Goal: Task Accomplishment & Management: Manage account settings

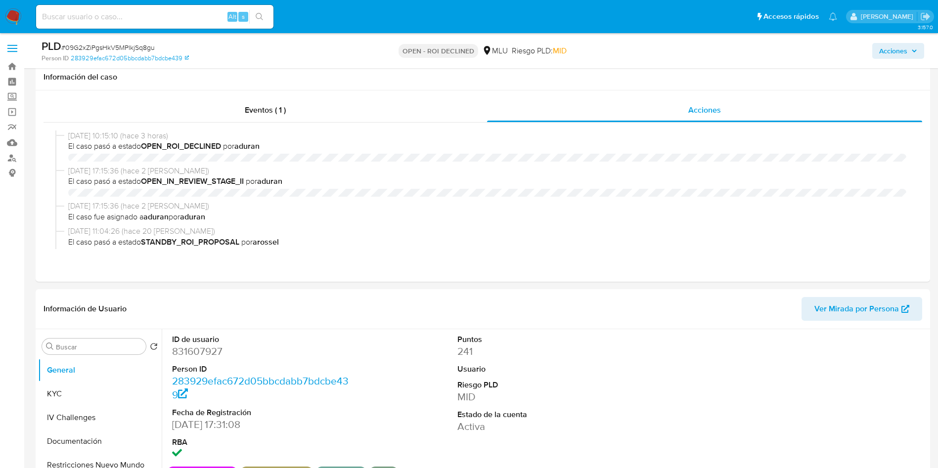
select select "10"
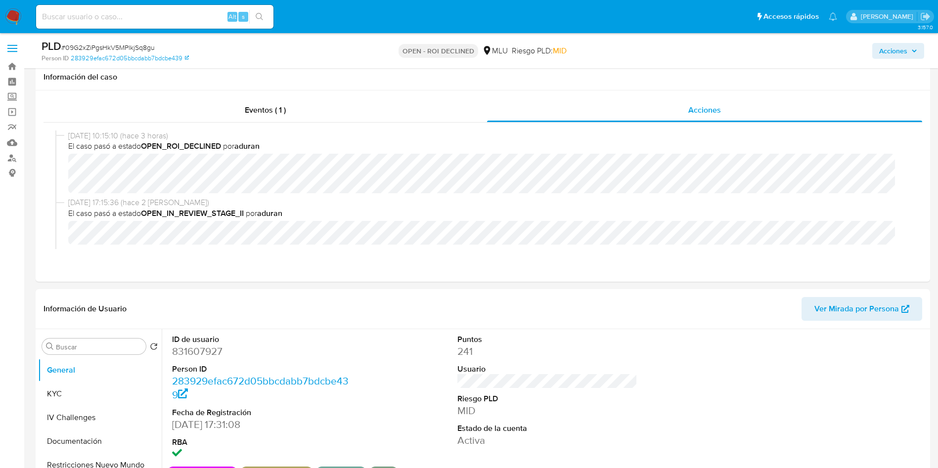
scroll to position [148, 0]
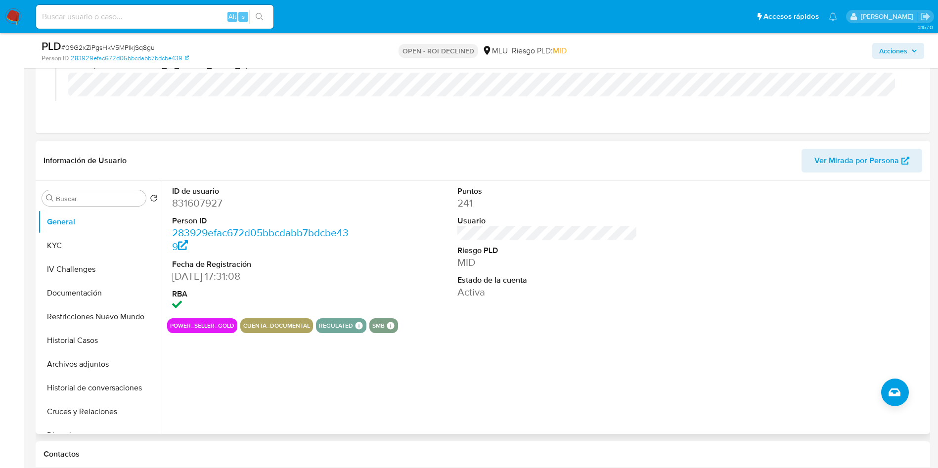
drag, startPoint x: 0, startPoint y: 0, endPoint x: 902, endPoint y: 237, distance: 932.8
click at [902, 237] on div at bounding box center [833, 250] width 190 height 138
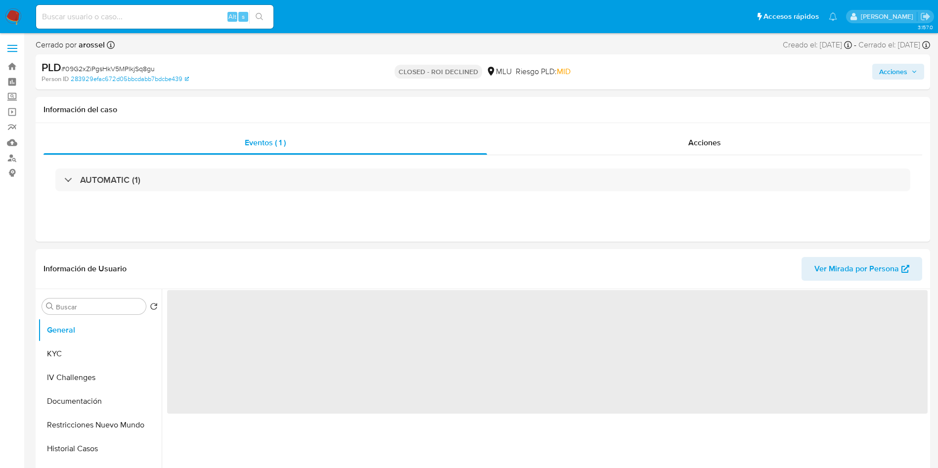
select select "10"
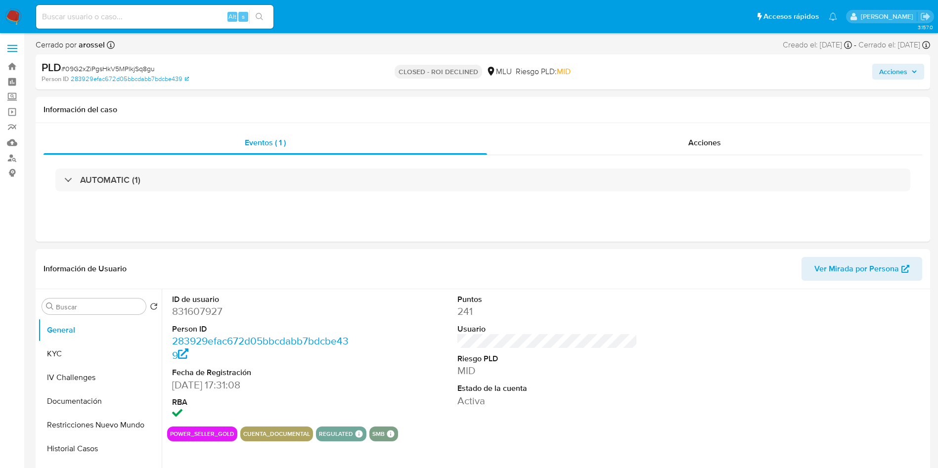
click at [106, 64] on span "# 09G2xZiPgsHkV5MPlkjSq8gu" at bounding box center [107, 69] width 93 height 10
copy span "09G2xZiPgsHkV5MPlkjSq8gu"
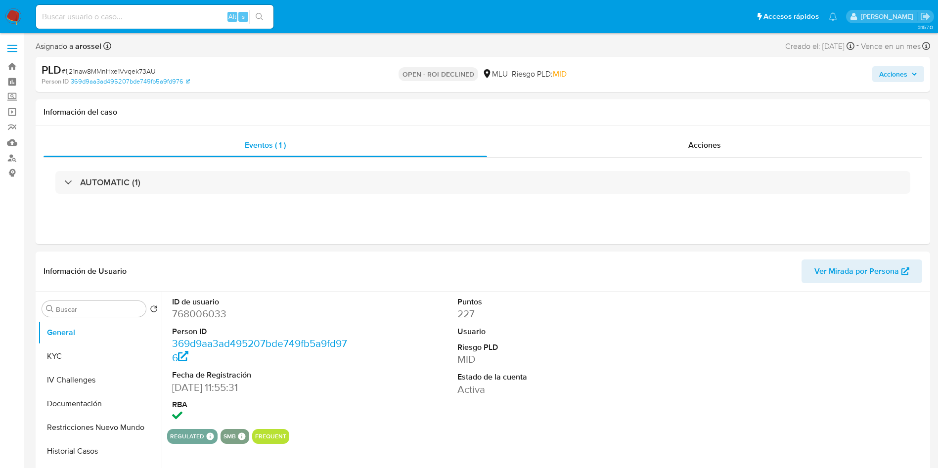
select select "10"
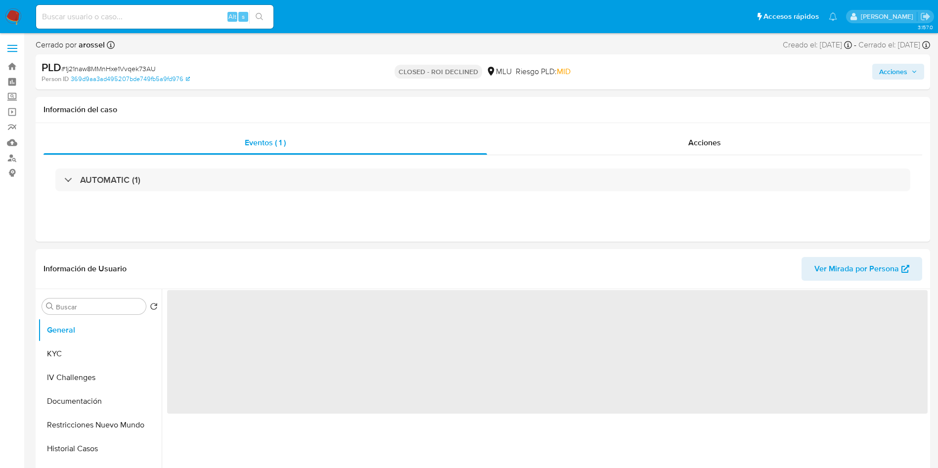
select select "10"
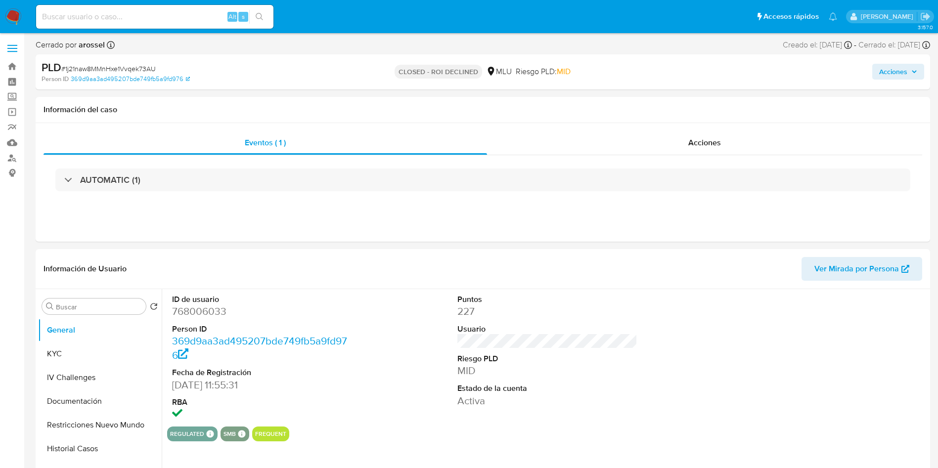
click at [143, 67] on span "# 1j21naw8MMnHxe1Vvqek73AU" at bounding box center [108, 69] width 94 height 10
copy span "1j21naw8MMnHxe1Vvqek73AU"
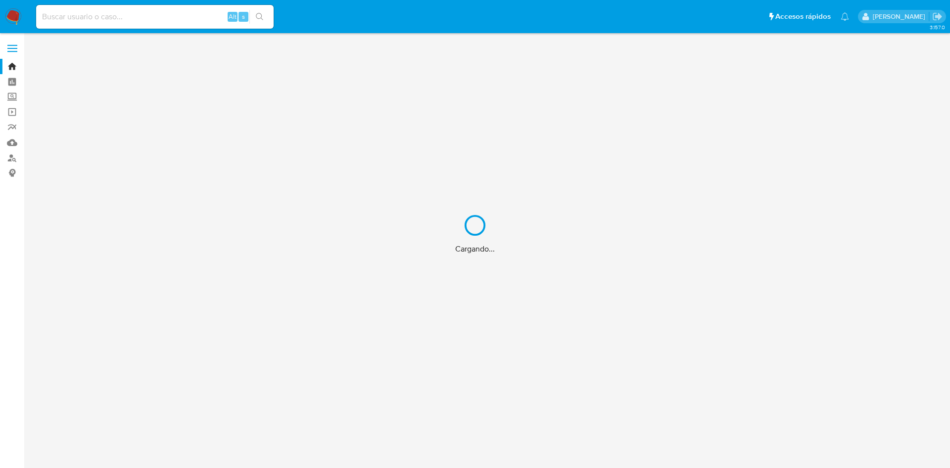
click at [139, 13] on div "Cargando..." at bounding box center [475, 234] width 950 height 468
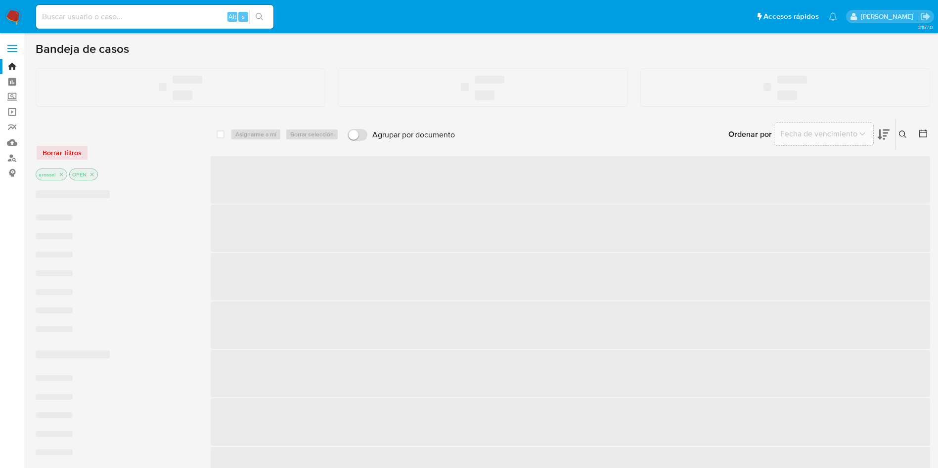
click at [138, 16] on input at bounding box center [154, 16] width 237 height 13
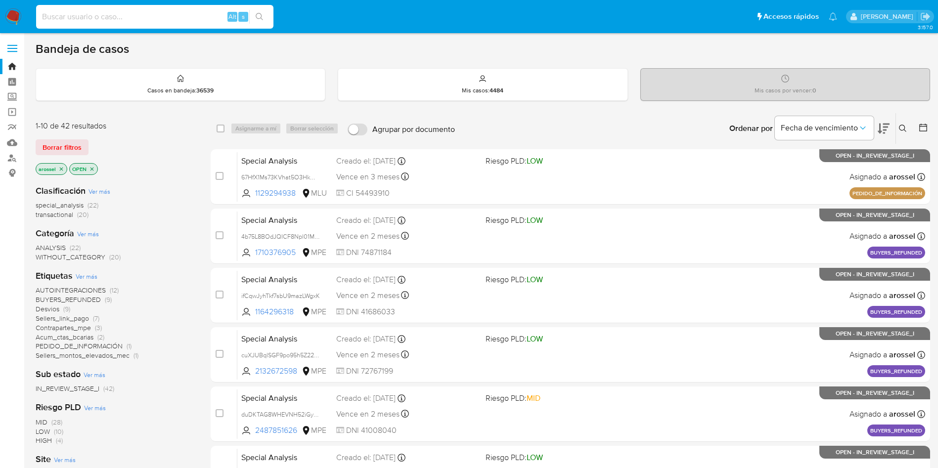
paste input "67HfX1Ms73KVhat5O3HkWGdc"
type input "67HfX1Ms73KVhat5O3HkWGdc"
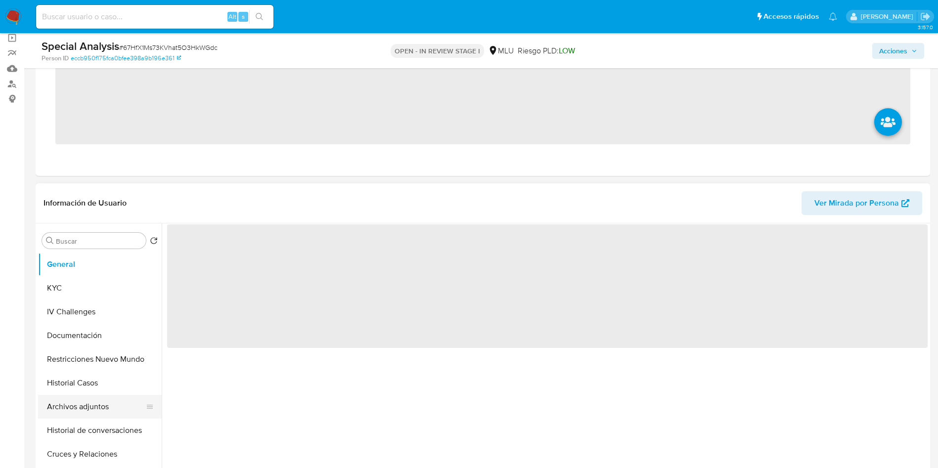
click at [106, 401] on button "Archivos adjuntos" at bounding box center [96, 407] width 116 height 24
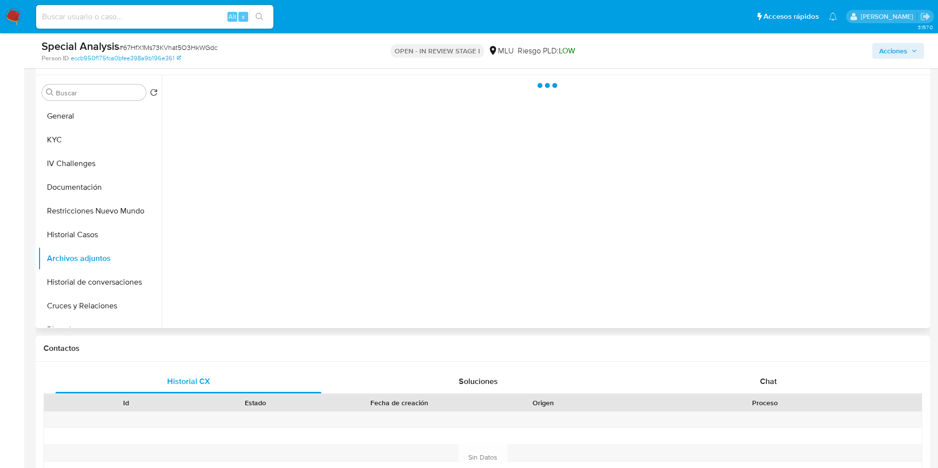
scroll to position [148, 0]
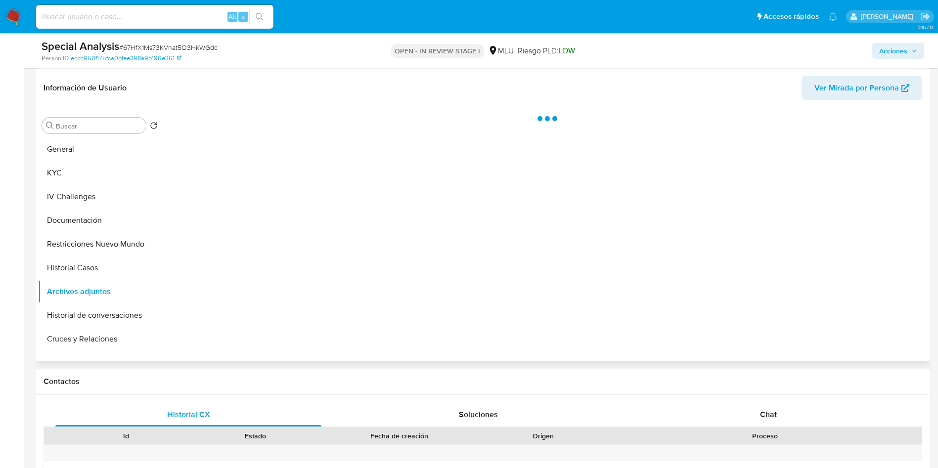
select select "10"
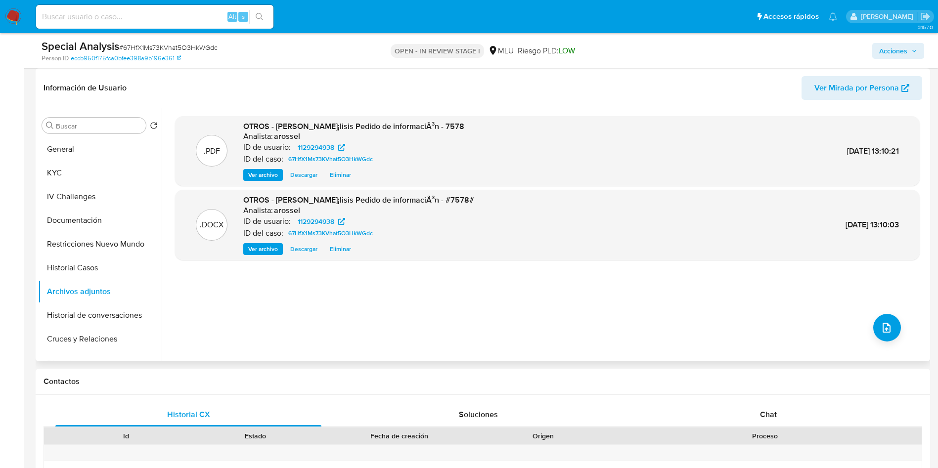
click at [349, 252] on span "Eliminar" at bounding box center [340, 249] width 21 height 10
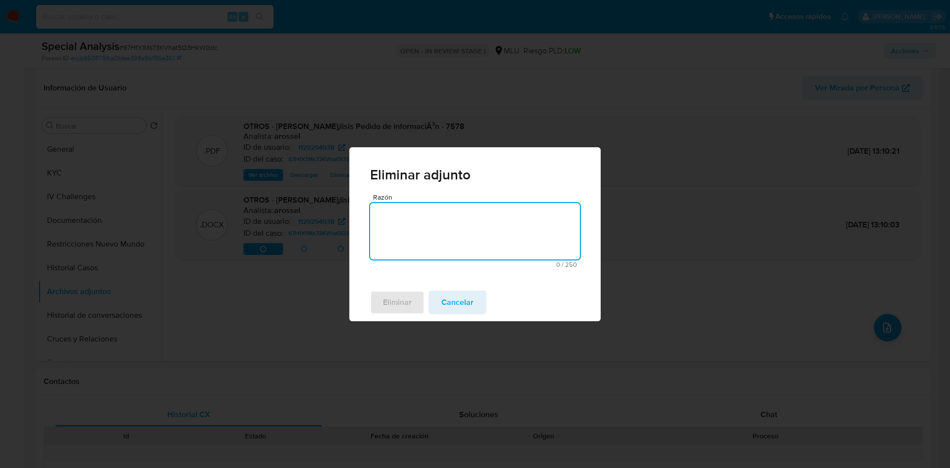
click at [485, 220] on textarea "Razón" at bounding box center [475, 231] width 210 height 56
click at [387, 297] on span "Eliminar" at bounding box center [397, 303] width 29 height 22
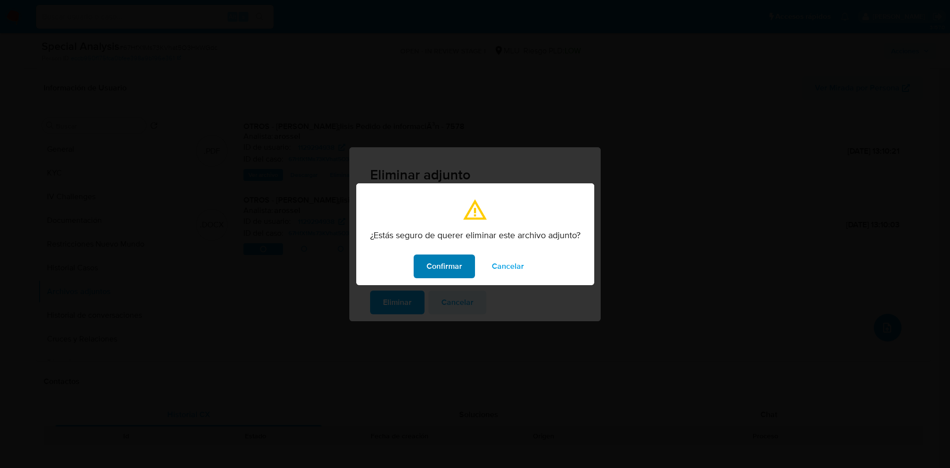
click at [428, 275] on span "Confirmar" at bounding box center [444, 267] width 36 height 22
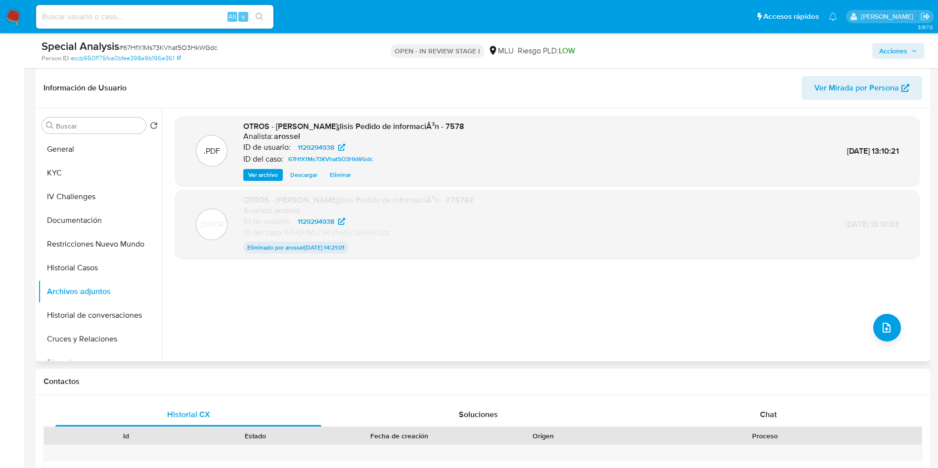
scroll to position [0, 0]
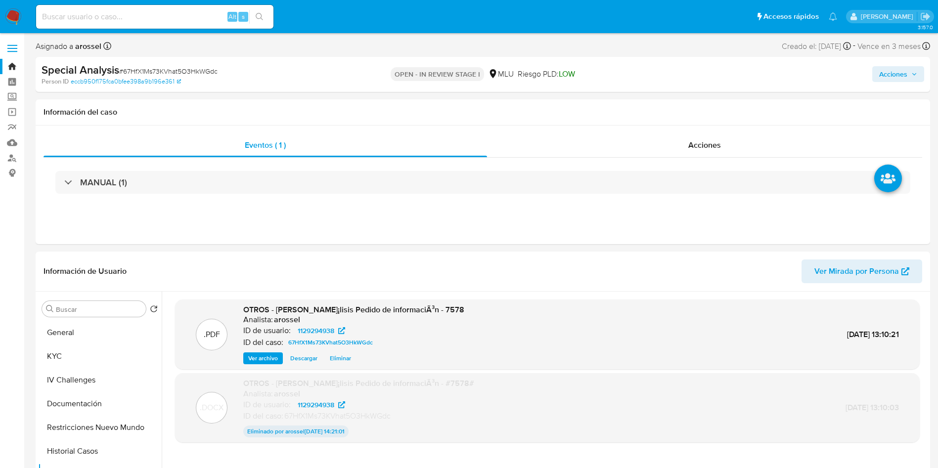
click at [897, 74] on span "Acciones" at bounding box center [893, 74] width 28 height 16
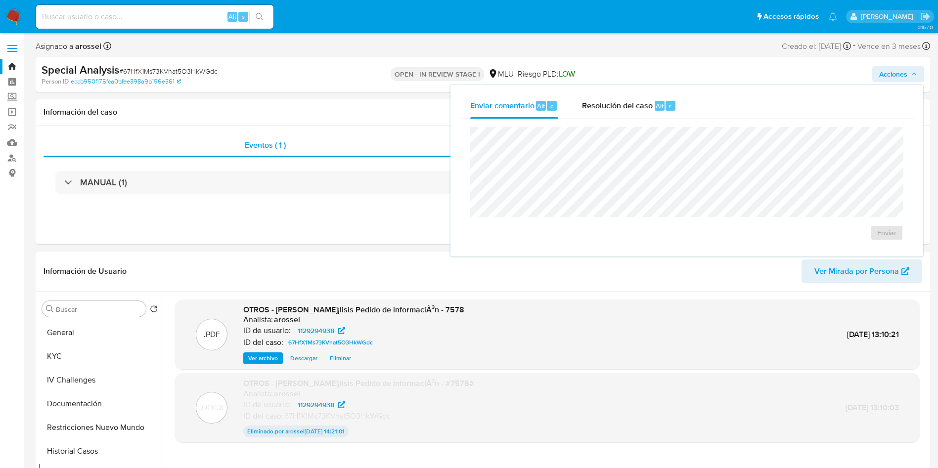
drag, startPoint x: 690, startPoint y: 93, endPoint x: 662, endPoint y: 124, distance: 42.0
click at [688, 93] on div "Enviar comentario Alt c Resolución del caso Alt r" at bounding box center [687, 106] width 457 height 26
click at [655, 110] on div "Alt" at bounding box center [660, 106] width 10 height 10
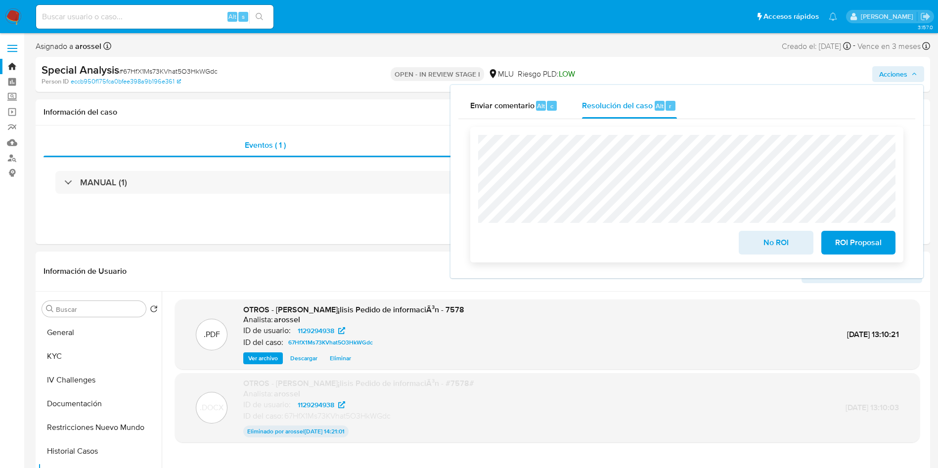
click at [760, 243] on span "No ROI" at bounding box center [776, 243] width 48 height 22
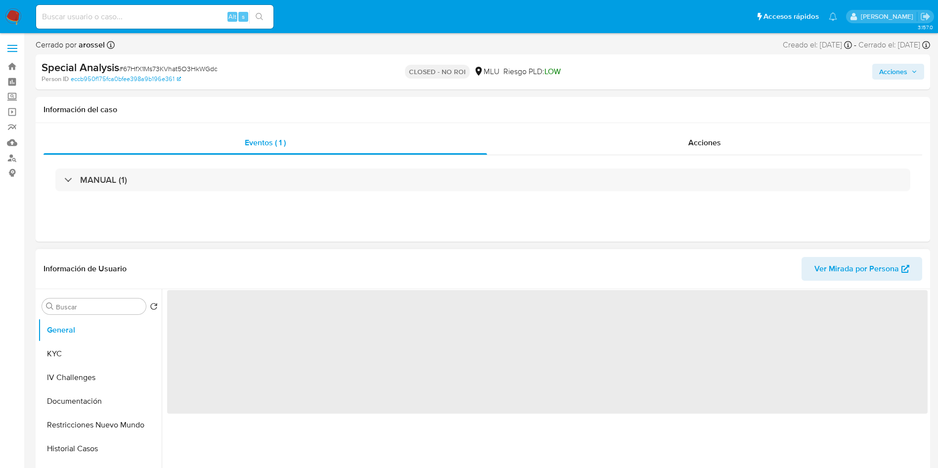
select select "10"
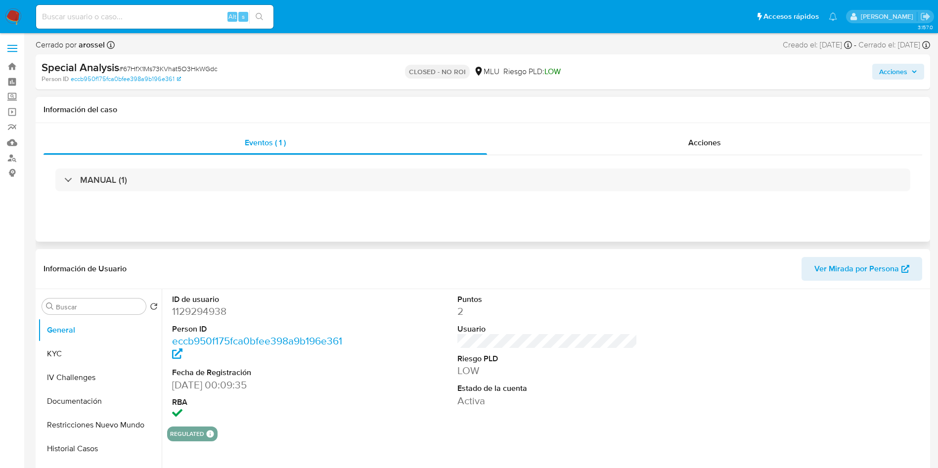
click at [827, 114] on div "Información del caso" at bounding box center [483, 110] width 895 height 26
click at [535, 281] on div "Información de Usuario Ver Mirada por Persona" at bounding box center [483, 269] width 895 height 40
click at [548, 278] on header "Información de Usuario Ver Mirada por Persona" at bounding box center [483, 269] width 879 height 24
drag, startPoint x: 854, startPoint y: 119, endPoint x: 612, endPoint y: 137, distance: 243.0
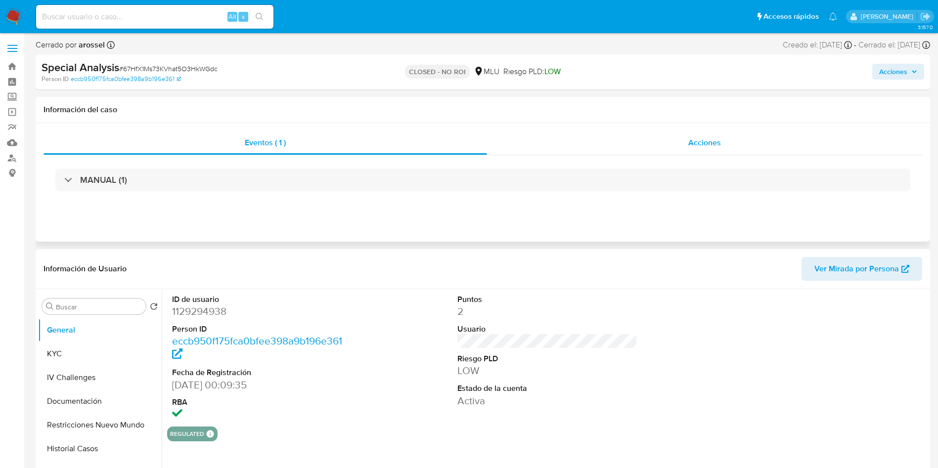
click at [854, 118] on div "Información del caso" at bounding box center [483, 110] width 895 height 26
click at [545, 362] on dt "Riesgo PLD" at bounding box center [548, 359] width 181 height 11
click at [571, 362] on dt "Riesgo PLD" at bounding box center [548, 359] width 181 height 11
click at [534, 302] on dt "Puntos" at bounding box center [548, 299] width 181 height 11
drag, startPoint x: 544, startPoint y: 408, endPoint x: 543, endPoint y: 381, distance: 27.2
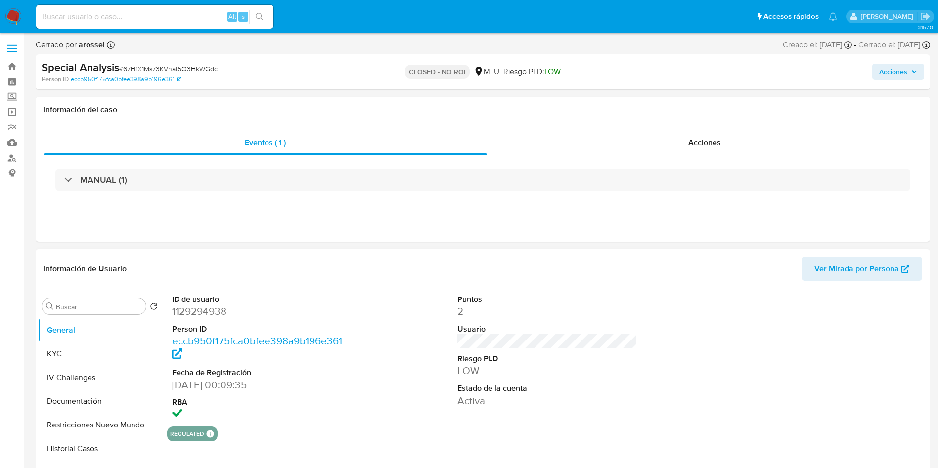
click at [544, 409] on div "Puntos 2 Usuario Riesgo PLD LOW Estado de la cuenta Activa" at bounding box center [548, 358] width 190 height 138
click at [542, 359] on dt "Riesgo PLD" at bounding box center [548, 359] width 181 height 11
click at [463, 365] on dd "LOW" at bounding box center [548, 371] width 181 height 14
click at [342, 374] on dt "Fecha de Registración" at bounding box center [262, 372] width 181 height 11
click at [142, 16] on input at bounding box center [154, 16] width 237 height 13
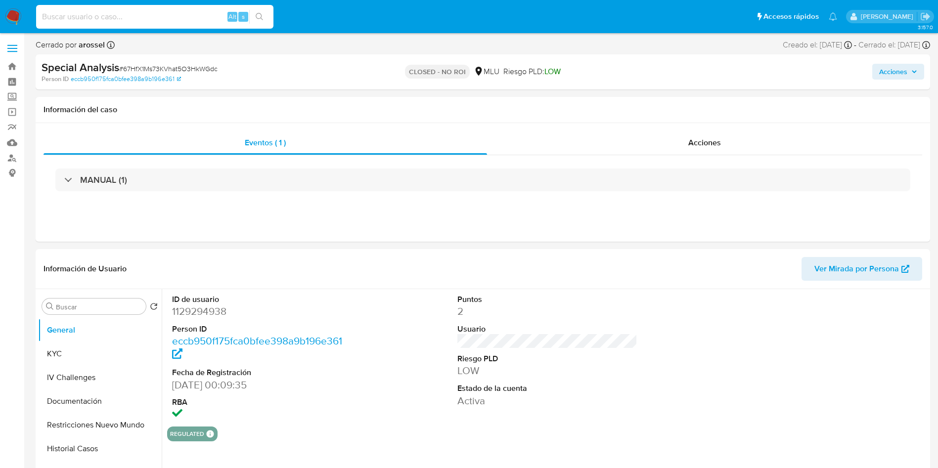
paste input "33920858"
type input "33920858"
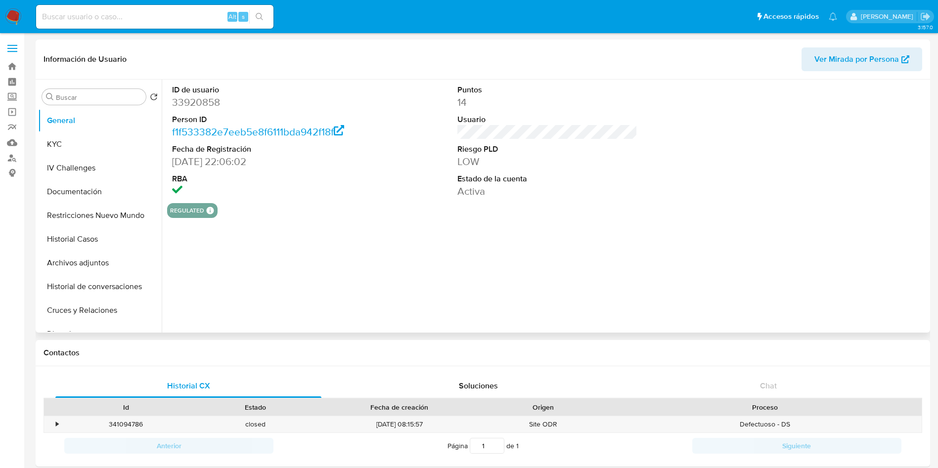
select select "10"
click at [900, 282] on button "Crear caso manual" at bounding box center [895, 291] width 28 height 28
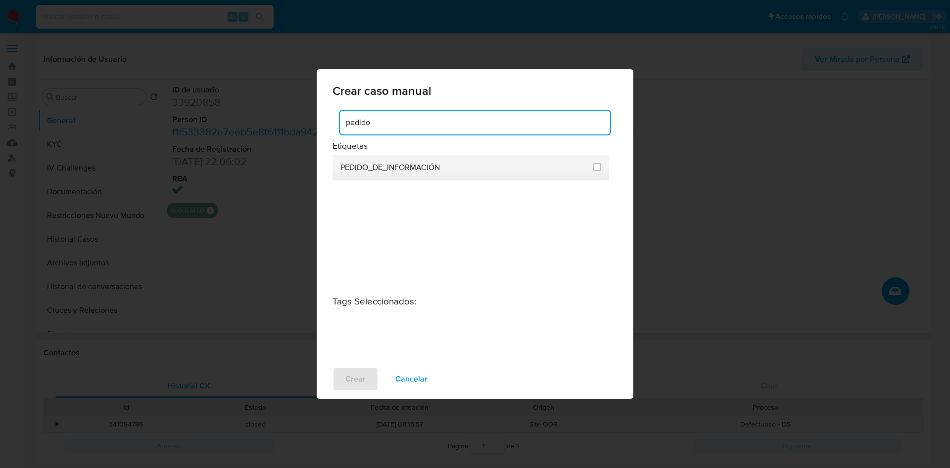
type input "pedido"
click at [595, 162] on div at bounding box center [597, 167] width 8 height 10
click at [598, 169] on input "3234" at bounding box center [597, 167] width 8 height 8
checkbox input "true"
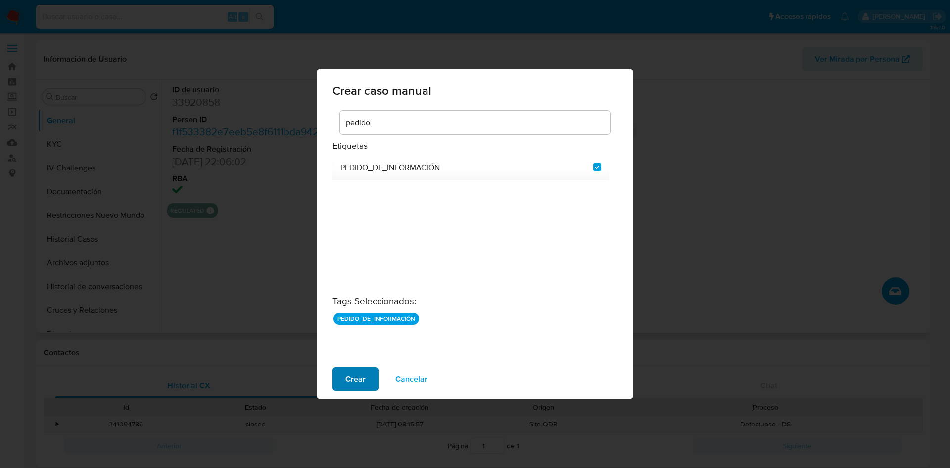
click at [349, 379] on span "Crear" at bounding box center [355, 379] width 20 height 22
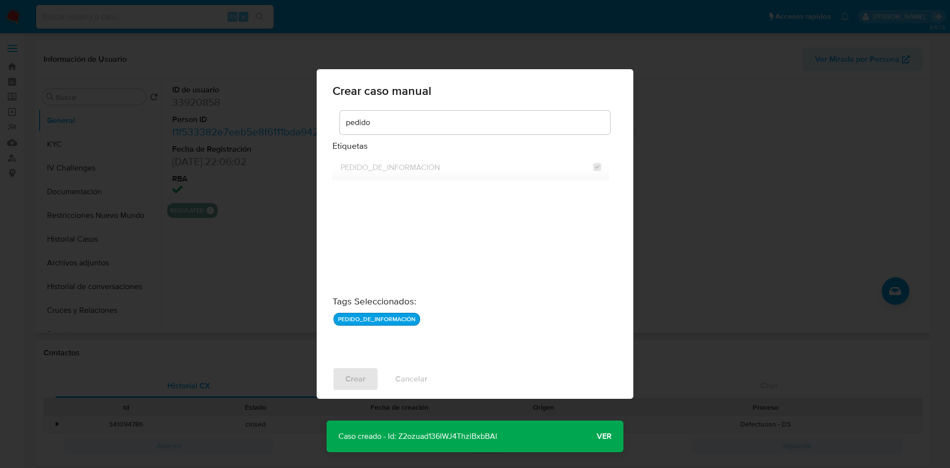
click at [444, 436] on p "Caso creado - Id: Z2ozuad136IWJ4ThziBxbBAl" at bounding box center [417, 437] width 183 height 32
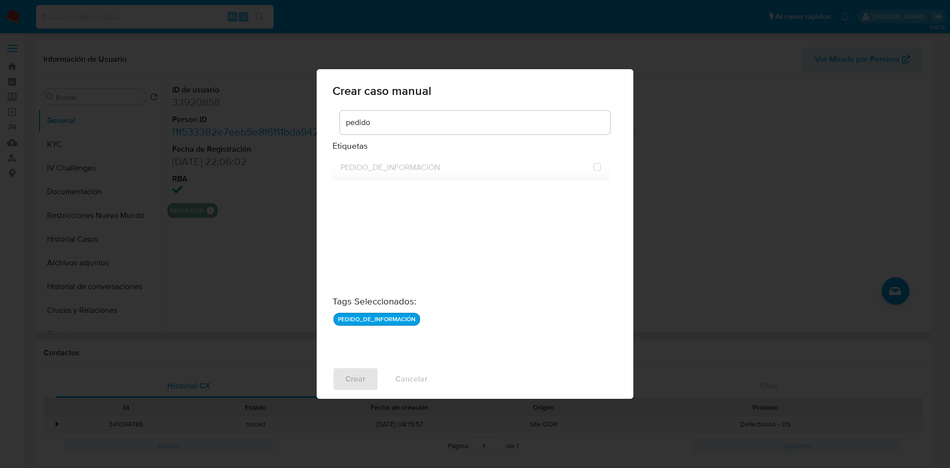
checkbox input "false"
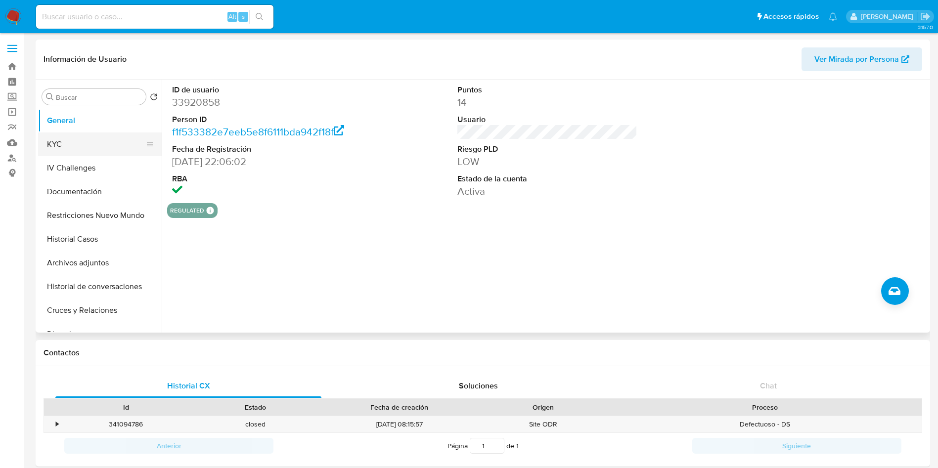
click at [95, 148] on button "KYC" at bounding box center [96, 145] width 116 height 24
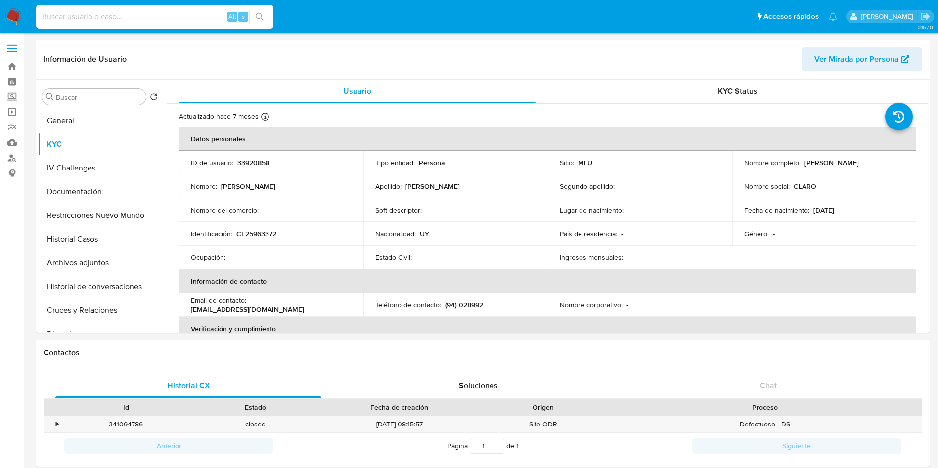
click at [164, 14] on input at bounding box center [154, 16] width 237 height 13
paste input "135001806"
type input "135001806"
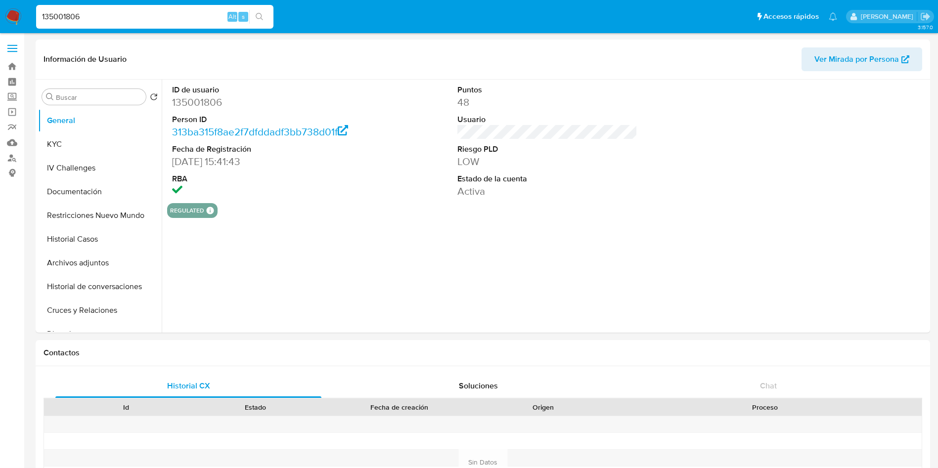
select select "10"
click at [894, 281] on button "Crear caso manual" at bounding box center [895, 291] width 28 height 28
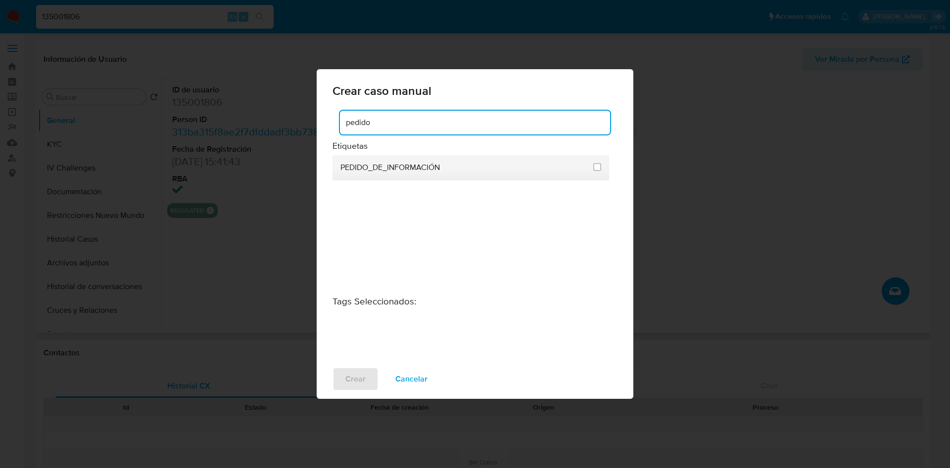
type input "pedido"
click at [602, 167] on li "PEDIDO_DE_INFORMACIÓN" at bounding box center [470, 167] width 276 height 25
click at [590, 166] on li "PEDIDO_DE_INFORMACIÓN" at bounding box center [470, 167] width 276 height 25
click at [597, 167] on input "3234" at bounding box center [597, 167] width 8 height 8
checkbox input "true"
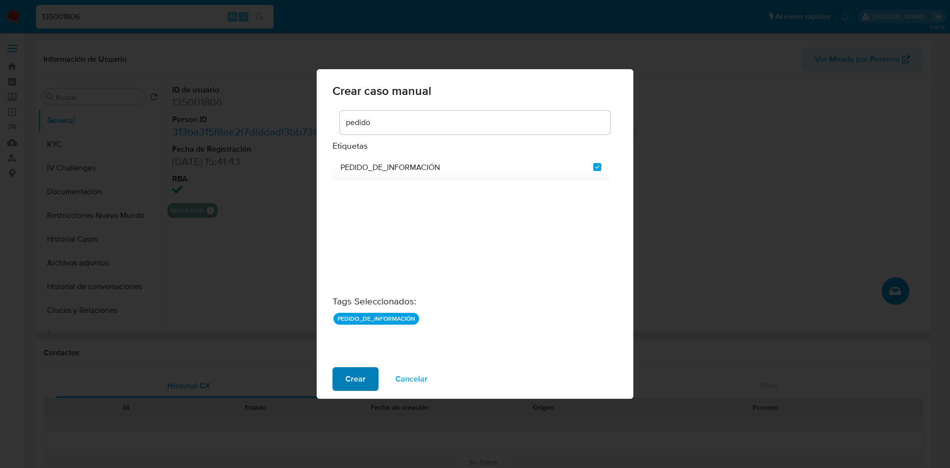
click at [351, 380] on span "Crear" at bounding box center [355, 379] width 20 height 22
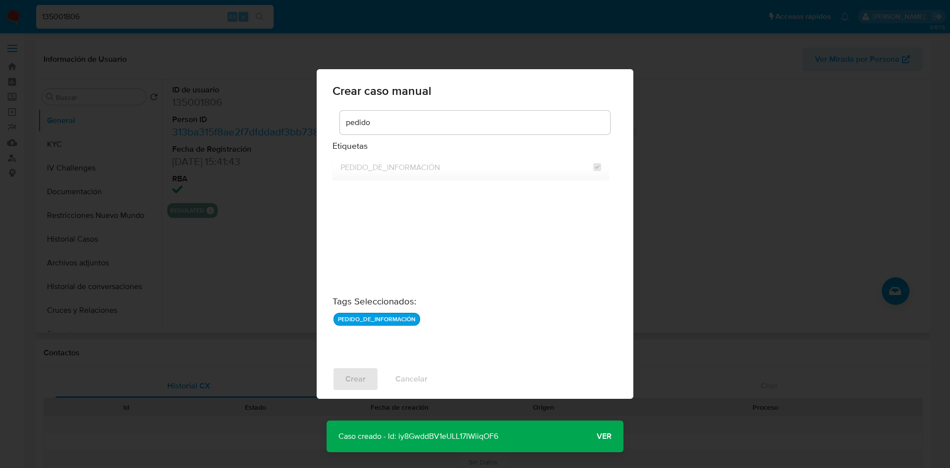
click at [483, 429] on p "Caso creado - Id: iy8GwddBV1eULL17IWiiqOF6" at bounding box center [418, 437] width 184 height 32
click at [483, 439] on p "Caso creado - Id: iy8GwddBV1eULL17IWiiqOF6" at bounding box center [418, 437] width 184 height 32
click at [484, 439] on p "Caso creado - Id: iy8GwddBV1eULL17IWiiqOF6" at bounding box center [418, 437] width 184 height 32
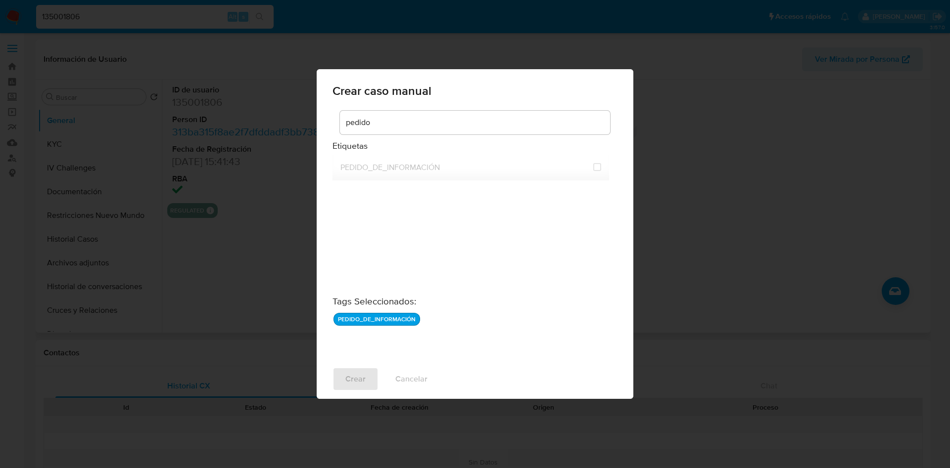
checkbox input "false"
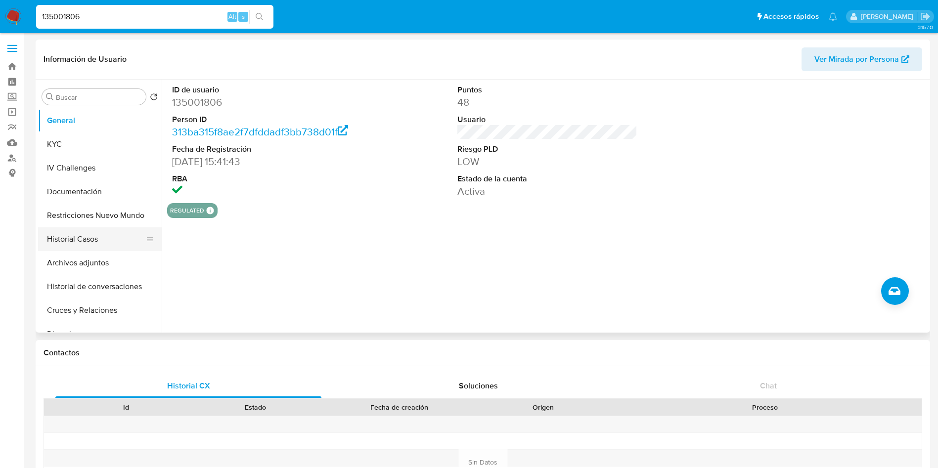
click at [94, 230] on button "Historial Casos" at bounding box center [96, 240] width 116 height 24
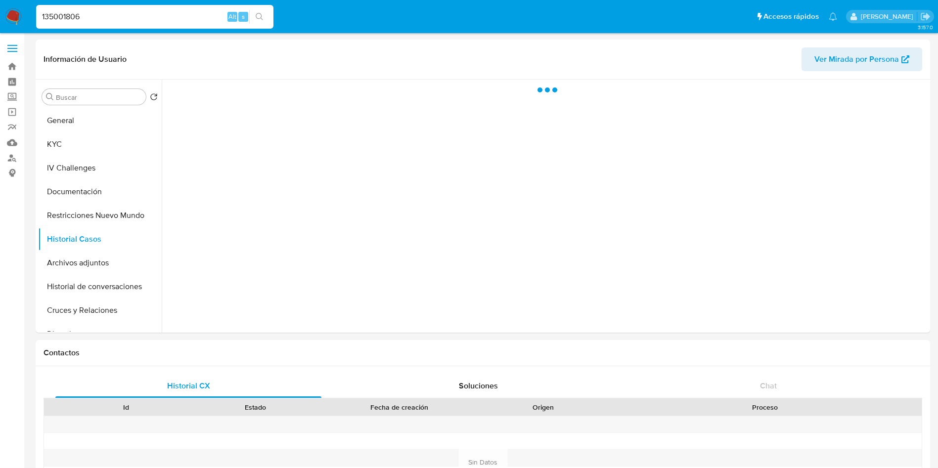
click at [155, 11] on input "135001806" at bounding box center [154, 16] width 237 height 13
paste input "68442733"
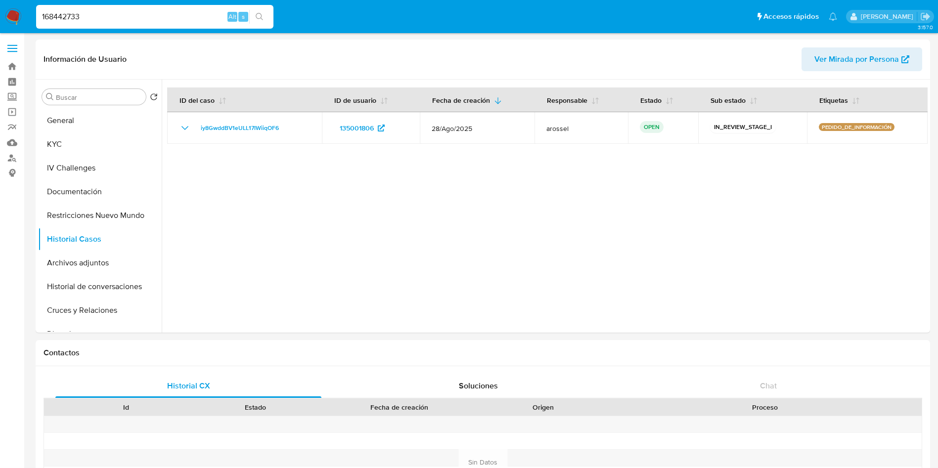
type input "168442733"
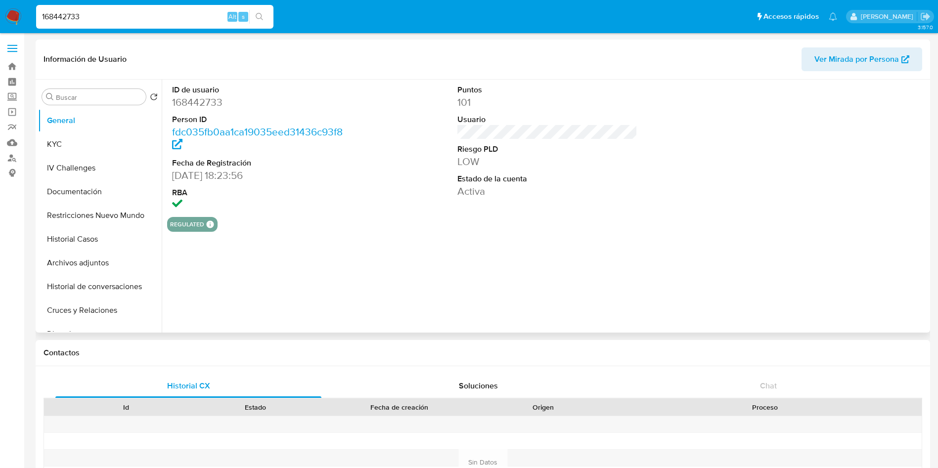
select select "10"
click at [894, 298] on button "Crear caso manual" at bounding box center [895, 291] width 28 height 28
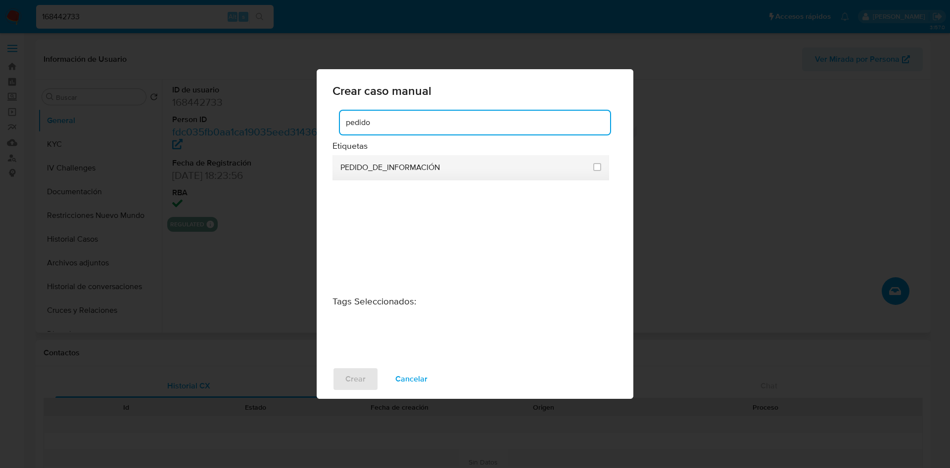
type input "pedido"
click at [598, 161] on div at bounding box center [597, 167] width 8 height 25
click at [597, 169] on input "3234" at bounding box center [597, 167] width 8 height 8
checkbox input "true"
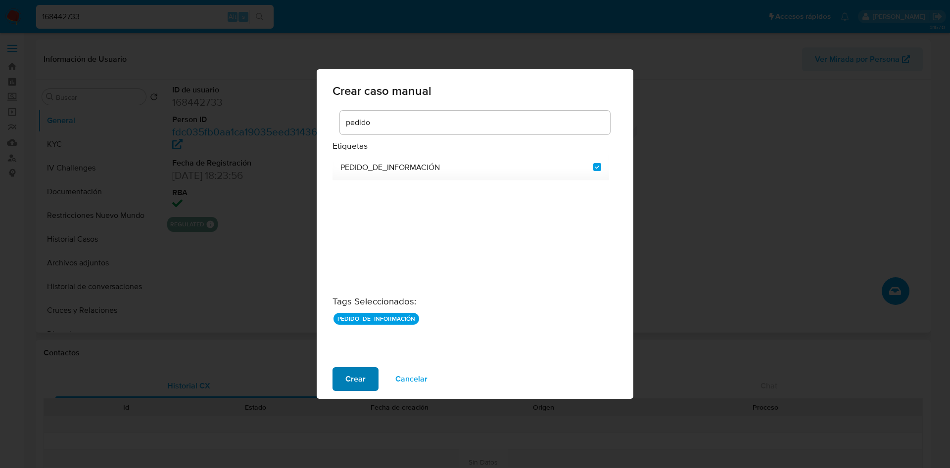
click at [345, 379] on span "Crear" at bounding box center [355, 379] width 20 height 22
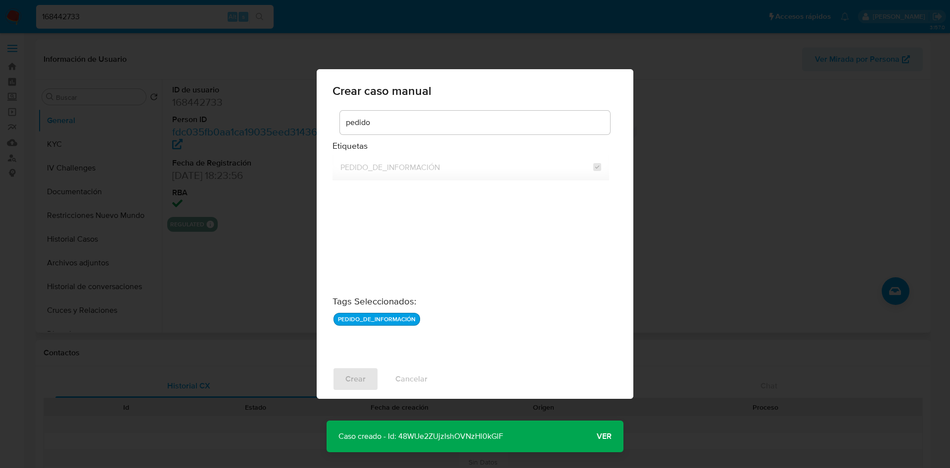
click at [453, 440] on p "Caso creado - Id: 48WUe2ZUjzIshOVNzHl0kGlF" at bounding box center [420, 437] width 188 height 32
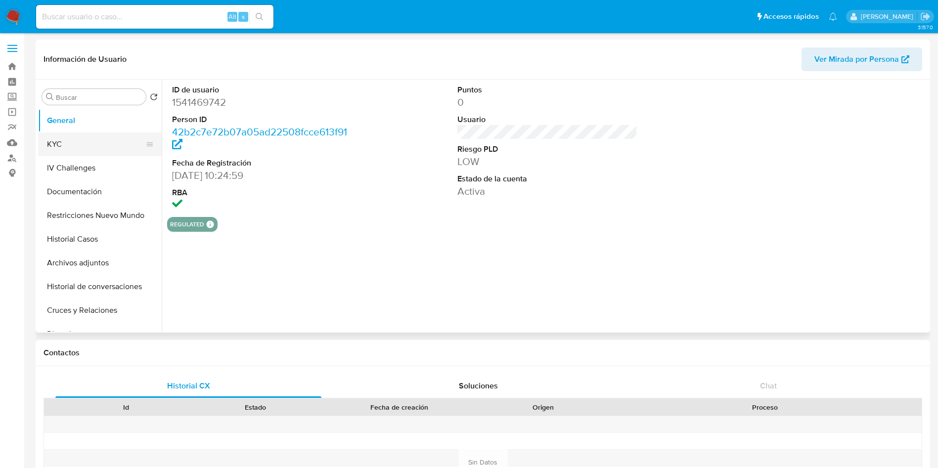
select select "10"
click at [83, 144] on button "KYC" at bounding box center [96, 145] width 116 height 24
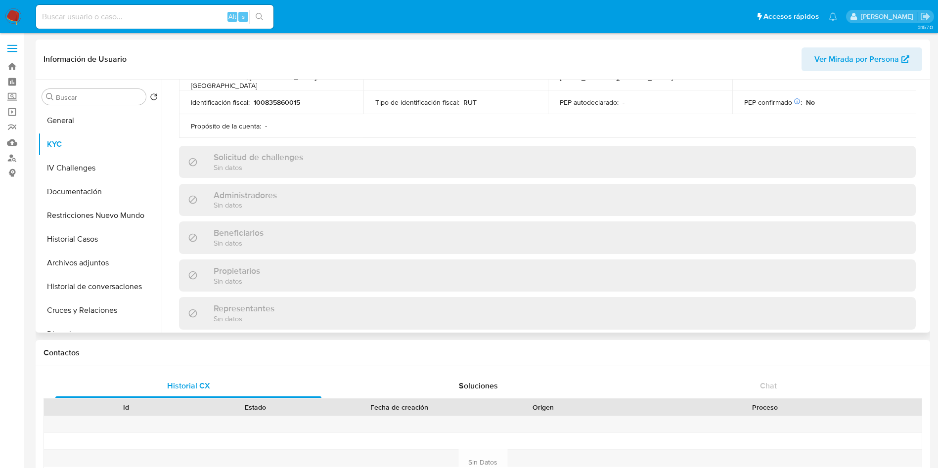
scroll to position [148, 0]
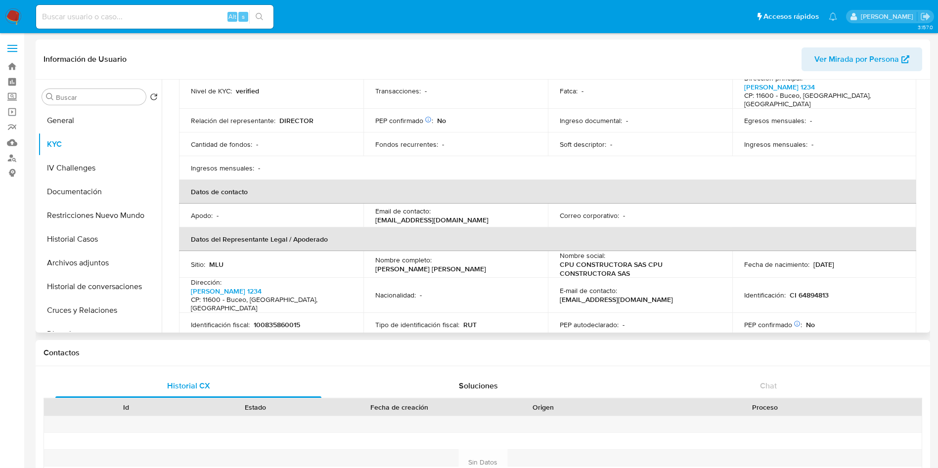
click at [463, 290] on td "Nacionalidad : -" at bounding box center [456, 295] width 184 height 35
click at [838, 140] on div "Ingresos mensuales : -" at bounding box center [824, 144] width 161 height 9
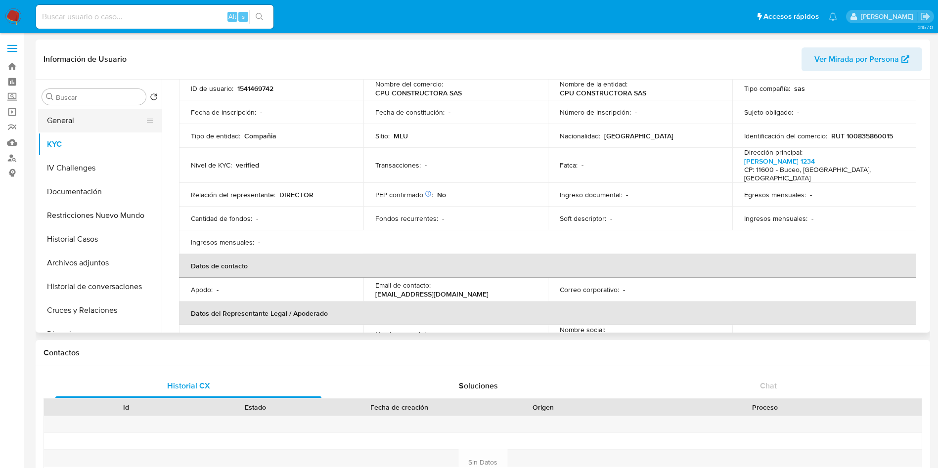
click at [65, 121] on button "General" at bounding box center [96, 121] width 116 height 24
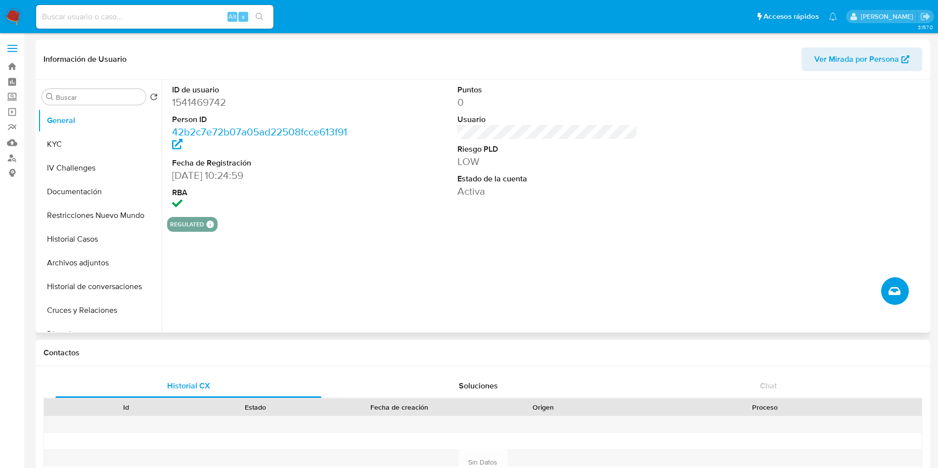
click at [896, 283] on button "Crear caso manual" at bounding box center [895, 291] width 28 height 28
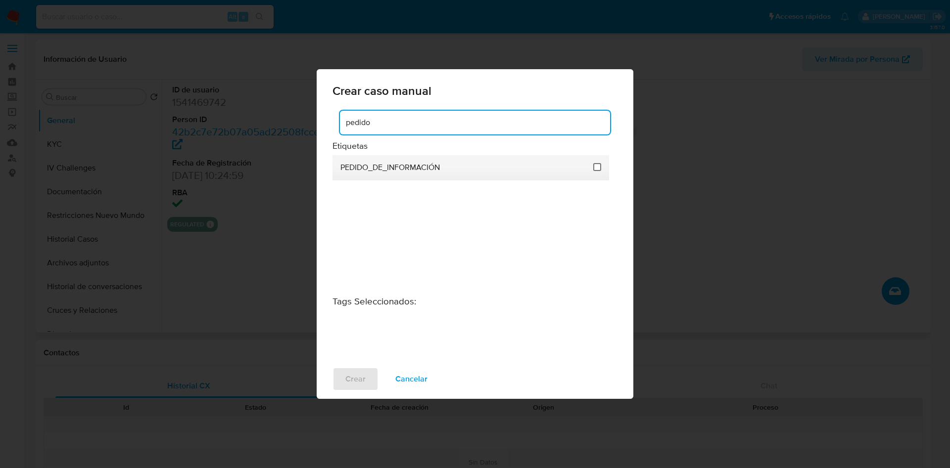
type input "pedido"
click at [598, 165] on input "3234" at bounding box center [597, 167] width 8 height 8
checkbox input "true"
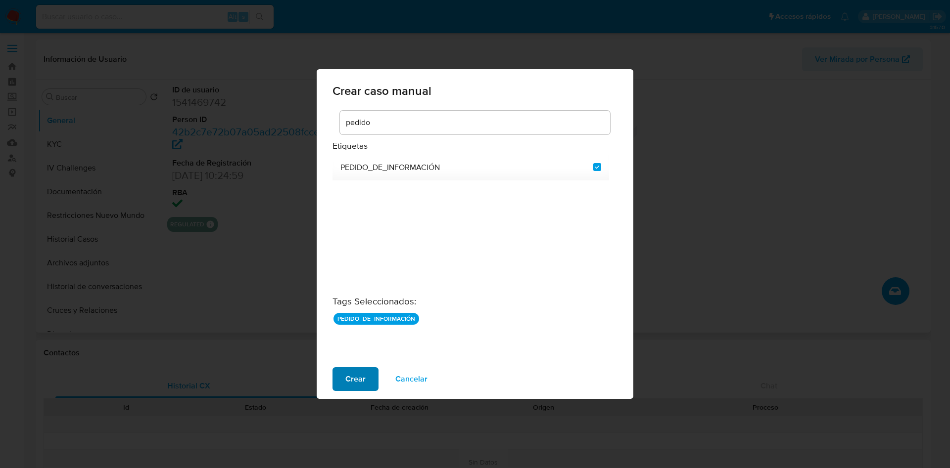
click at [357, 377] on span "Crear" at bounding box center [355, 379] width 20 height 22
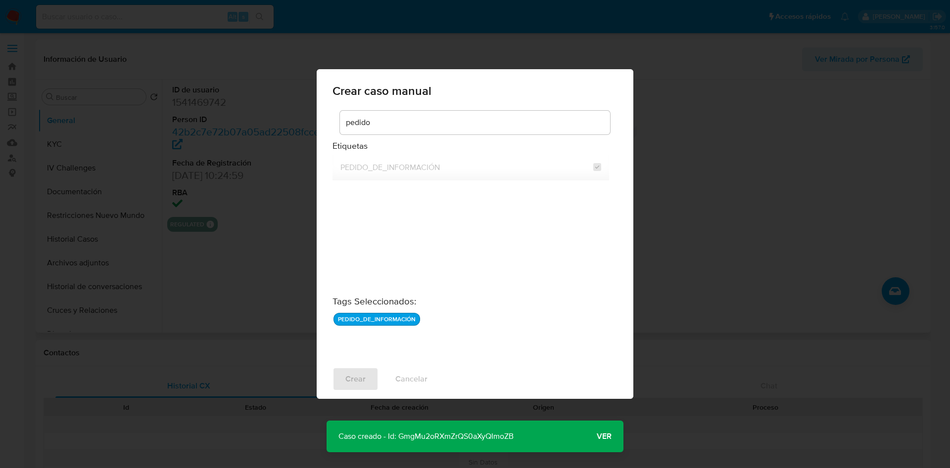
click at [504, 434] on p "Caso creado - Id: GmgMu2oRXmZrQS0aXyQImoZB" at bounding box center [425, 437] width 199 height 32
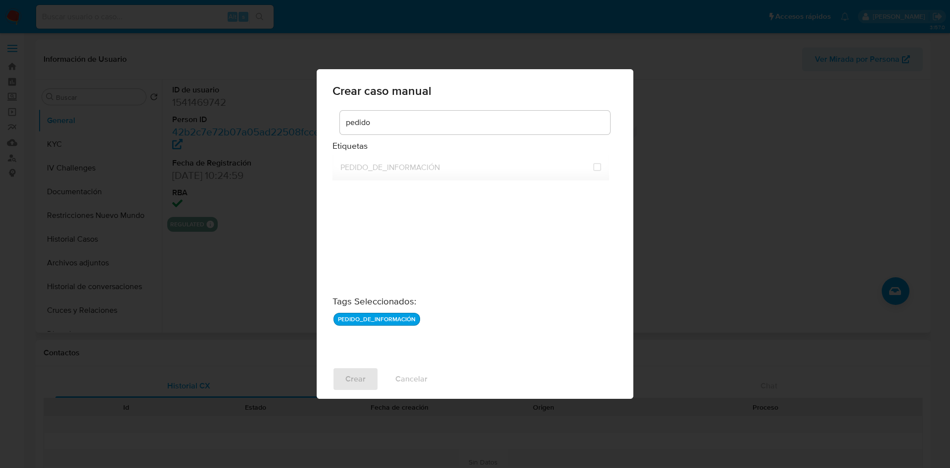
checkbox input "false"
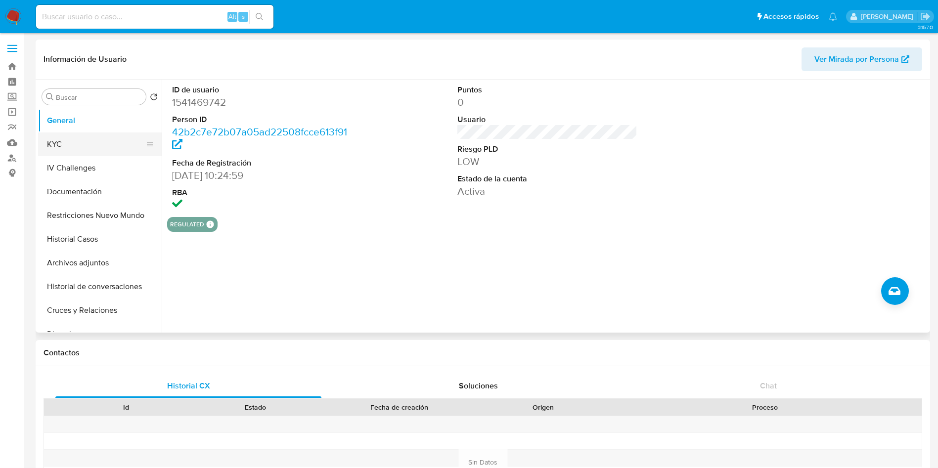
click at [92, 135] on button "KYC" at bounding box center [96, 145] width 116 height 24
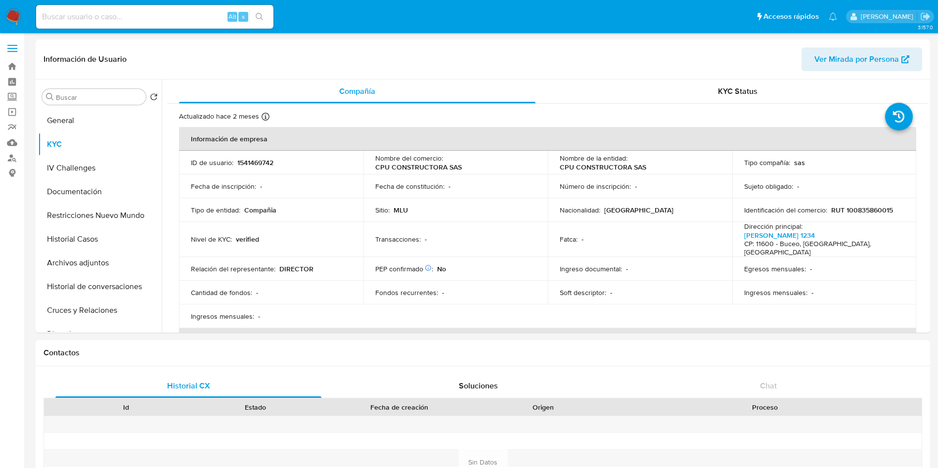
click at [584, 171] on p "CPU CONSTRUCTORA SAS" at bounding box center [603, 167] width 87 height 9
click at [579, 148] on th "Información de empresa" at bounding box center [547, 139] width 737 height 24
drag, startPoint x: 554, startPoint y: 167, endPoint x: 647, endPoint y: 165, distance: 92.5
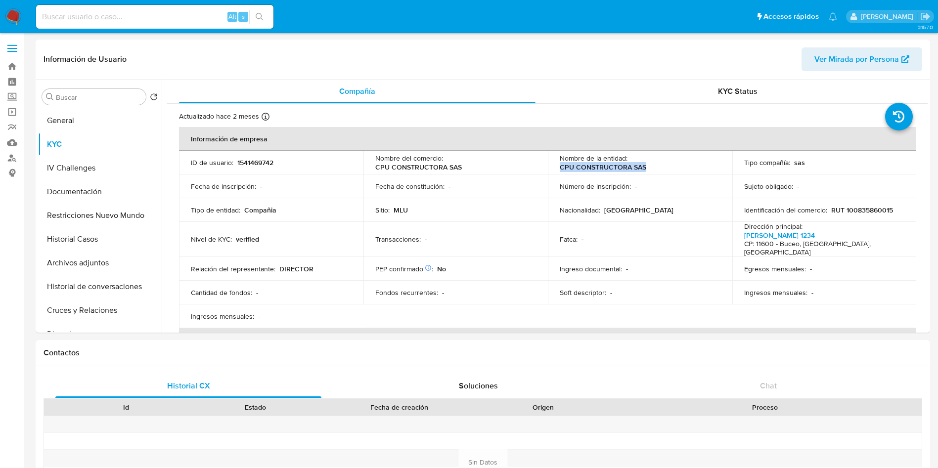
click at [647, 165] on td "Nombre de la entidad : CPU CONSTRUCTORA SAS" at bounding box center [640, 163] width 184 height 24
copy p "CPU CONSTRUCTORA SAS"
click at [497, 265] on div "PEP confirmado Obtenido de listas internas : No" at bounding box center [455, 269] width 161 height 9
click at [177, 23] on div "Alt s" at bounding box center [154, 17] width 237 height 24
click at [177, 22] on input at bounding box center [154, 16] width 237 height 13
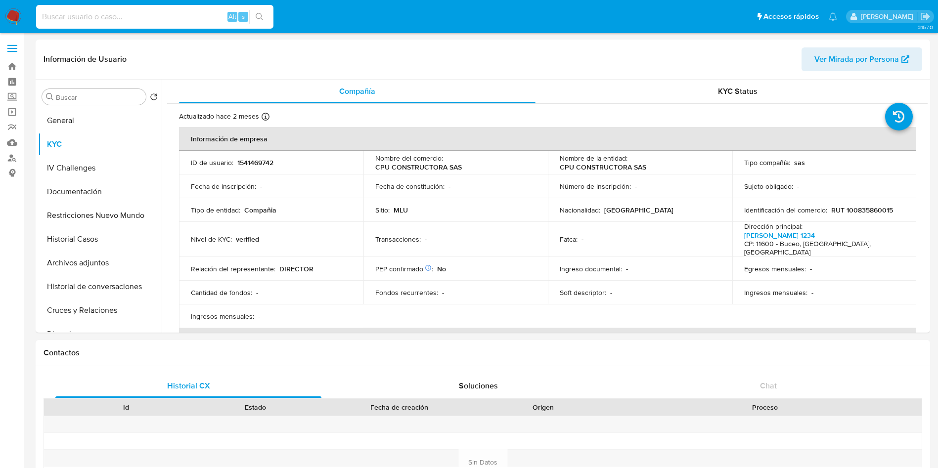
paste input "Z2ozuad136IWJ4ThziBxbBAl"
type input "Z2ozuad136IWJ4ThziBxbBAl"
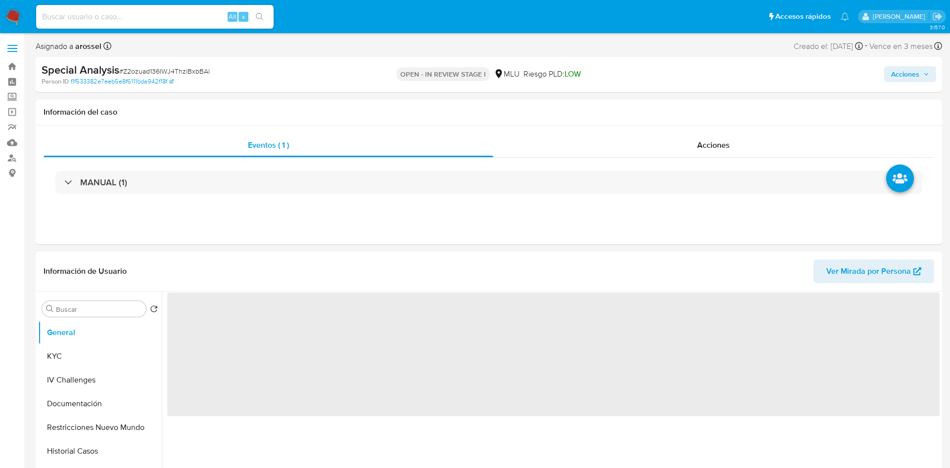
select select "10"
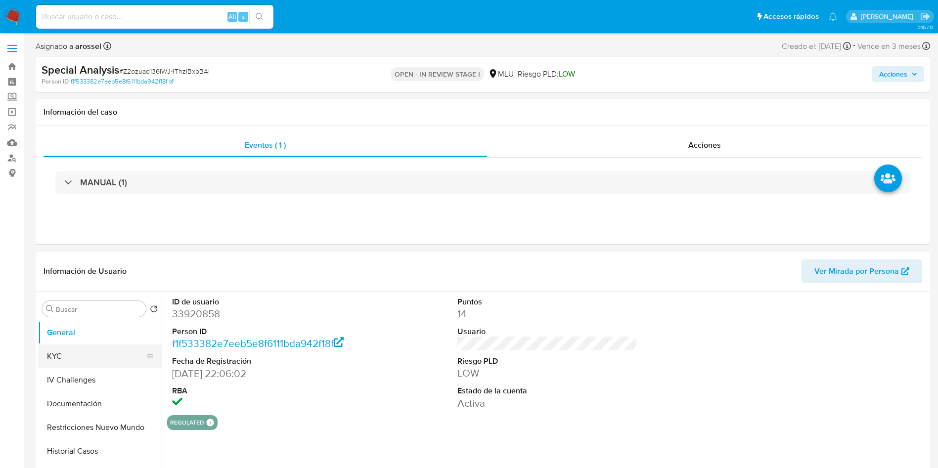
click at [108, 357] on button "KYC" at bounding box center [96, 357] width 116 height 24
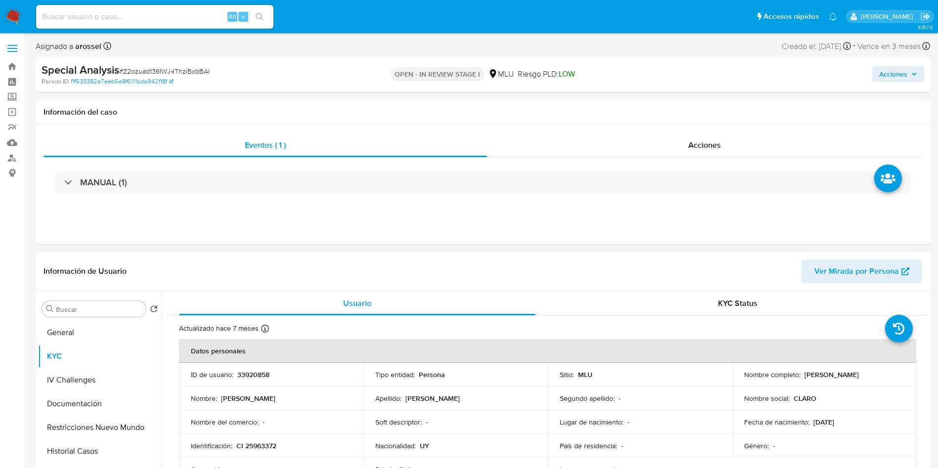
scroll to position [74, 0]
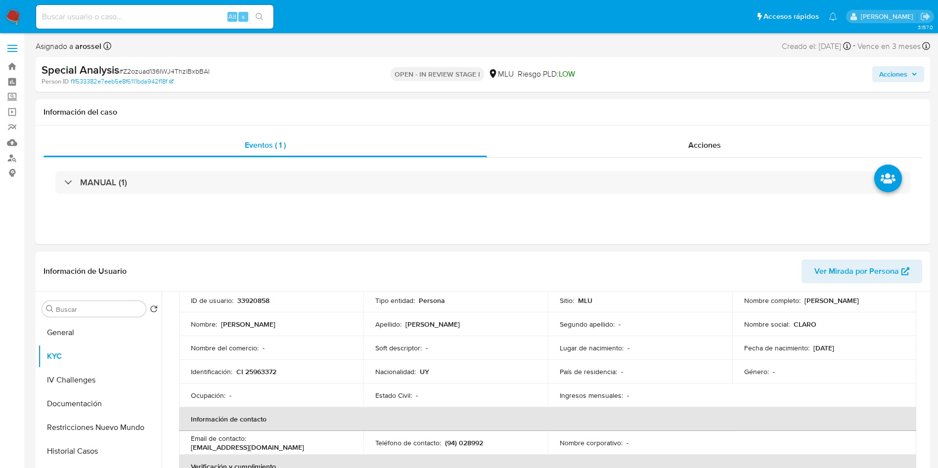
click at [265, 367] on p "CI 25963372" at bounding box center [256, 371] width 40 height 9
copy p "25963372"
click at [262, 299] on p "33920858" at bounding box center [253, 300] width 32 height 9
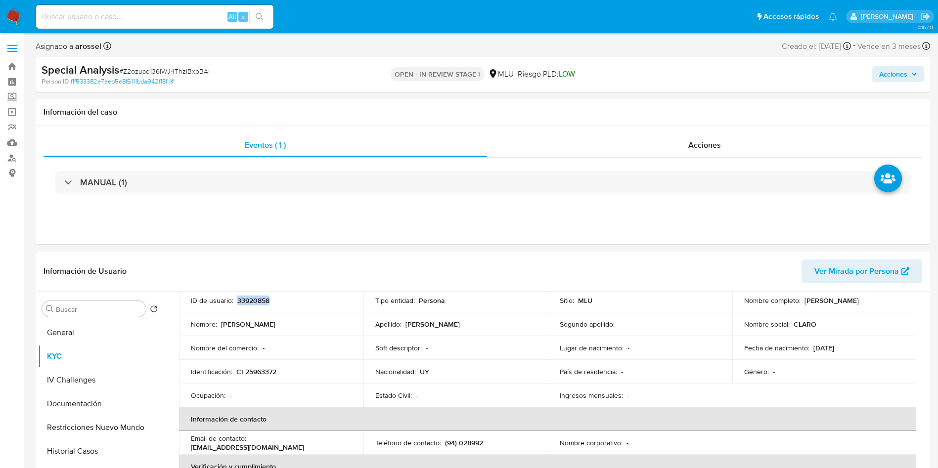
copy p "33920858"
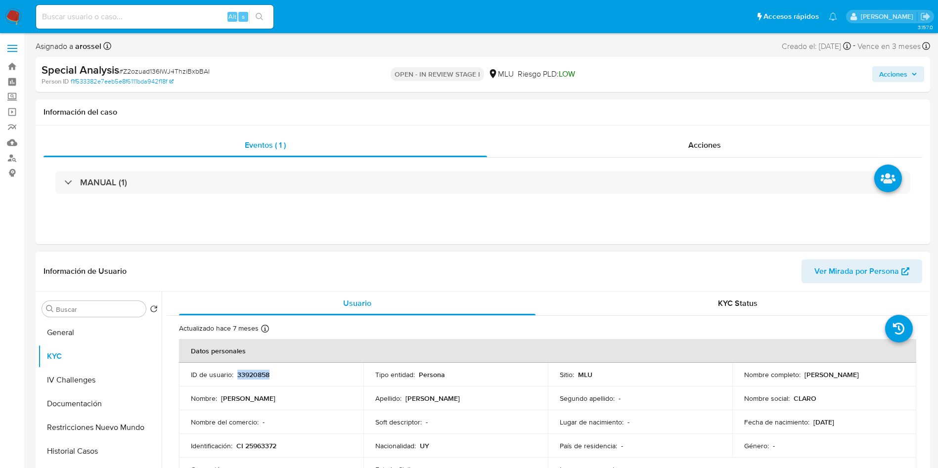
drag, startPoint x: 799, startPoint y: 376, endPoint x: 908, endPoint y: 376, distance: 108.8
click at [908, 376] on td "Nombre completo : Claro Procelio Pereira Duarte" at bounding box center [825, 375] width 184 height 24
copy div "[PERSON_NAME]"
click at [104, 408] on button "Documentación" at bounding box center [96, 404] width 116 height 24
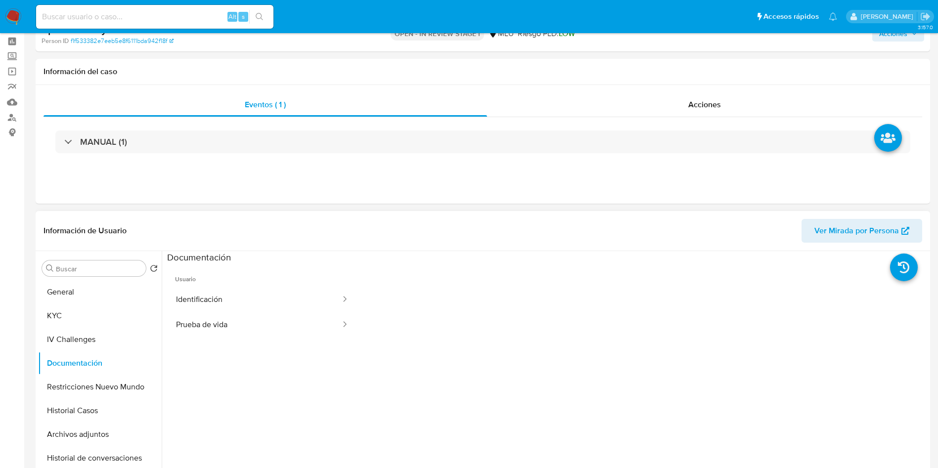
scroll to position [74, 0]
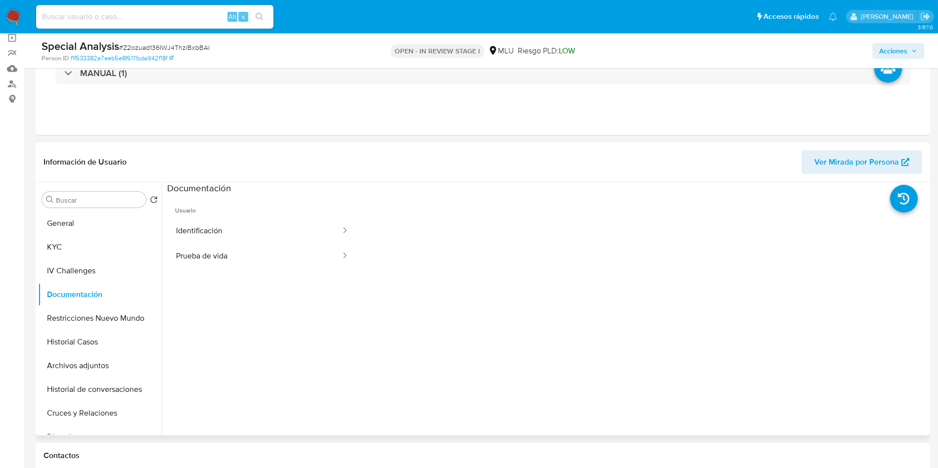
click at [261, 274] on ul "Usuario Identificación Prueba de vida" at bounding box center [262, 337] width 190 height 285
click at [260, 258] on button "Prueba de vida" at bounding box center [254, 256] width 175 height 25
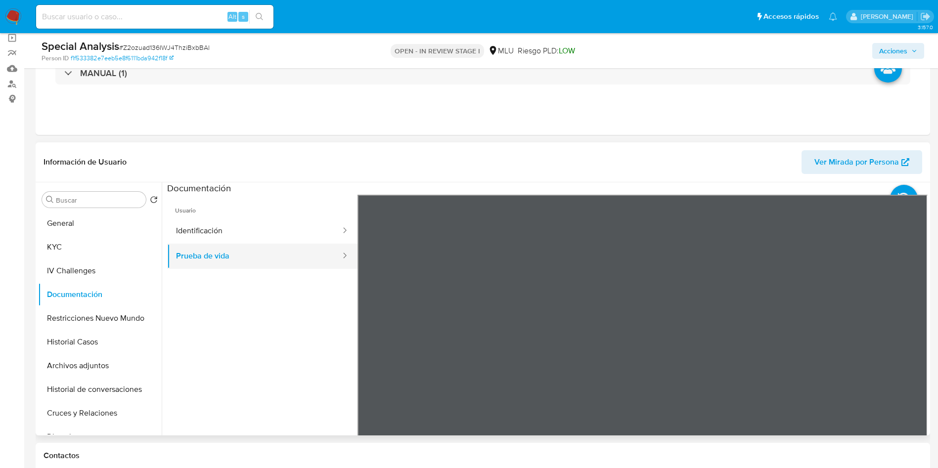
drag, startPoint x: 244, startPoint y: 234, endPoint x: 252, endPoint y: 268, distance: 34.6
click at [244, 233] on button "Identificación" at bounding box center [254, 231] width 175 height 25
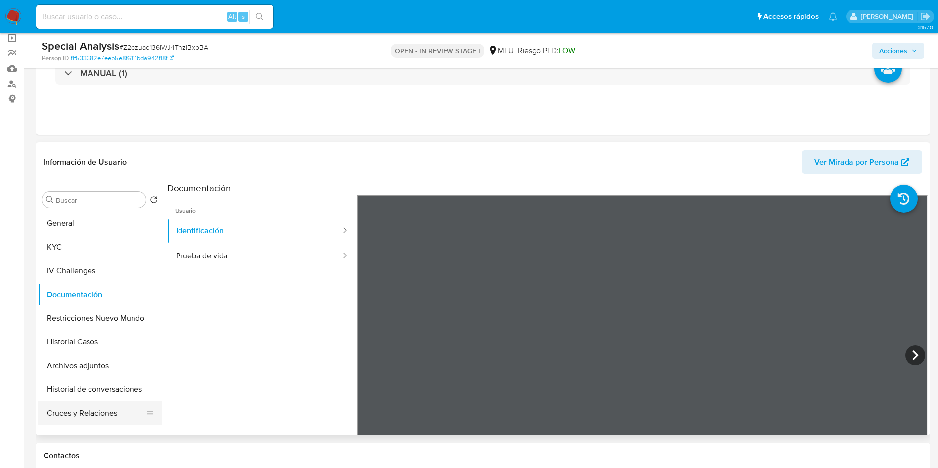
click at [92, 416] on button "Cruces y Relaciones" at bounding box center [96, 414] width 116 height 24
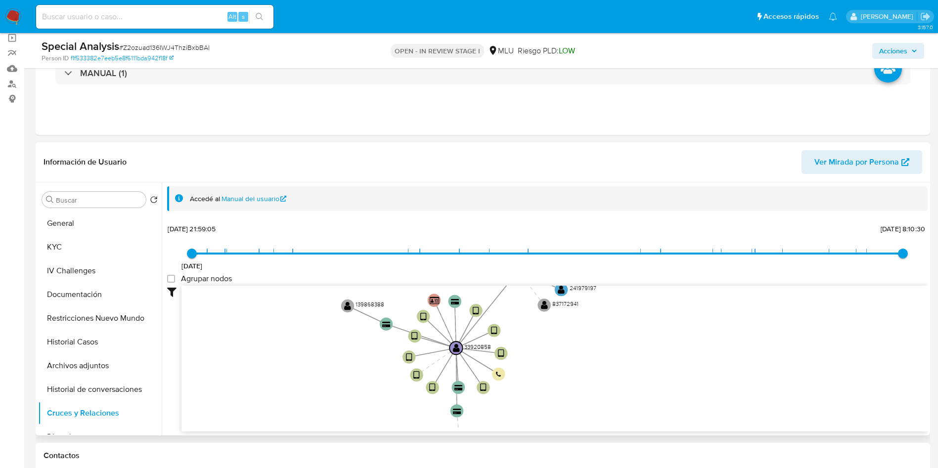
drag, startPoint x: 398, startPoint y: 387, endPoint x: 329, endPoint y: 368, distance: 71.3
click at [329, 368] on icon "device-65fcc5fa79574e1c1ee3abc4  device-687e2025c523fc6234b6283e  user-339208…" at bounding box center [555, 357] width 746 height 143
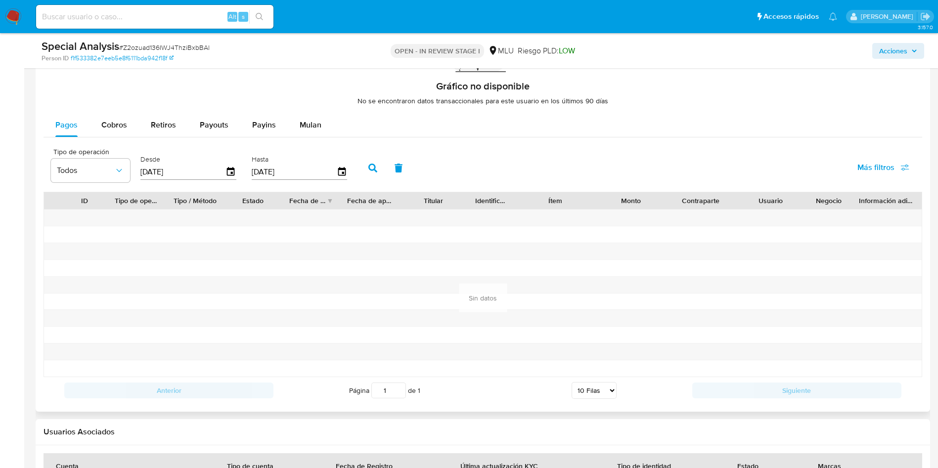
scroll to position [816, 0]
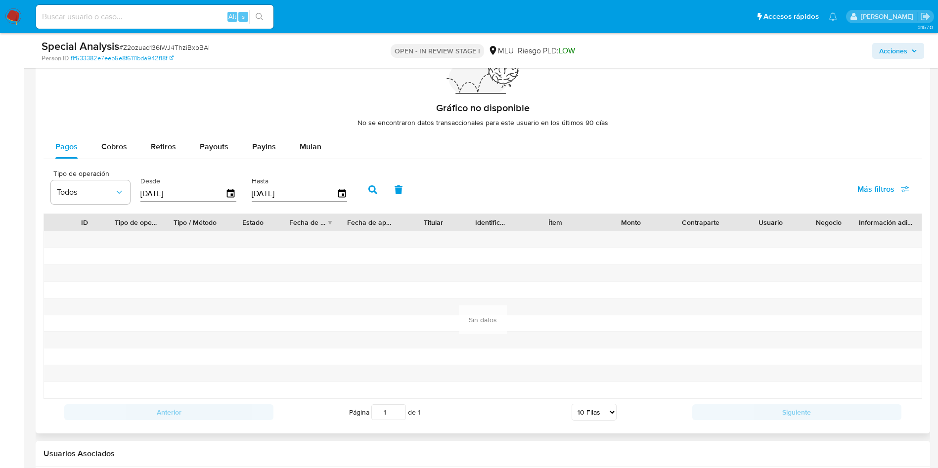
drag, startPoint x: 237, startPoint y: 191, endPoint x: 237, endPoint y: 201, distance: 9.9
click at [237, 191] on div "Desde 31/05/2025" at bounding box center [189, 189] width 103 height 40
drag, startPoint x: 239, startPoint y: 188, endPoint x: 230, endPoint y: 189, distance: 9.4
click at [238, 188] on div "Desde 31/05/2025" at bounding box center [189, 189] width 103 height 40
click at [230, 189] on icon "button" at bounding box center [231, 193] width 17 height 17
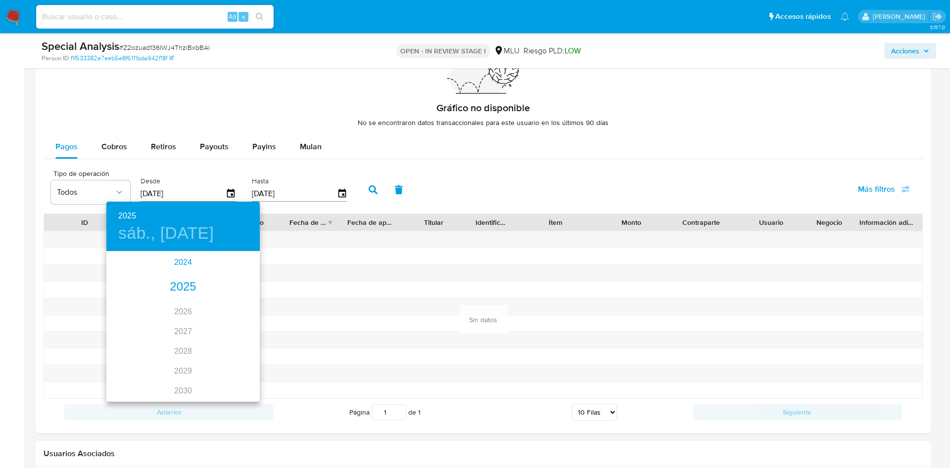
click at [176, 269] on div "2024" at bounding box center [182, 263] width 153 height 20
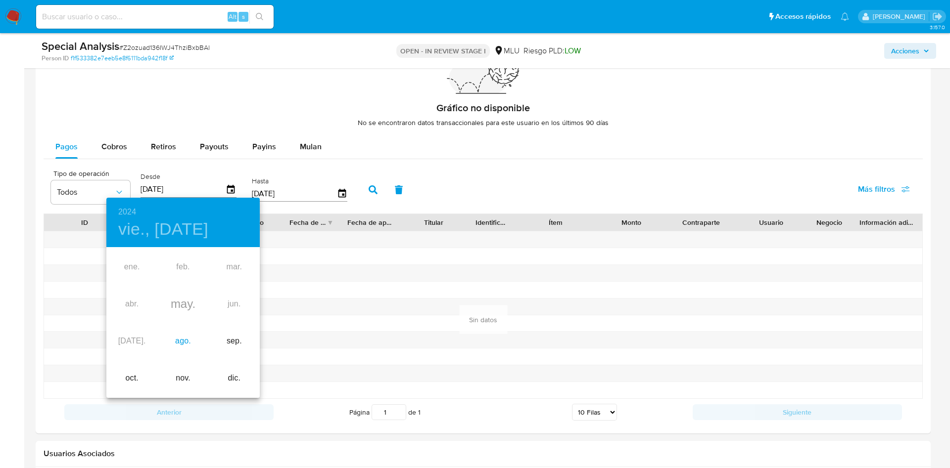
click at [184, 344] on div "ago." at bounding box center [182, 341] width 51 height 37
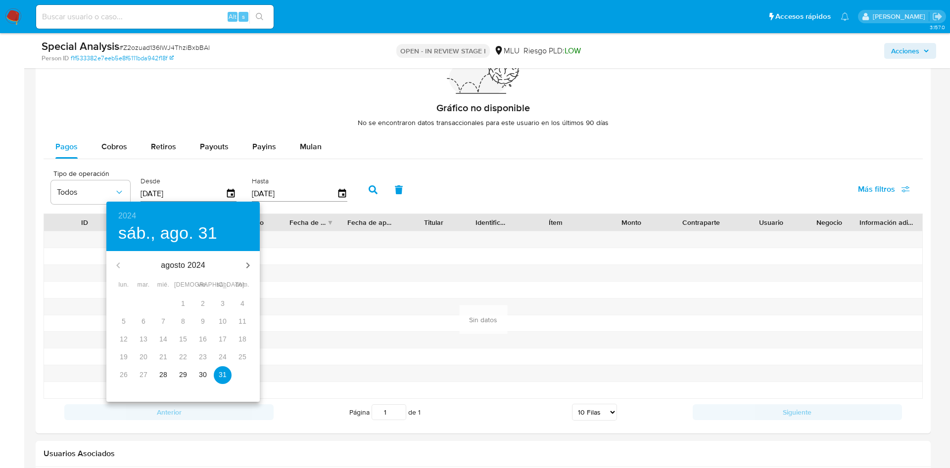
click at [195, 378] on span "30" at bounding box center [203, 375] width 18 height 10
type input "30/08/2024"
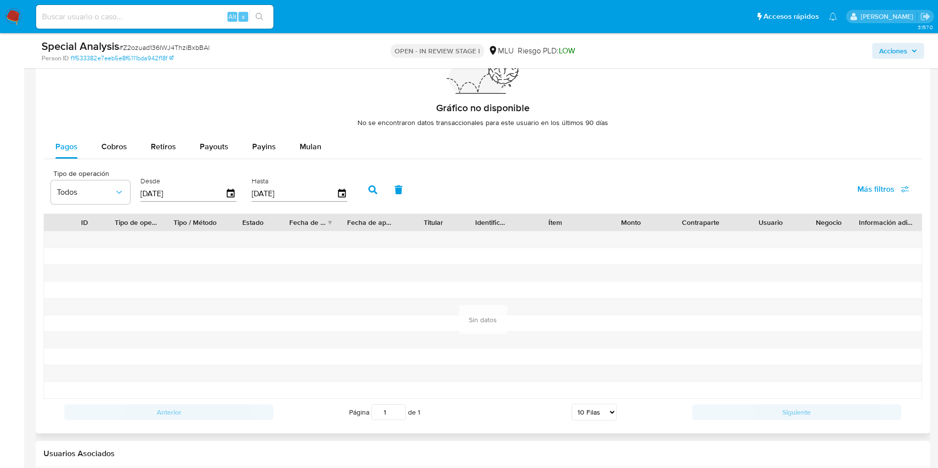
click at [373, 191] on icon "button" at bounding box center [372, 189] width 9 height 9
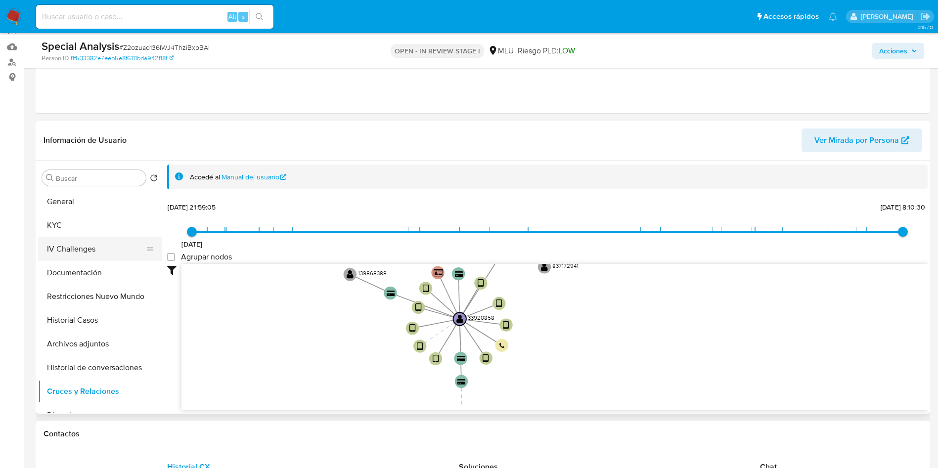
scroll to position [74, 0]
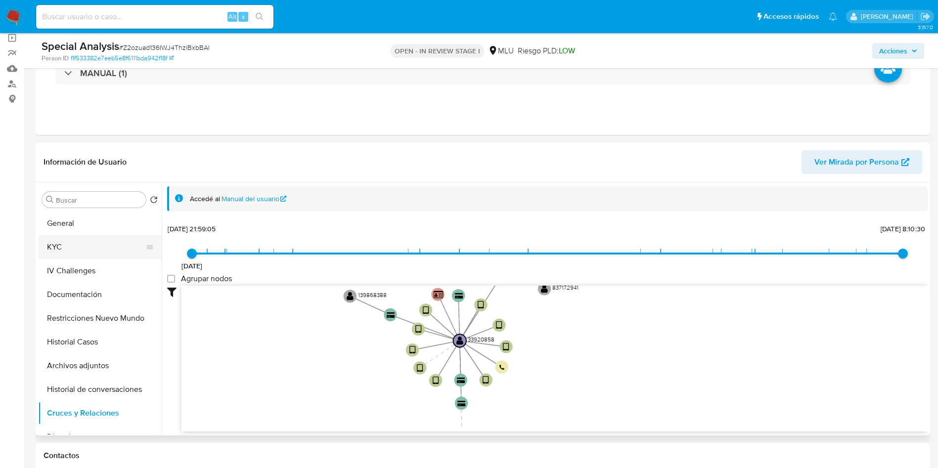
click at [102, 255] on button "KYC" at bounding box center [96, 247] width 116 height 24
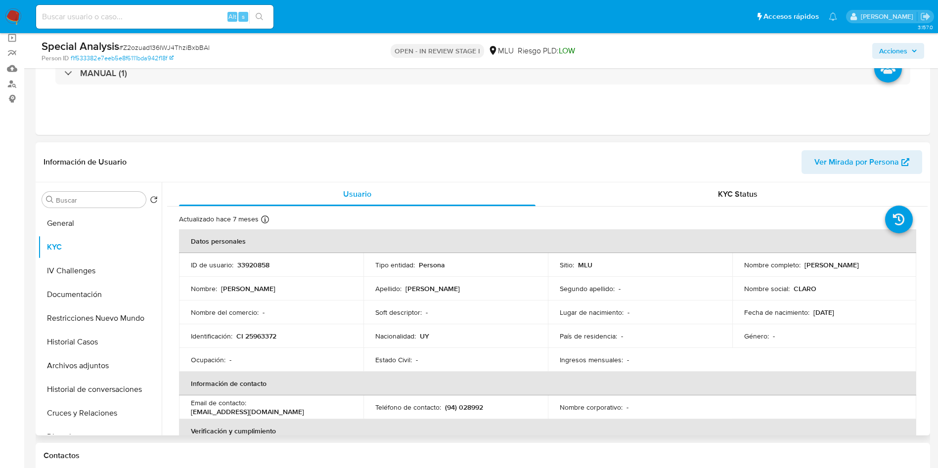
drag, startPoint x: 803, startPoint y: 267, endPoint x: 880, endPoint y: 266, distance: 76.7
click at [893, 263] on div "Nombre completo : Claro Procelio Pereira Duarte" at bounding box center [824, 265] width 161 height 9
copy p "Claro Procelio Pereira Duarte"
click at [269, 332] on p "CI 25963372" at bounding box center [256, 336] width 40 height 9
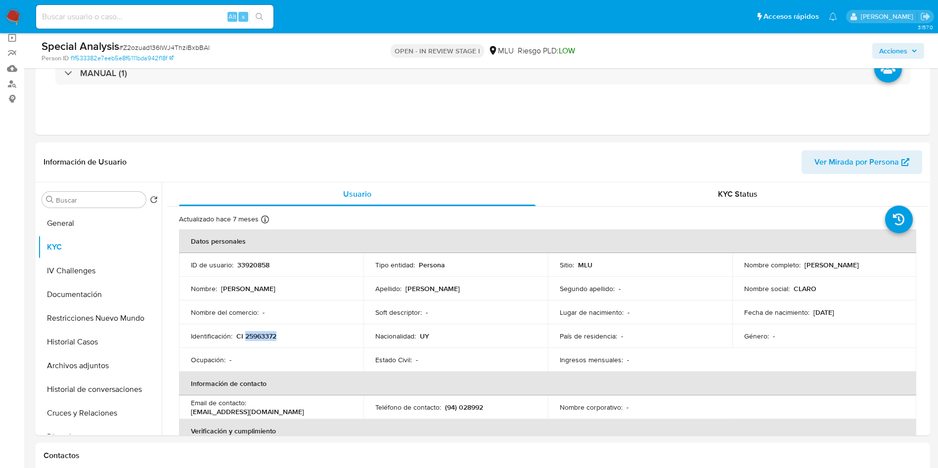
copy p "25963372"
click at [372, 309] on td "Soft descriptor : -" at bounding box center [456, 313] width 184 height 24
click at [119, 409] on button "Cruces y Relaciones" at bounding box center [96, 414] width 116 height 24
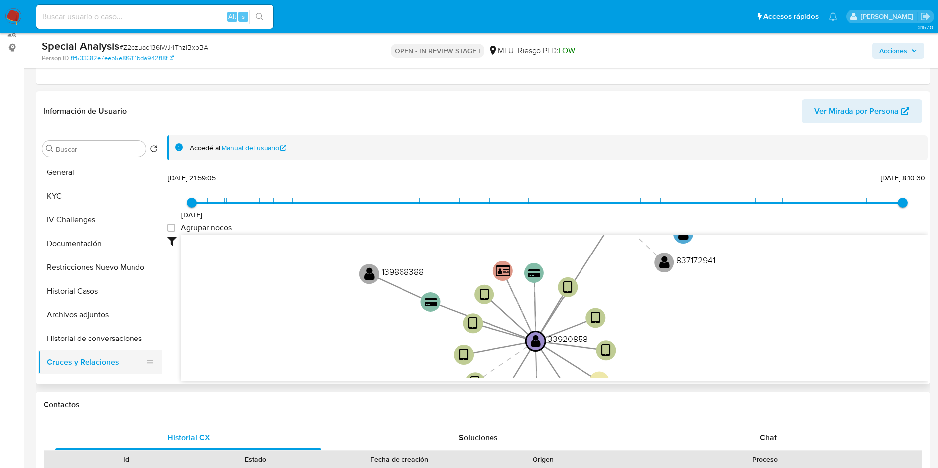
scroll to position [148, 0]
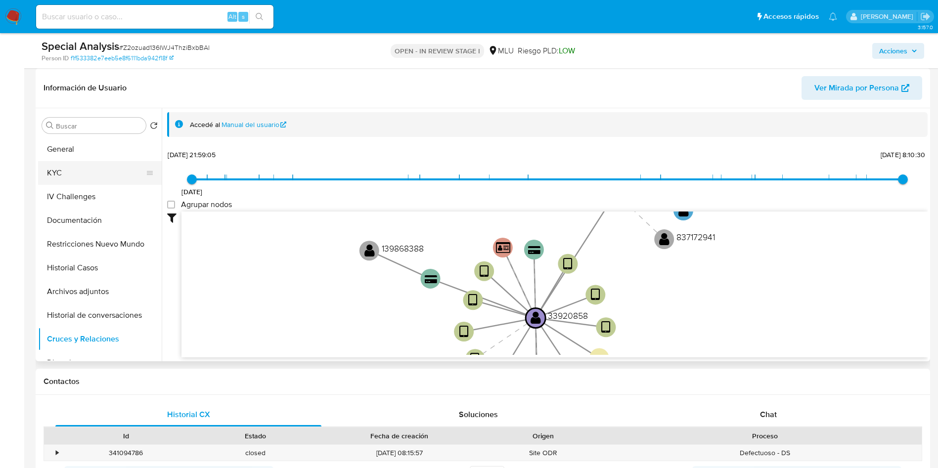
click at [83, 174] on button "KYC" at bounding box center [96, 173] width 116 height 24
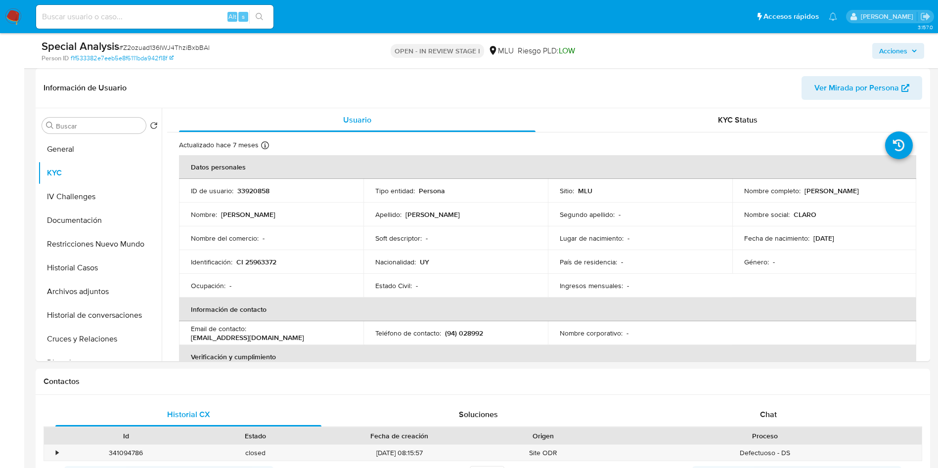
click at [152, 12] on input at bounding box center [154, 16] width 237 height 13
paste input "iy8GwddBV1eULL17IWiiqOF6"
type input "iy8GwddBV1eULL17IWiiqOF6"
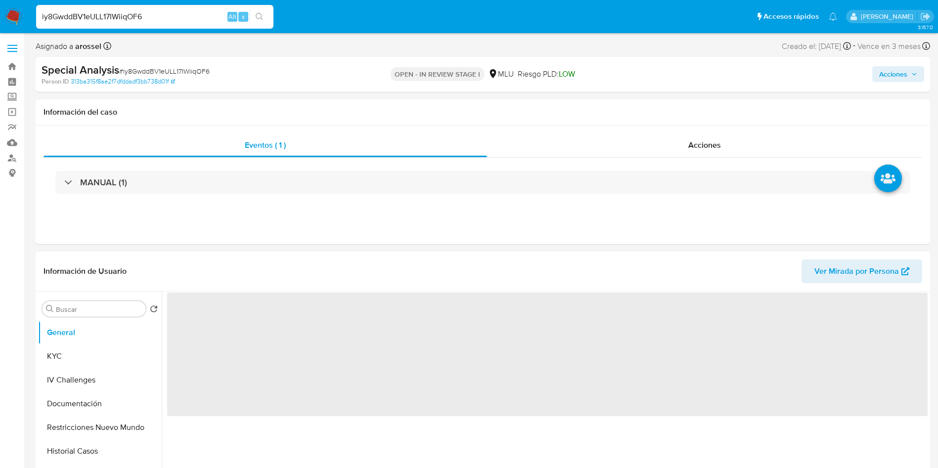
select select "10"
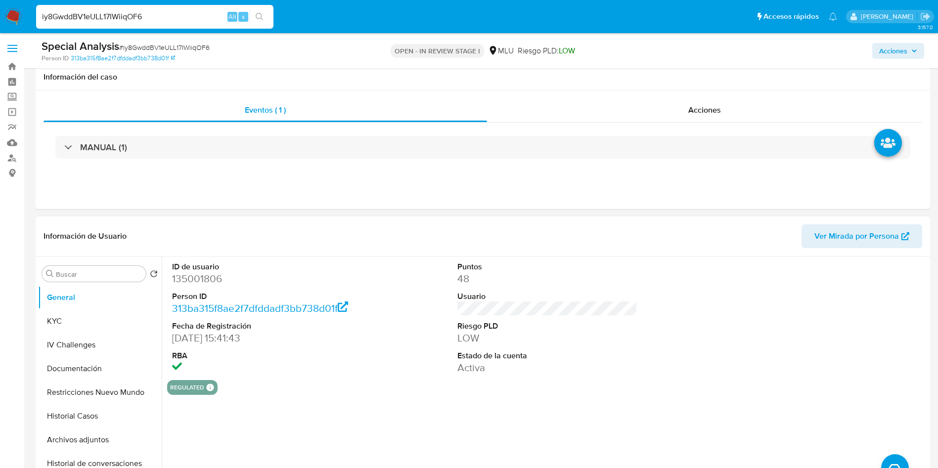
scroll to position [148, 0]
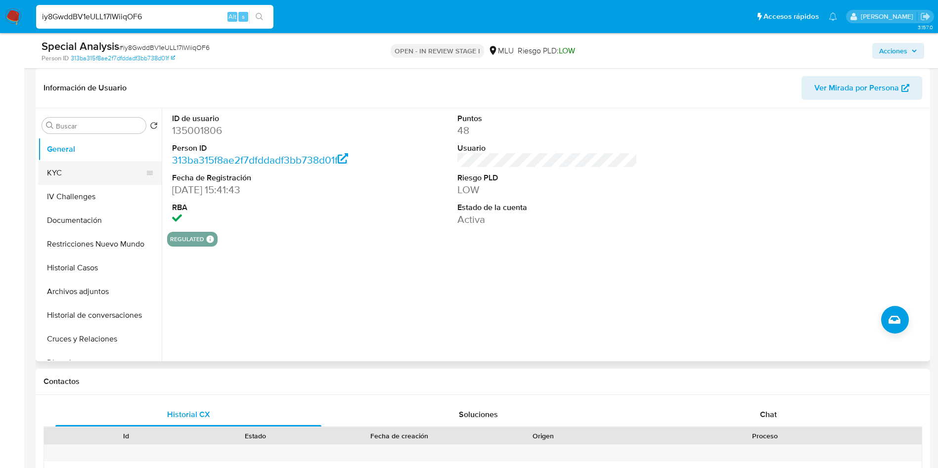
click at [99, 171] on button "KYC" at bounding box center [96, 173] width 116 height 24
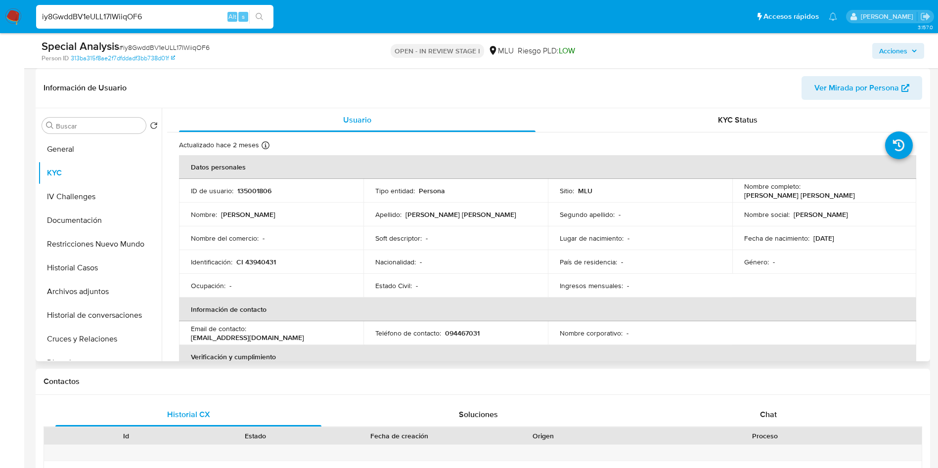
click at [711, 215] on div "Segundo apellido : -" at bounding box center [640, 214] width 161 height 9
click at [471, 219] on td "Apellido : Fernandez Caruso" at bounding box center [456, 215] width 184 height 24
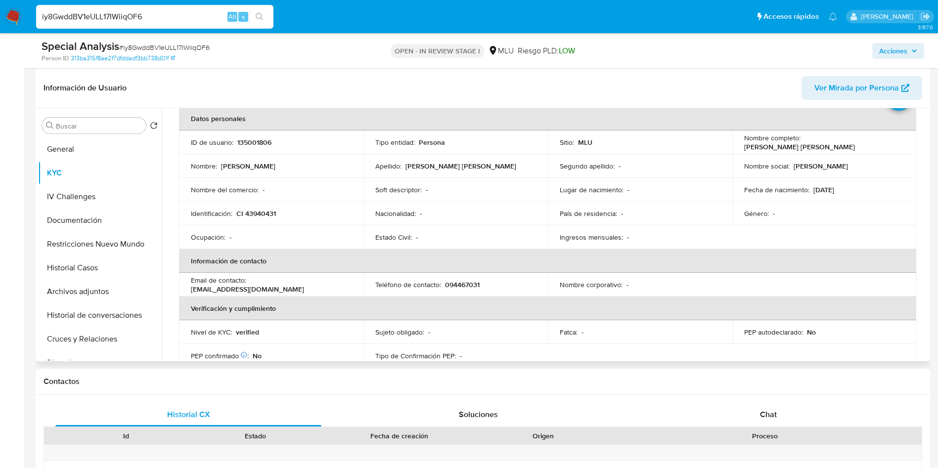
scroll to position [0, 0]
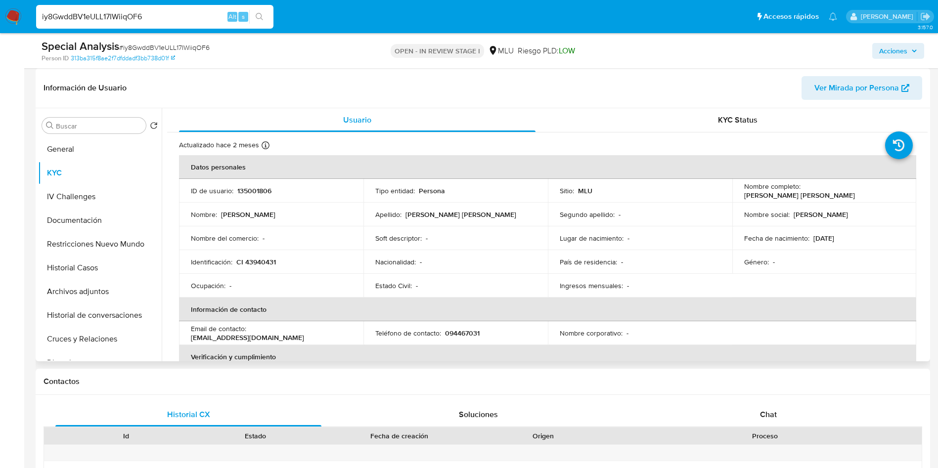
drag, startPoint x: 740, startPoint y: 196, endPoint x: 857, endPoint y: 197, distance: 116.7
click at [857, 197] on td "Nombre completo : Gonzalo Federico Fernandez Caruso" at bounding box center [825, 191] width 184 height 24
copy p "Gonzalo Federico Fernandez Caruso"
click at [258, 261] on p "CI 43940431" at bounding box center [256, 262] width 40 height 9
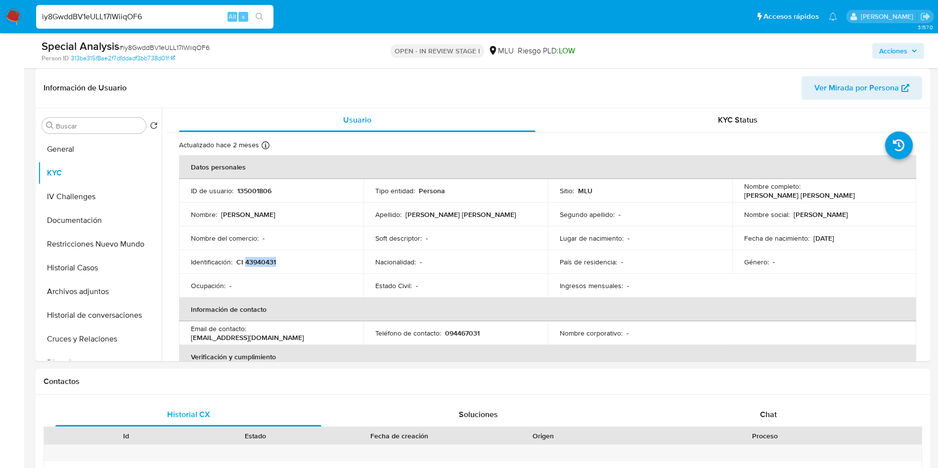
copy p "43940431"
click at [253, 188] on p "135001806" at bounding box center [254, 190] width 34 height 9
copy p "135001806"
drag, startPoint x: 740, startPoint y: 195, endPoint x: 856, endPoint y: 199, distance: 115.8
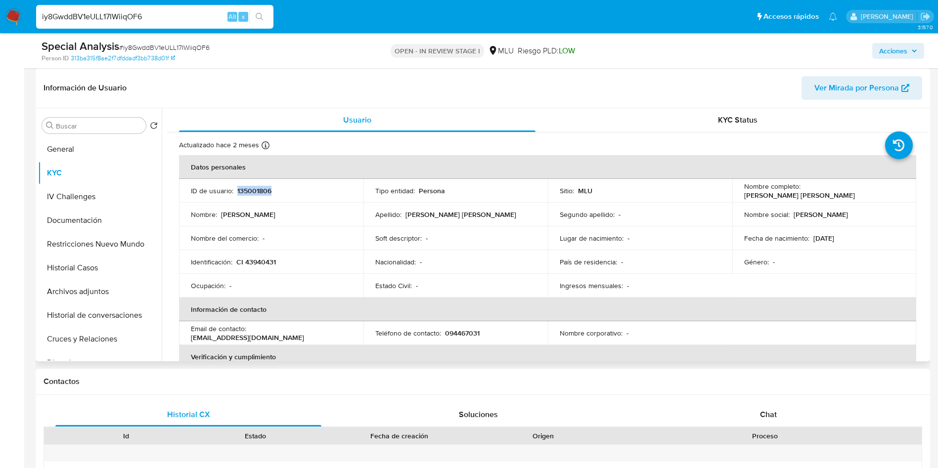
click at [856, 199] on td "Nombre completo : Gonzalo Federico Fernandez Caruso" at bounding box center [825, 191] width 184 height 24
copy p "Gonzalo Federico Fernandez Caruso"
click at [257, 256] on td "Identificación : CI 43940431" at bounding box center [271, 262] width 184 height 24
click at [269, 260] on p "CI 43940431" at bounding box center [256, 262] width 40 height 9
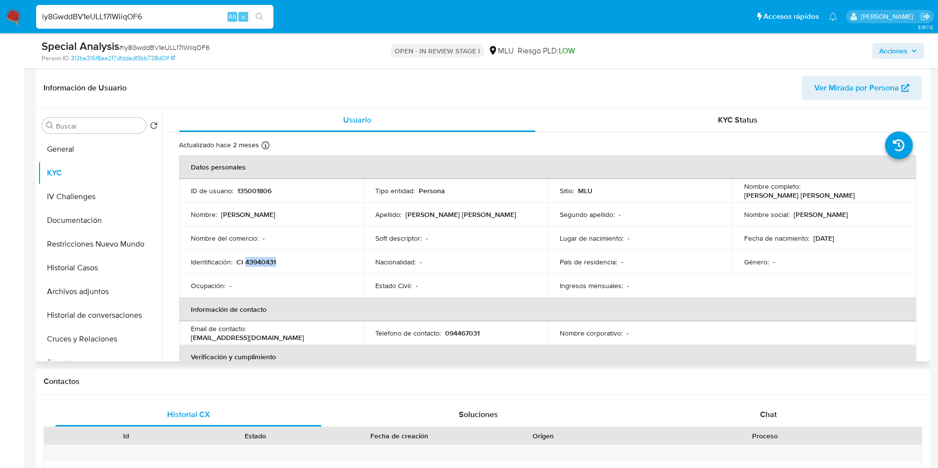
click at [269, 260] on p "CI 43940431" at bounding box center [256, 262] width 40 height 9
drag, startPoint x: 739, startPoint y: 195, endPoint x: 852, endPoint y: 196, distance: 112.8
click at [852, 196] on td "Nombre completo : Gonzalo Federico Fernandez Caruso" at bounding box center [825, 191] width 184 height 24
click at [108, 215] on button "Documentación" at bounding box center [96, 221] width 116 height 24
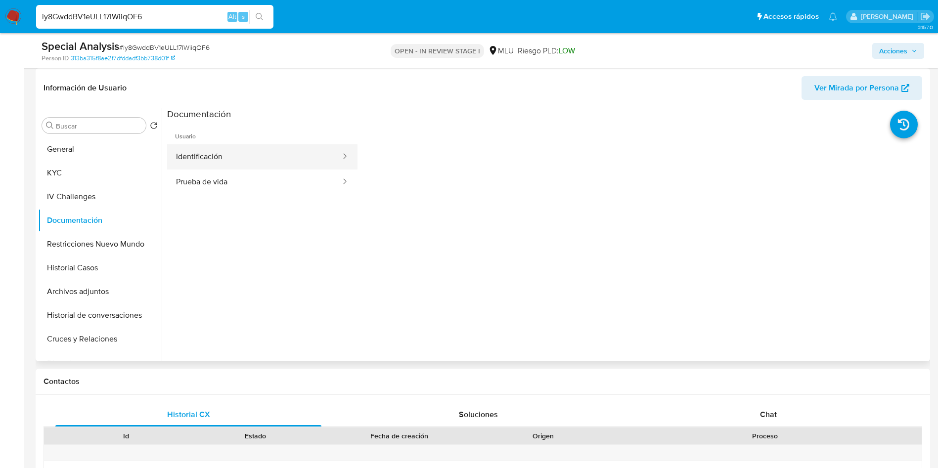
click at [254, 147] on button "Identificación" at bounding box center [254, 156] width 175 height 25
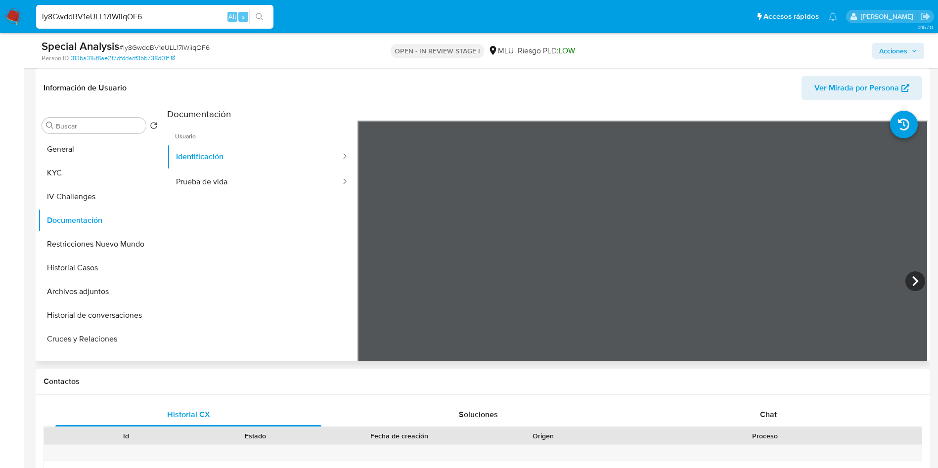
click at [265, 198] on ul "Usuario Identificación Prueba de vida" at bounding box center [262, 263] width 190 height 285
click at [255, 178] on button "Prueba de vida" at bounding box center [254, 182] width 175 height 25
click at [102, 343] on button "Cruces y Relaciones" at bounding box center [96, 339] width 116 height 24
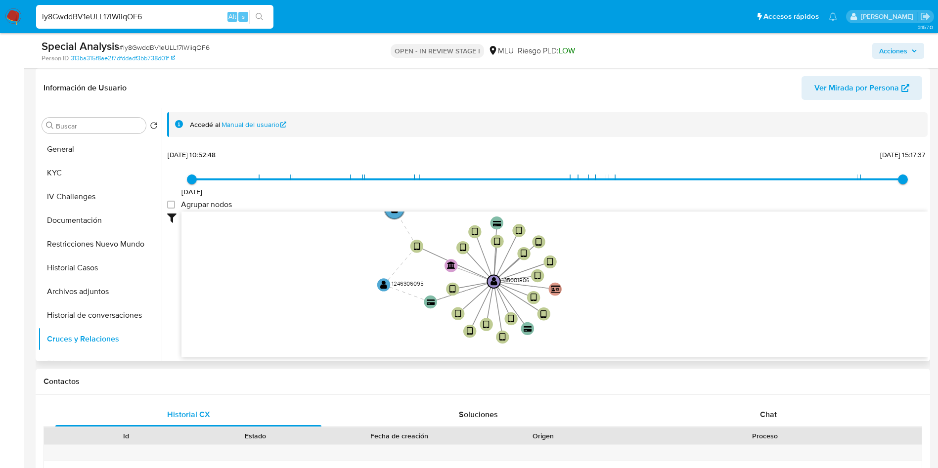
drag, startPoint x: 581, startPoint y: 267, endPoint x: 613, endPoint y: 307, distance: 51.4
click at [613, 307] on icon "device-62f9ab1808813b0017d12020  device-656106e02899acdd6c3db8d7  device-6279…" at bounding box center [555, 283] width 746 height 143
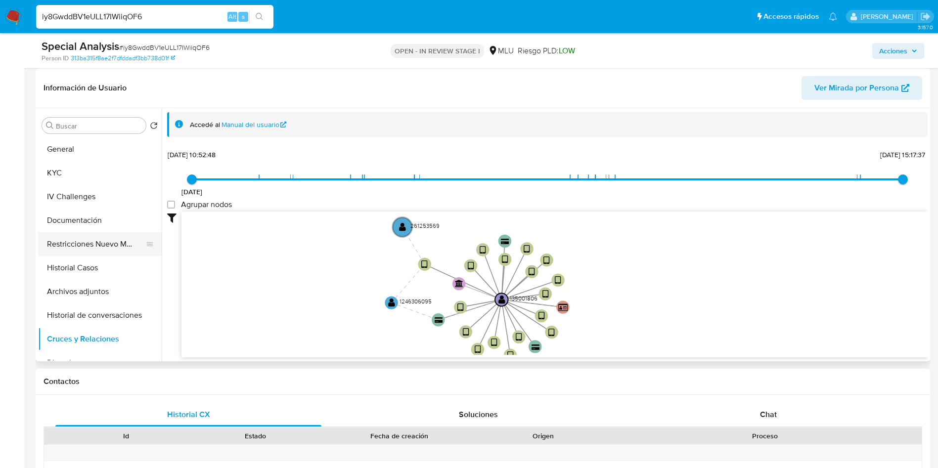
scroll to position [74, 0]
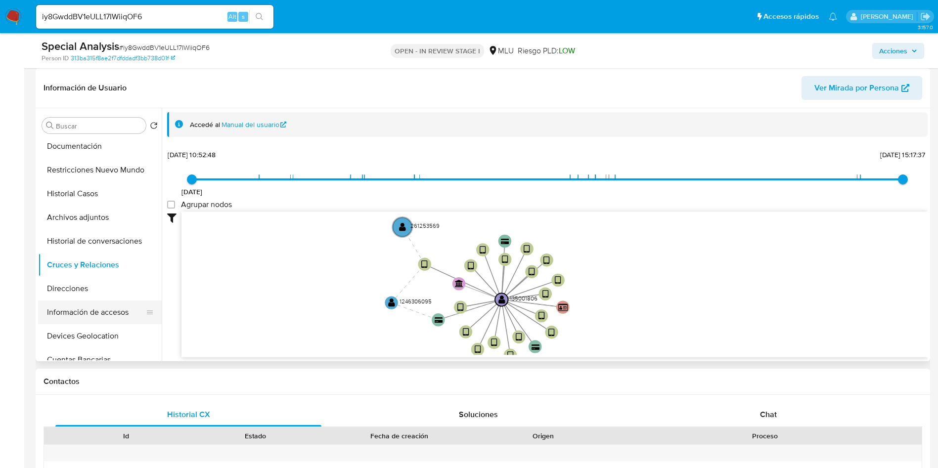
click at [103, 310] on button "Información de accesos" at bounding box center [96, 313] width 116 height 24
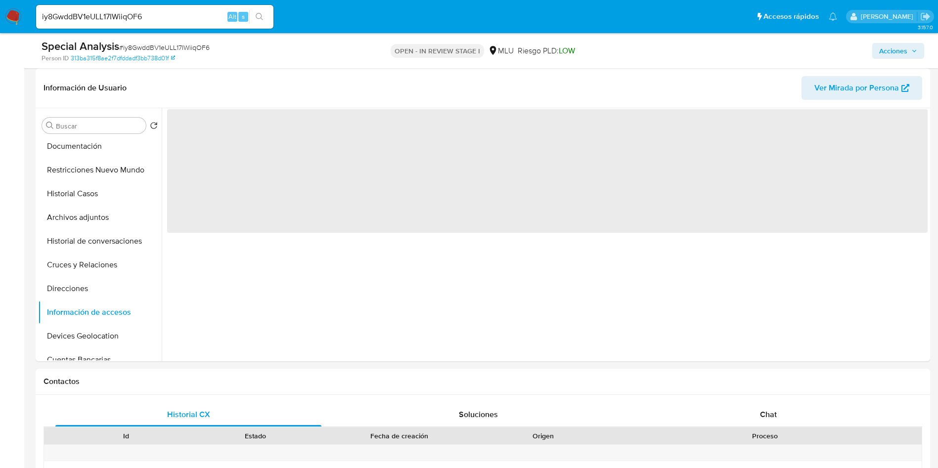
click at [126, 15] on input "iy8GwddBV1eULL17IWiiqOF6" at bounding box center [154, 16] width 237 height 13
paste input "48WUe2ZUjzIshOVNzHl0kGlF"
type input "48WUe2ZUjzIshOVNzHl0kGlF"
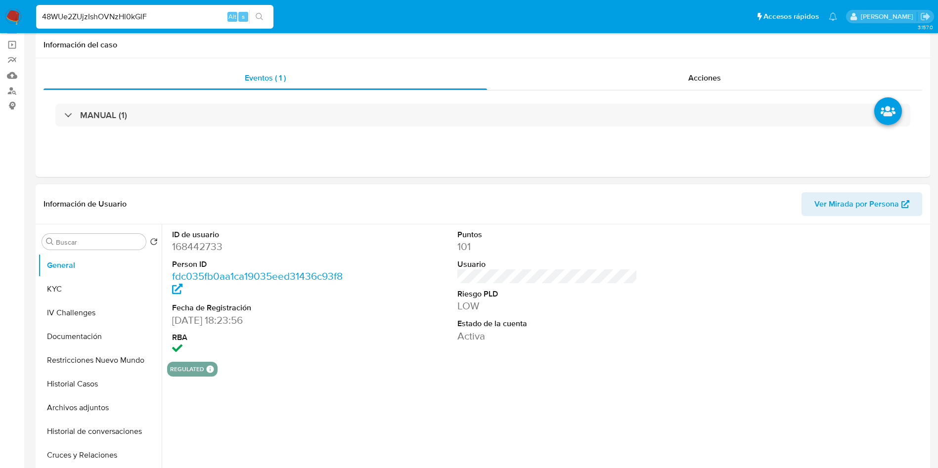
select select "10"
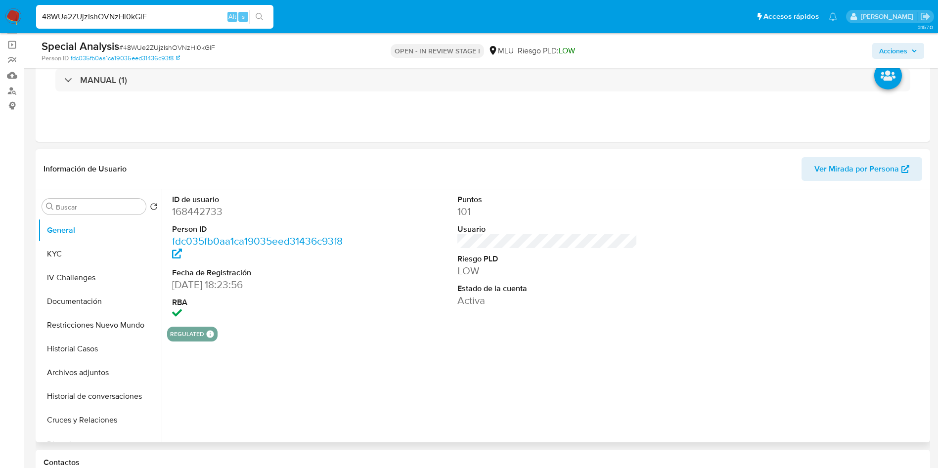
scroll to position [74, 0]
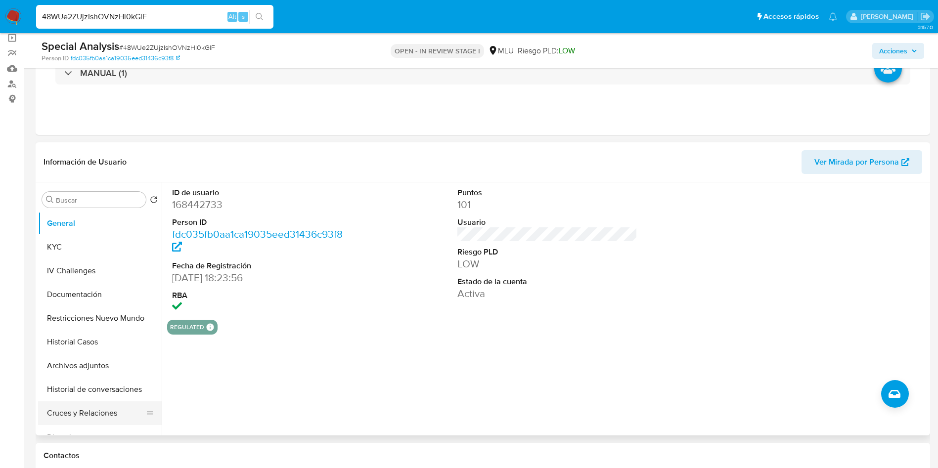
click at [93, 412] on button "Cruces y Relaciones" at bounding box center [96, 414] width 116 height 24
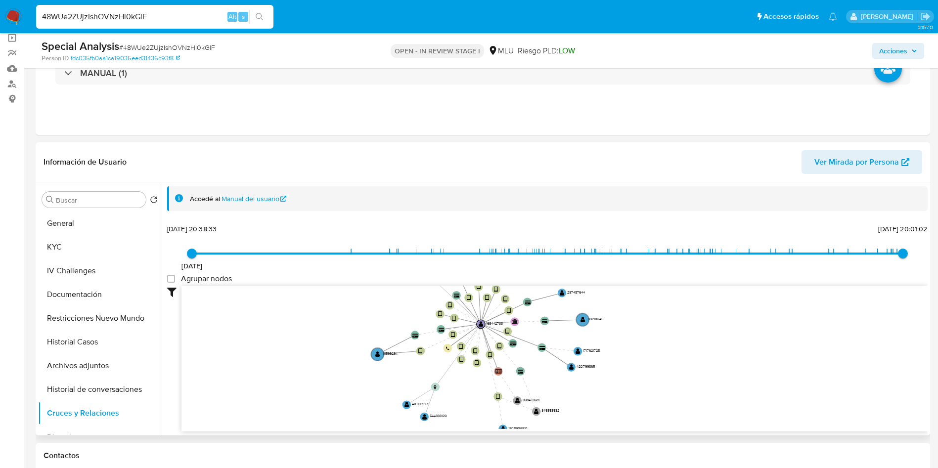
drag, startPoint x: 625, startPoint y: 388, endPoint x: 603, endPoint y: 247, distance: 142.2
click at [603, 247] on div "27/9/2020 27/9/2020, 20:38:33 17/6/2025, 20:01:02 Agrupar nodos Filtros Confian…" at bounding box center [547, 327] width 761 height 210
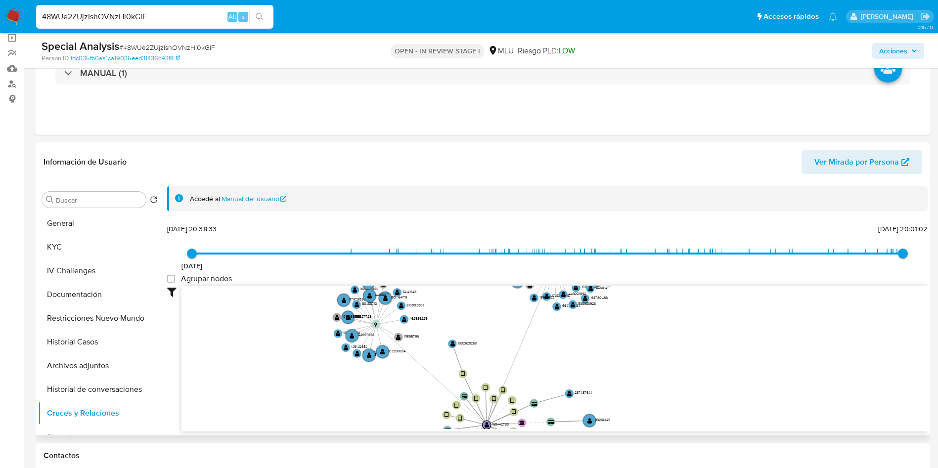
drag, startPoint x: 611, startPoint y: 301, endPoint x: 612, endPoint y: 408, distance: 106.8
click at [616, 413] on icon "device-60613f7d08813b0018c2375d  device-64dee8a07184a3af7bd7c75a  device-6205…" at bounding box center [555, 357] width 746 height 143
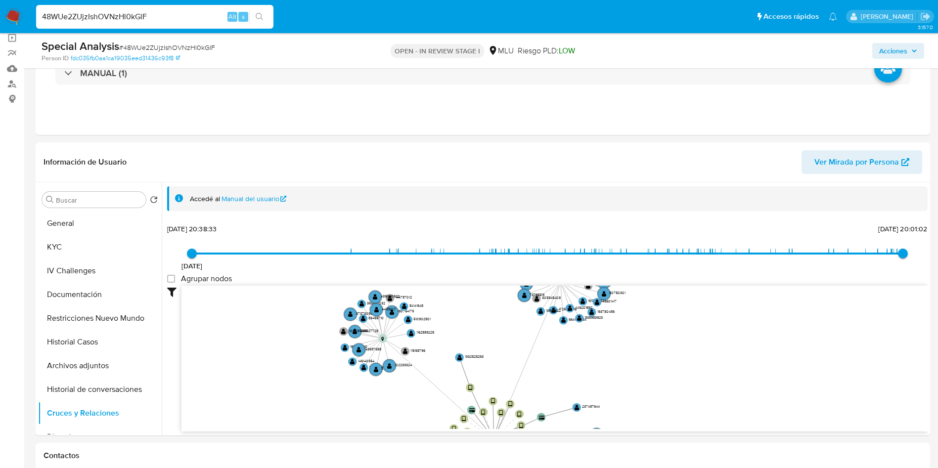
drag, startPoint x: 481, startPoint y: 340, endPoint x: 333, endPoint y: 8, distance: 363.3
click at [480, 357] on icon "device-60613f7d08813b0018c2375d  device-64dee8a07184a3af7bd7c75a  device-6205…" at bounding box center [555, 357] width 746 height 143
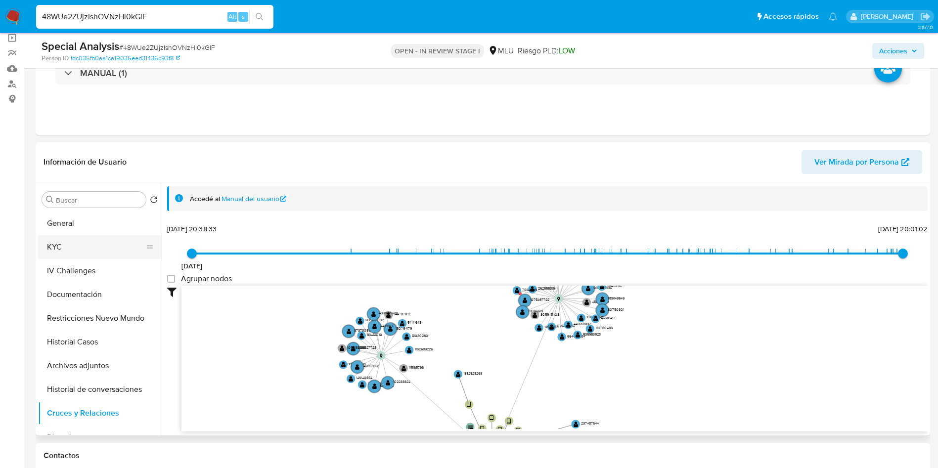
click at [88, 239] on button "KYC" at bounding box center [96, 247] width 116 height 24
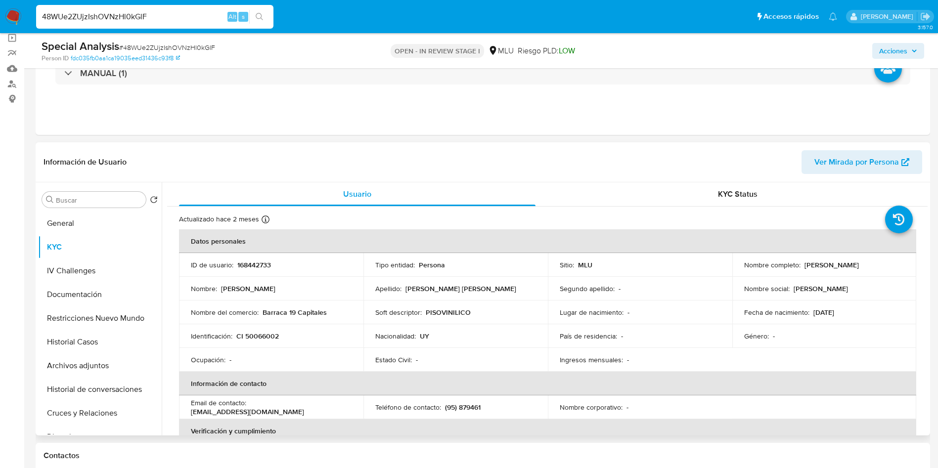
click at [259, 332] on p "CI 50066002" at bounding box center [257, 336] width 43 height 9
click at [255, 265] on p "168442733" at bounding box center [254, 265] width 34 height 9
drag, startPoint x: 800, startPoint y: 264, endPoint x: 821, endPoint y: 264, distance: 21.3
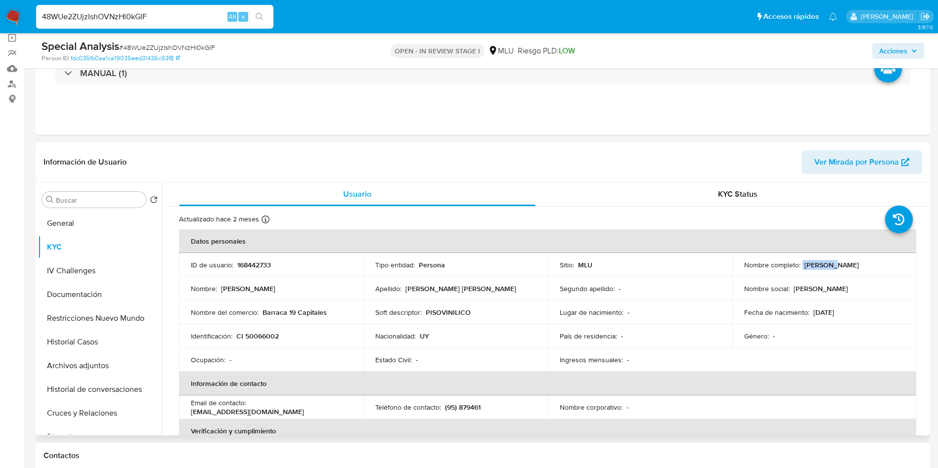
click at [830, 264] on div "Nombre completo : Bernardo Pereira Suarez" at bounding box center [824, 265] width 161 height 9
click at [812, 262] on p "Bernardo Pereira Suarez" at bounding box center [832, 265] width 54 height 9
drag, startPoint x: 802, startPoint y: 262, endPoint x: 885, endPoint y: 263, distance: 83.1
click at [885, 263] on div "Nombre completo : Bernardo Pereira Suarez" at bounding box center [824, 265] width 161 height 9
click at [511, 322] on td "Soft descriptor : PISOVINILICO" at bounding box center [456, 313] width 184 height 24
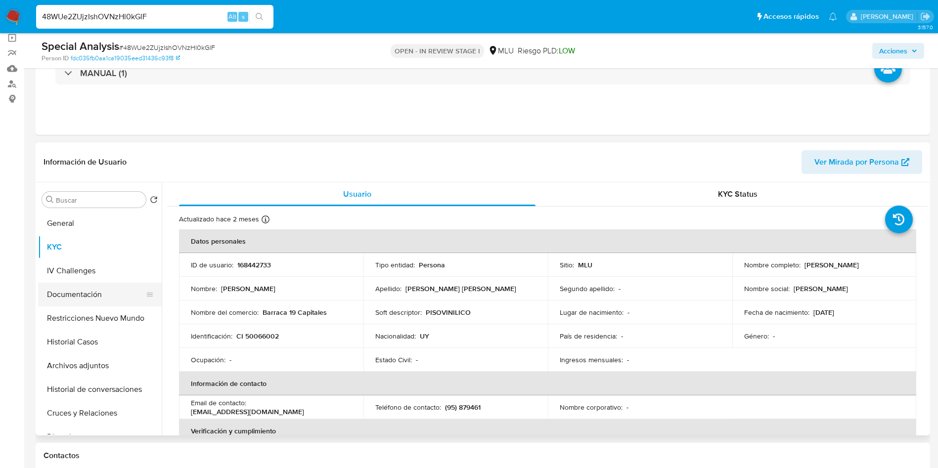
click at [54, 293] on button "Documentación" at bounding box center [96, 295] width 116 height 24
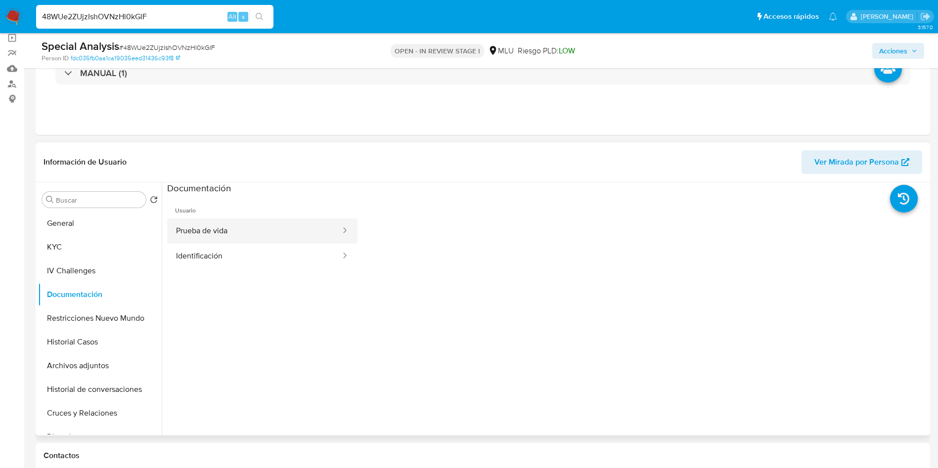
click at [231, 235] on button "Prueba de vida" at bounding box center [254, 231] width 175 height 25
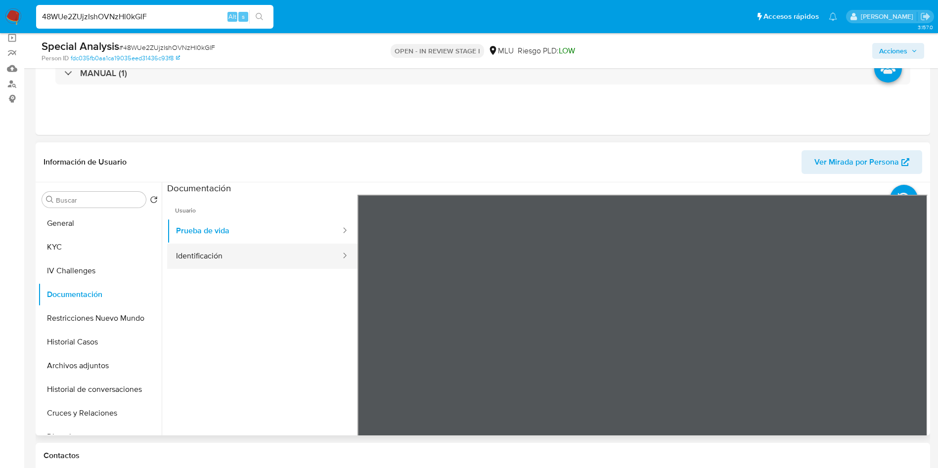
drag, startPoint x: 274, startPoint y: 251, endPoint x: 300, endPoint y: 269, distance: 31.8
click at [272, 251] on button "Identificación" at bounding box center [254, 256] width 175 height 25
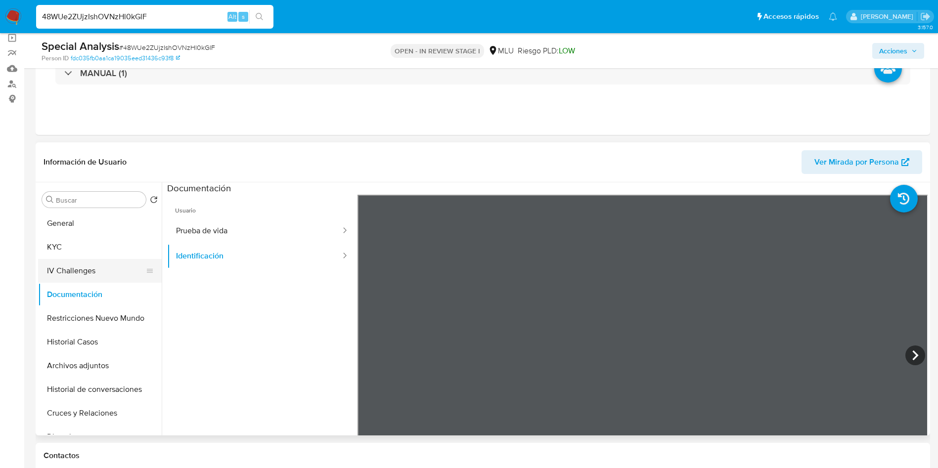
click at [65, 262] on button "IV Challenges" at bounding box center [96, 271] width 116 height 24
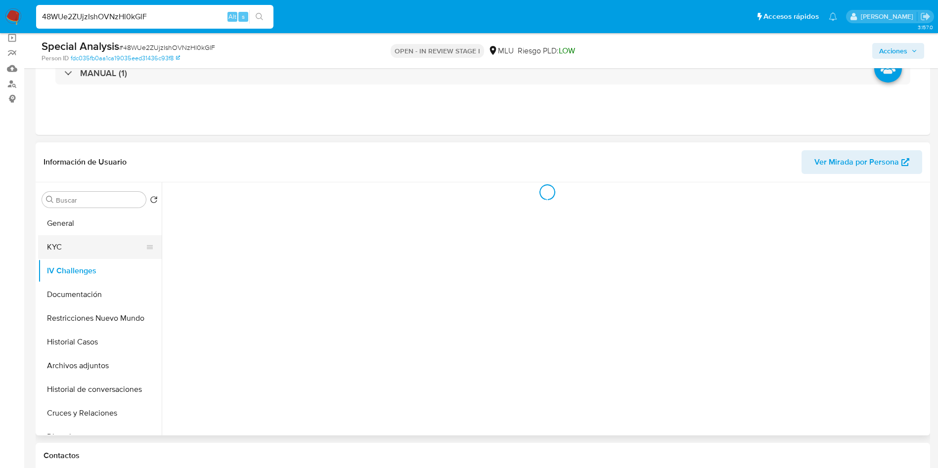
click at [67, 256] on button "KYC" at bounding box center [96, 247] width 116 height 24
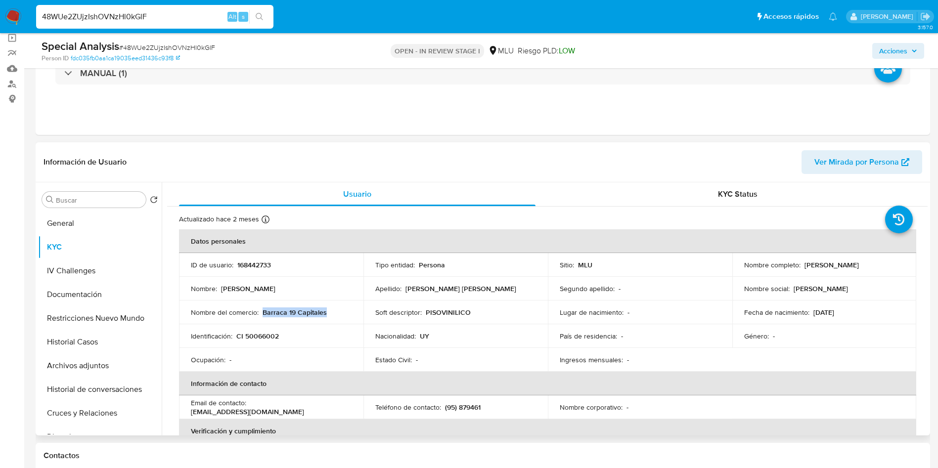
drag, startPoint x: 262, startPoint y: 311, endPoint x: 326, endPoint y: 313, distance: 64.3
click at [326, 313] on div "Nombre del comercio : Barraca 19 Capitales" at bounding box center [271, 312] width 161 height 9
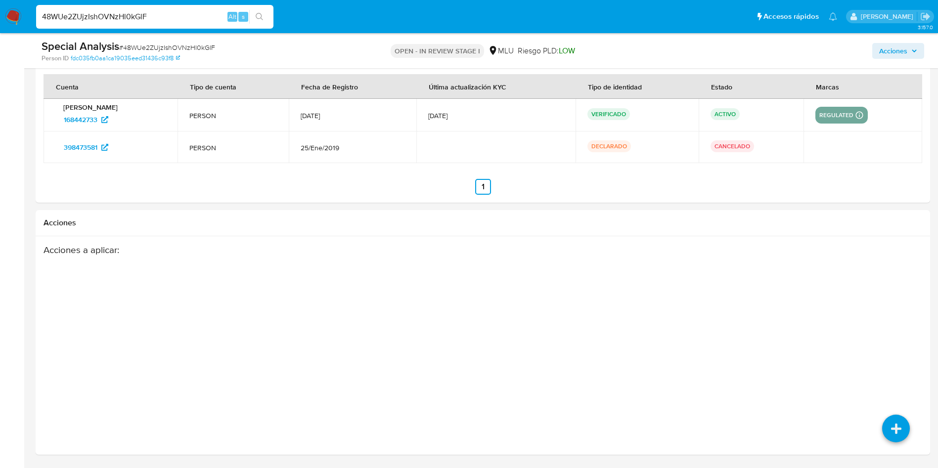
scroll to position [839, 0]
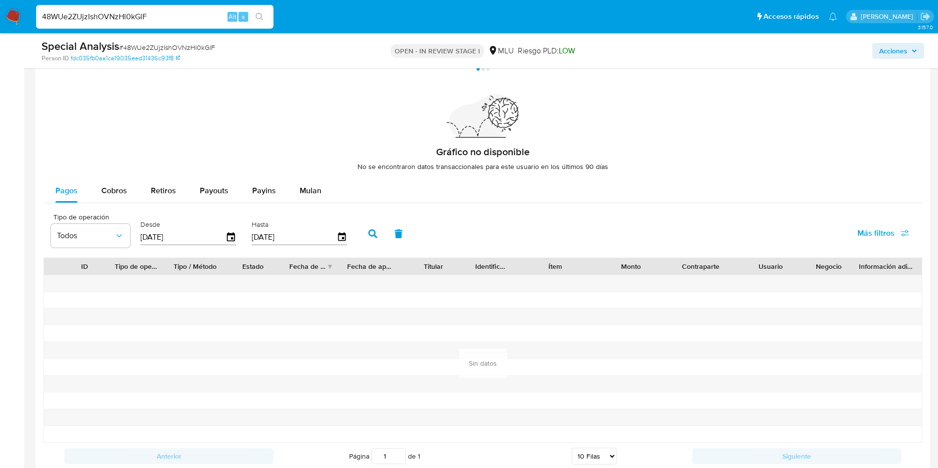
click at [237, 240] on div "Desde 31/05/2025" at bounding box center [189, 233] width 103 height 40
click at [235, 240] on icon "button" at bounding box center [231, 237] width 17 height 17
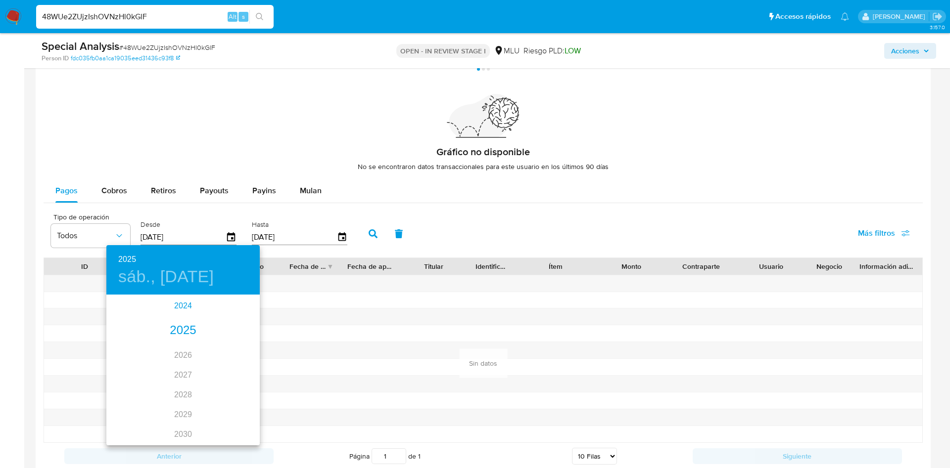
click at [184, 313] on div "2024" at bounding box center [182, 306] width 153 height 20
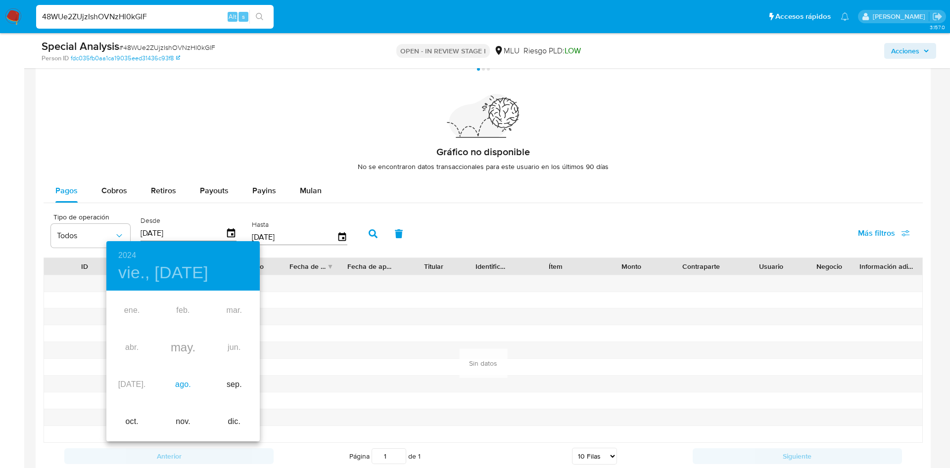
click at [184, 380] on div "ago." at bounding box center [182, 385] width 51 height 37
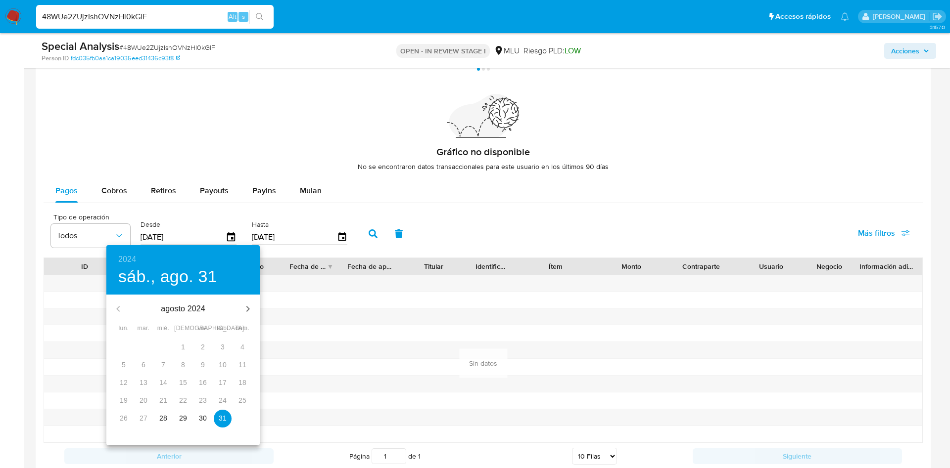
click at [167, 422] on p "28" at bounding box center [163, 418] width 8 height 10
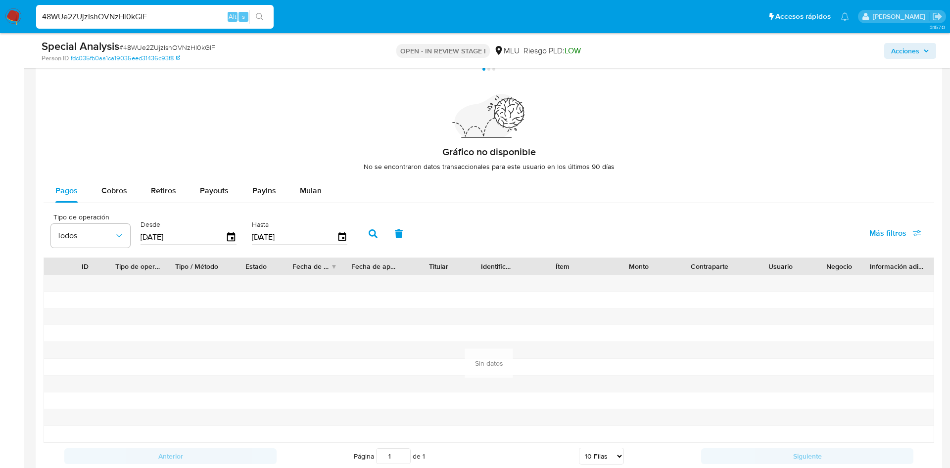
type input "28/08/2024"
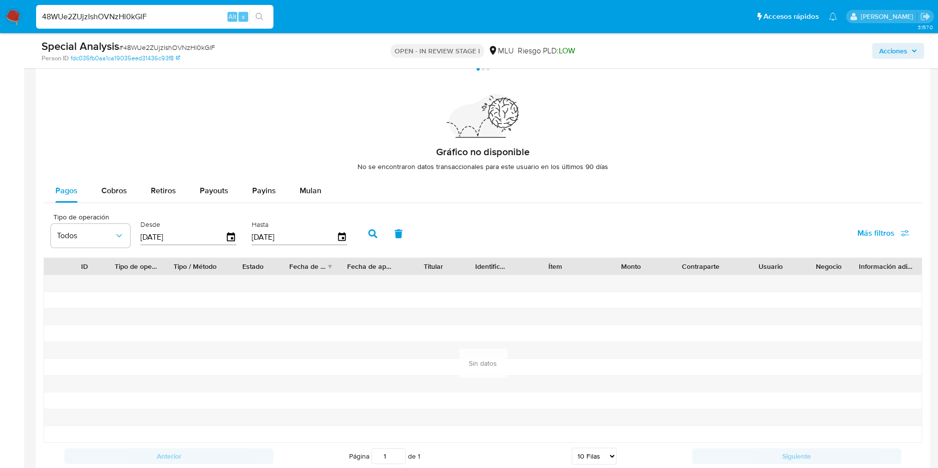
click at [364, 242] on button "button" at bounding box center [373, 234] width 26 height 24
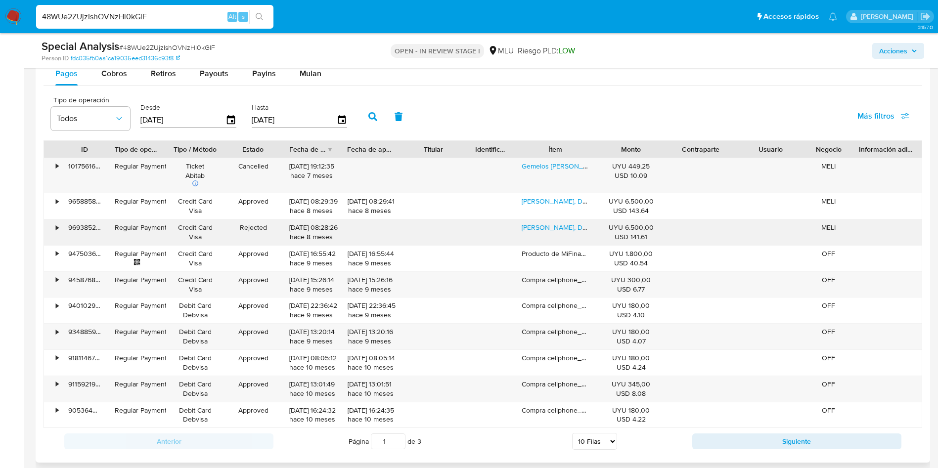
scroll to position [988, 0]
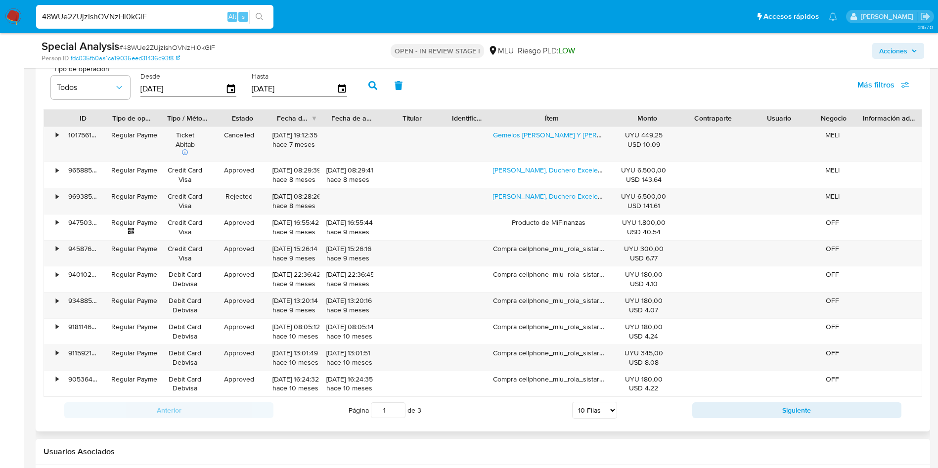
drag, startPoint x: 606, startPoint y: 112, endPoint x: 640, endPoint y: 112, distance: 33.6
click at [640, 112] on div "ID Tipo de operación Tipo / Método Estado Fecha de creación Fecha de aprobación…" at bounding box center [483, 118] width 878 height 17
click at [517, 145] on div "Gemelos Mason Compas Y Escuadra" at bounding box center [552, 144] width 130 height 35
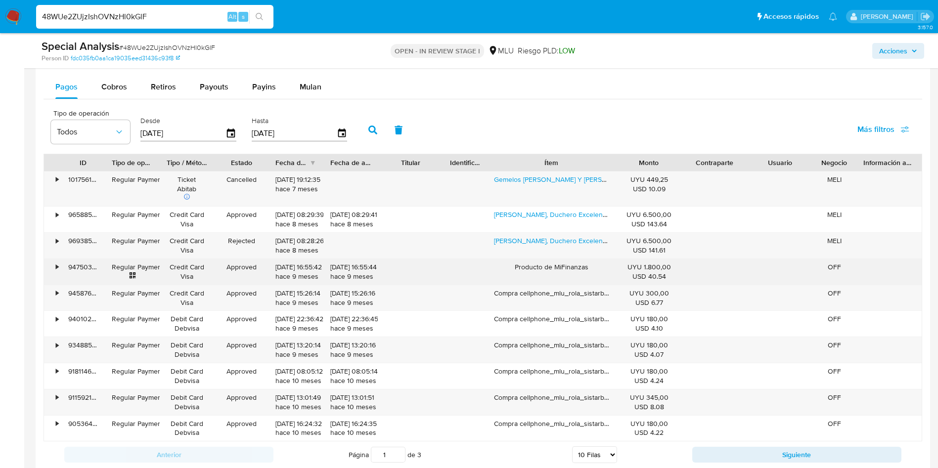
scroll to position [914, 0]
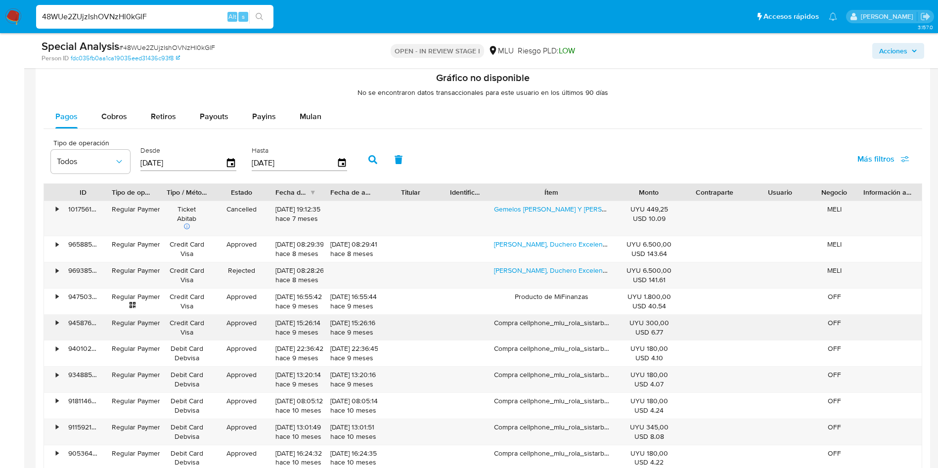
click at [533, 321] on div "Compra cellphone_mlu_rola_sistarbanc_movistar__$300 Tel: 142439527 (Movistar)" at bounding box center [552, 328] width 130 height 26
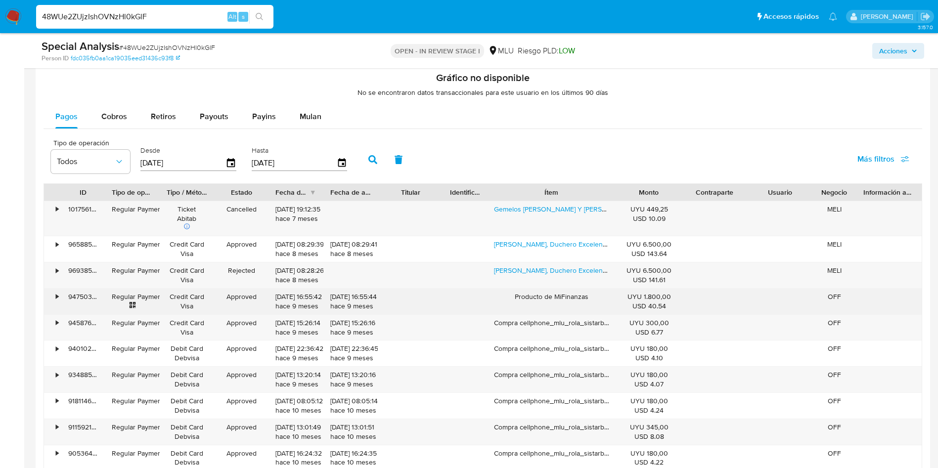
click at [532, 294] on div "Producto de MiFinanzas" at bounding box center [552, 302] width 130 height 26
click at [534, 293] on div "Producto de MiFinanzas" at bounding box center [552, 302] width 130 height 26
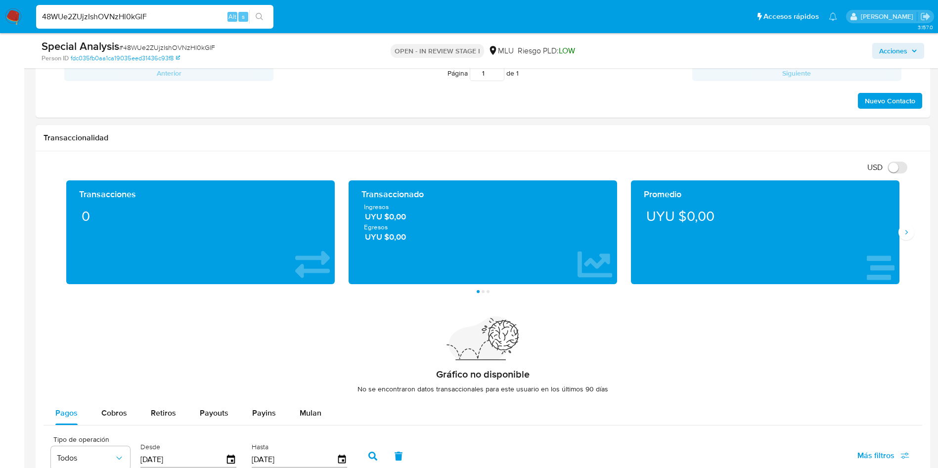
scroll to position [246, 0]
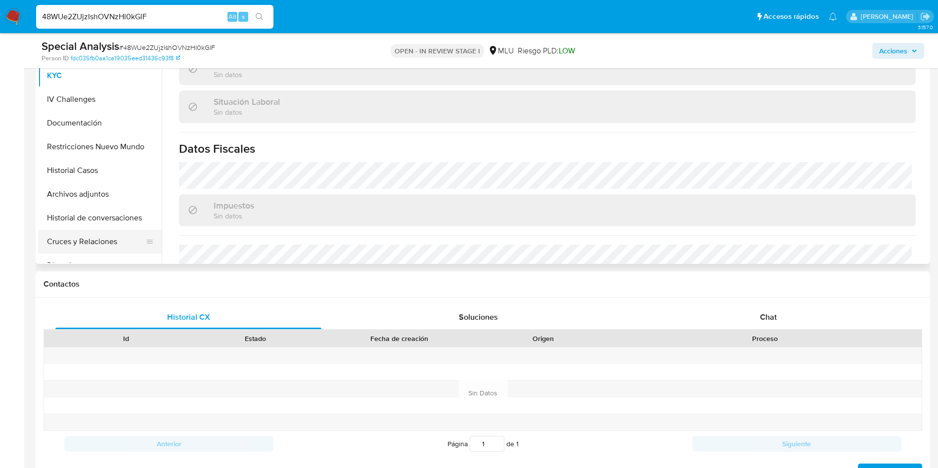
click at [122, 247] on button "Cruces y Relaciones" at bounding box center [96, 242] width 116 height 24
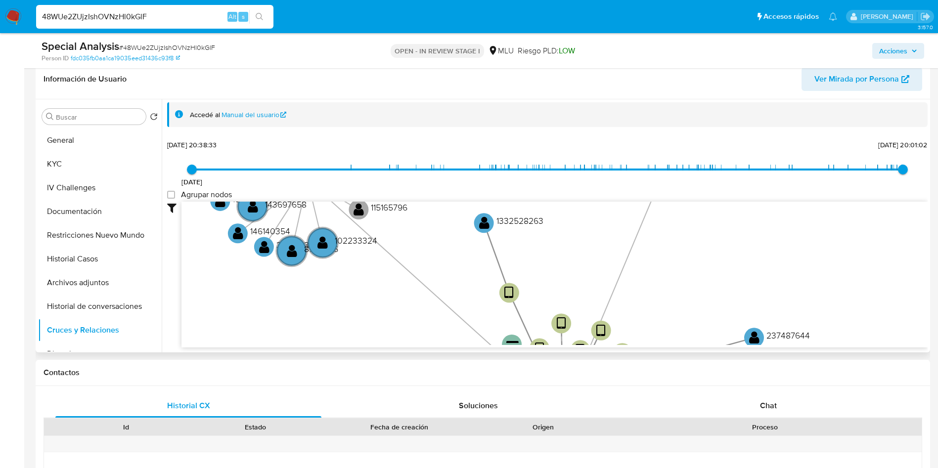
scroll to position [172, 0]
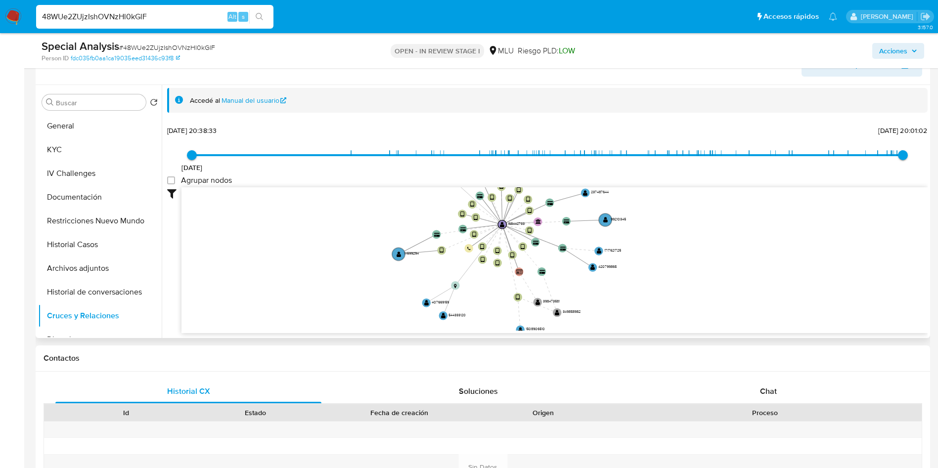
drag, startPoint x: 561, startPoint y: 243, endPoint x: 575, endPoint y: 160, distance: 84.3
click at [575, 160] on div "27/9/2020 27/9/2020, 20:38:33 17/6/2025, 20:01:02 Agrupar nodos Filtros Confian…" at bounding box center [547, 228] width 761 height 210
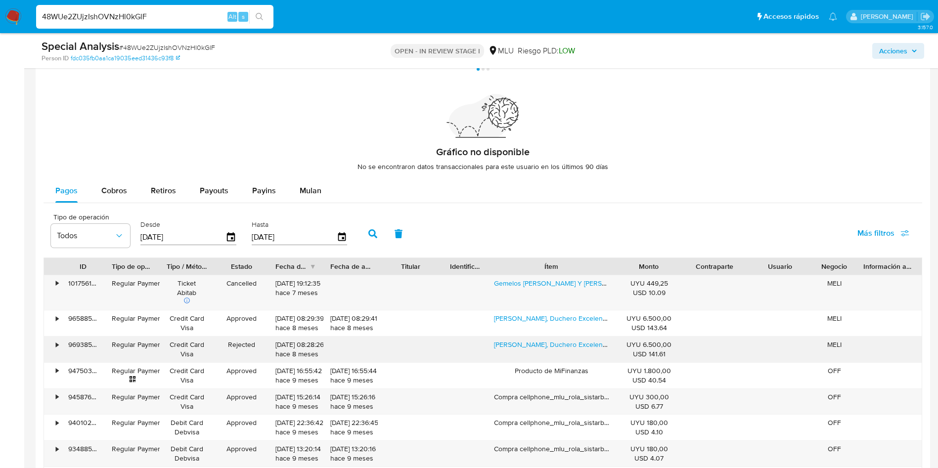
scroll to position [543, 0]
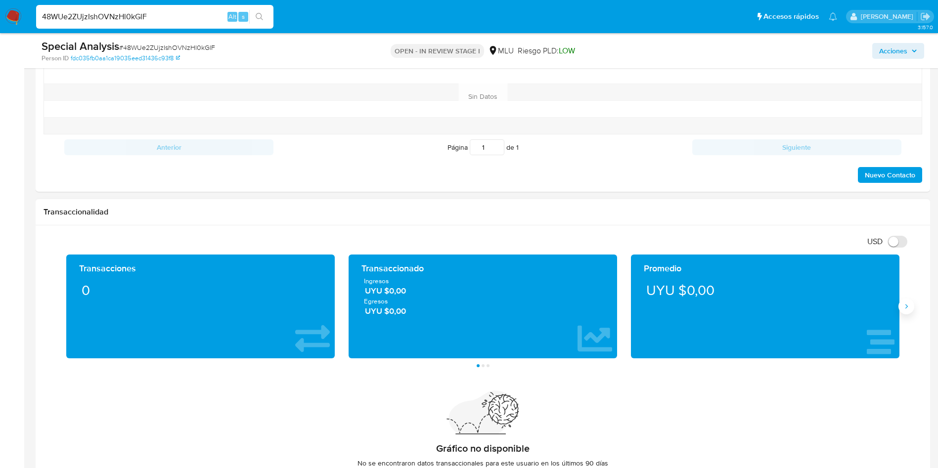
click at [904, 307] on icon "Siguiente" at bounding box center [907, 307] width 8 height 8
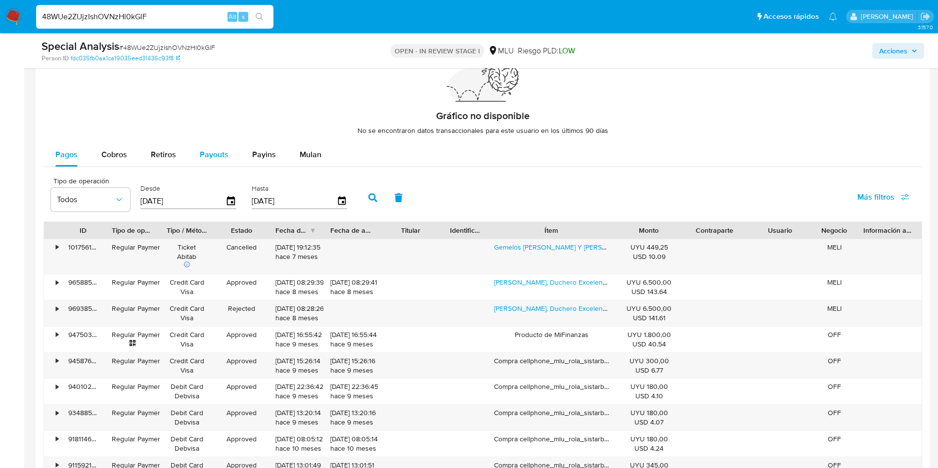
scroll to position [839, 0]
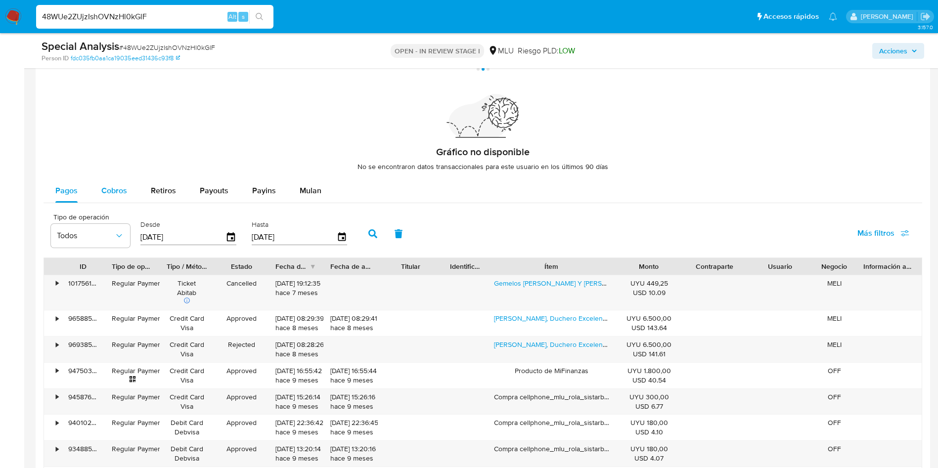
click at [121, 193] on span "Cobros" at bounding box center [114, 190] width 26 height 11
select select "10"
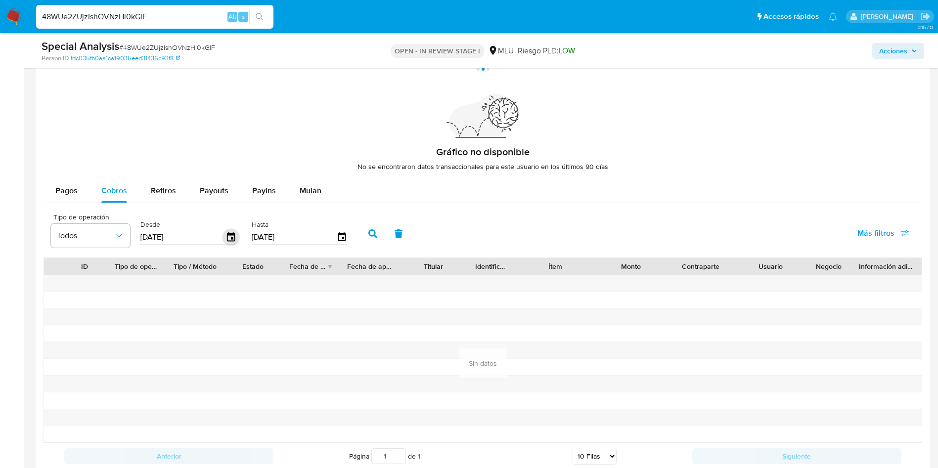
click at [226, 232] on icon "button" at bounding box center [231, 237] width 17 height 17
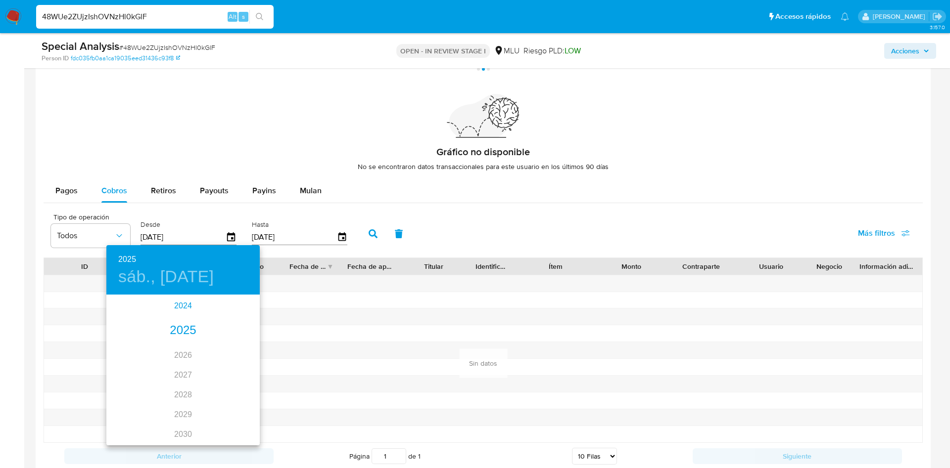
click at [172, 306] on div "2024" at bounding box center [182, 306] width 153 height 20
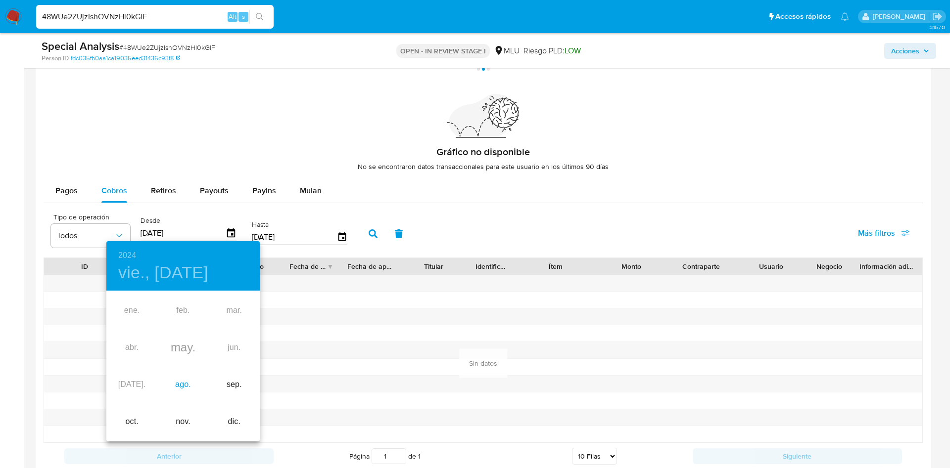
click at [183, 376] on div "ago." at bounding box center [182, 385] width 51 height 37
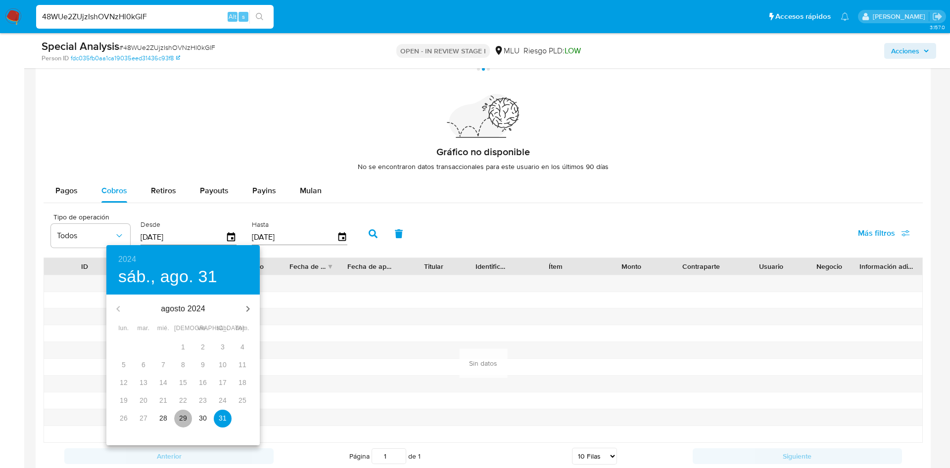
click at [184, 424] on button "29" at bounding box center [183, 419] width 18 height 18
type input "29/08/2024"
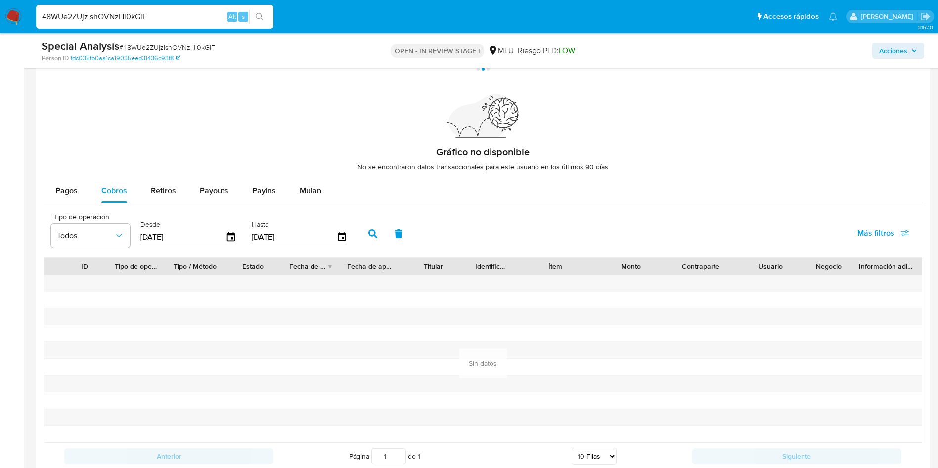
click at [375, 225] on button "button" at bounding box center [373, 234] width 26 height 24
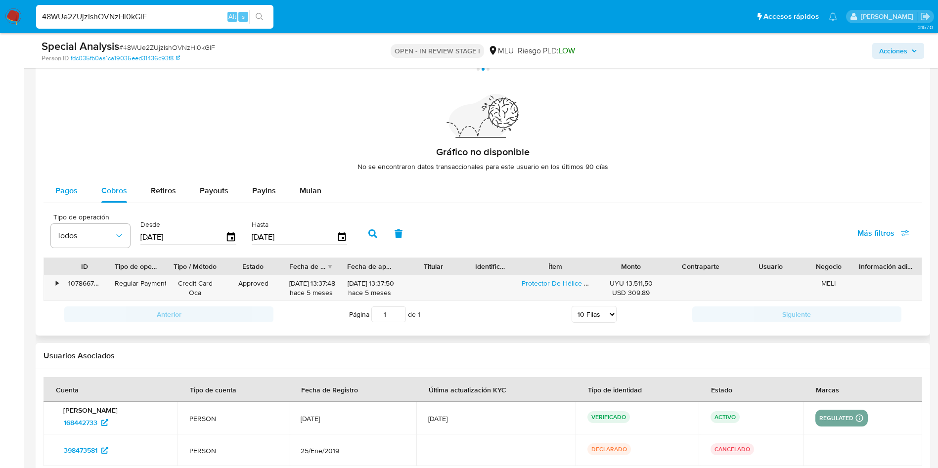
click at [77, 194] on span "Pagos" at bounding box center [66, 190] width 22 height 11
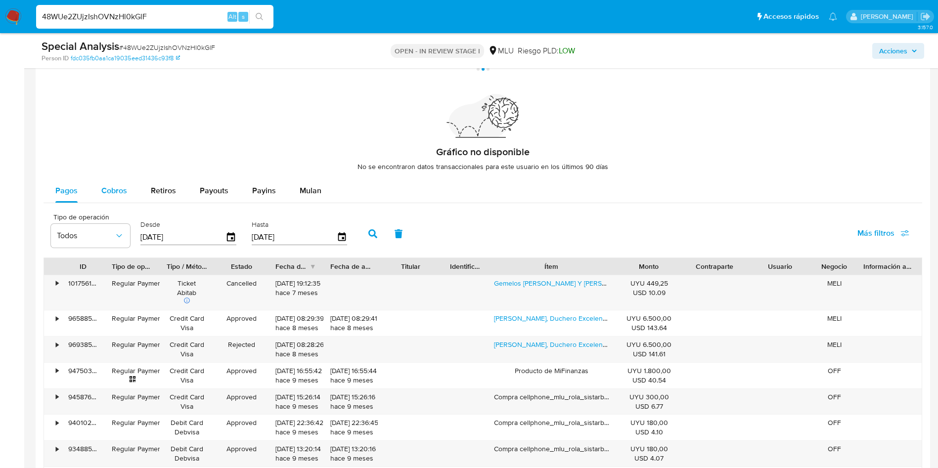
click at [120, 189] on span "Cobros" at bounding box center [114, 190] width 26 height 11
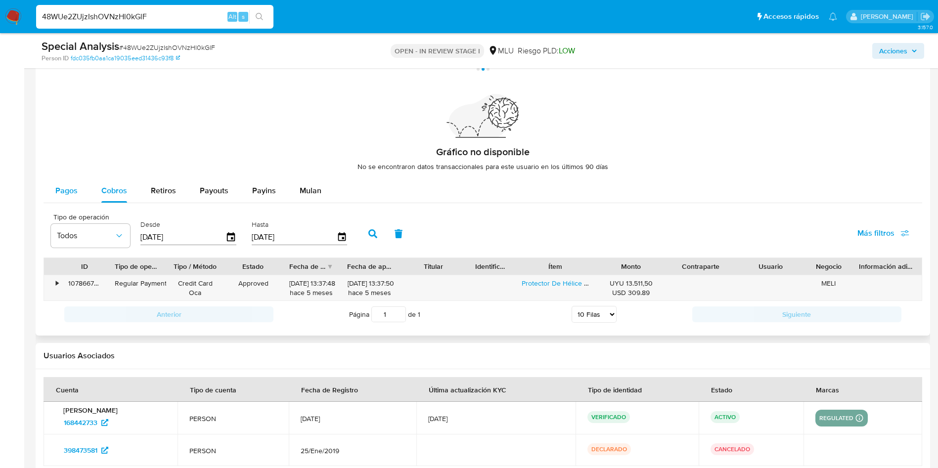
click at [66, 193] on span "Pagos" at bounding box center [66, 190] width 22 height 11
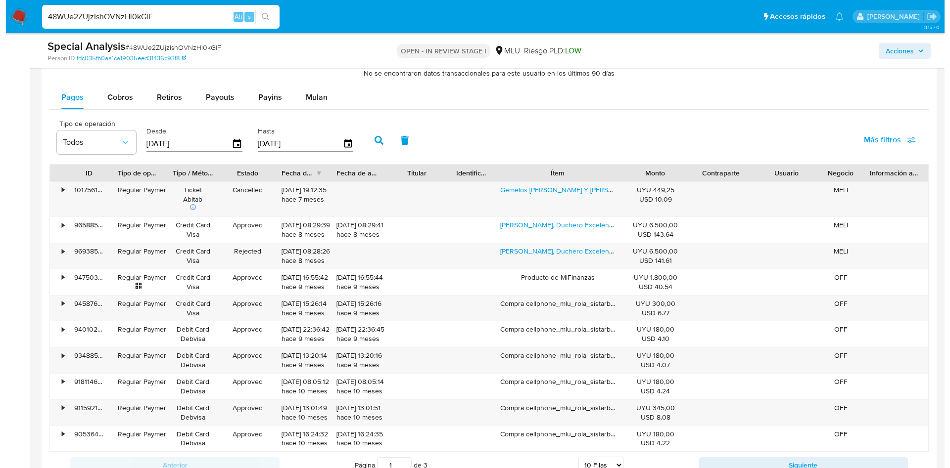
scroll to position [914, 0]
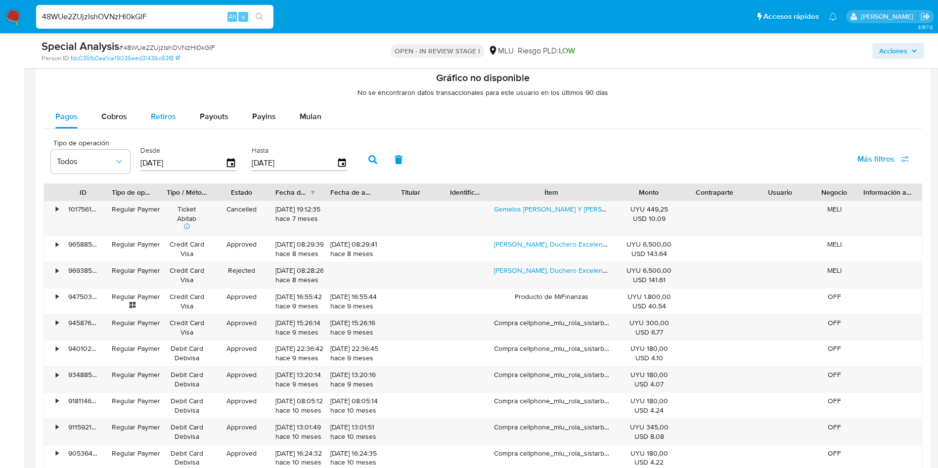
click at [166, 117] on span "Retiros" at bounding box center [163, 116] width 25 height 11
select select "10"
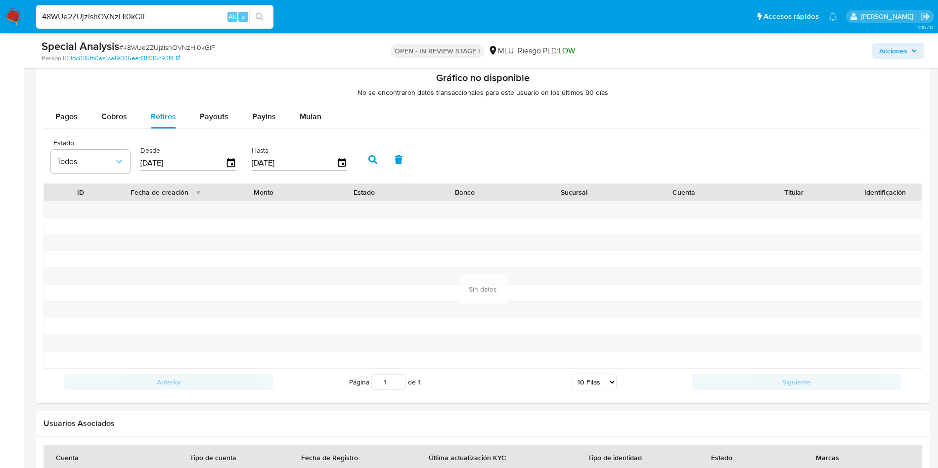
click at [217, 120] on span "Payouts" at bounding box center [214, 116] width 29 height 11
select select "10"
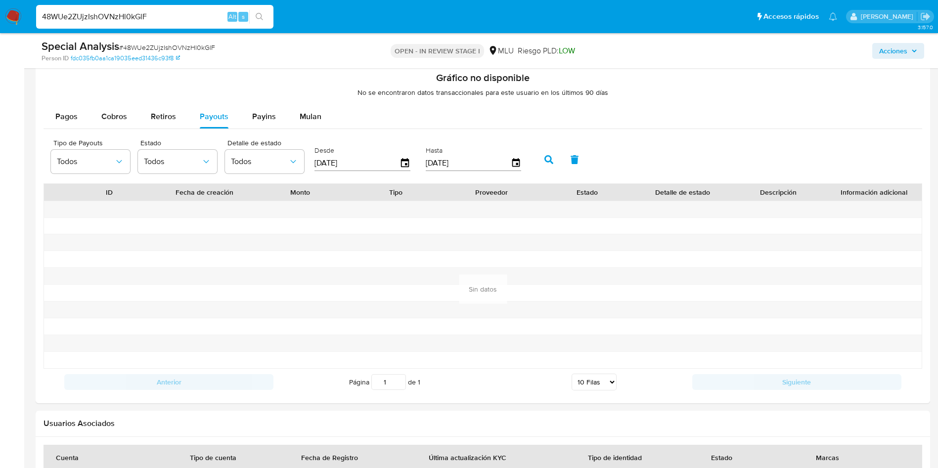
click at [153, 133] on div "Pagos Cobros Retiros Payouts Payins Mulan Tipo de operación Todos Desde 28/08/2…" at bounding box center [483, 250] width 879 height 291
click at [154, 125] on div "Retiros" at bounding box center [163, 117] width 25 height 24
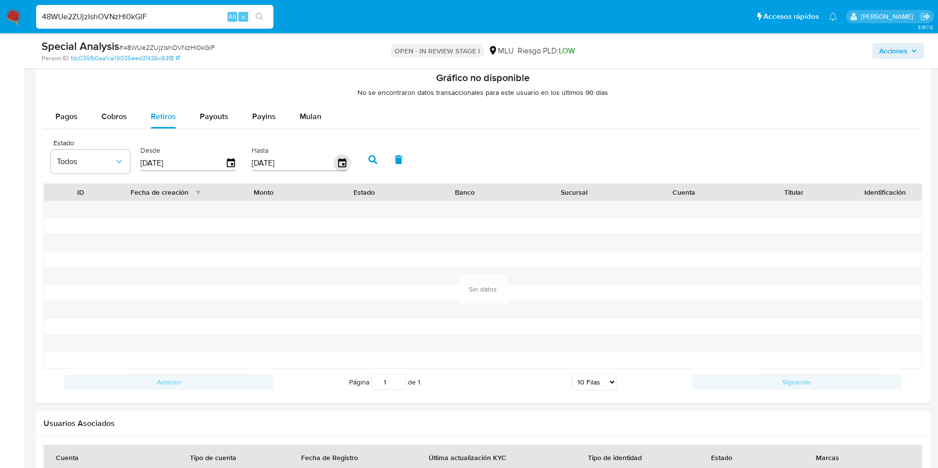
click at [344, 167] on icon "button" at bounding box center [341, 163] width 17 height 17
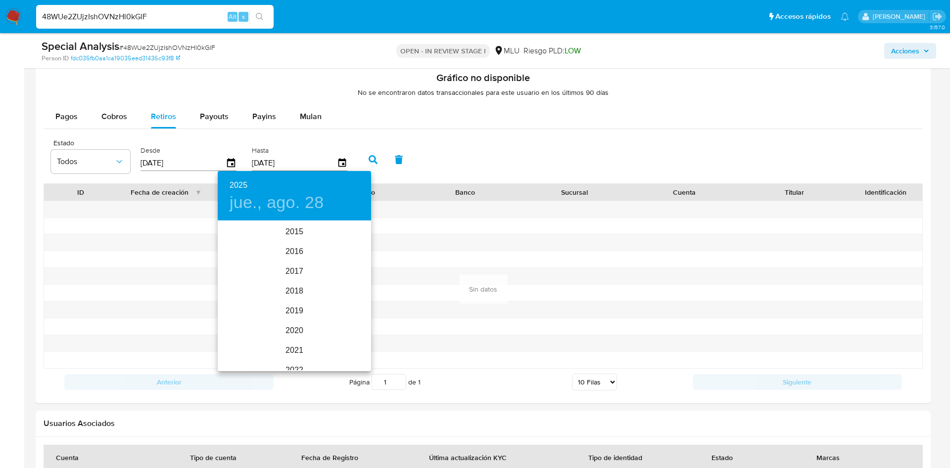
scroll to position [138, 0]
click at [173, 227] on div at bounding box center [475, 234] width 950 height 468
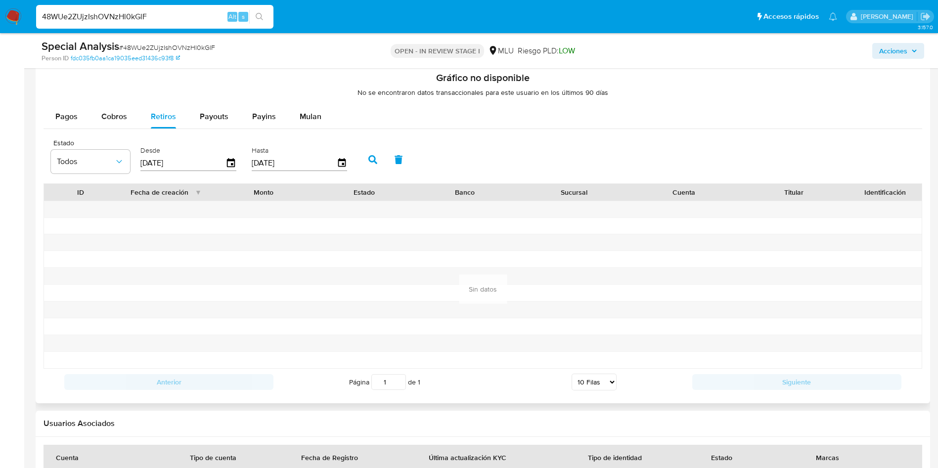
click at [369, 165] on button "button" at bounding box center [373, 160] width 26 height 24
click at [229, 163] on icon "button" at bounding box center [231, 163] width 17 height 17
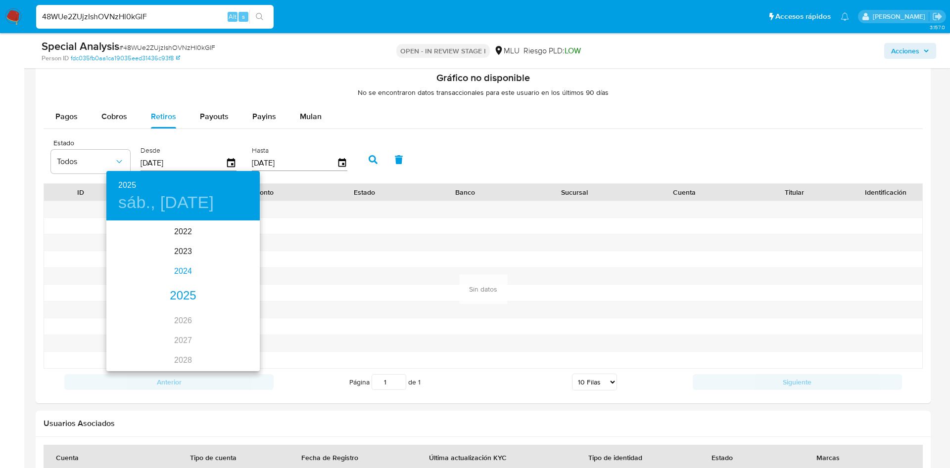
click at [172, 271] on div "2024" at bounding box center [182, 272] width 153 height 20
click at [237, 357] on div "dic." at bounding box center [234, 351] width 51 height 37
type input "31/12/2024"
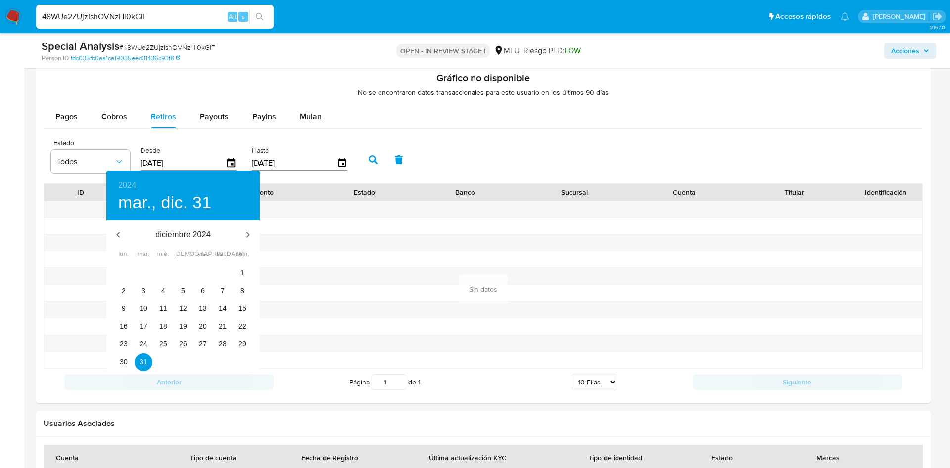
click at [353, 225] on div at bounding box center [475, 234] width 950 height 468
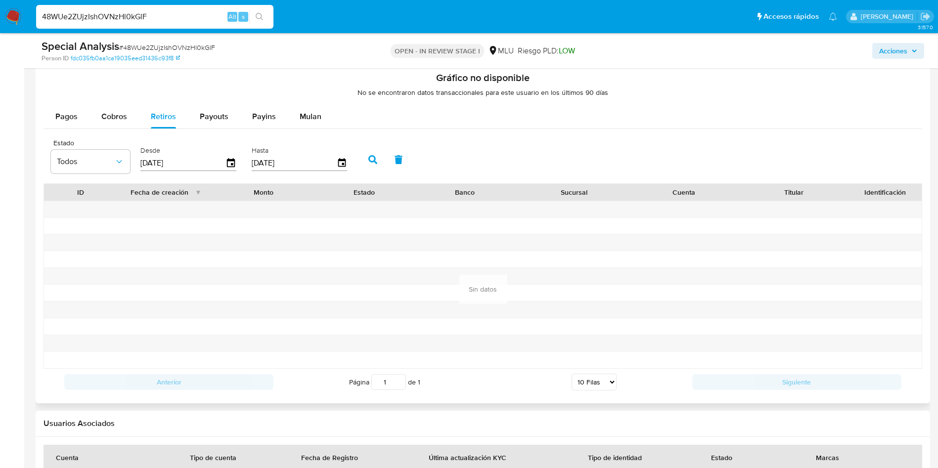
click at [221, 160] on input "31/12/2024" at bounding box center [182, 163] width 85 height 16
click at [373, 164] on icon "button" at bounding box center [372, 159] width 9 height 9
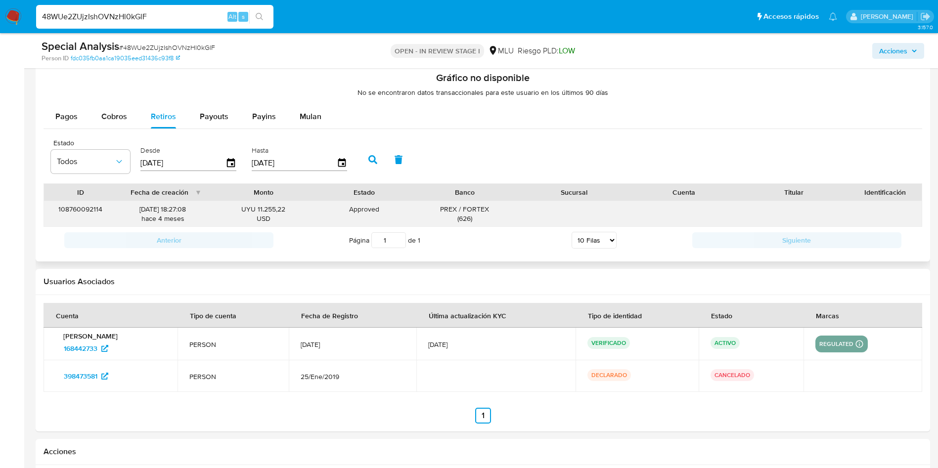
drag, startPoint x: 138, startPoint y: 212, endPoint x: 180, endPoint y: 215, distance: 42.1
click at [180, 215] on div "17/04/2025 18:27:08 hace 4 meses" at bounding box center [163, 214] width 78 height 19
click at [214, 116] on span "Payouts" at bounding box center [214, 116] width 29 height 11
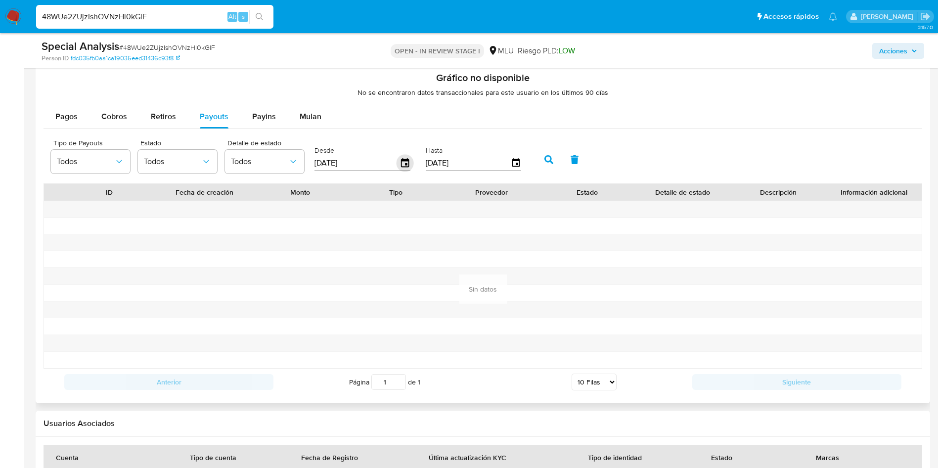
click at [407, 167] on icon "button" at bounding box center [405, 162] width 8 height 9
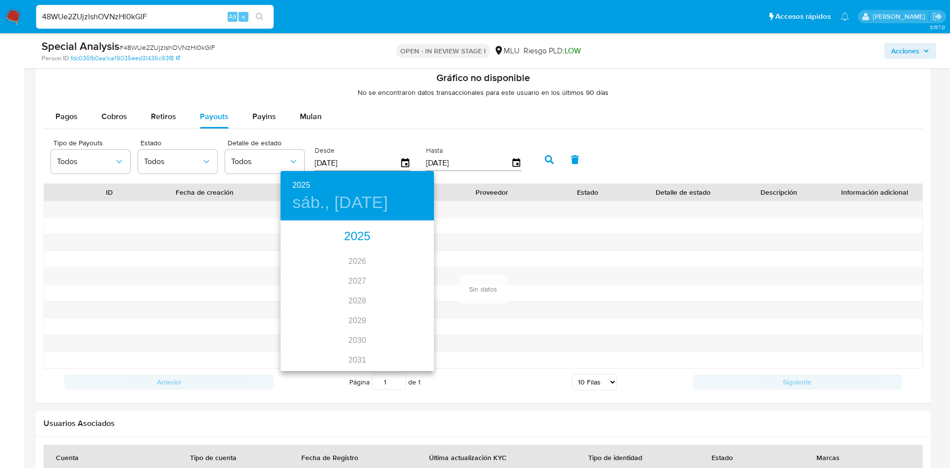
click at [355, 229] on div "2025" at bounding box center [356, 237] width 153 height 20
type input "28/02/2025"
click at [377, 350] on button "28" at bounding box center [377, 345] width 18 height 18
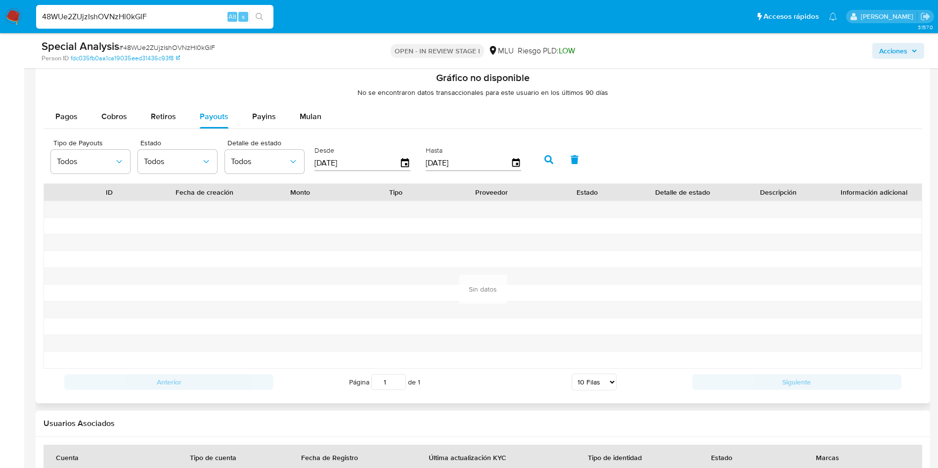
click at [552, 157] on icon "button" at bounding box center [549, 159] width 9 height 9
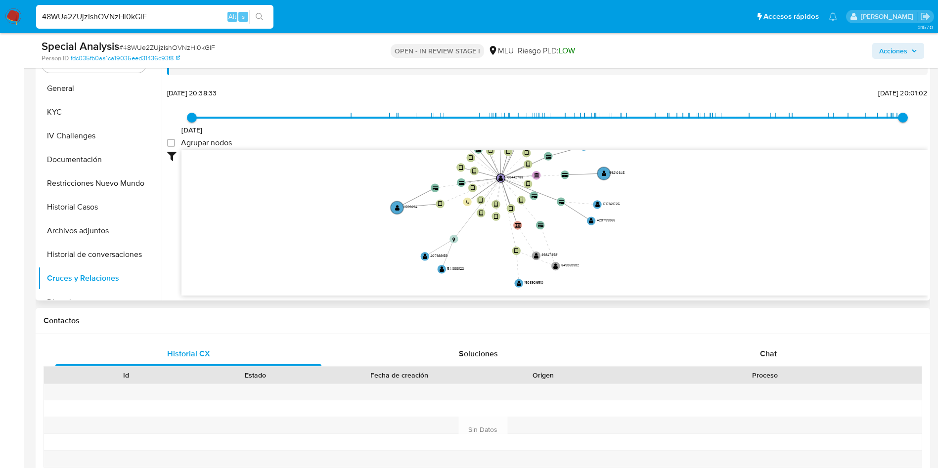
scroll to position [97, 0]
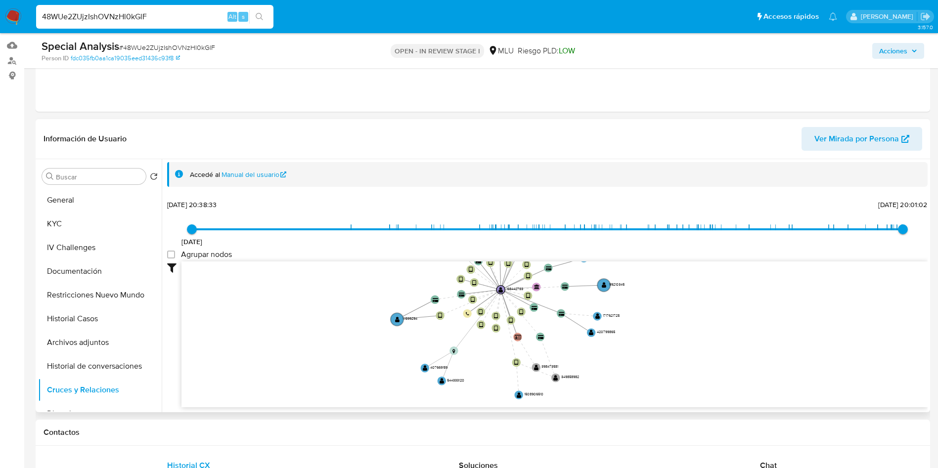
drag, startPoint x: 80, startPoint y: 189, endPoint x: 89, endPoint y: 128, distance: 62.5
click at [79, 188] on button "General" at bounding box center [100, 200] width 124 height 24
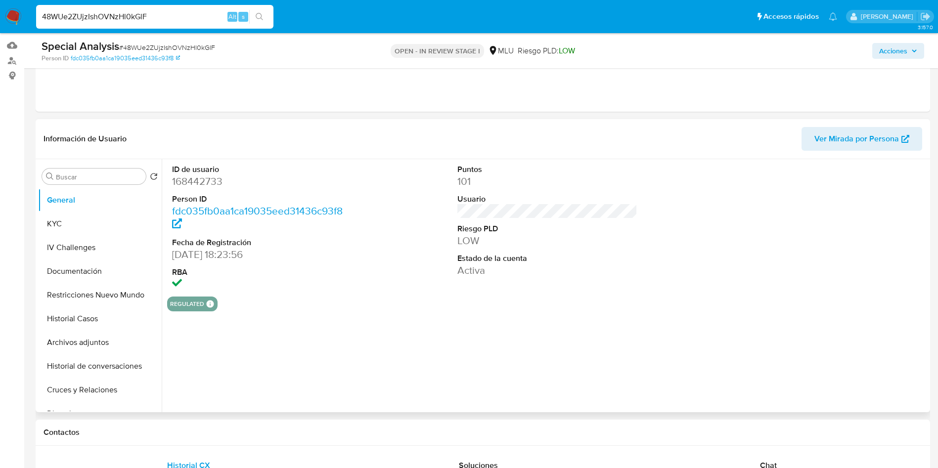
click at [191, 183] on dd "168442733" at bounding box center [262, 182] width 181 height 14
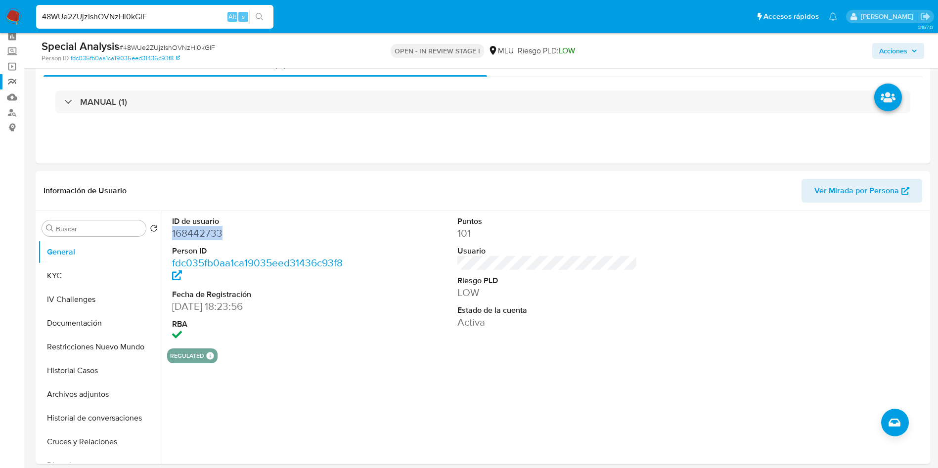
scroll to position [23, 0]
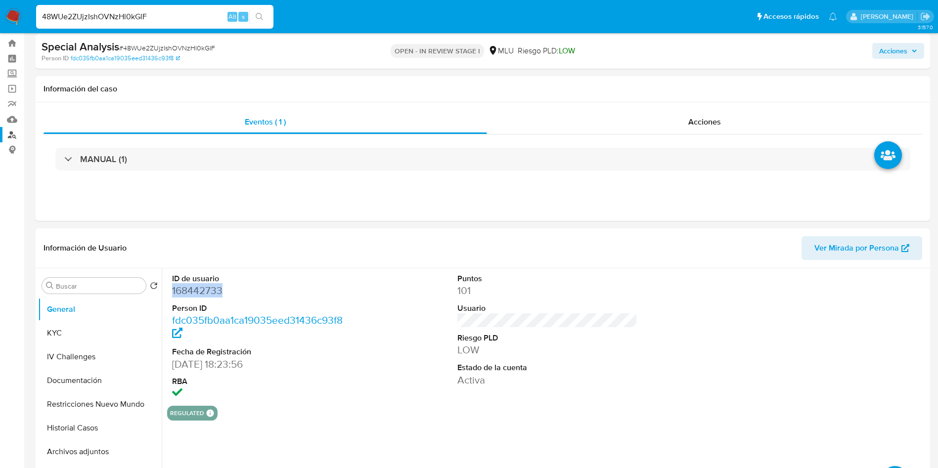
click at [15, 136] on link "Buscador de personas" at bounding box center [59, 134] width 118 height 15
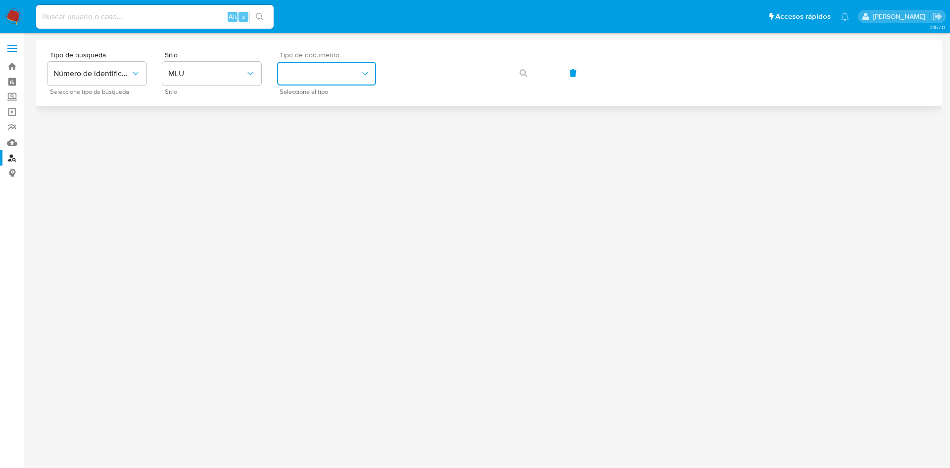
click at [321, 66] on button "identificationType" at bounding box center [326, 74] width 99 height 24
drag, startPoint x: 321, startPoint y: 101, endPoint x: 425, endPoint y: 108, distance: 104.1
click at [322, 101] on div "CI CI" at bounding box center [323, 106] width 81 height 34
click at [527, 72] on icon "button" at bounding box center [523, 73] width 8 height 8
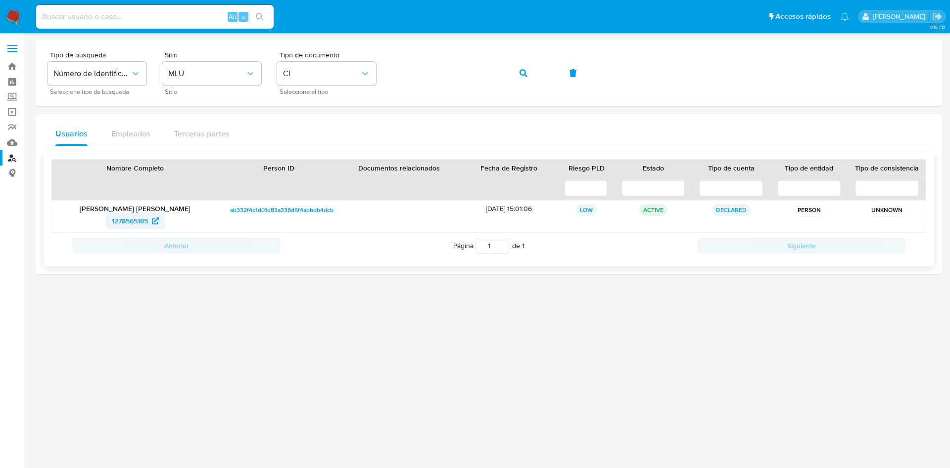
click at [133, 219] on span "1278565185" at bounding box center [130, 221] width 36 height 16
click at [198, 9] on div "Alt s" at bounding box center [154, 17] width 237 height 24
click at [196, 13] on input at bounding box center [154, 16] width 237 height 13
paste input "GmgMu2oRXmZrQS0aXyQImoZB"
type input "GmgMu2oRXmZrQS0aXyQImoZB"
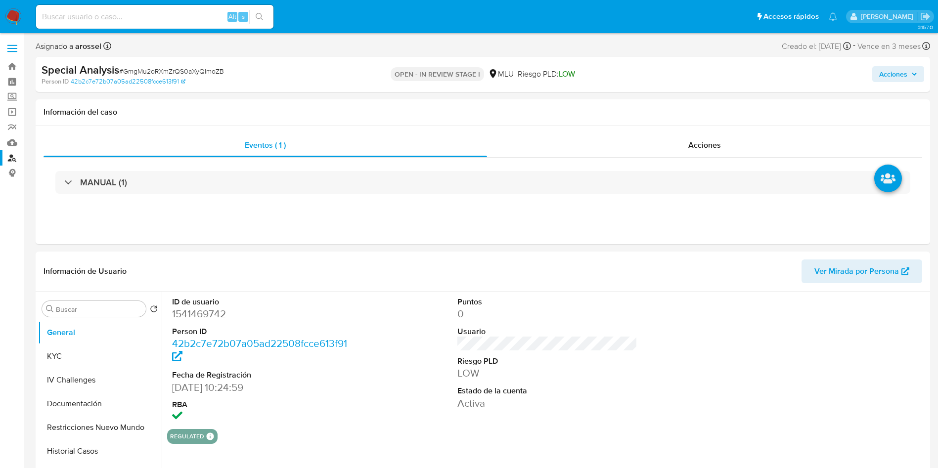
select select "10"
click at [83, 345] on button "KYC" at bounding box center [96, 357] width 116 height 24
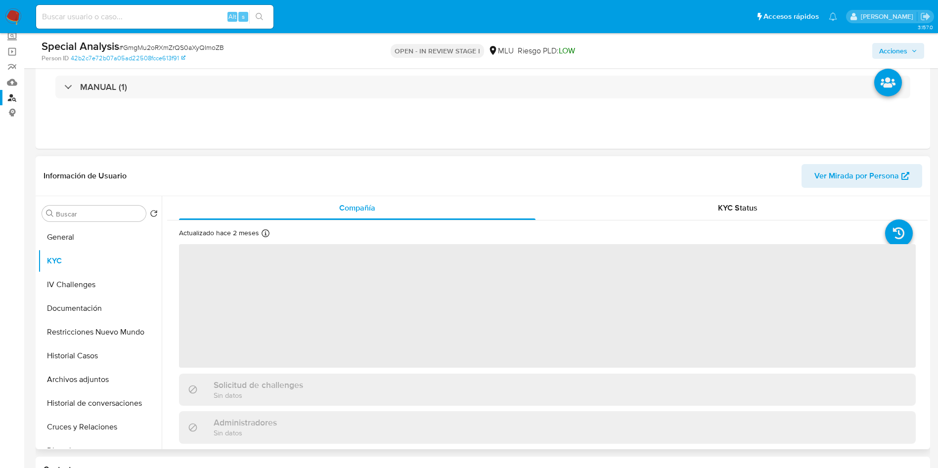
scroll to position [74, 0]
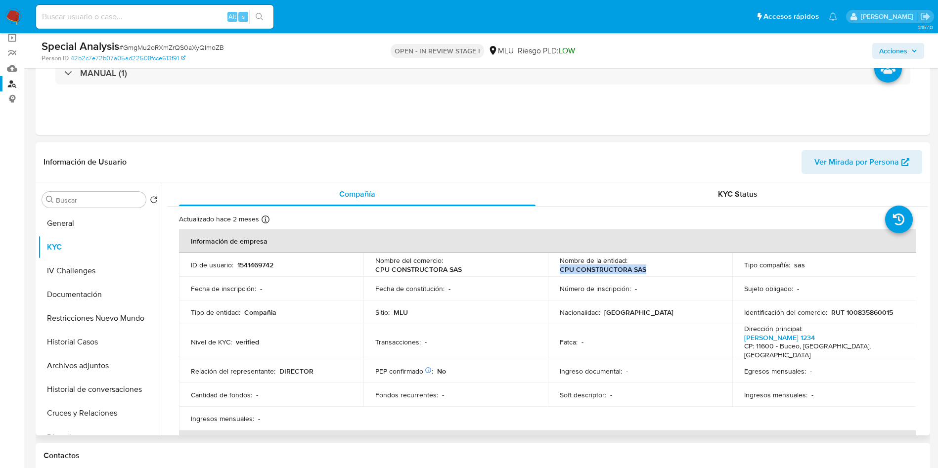
drag, startPoint x: 557, startPoint y: 270, endPoint x: 667, endPoint y: 273, distance: 109.8
click at [667, 273] on td "Nombre de la entidad : CPU CONSTRUCTORA SAS" at bounding box center [640, 265] width 184 height 24
copy p "CPU CONSTRUCTORA SAS"
click at [852, 311] on p "RUT 100835860015" at bounding box center [862, 312] width 62 height 9
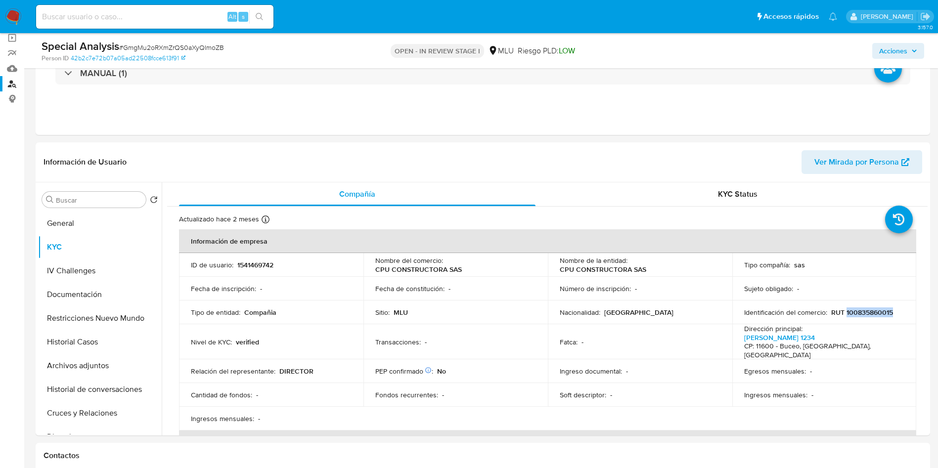
copy p "100835860015"
click at [592, 277] on td "Número de inscripción : -" at bounding box center [640, 289] width 184 height 24
click at [593, 273] on p "CPU CONSTRUCTORA SAS" at bounding box center [603, 269] width 87 height 9
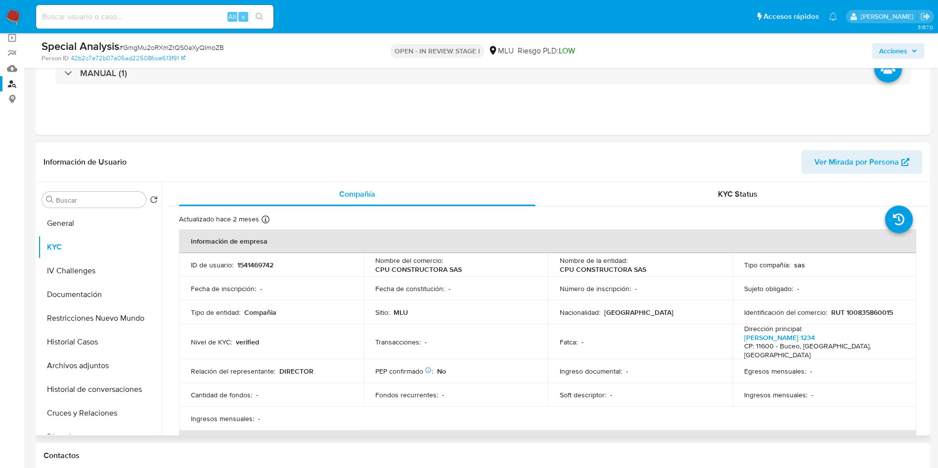
click at [560, 292] on p "Número de inscripción :" at bounding box center [595, 288] width 71 height 9
drag, startPoint x: 553, startPoint y: 267, endPoint x: 657, endPoint y: 275, distance: 104.7
click at [657, 275] on td "Nombre de la entidad : CPU CONSTRUCTORA SAS" at bounding box center [640, 265] width 184 height 24
drag, startPoint x: 556, startPoint y: 285, endPoint x: 553, endPoint y: 278, distance: 7.1
click at [553, 283] on td "Número de inscripción : -" at bounding box center [640, 289] width 184 height 24
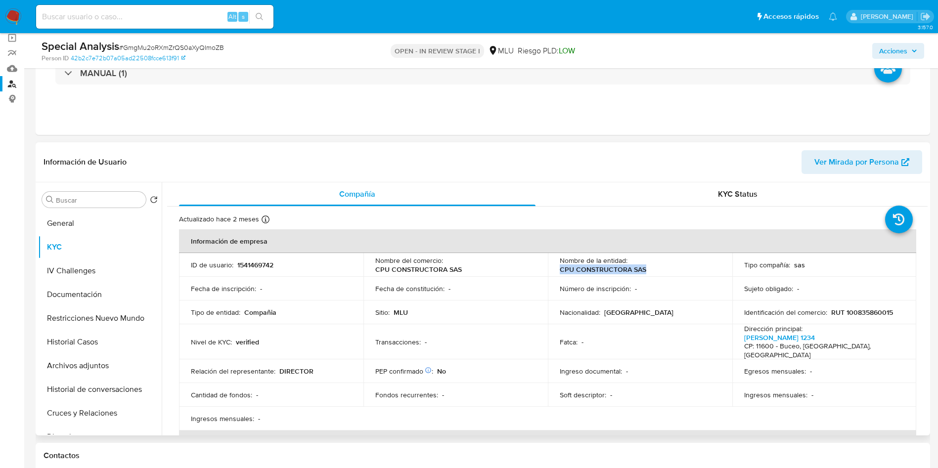
drag, startPoint x: 560, startPoint y: 271, endPoint x: 666, endPoint y: 268, distance: 106.4
click at [666, 268] on div "Nombre de la entidad : CPU CONSTRUCTORA SAS" at bounding box center [640, 265] width 161 height 18
copy p "CPU CONSTRUCTORA SAS"
click at [96, 417] on button "Cruces y Relaciones" at bounding box center [96, 414] width 116 height 24
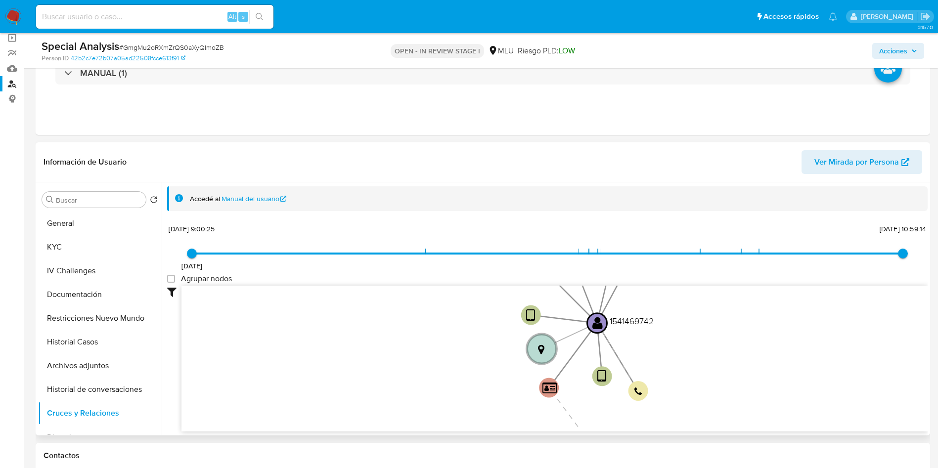
scroll to position [1, 0]
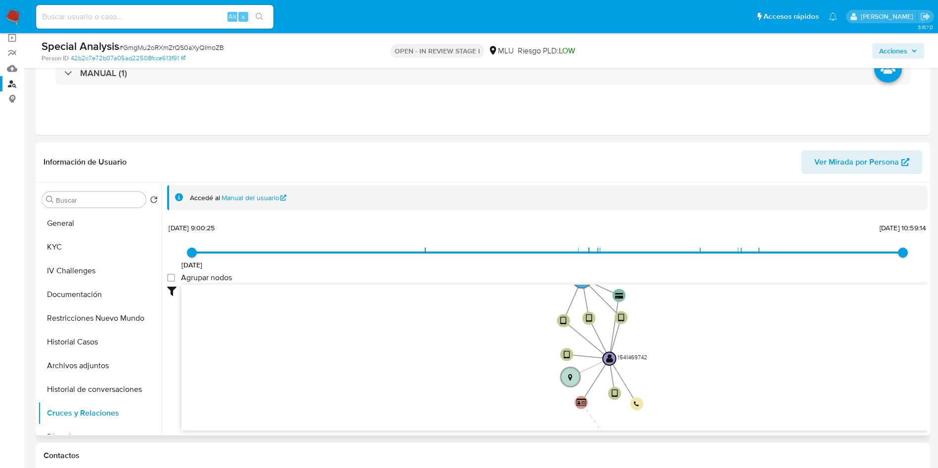
drag, startPoint x: 718, startPoint y: 321, endPoint x: 682, endPoint y: 340, distance: 40.9
click at [684, 354] on icon "device-65672e22ae657434a4024dab  user-1541469742  1541469742 device-6531534ba…" at bounding box center [555, 356] width 746 height 143
drag, startPoint x: 682, startPoint y: 340, endPoint x: 673, endPoint y: 352, distance: 15.1
click at [681, 340] on icon "device-65672e22ae657434a4024dab  user-1541469742  1541469742 device-6531534ba…" at bounding box center [555, 356] width 746 height 143
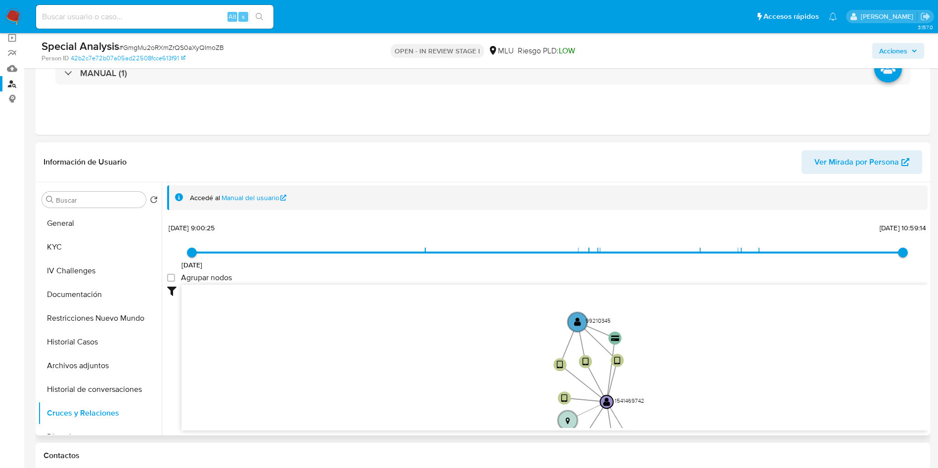
drag, startPoint x: 678, startPoint y: 343, endPoint x: 677, endPoint y: 393, distance: 50.0
click at [677, 393] on icon "device-65672e22ae657434a4024dab  user-1541469742  1541469742 device-6531534ba…" at bounding box center [555, 356] width 746 height 143
click at [586, 321] on text "99210345" at bounding box center [597, 321] width 25 height 8
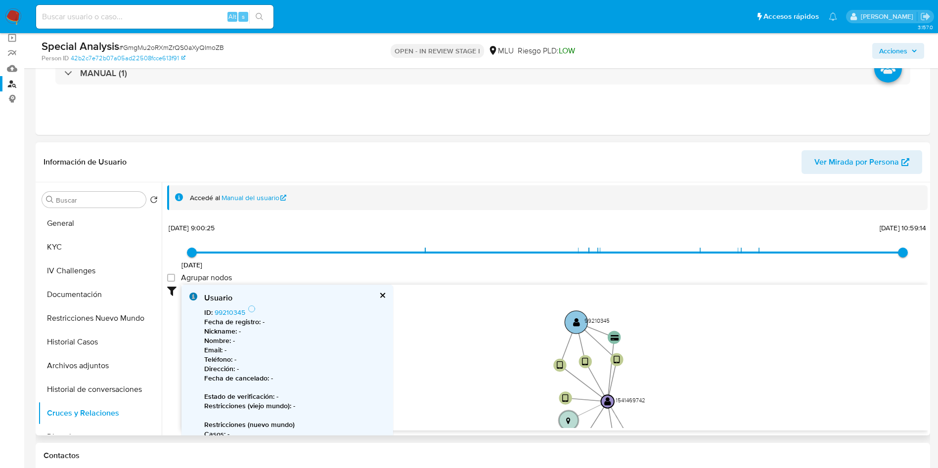
click at [578, 321] on text "" at bounding box center [576, 322] width 7 height 9
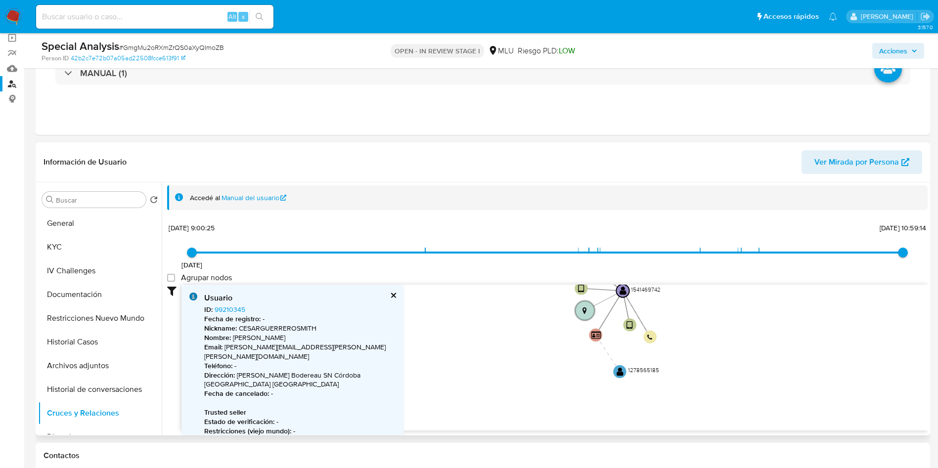
drag, startPoint x: 682, startPoint y: 377, endPoint x: 696, endPoint y: 265, distance: 113.2
click at [696, 265] on div "19/10/2021 19/10/2021, 9:00:25 23/6/2025, 10:59:14 Agrupar nodos Filtros Confia…" at bounding box center [547, 326] width 761 height 210
click at [619, 366] on text "" at bounding box center [620, 369] width 7 height 9
click at [618, 366] on text "" at bounding box center [620, 369] width 7 height 9
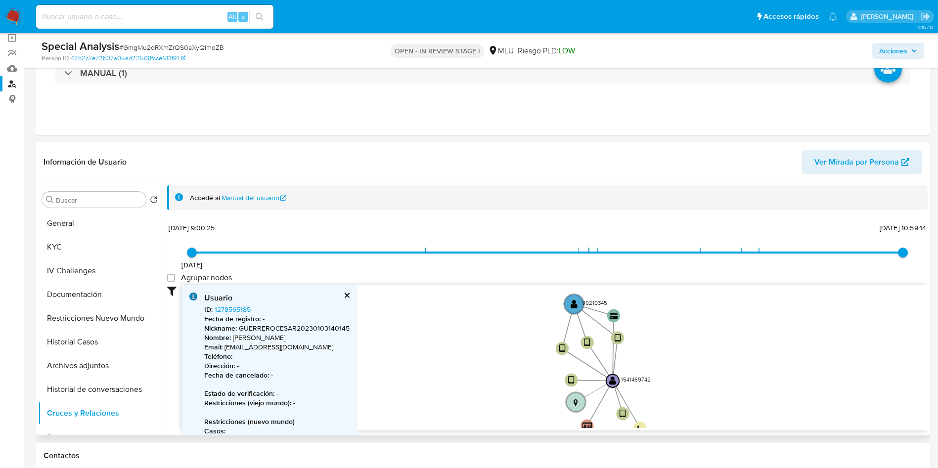
drag, startPoint x: 695, startPoint y: 302, endPoint x: 684, endPoint y: 396, distance: 94.1
click at [684, 396] on icon "device-65672e22ae657434a4024dab  user-1541469742  1541469742 device-6531534ba…" at bounding box center [555, 356] width 746 height 143
click at [579, 309] on circle at bounding box center [573, 304] width 23 height 23
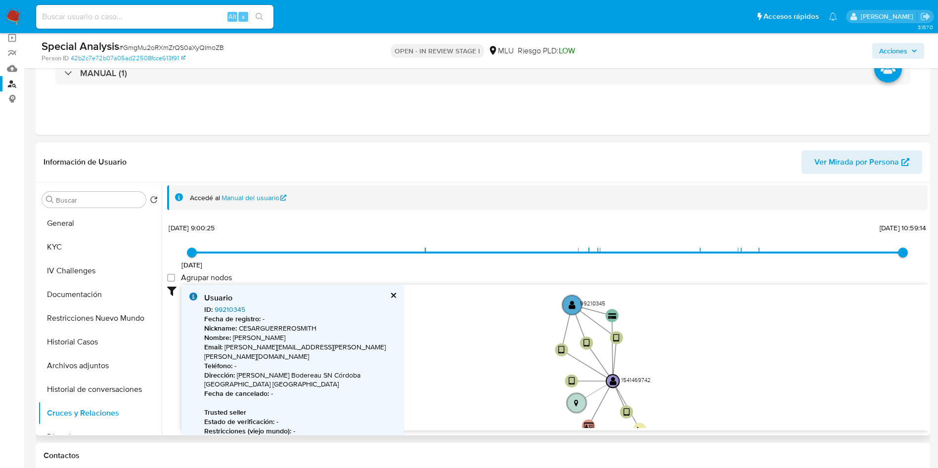
click at [235, 305] on link "99210345" at bounding box center [230, 310] width 31 height 10
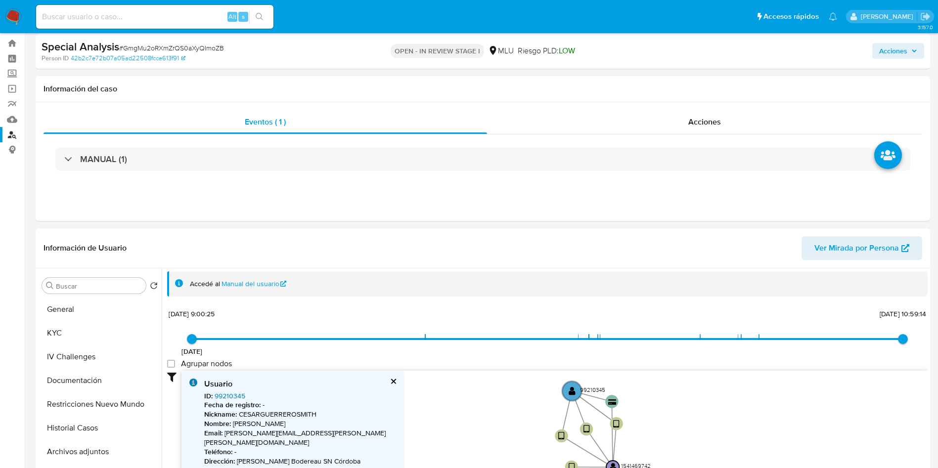
scroll to position [0, 0]
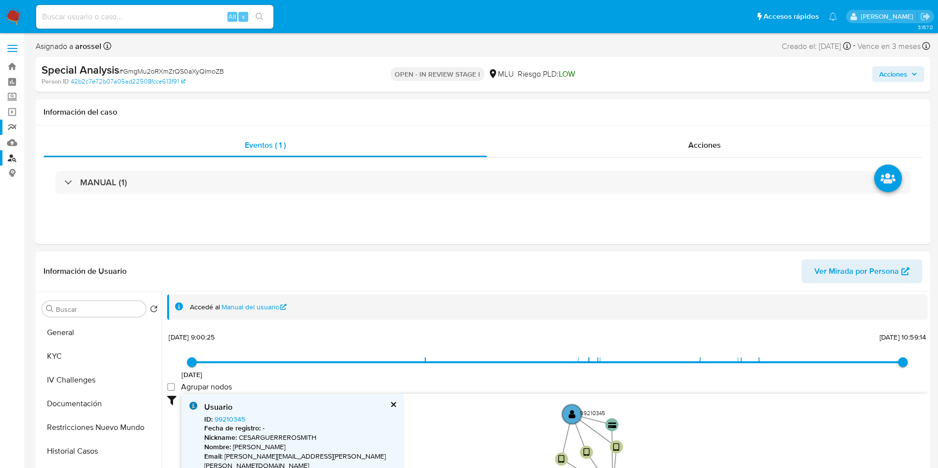
click at [17, 129] on link "Reportes" at bounding box center [59, 127] width 118 height 15
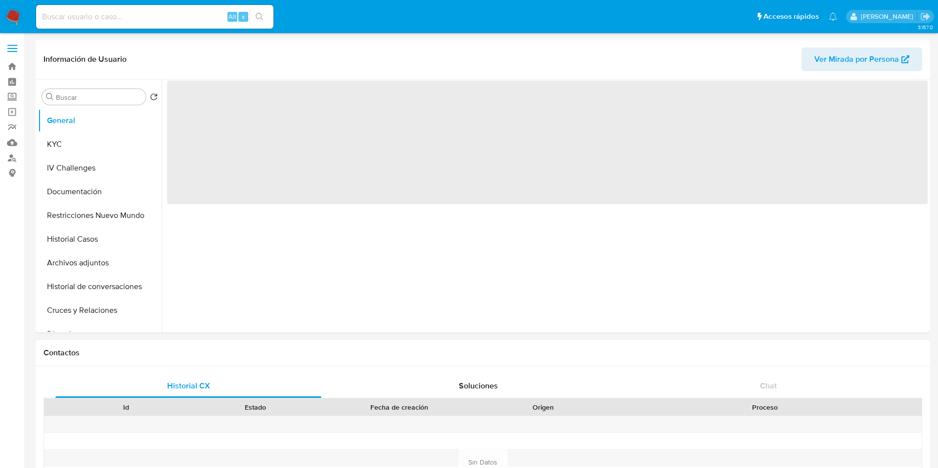
select select "10"
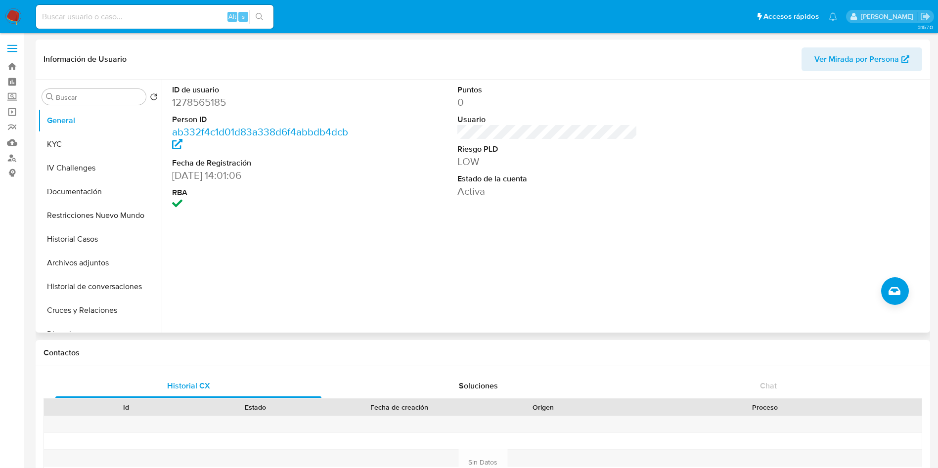
click at [442, 216] on div "ID de usuario 1278565185 Person ID ab332f4c1d01d83a338d6f4abbdb4dcb Fecha de Re…" at bounding box center [547, 149] width 761 height 138
drag, startPoint x: 110, startPoint y: 138, endPoint x: 113, endPoint y: 147, distance: 8.8
click at [109, 138] on button "KYC" at bounding box center [96, 145] width 116 height 24
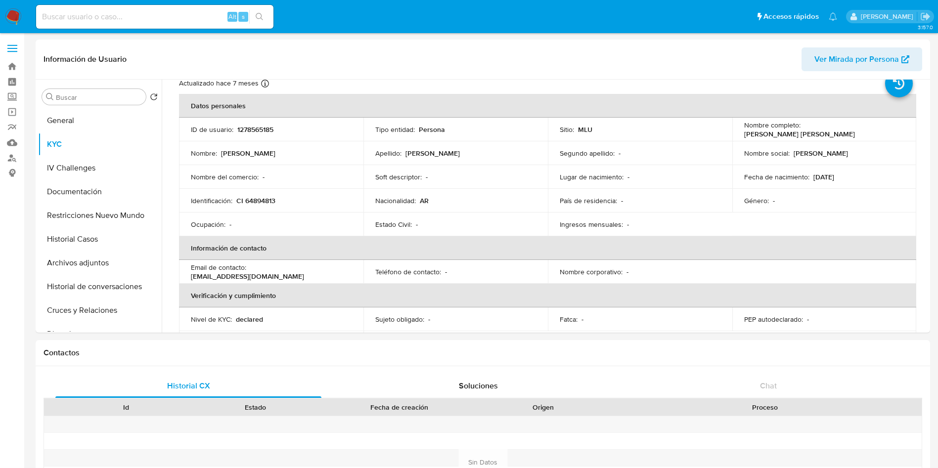
click at [185, 8] on div "Alt s" at bounding box center [154, 17] width 237 height 24
click at [188, 16] on input at bounding box center [154, 16] width 237 height 13
paste input "203918184"
type input "203918184"
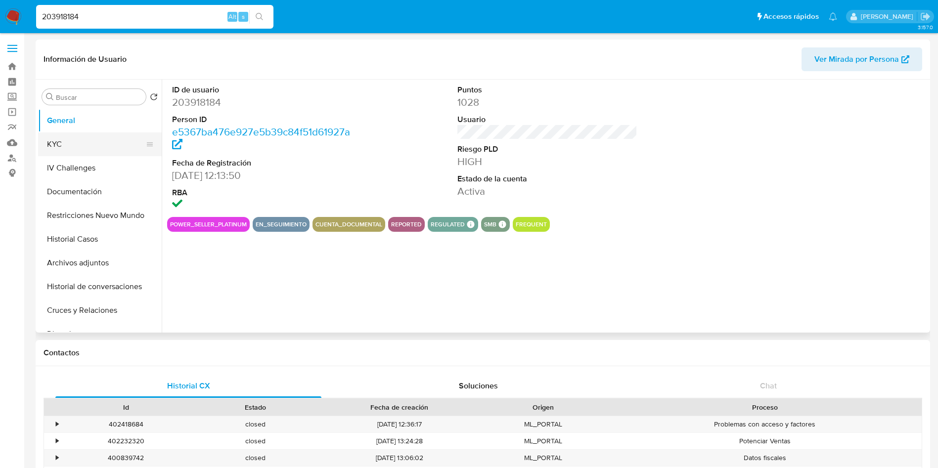
select select "10"
click at [88, 140] on button "KYC" at bounding box center [96, 145] width 116 height 24
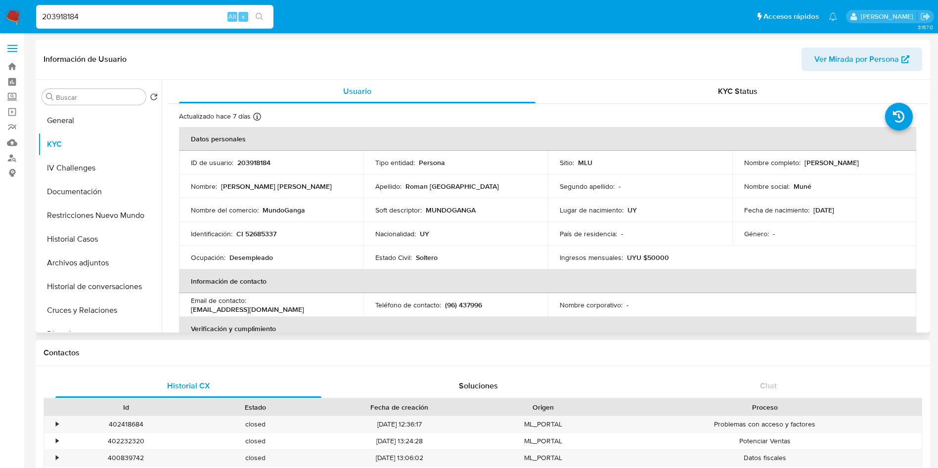
click at [504, 200] on td "Soft descriptor : MUNDOGANGA" at bounding box center [456, 210] width 184 height 24
click at [293, 221] on td "Nombre del comercio : MundoGanga" at bounding box center [271, 210] width 184 height 24
drag, startPoint x: 742, startPoint y: 171, endPoint x: 864, endPoint y: 165, distance: 121.8
click at [864, 165] on div "Nombre completo : Alejandra Micaela Roman Milan" at bounding box center [824, 162] width 161 height 9
copy p "Alejandra Micaela Roman Milan"
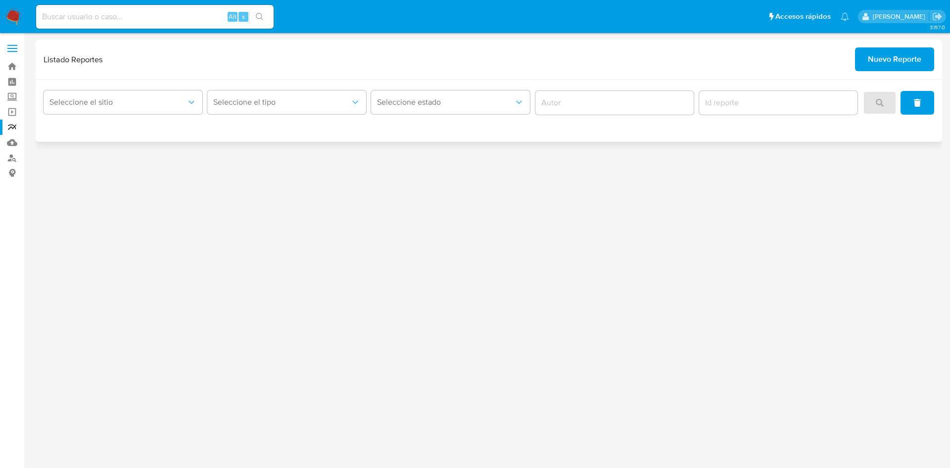
click at [904, 59] on span "Nuevo Reporte" at bounding box center [894, 59] width 53 height 22
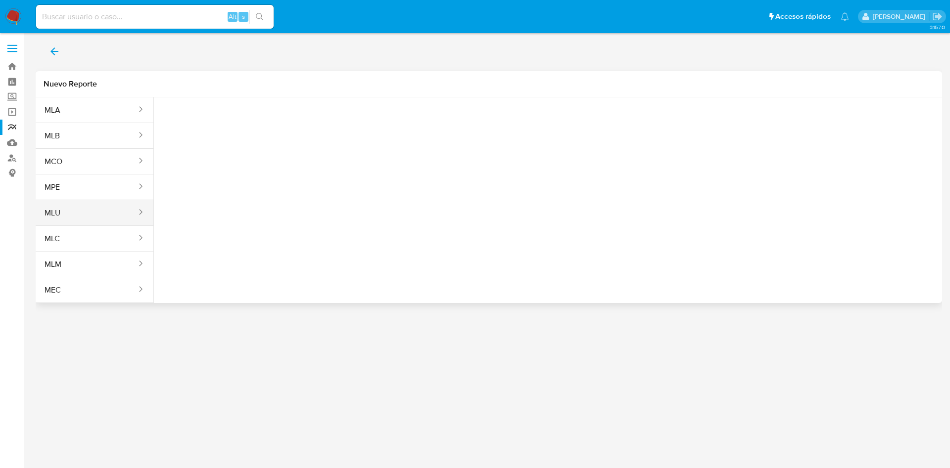
click at [99, 209] on button "MLU" at bounding box center [87, 213] width 102 height 24
click at [226, 125] on span "Seleccione una opcion" at bounding box center [211, 124] width 87 height 10
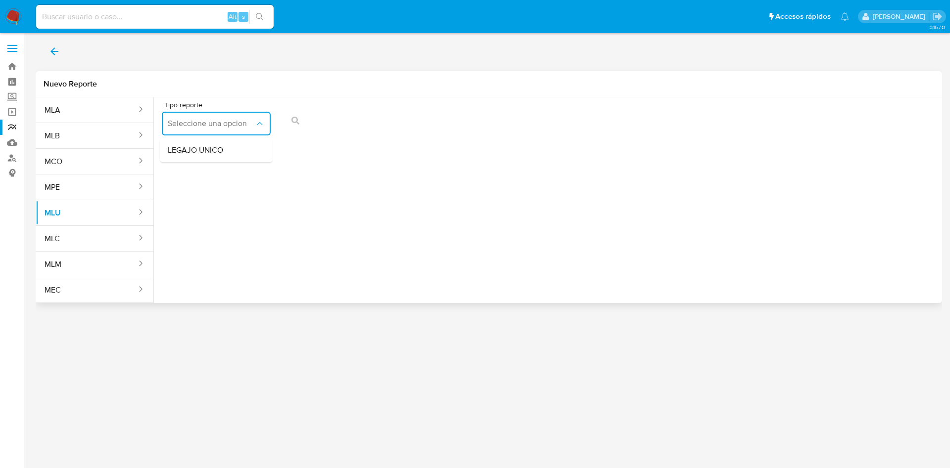
drag, startPoint x: 217, startPoint y: 154, endPoint x: 273, endPoint y: 197, distance: 70.2
click at [217, 153] on span "LEGAJO UNICO" at bounding box center [195, 150] width 55 height 10
click at [520, 124] on icon "action-search" at bounding box center [517, 121] width 8 height 8
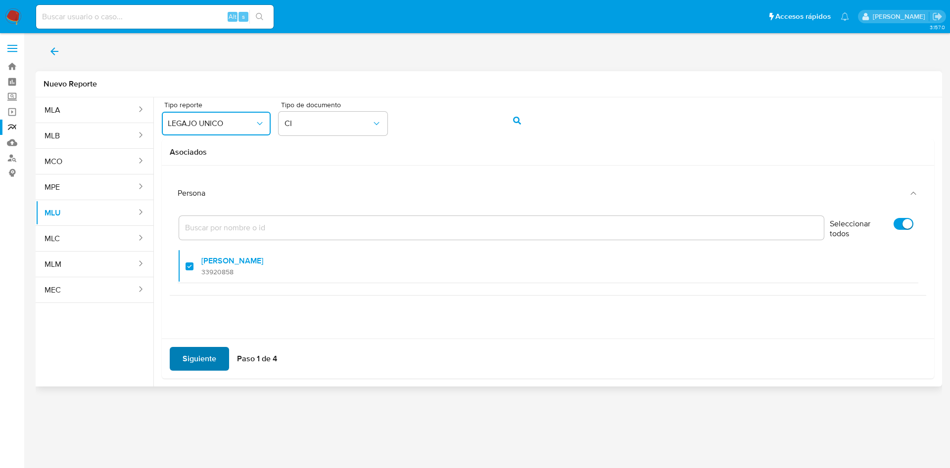
click at [193, 351] on span "Siguiente" at bounding box center [200, 359] width 34 height 22
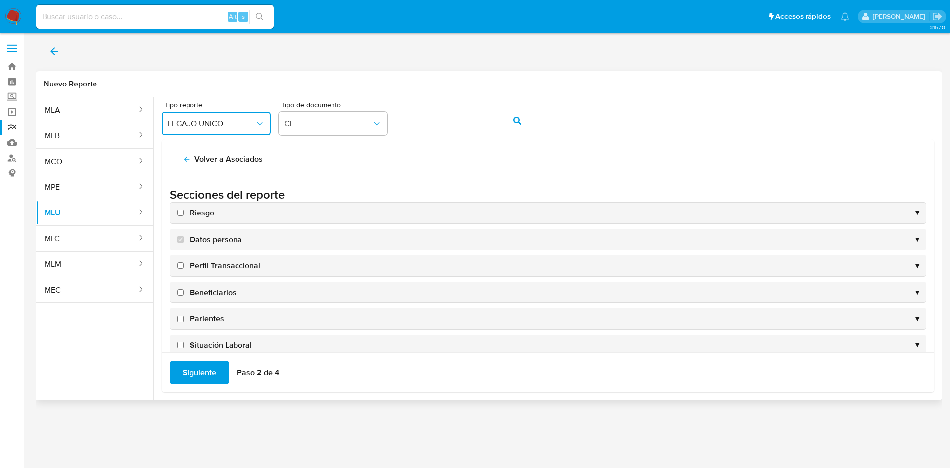
click at [183, 210] on input "Riesgo" at bounding box center [180, 213] width 6 height 6
checkbox input "true"
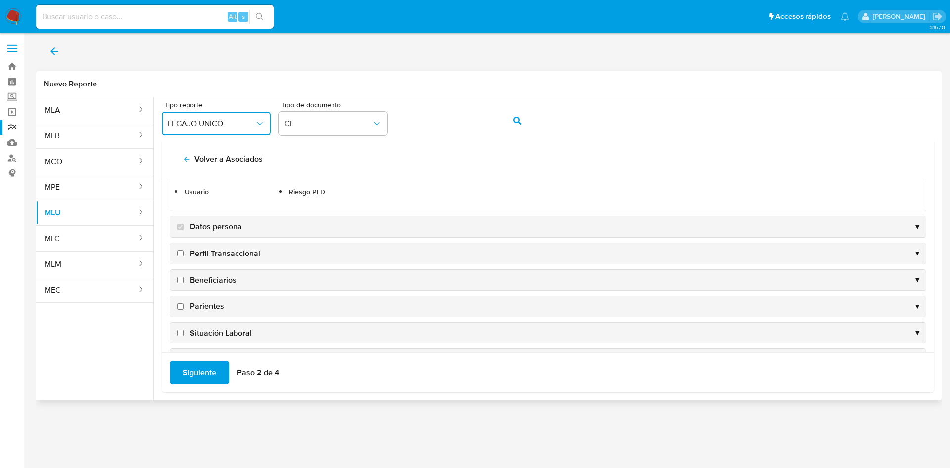
scroll to position [74, 0]
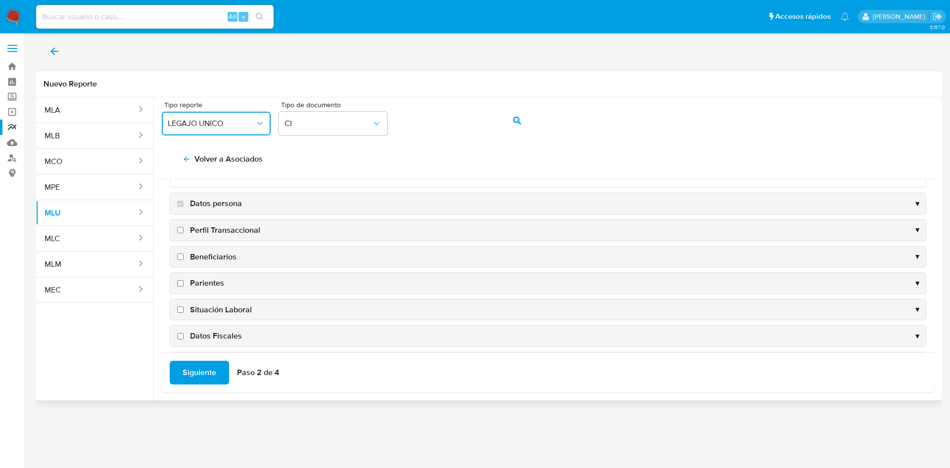
click at [180, 227] on input "Perfil Transaccional" at bounding box center [180, 230] width 6 height 6
checkbox input "true"
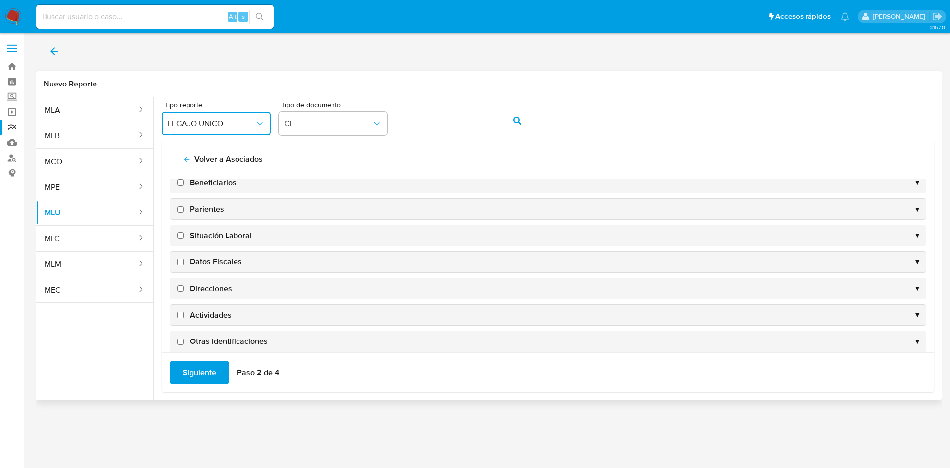
click at [180, 287] on input "Direcciones" at bounding box center [180, 288] width 6 height 6
checkbox input "true"
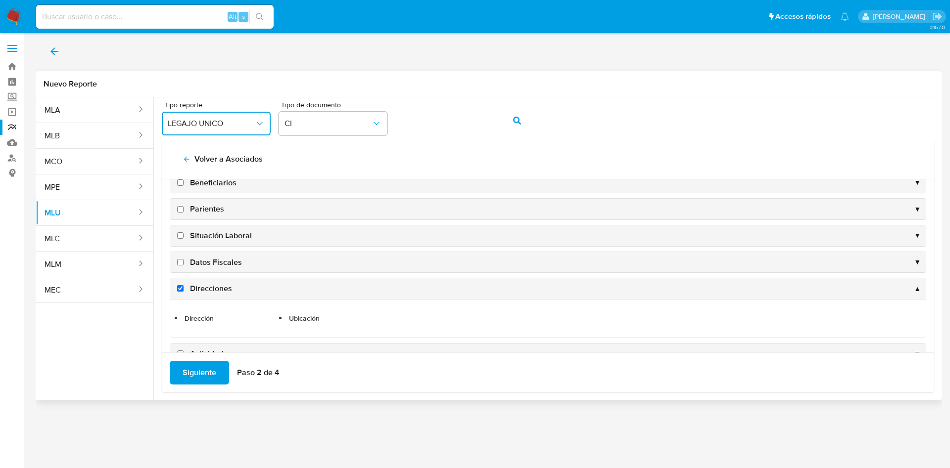
scroll to position [184, 0]
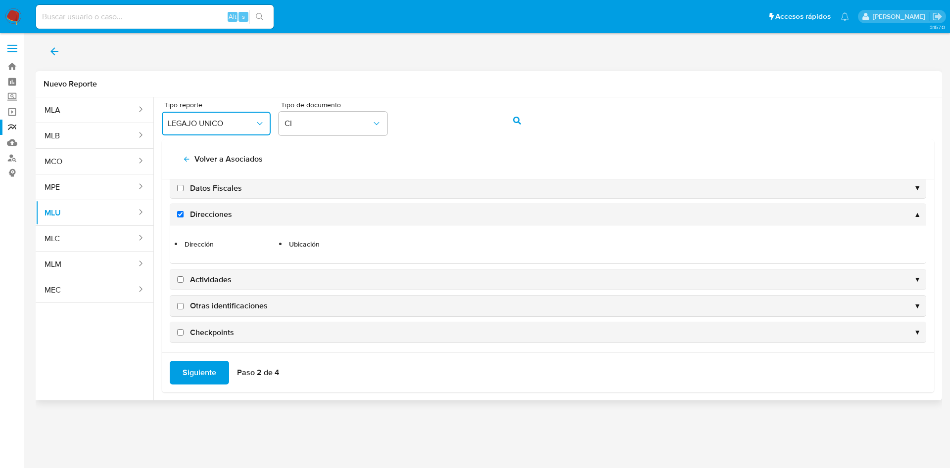
click at [181, 280] on input "Actividades" at bounding box center [180, 279] width 6 height 6
checkbox input "true"
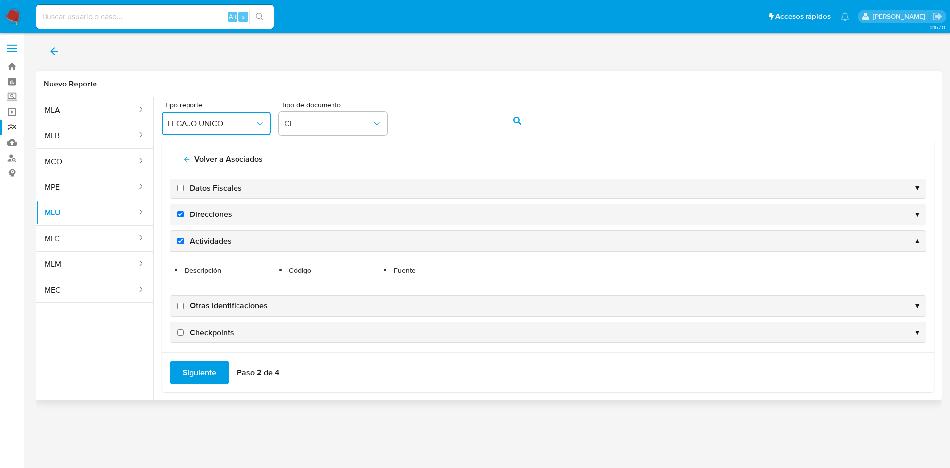
click at [182, 305] on input "Otras identificaciones" at bounding box center [180, 306] width 6 height 6
checkbox input "true"
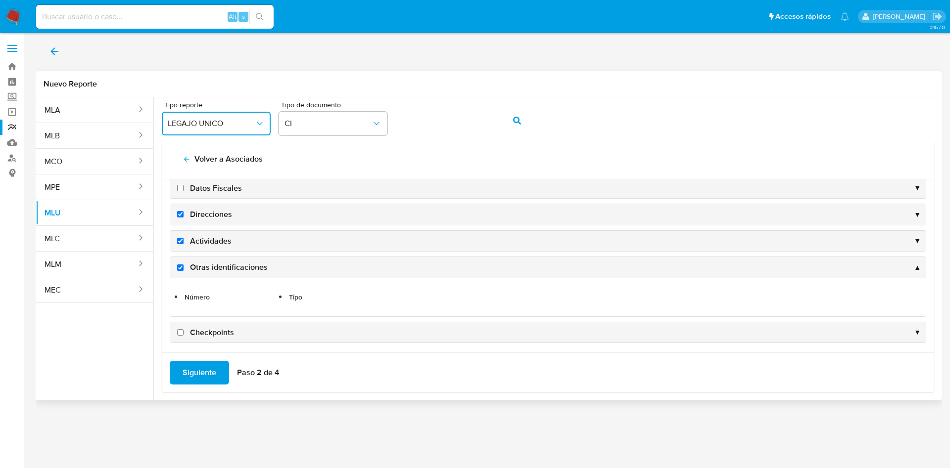
click at [181, 330] on input "Checkpoints" at bounding box center [180, 332] width 6 height 6
checkbox input "true"
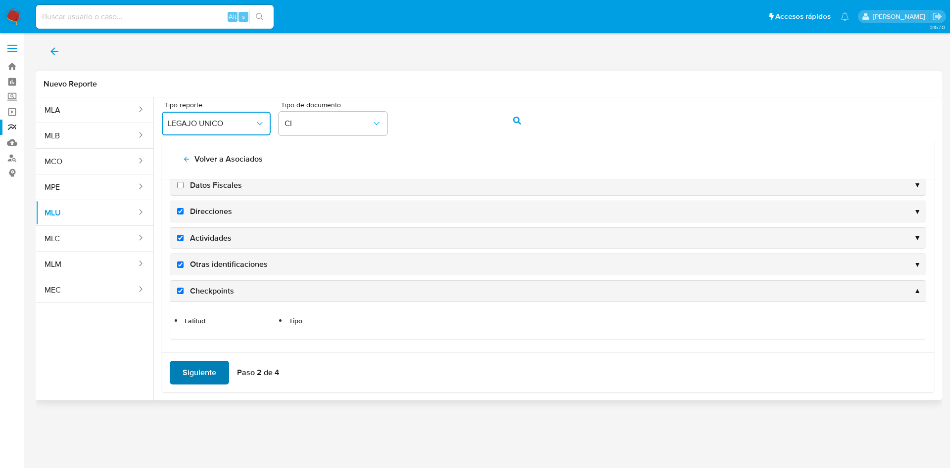
scroll to position [187, 0]
click at [198, 374] on span "Siguiente" at bounding box center [200, 373] width 34 height 22
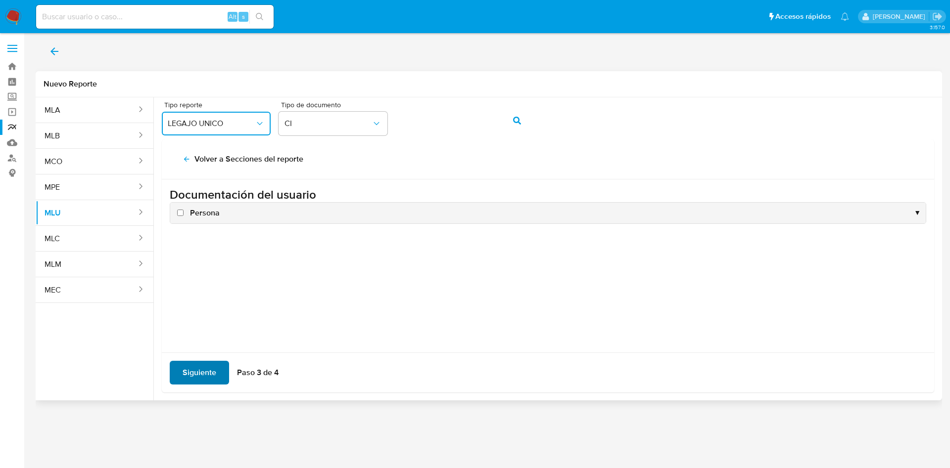
scroll to position [0, 0]
click at [183, 213] on input "Persona" at bounding box center [180, 213] width 6 height 6
checkbox input "true"
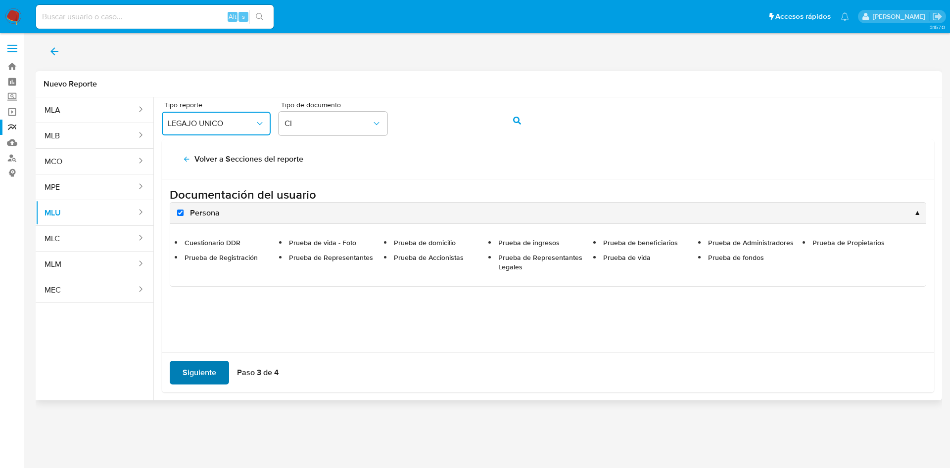
click at [198, 376] on span "Siguiente" at bounding box center [200, 373] width 34 height 22
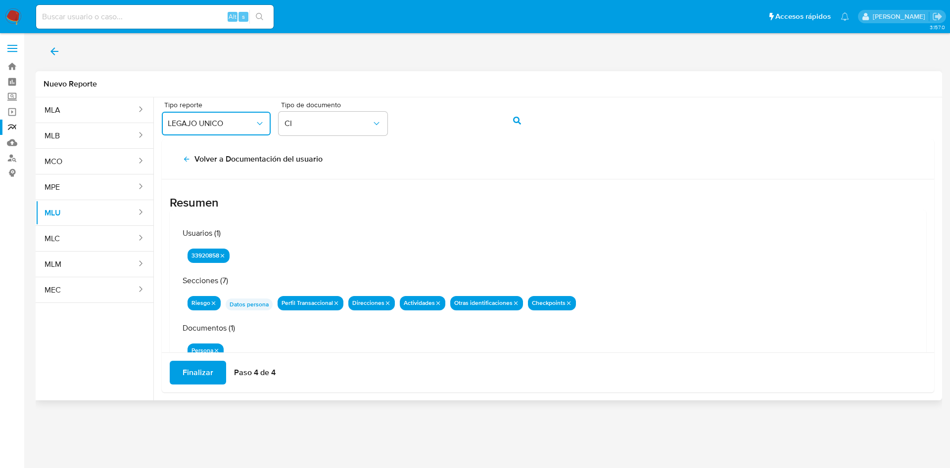
scroll to position [32, 0]
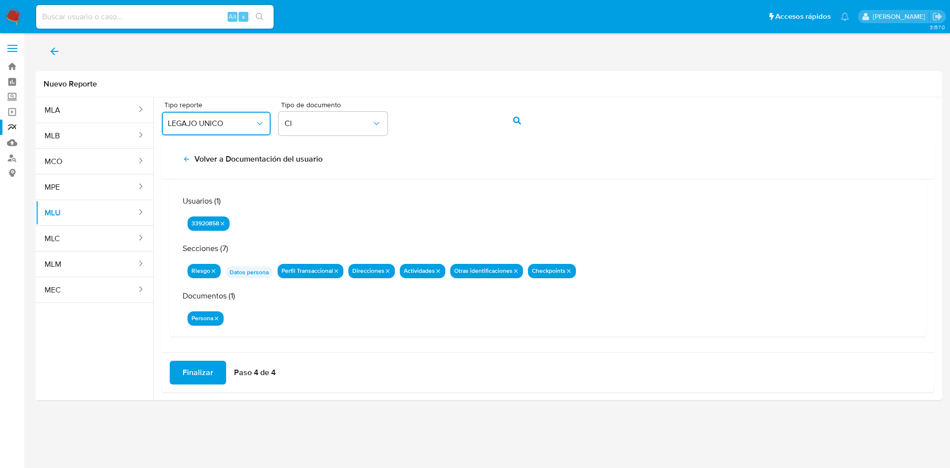
click at [207, 372] on span "Finalizar" at bounding box center [198, 373] width 31 height 22
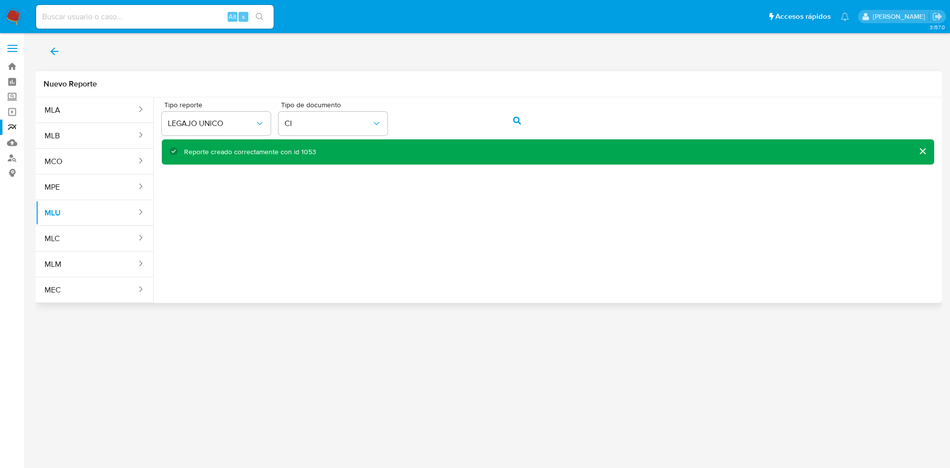
click at [305, 154] on div "Reporte creado correctamente con id 1053" at bounding box center [250, 151] width 132 height 9
click at [523, 116] on button "action-search" at bounding box center [517, 121] width 34 height 24
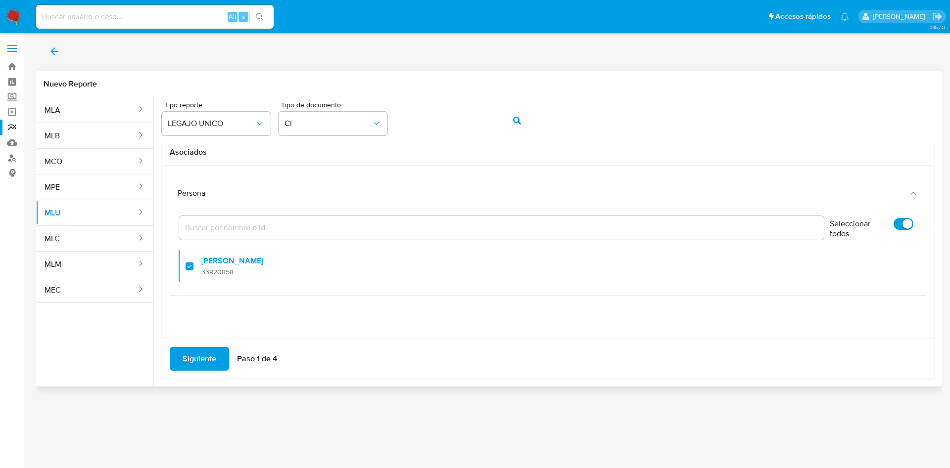
click at [212, 358] on span "Siguiente" at bounding box center [200, 359] width 34 height 22
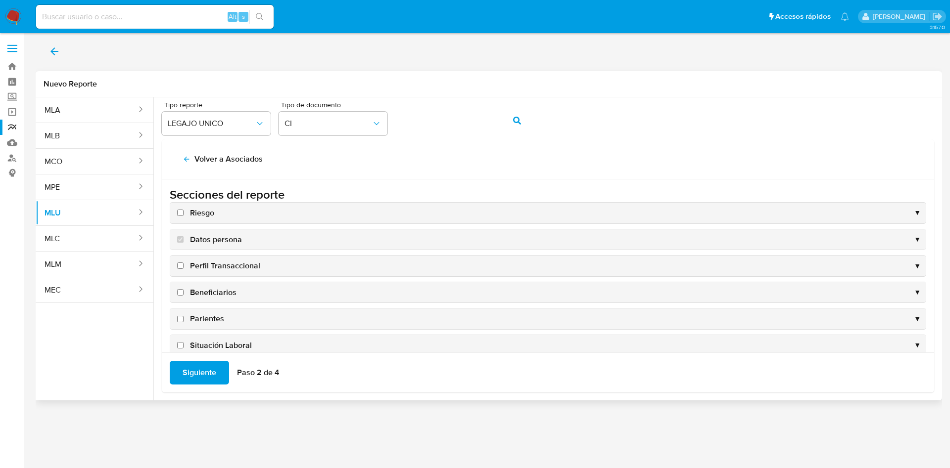
click at [182, 215] on input "Riesgo" at bounding box center [180, 213] width 6 height 6
checkbox input "true"
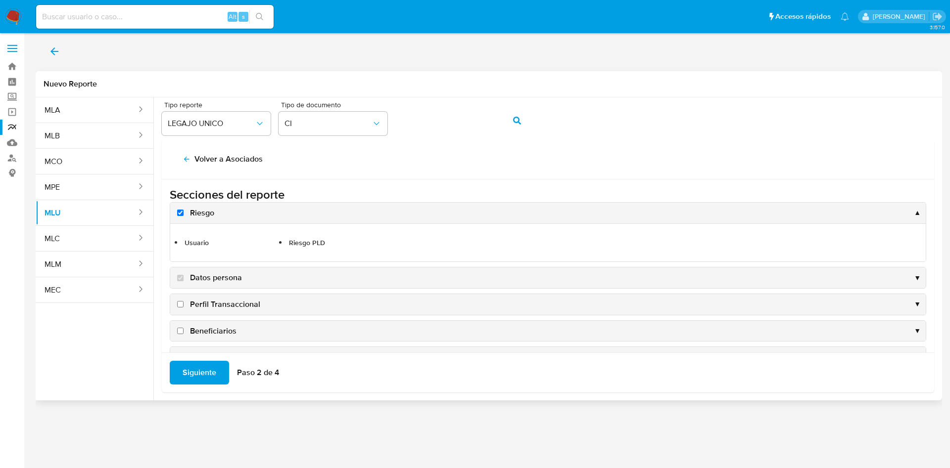
click at [181, 306] on input "Perfil Transaccional" at bounding box center [180, 304] width 6 height 6
checkbox input "true"
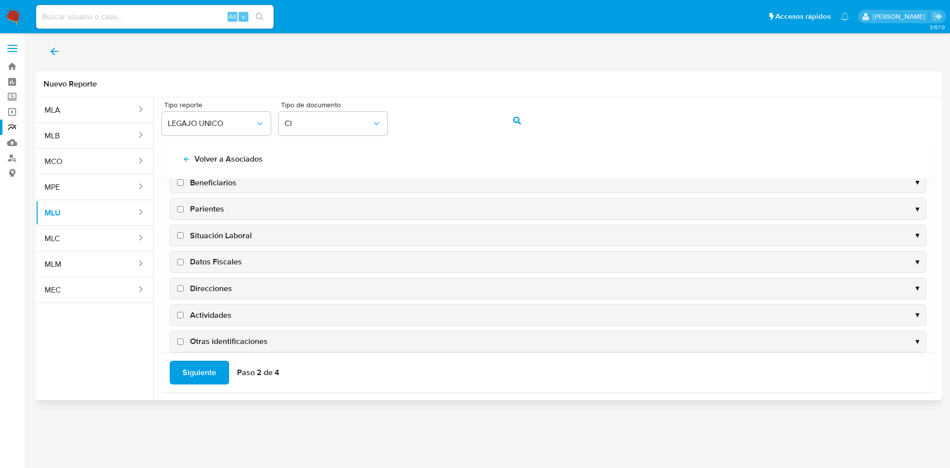
click at [180, 286] on input "Direcciones" at bounding box center [180, 288] width 6 height 6
checkbox input "true"
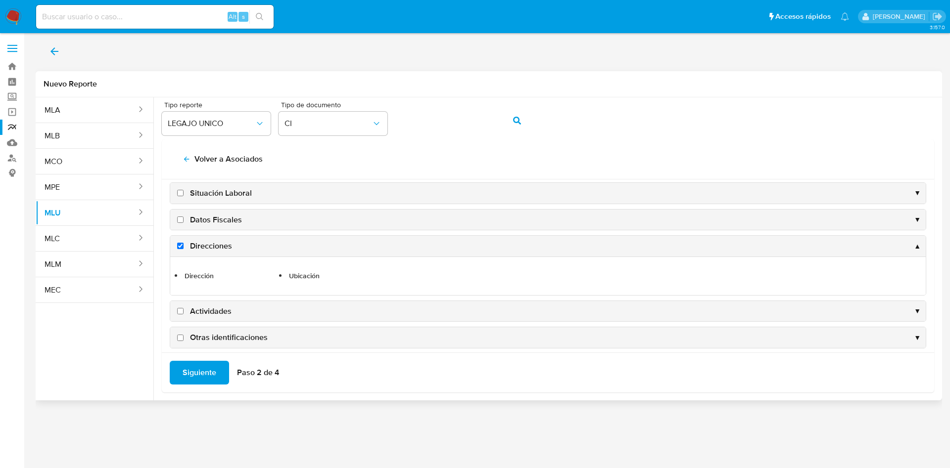
scroll to position [184, 0]
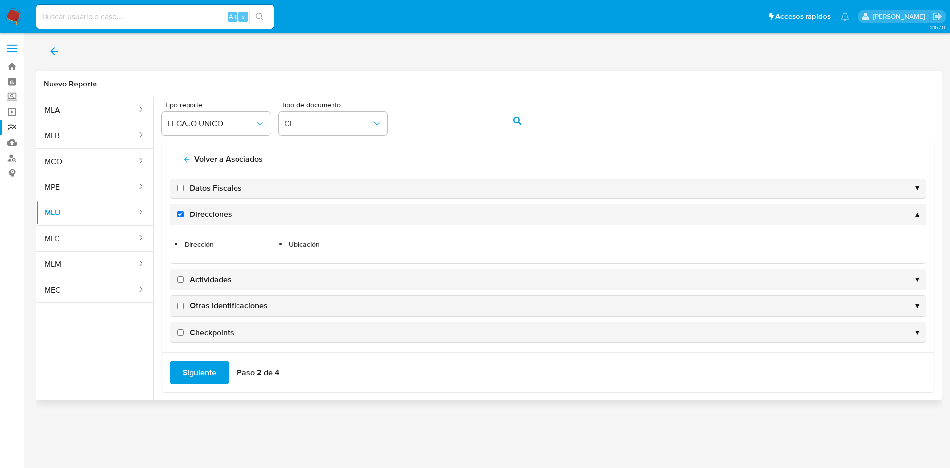
click at [179, 280] on input "Actividades" at bounding box center [180, 279] width 6 height 6
checkbox input "true"
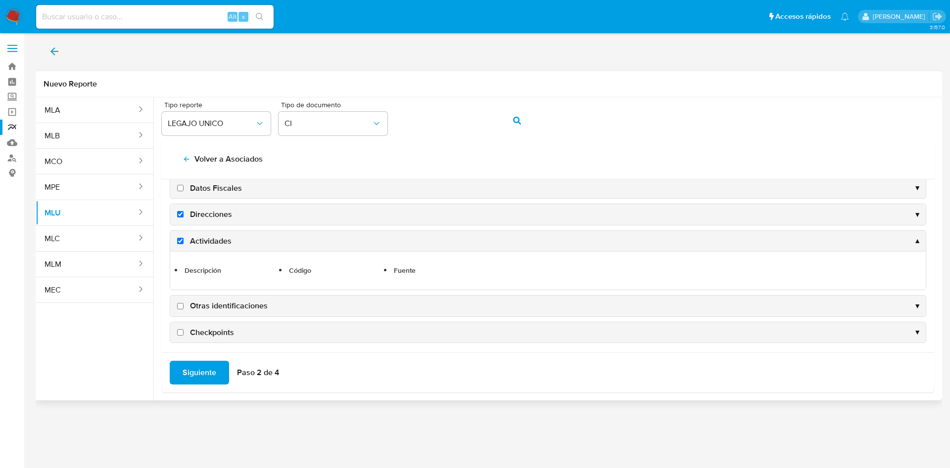
click at [178, 308] on input "Otras identificaciones" at bounding box center [180, 306] width 6 height 6
checkbox input "true"
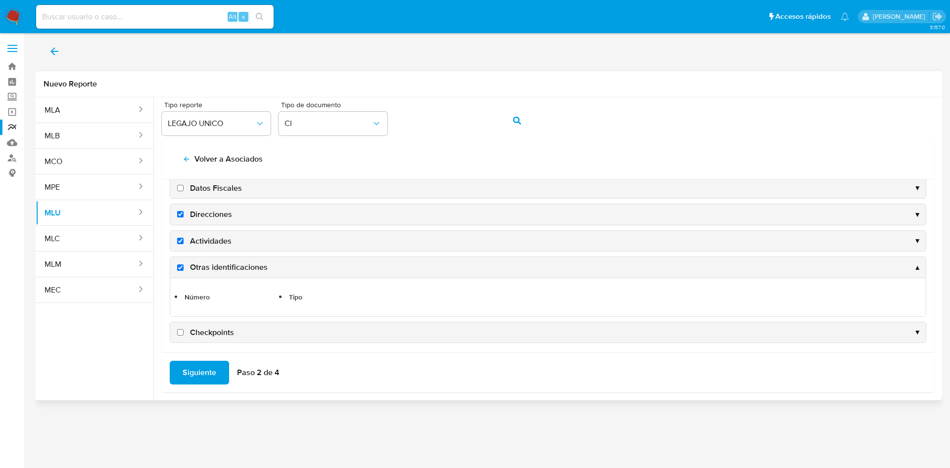
click at [180, 331] on input "Checkpoints" at bounding box center [180, 332] width 6 height 6
checkbox input "true"
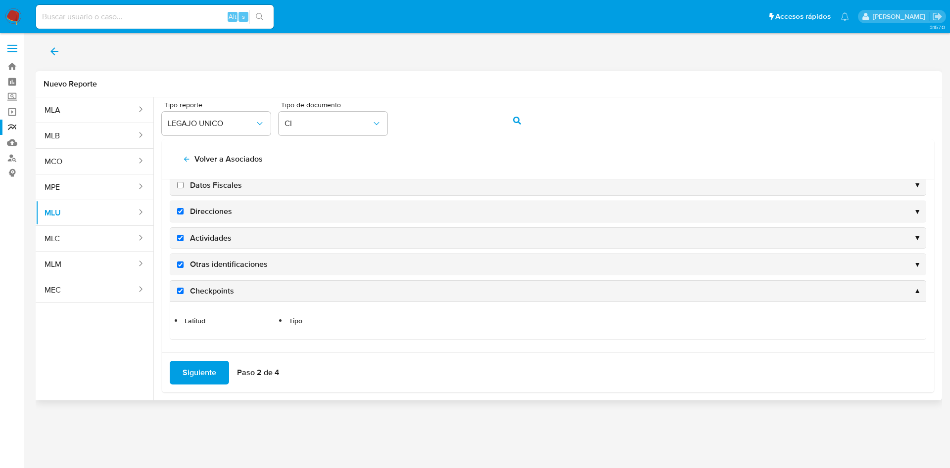
scroll to position [187, 0]
click at [208, 374] on span "Siguiente" at bounding box center [200, 373] width 34 height 22
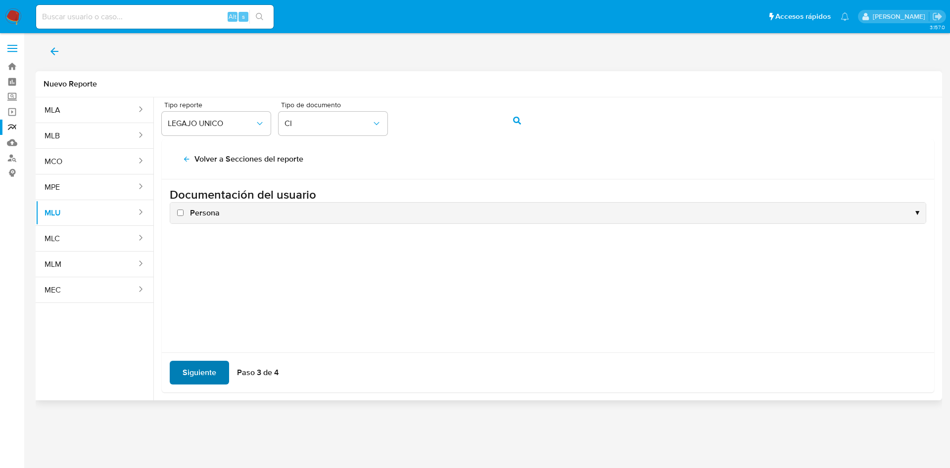
scroll to position [0, 0]
click at [181, 213] on input "Persona" at bounding box center [180, 213] width 6 height 6
checkbox input "true"
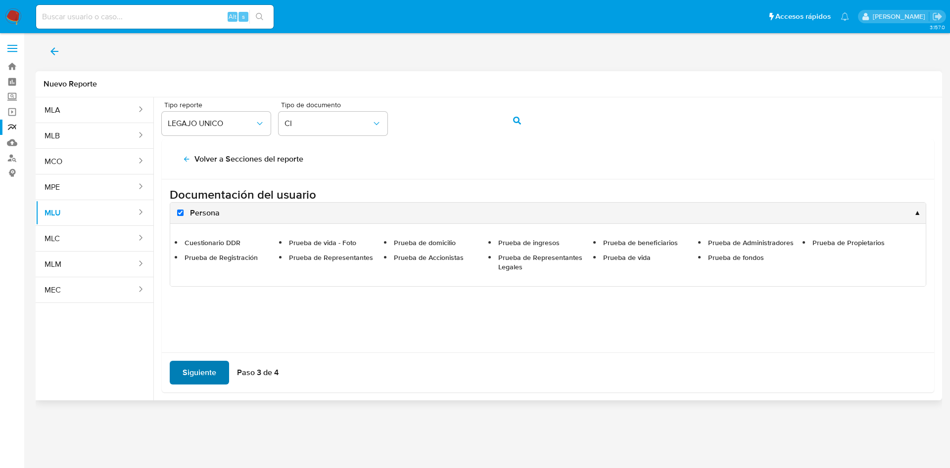
click at [203, 371] on span "Siguiente" at bounding box center [200, 373] width 34 height 22
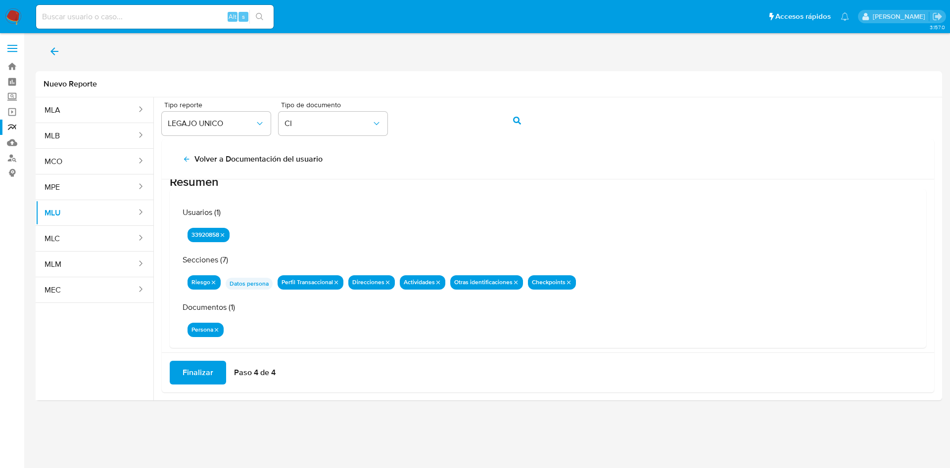
scroll to position [32, 0]
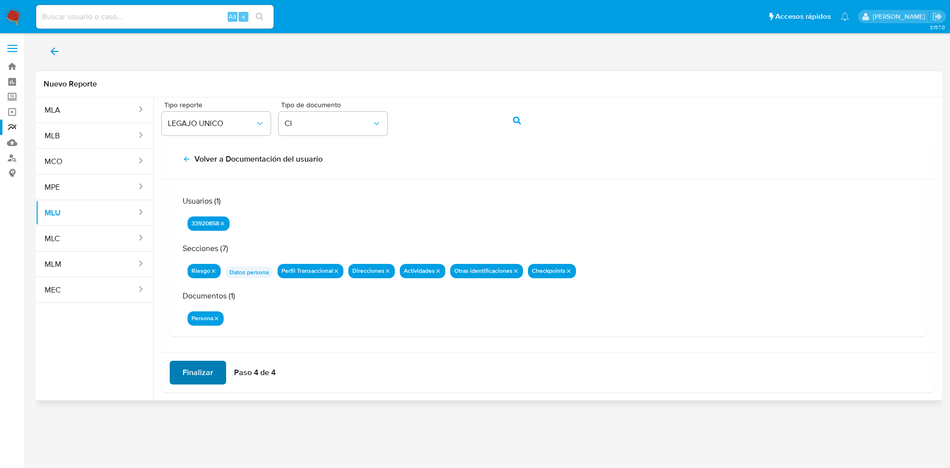
click at [203, 372] on span "Finalizar" at bounding box center [198, 373] width 31 height 22
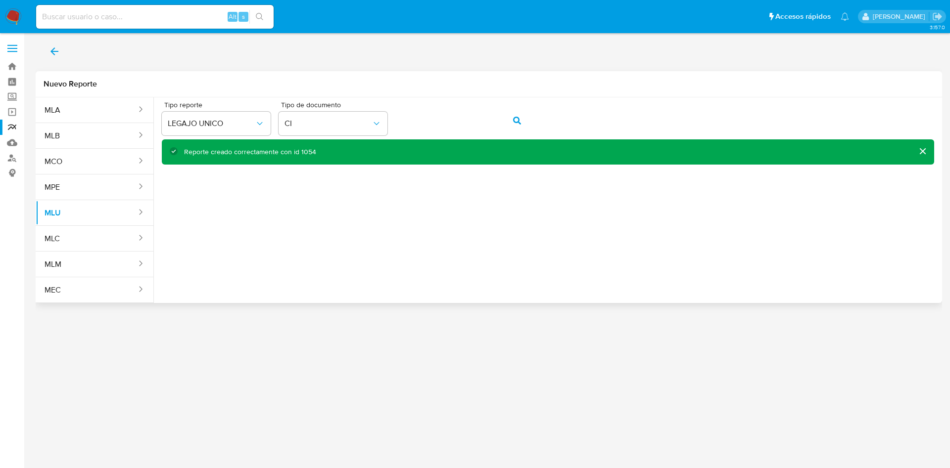
click at [302, 148] on div "Reporte creado correctamente con id 1054" at bounding box center [250, 151] width 132 height 9
click at [525, 122] on button "action-search" at bounding box center [517, 121] width 34 height 24
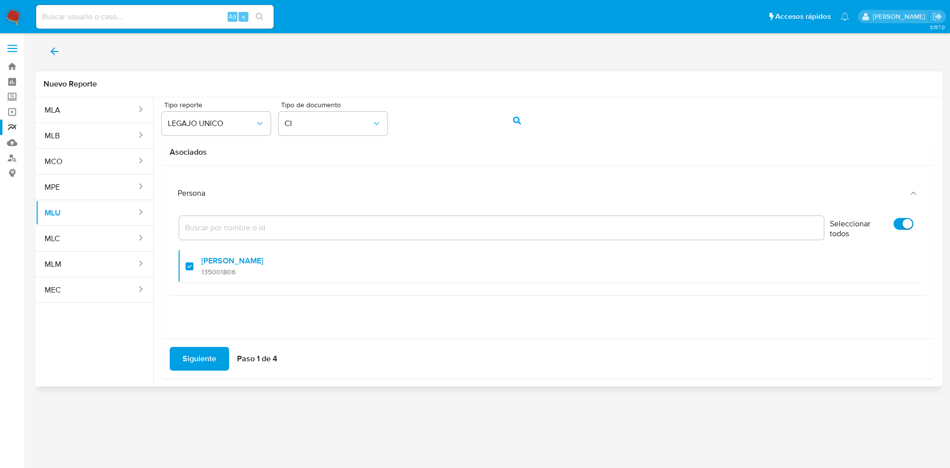
click at [212, 356] on span "Siguiente" at bounding box center [200, 359] width 34 height 22
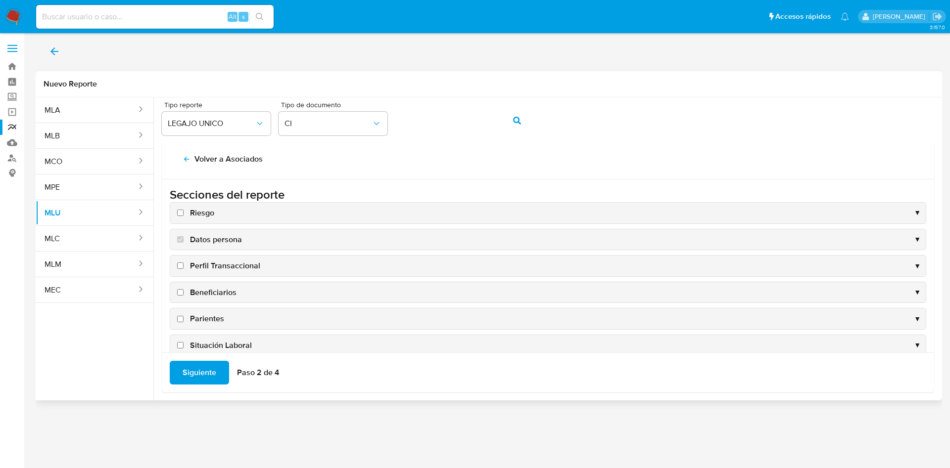
click at [178, 214] on input "Riesgo" at bounding box center [180, 213] width 6 height 6
checkbox input "true"
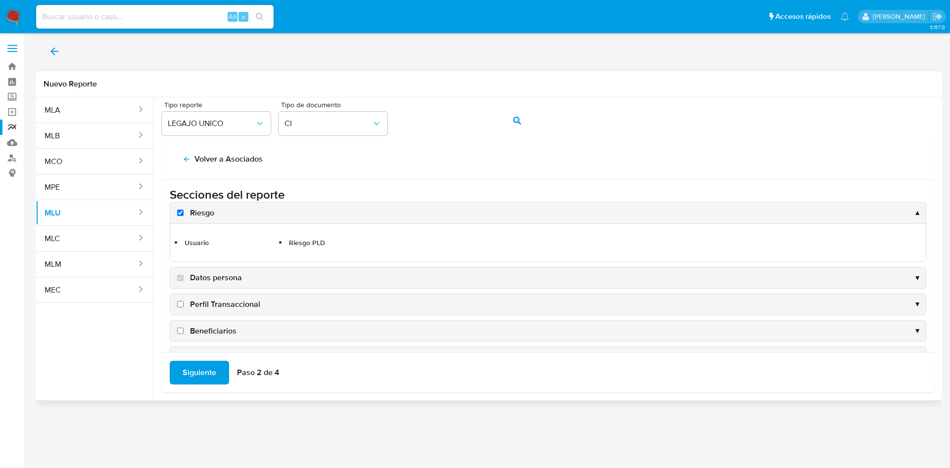
click at [182, 303] on input "Perfil Transaccional" at bounding box center [180, 304] width 6 height 6
checkbox input "true"
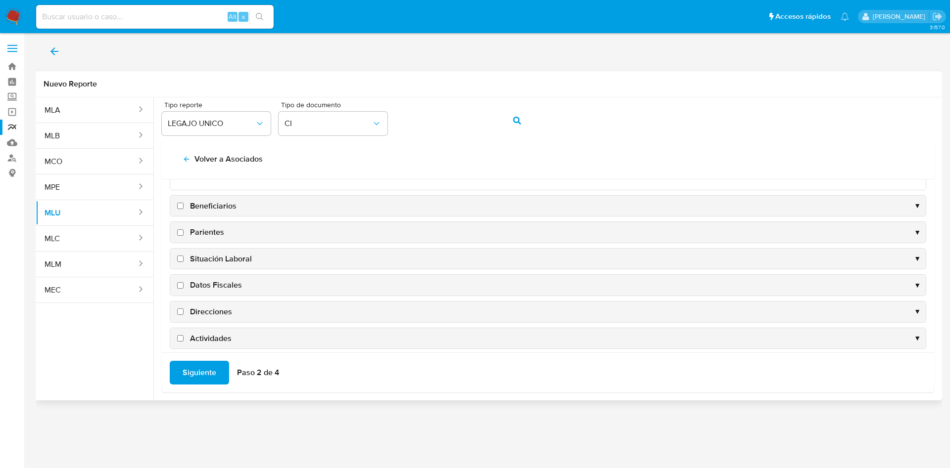
scroll to position [148, 0]
click at [181, 288] on input "Direcciones" at bounding box center [180, 288] width 6 height 6
checkbox input "true"
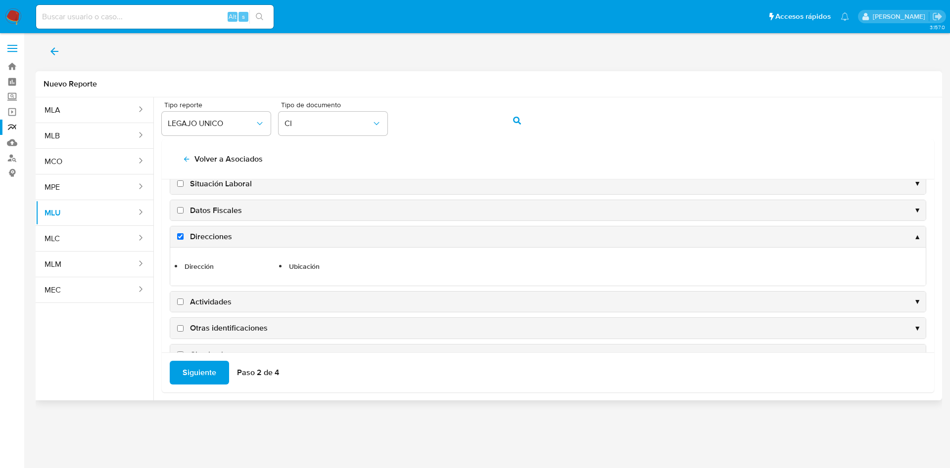
scroll to position [184, 0]
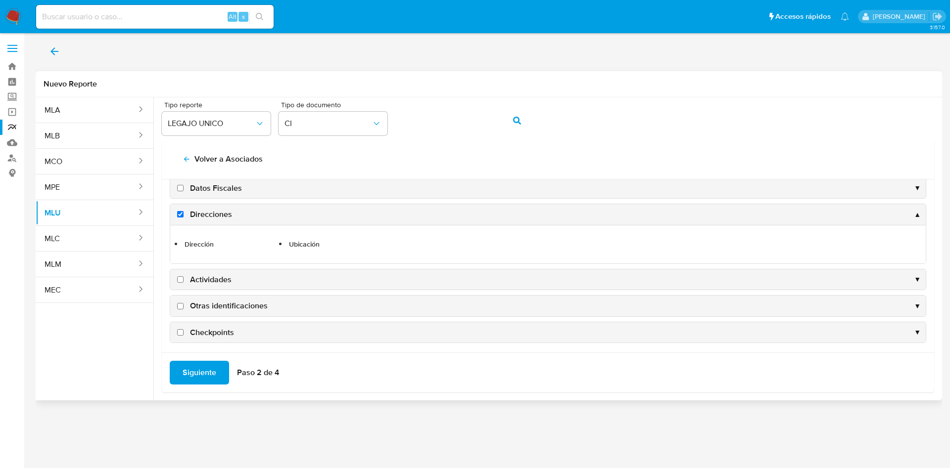
click at [180, 280] on input "Actividades" at bounding box center [180, 279] width 6 height 6
checkbox input "true"
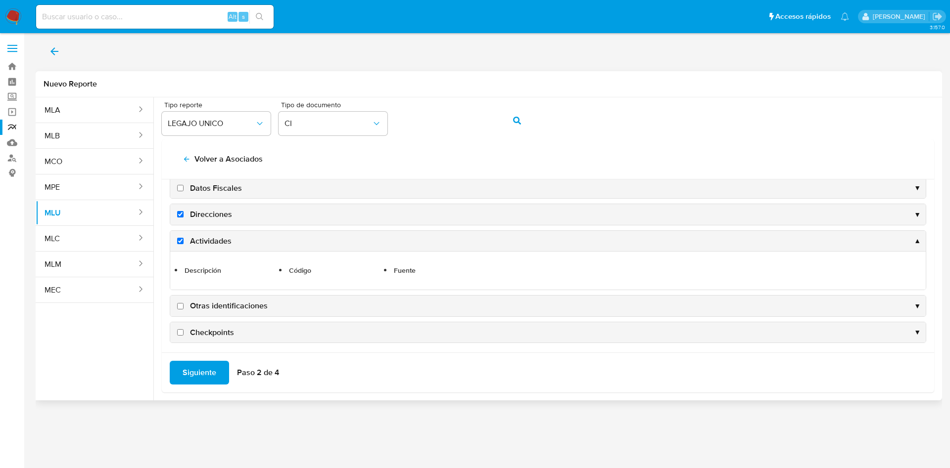
click at [182, 303] on input "Otras identificaciones" at bounding box center [180, 306] width 6 height 6
checkbox input "true"
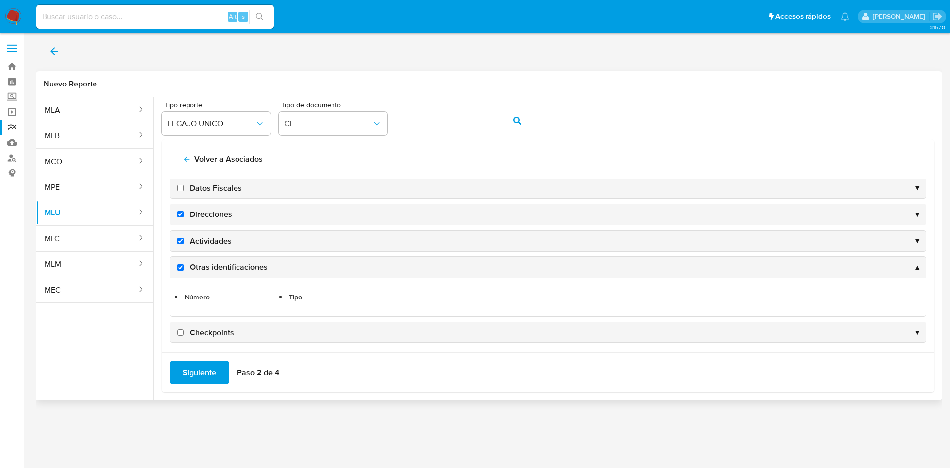
click at [181, 331] on input "Checkpoints" at bounding box center [180, 332] width 6 height 6
checkbox input "true"
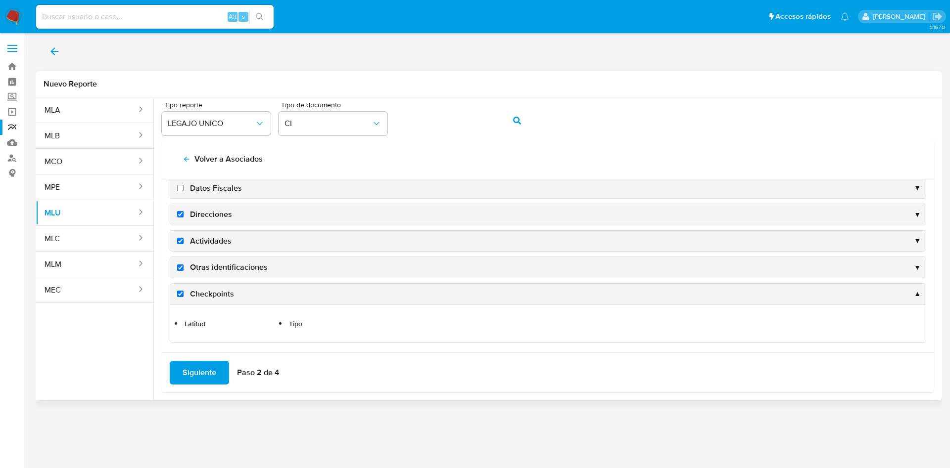
scroll to position [187, 0]
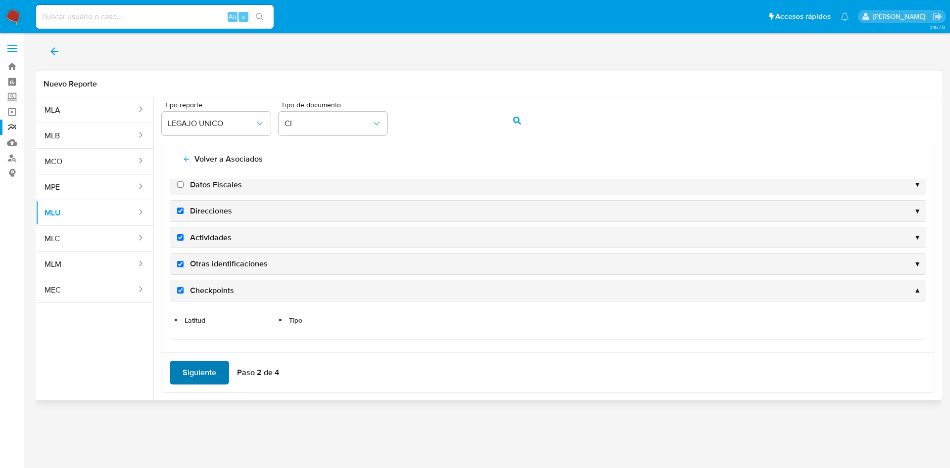
click at [206, 370] on span "Siguiente" at bounding box center [200, 373] width 34 height 22
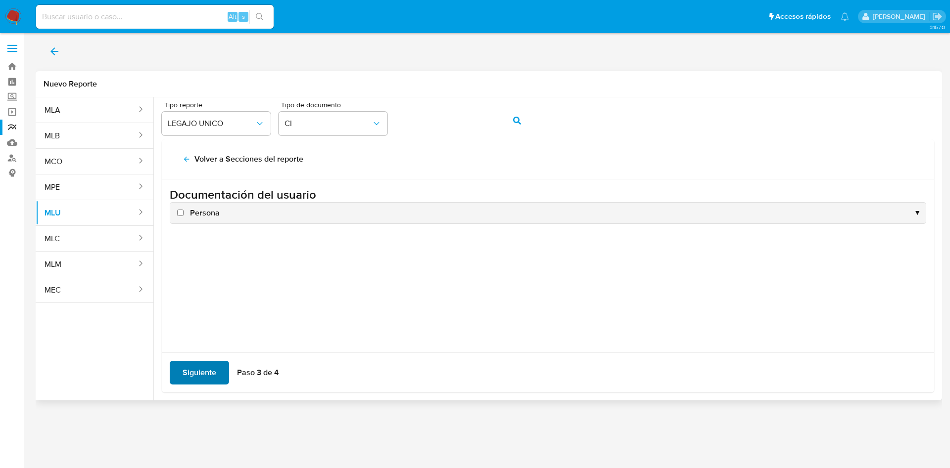
scroll to position [0, 0]
click at [180, 214] on input "Persona" at bounding box center [180, 213] width 6 height 6
checkbox input "true"
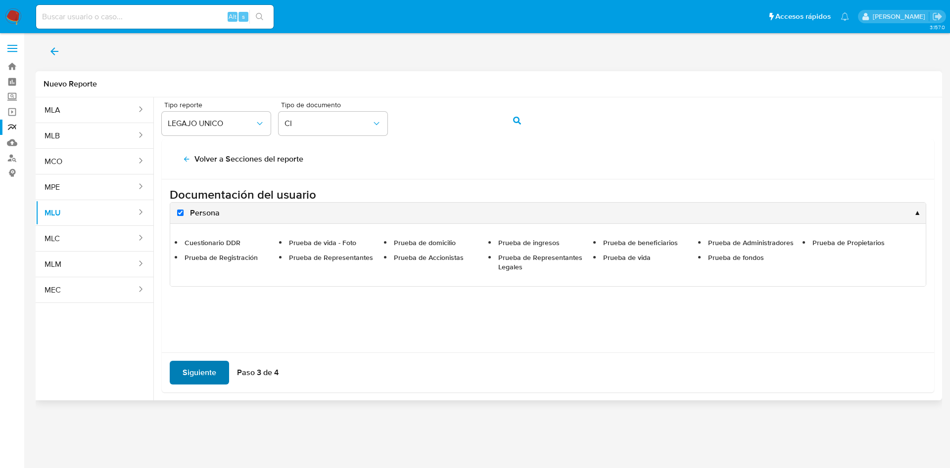
click at [200, 376] on span "Siguiente" at bounding box center [200, 373] width 34 height 22
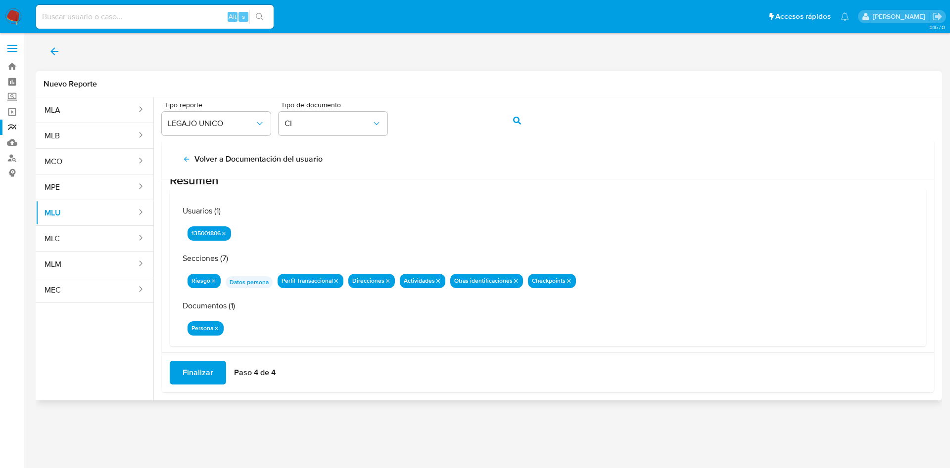
scroll to position [32, 0]
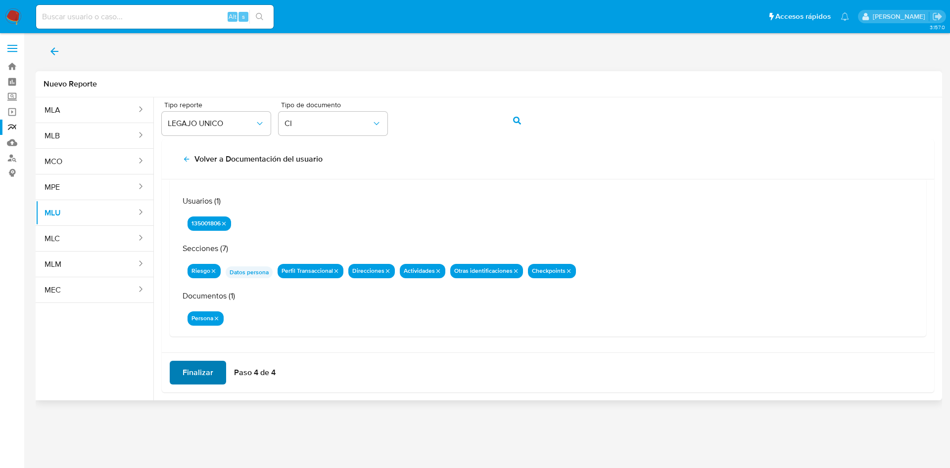
click at [196, 367] on span "Finalizar" at bounding box center [198, 373] width 31 height 22
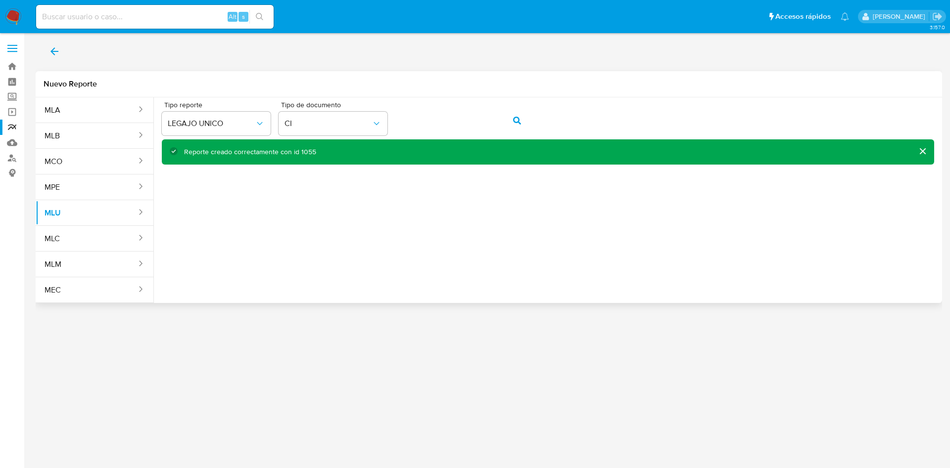
click at [312, 150] on div "Reporte creado correctamente con id 1055" at bounding box center [250, 151] width 132 height 9
click at [511, 117] on button "action-search" at bounding box center [517, 121] width 34 height 24
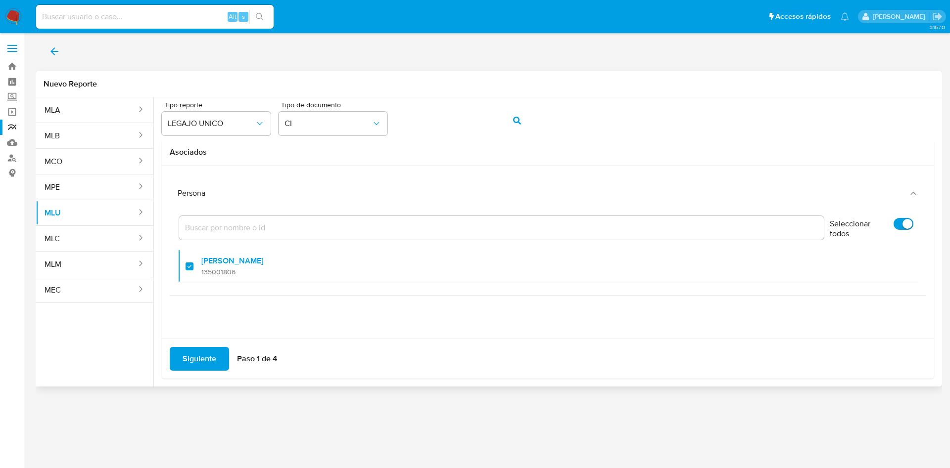
click at [211, 377] on div "Siguiente Paso 1 de 4" at bounding box center [548, 359] width 772 height 40
click at [207, 365] on span "Siguiente" at bounding box center [200, 359] width 34 height 22
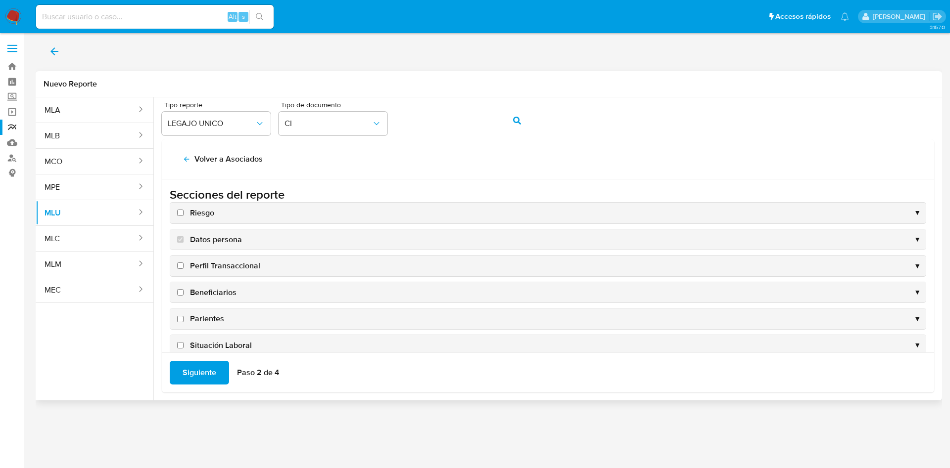
click at [180, 214] on input "Riesgo" at bounding box center [180, 213] width 6 height 6
checkbox input "true"
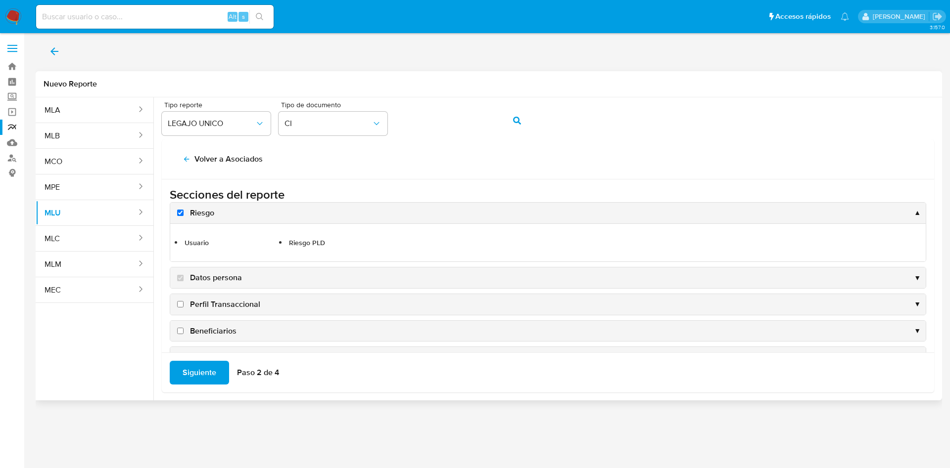
click at [180, 306] on input "Perfil Transaccional" at bounding box center [180, 304] width 6 height 6
checkbox input "true"
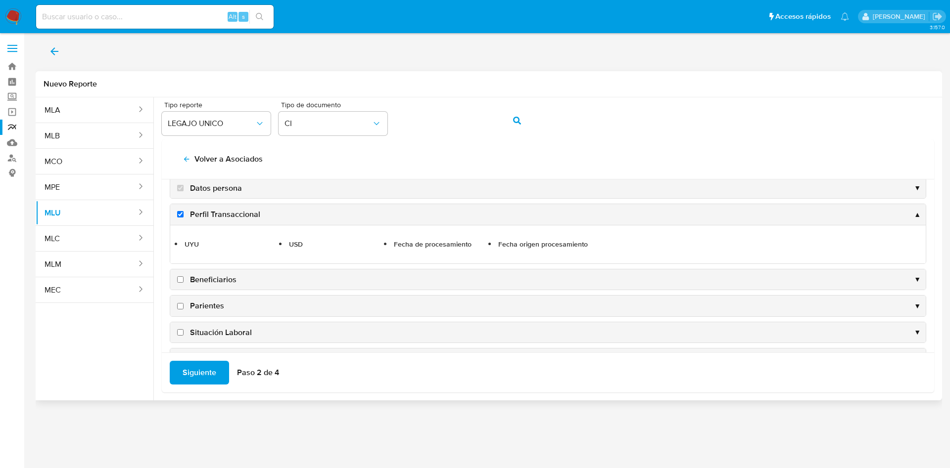
scroll to position [74, 0]
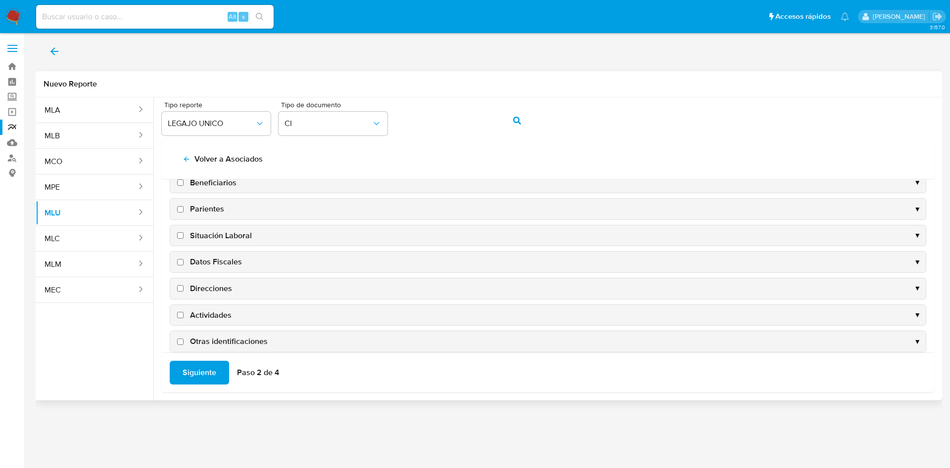
click at [183, 290] on input "Direcciones" at bounding box center [180, 288] width 6 height 6
checkbox input "true"
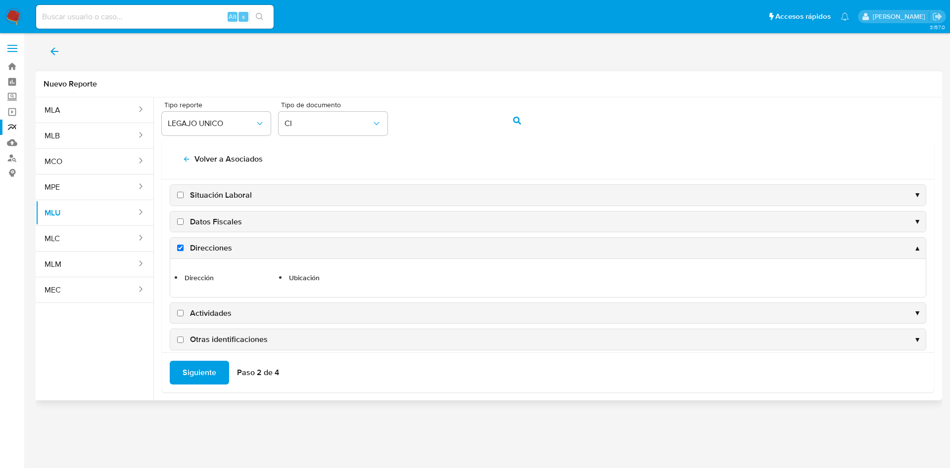
scroll to position [184, 0]
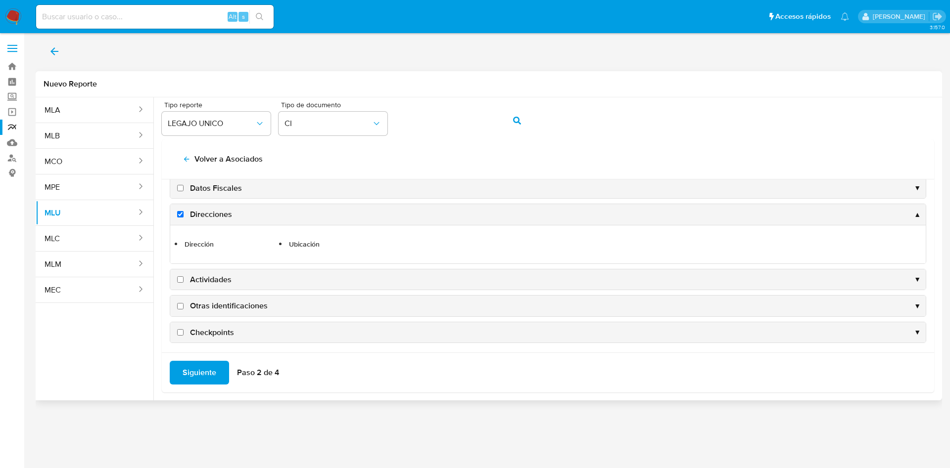
click at [181, 278] on input "Actividades" at bounding box center [180, 279] width 6 height 6
checkbox input "true"
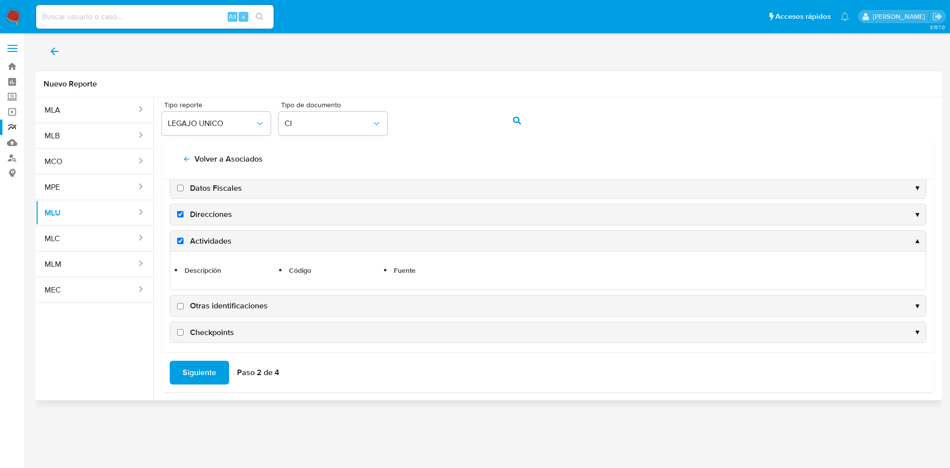
click at [181, 304] on input "Otras identificaciones" at bounding box center [180, 306] width 6 height 6
checkbox input "true"
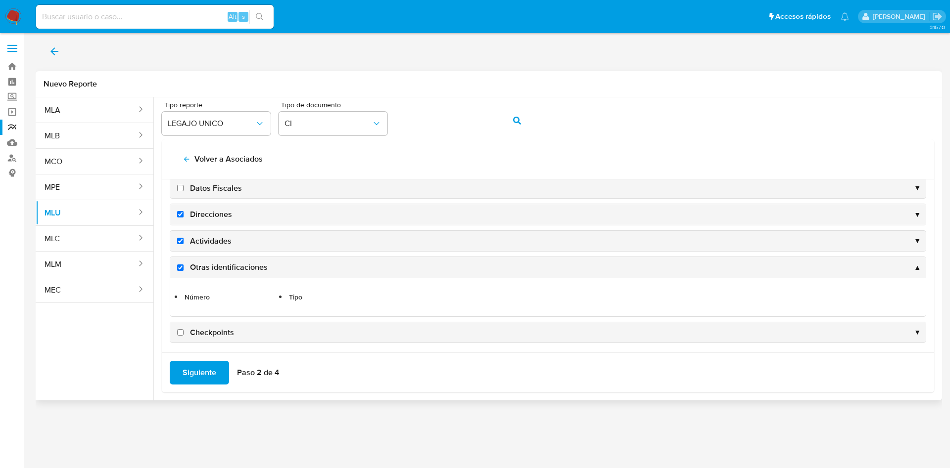
click at [183, 331] on input "Checkpoints" at bounding box center [180, 332] width 6 height 6
checkbox input "true"
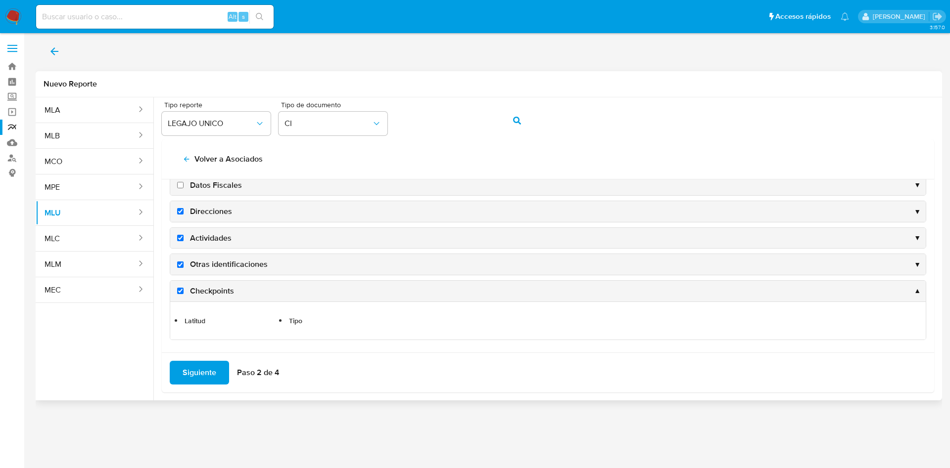
scroll to position [187, 0]
click at [215, 373] on span "Siguiente" at bounding box center [200, 373] width 34 height 22
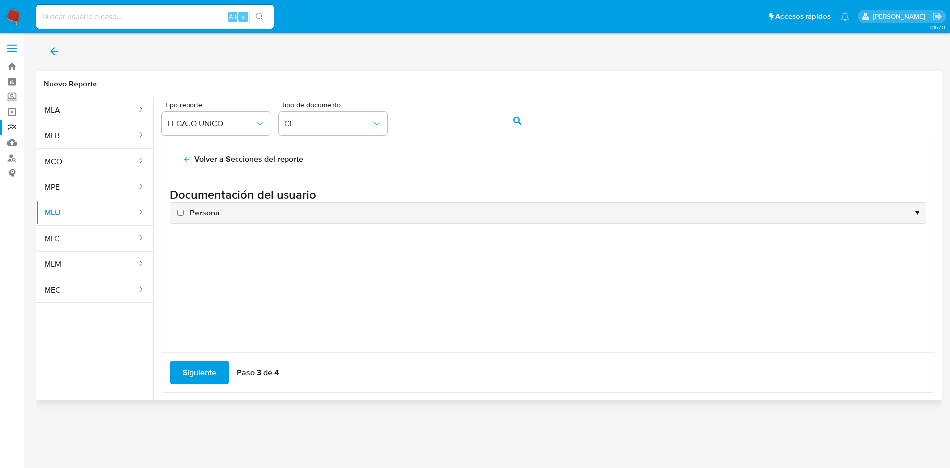
click at [180, 213] on input "Persona" at bounding box center [180, 213] width 6 height 6
checkbox input "true"
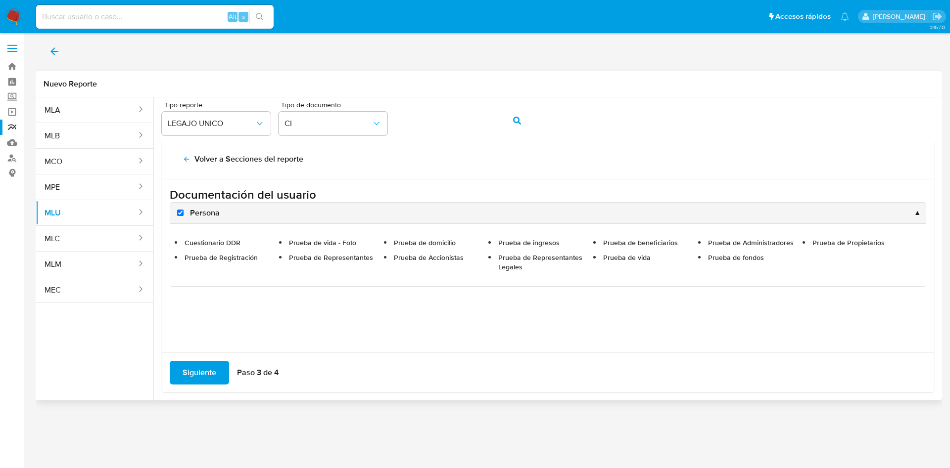
click at [206, 356] on div "Siguiente Paso 3 de 4" at bounding box center [548, 373] width 772 height 40
click at [204, 376] on span "Siguiente" at bounding box center [200, 373] width 34 height 22
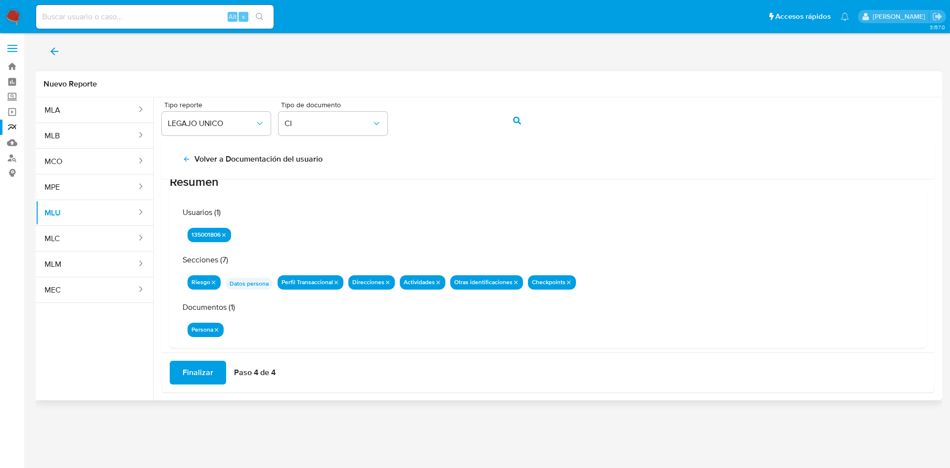
scroll to position [32, 0]
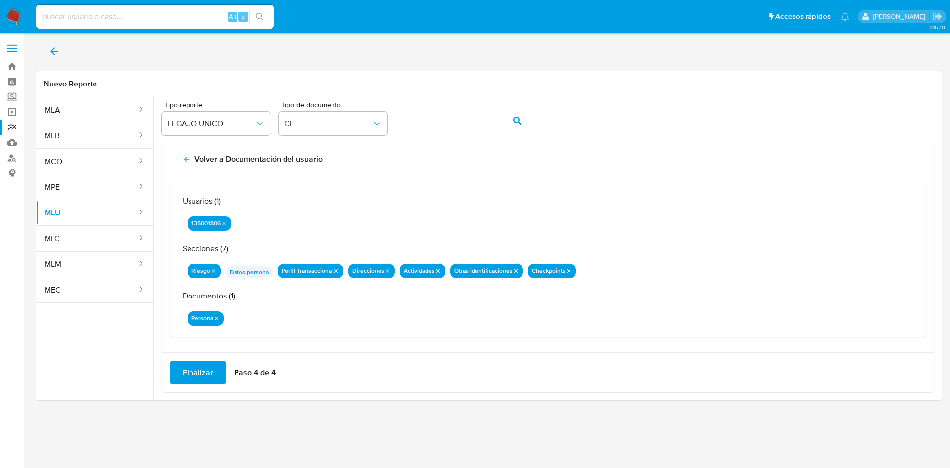
drag, startPoint x: 195, startPoint y: 375, endPoint x: 200, endPoint y: 409, distance: 33.6
click at [195, 375] on span "Finalizar" at bounding box center [198, 373] width 31 height 22
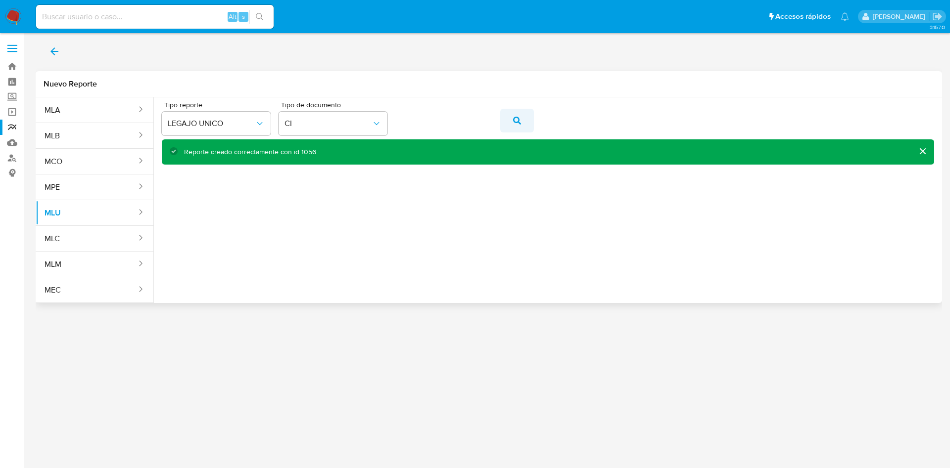
click at [517, 126] on span "action-search" at bounding box center [517, 121] width 8 height 22
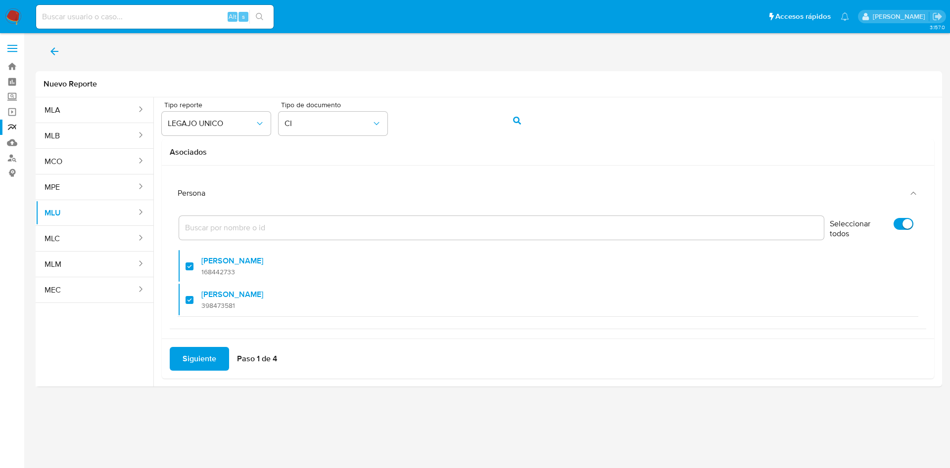
click at [639, 444] on div "3.157.0" at bounding box center [489, 251] width 906 height 422
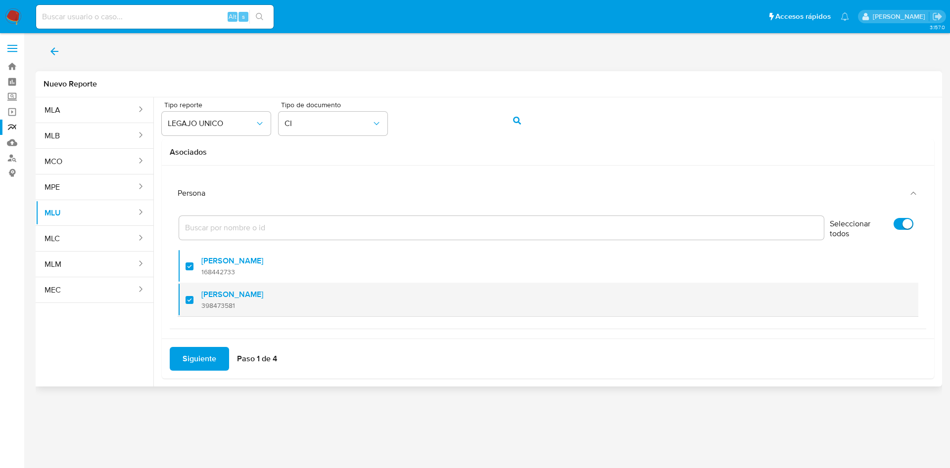
click at [187, 301] on div at bounding box center [193, 299] width 16 height 23
checkbox input "false"
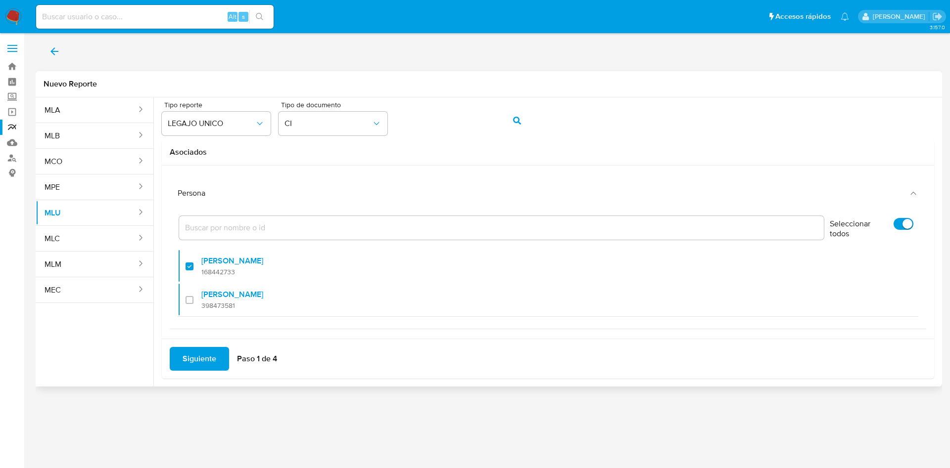
click at [208, 364] on span "Siguiente" at bounding box center [200, 359] width 34 height 22
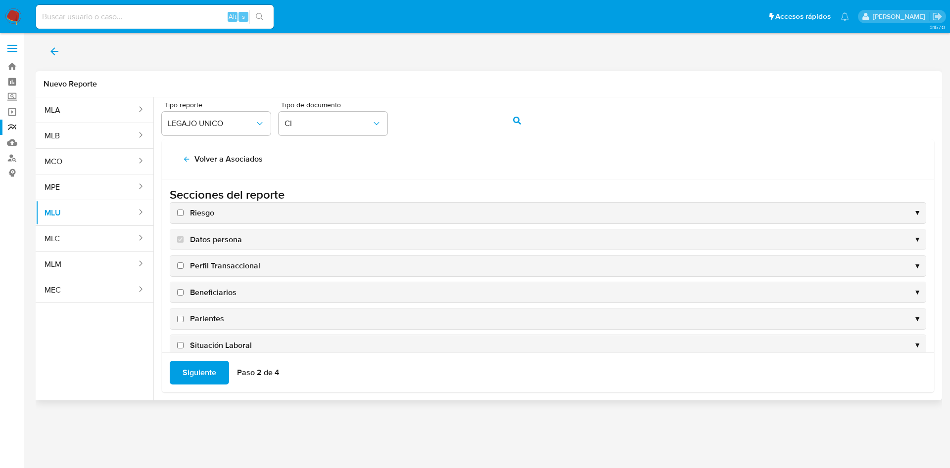
click at [182, 212] on input "Riesgo" at bounding box center [180, 213] width 6 height 6
checkbox input "true"
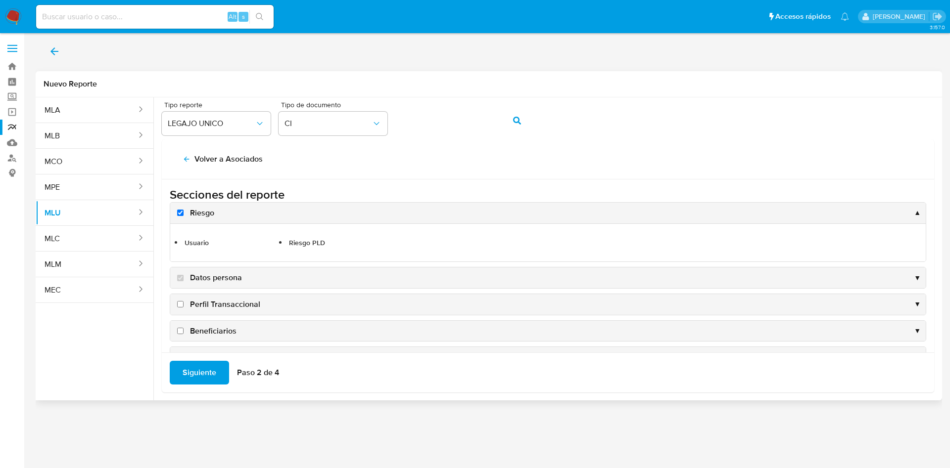
click at [181, 304] on input "Perfil Transaccional" at bounding box center [180, 304] width 6 height 6
checkbox input "true"
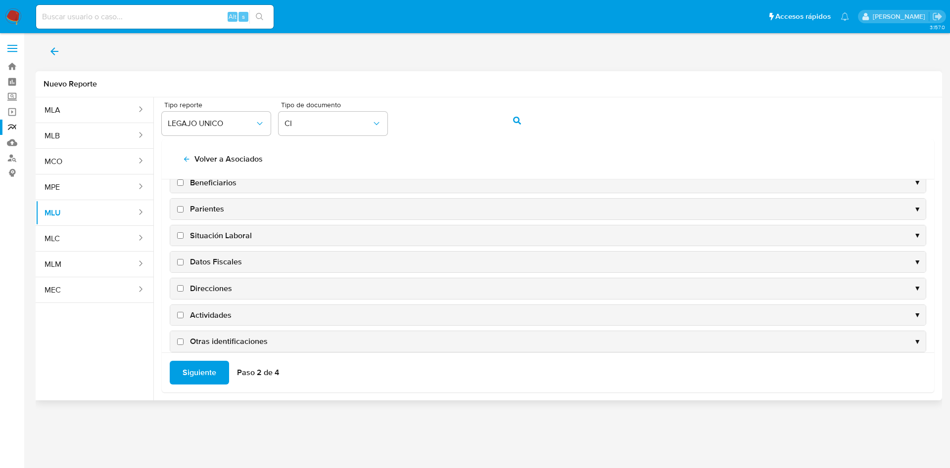
click at [181, 288] on input "Direcciones" at bounding box center [180, 288] width 6 height 6
checkbox input "true"
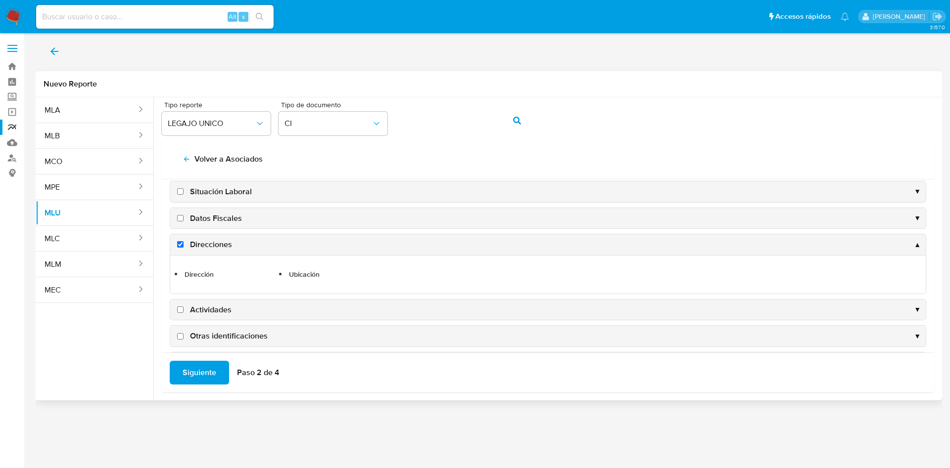
scroll to position [184, 0]
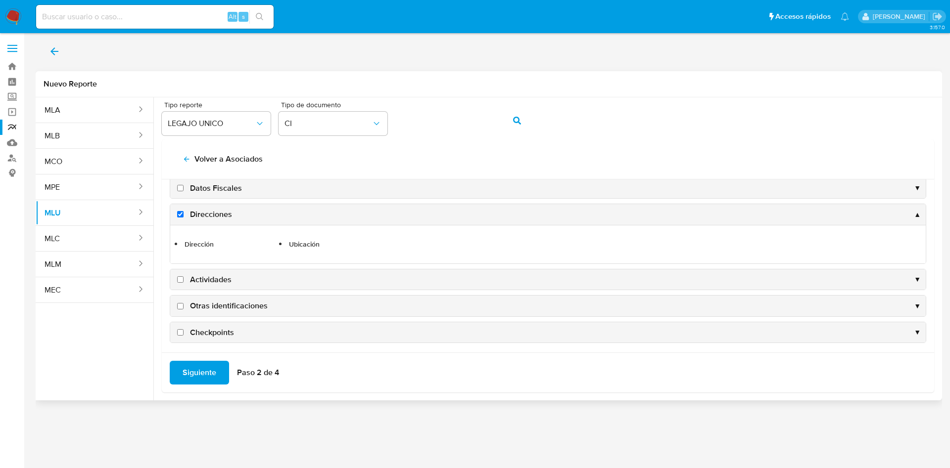
click at [181, 278] on input "Actividades" at bounding box center [180, 279] width 6 height 6
checkbox input "true"
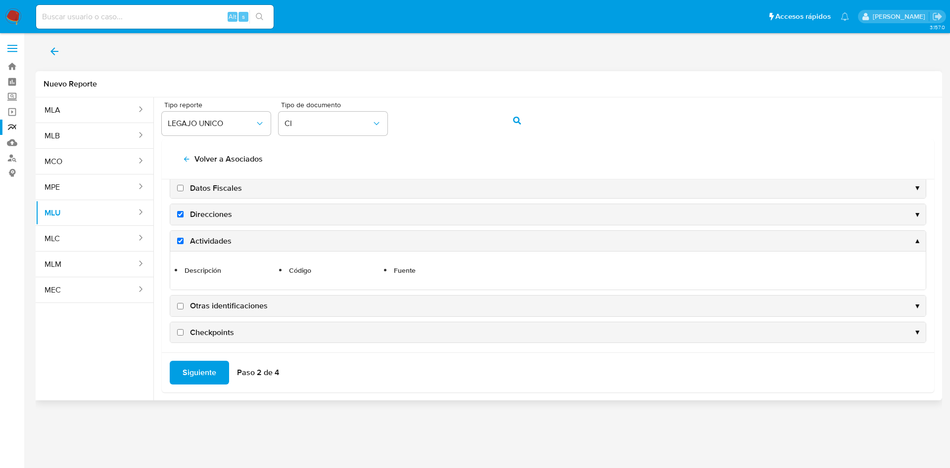
click at [181, 304] on input "Otras identificaciones" at bounding box center [180, 306] width 6 height 6
checkbox input "true"
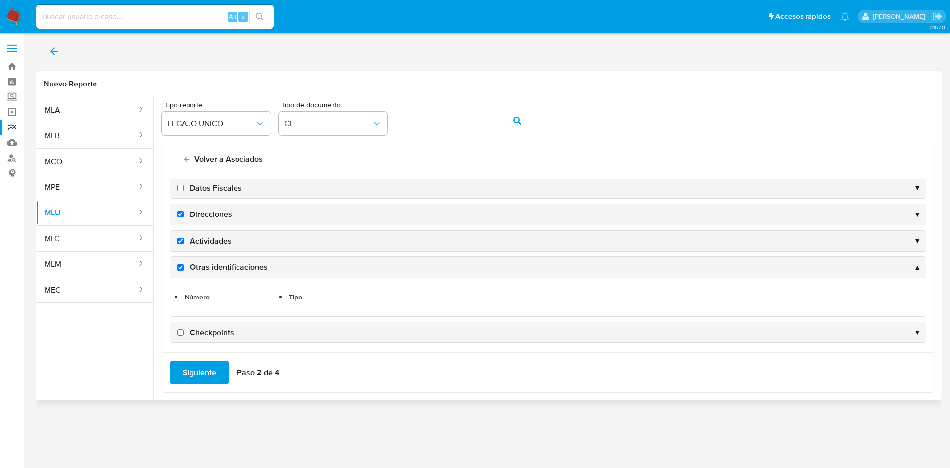
click at [182, 331] on input "Checkpoints" at bounding box center [180, 332] width 6 height 6
checkbox input "true"
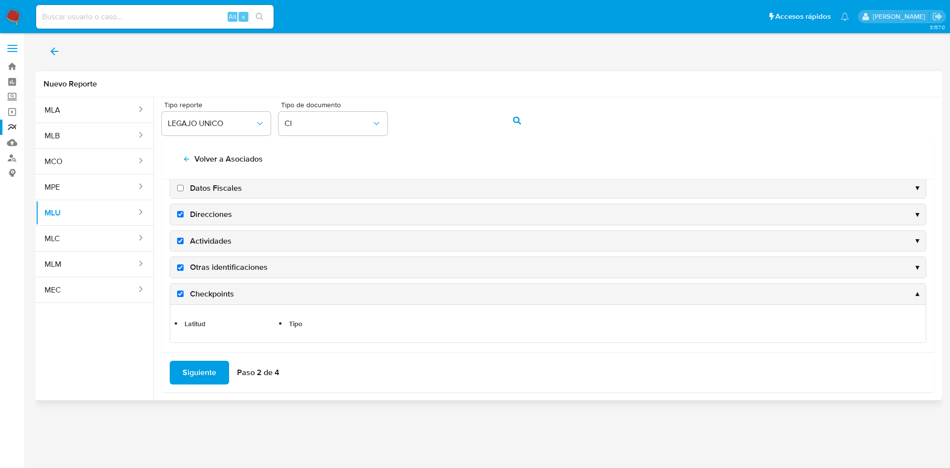
click at [194, 373] on span "Siguiente" at bounding box center [200, 373] width 34 height 22
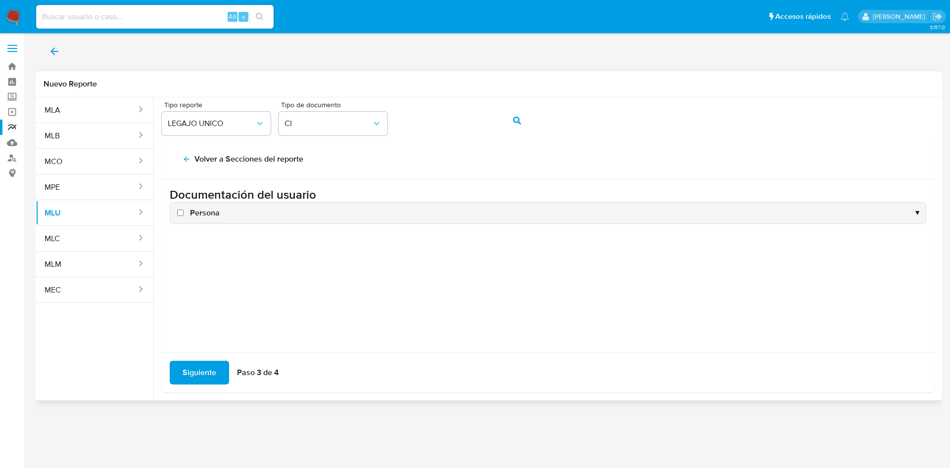
scroll to position [0, 0]
click at [179, 210] on input "Persona" at bounding box center [180, 213] width 6 height 6
checkbox input "true"
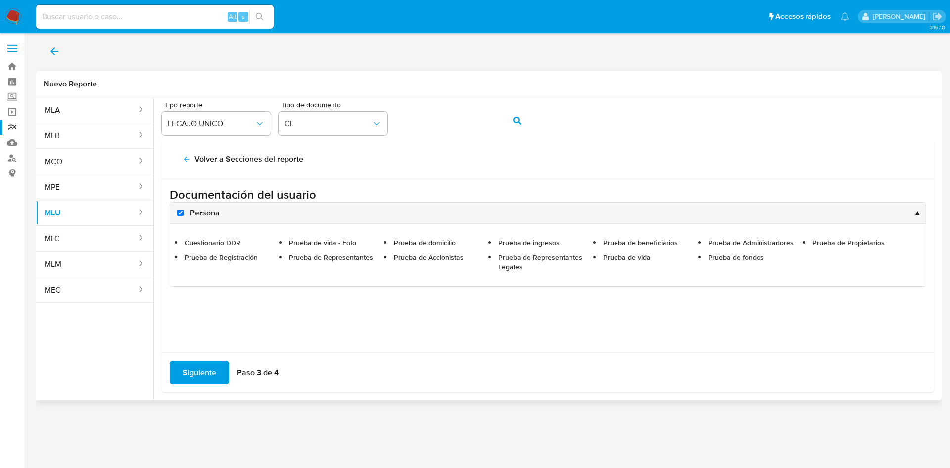
click at [199, 368] on span "Siguiente" at bounding box center [200, 373] width 34 height 22
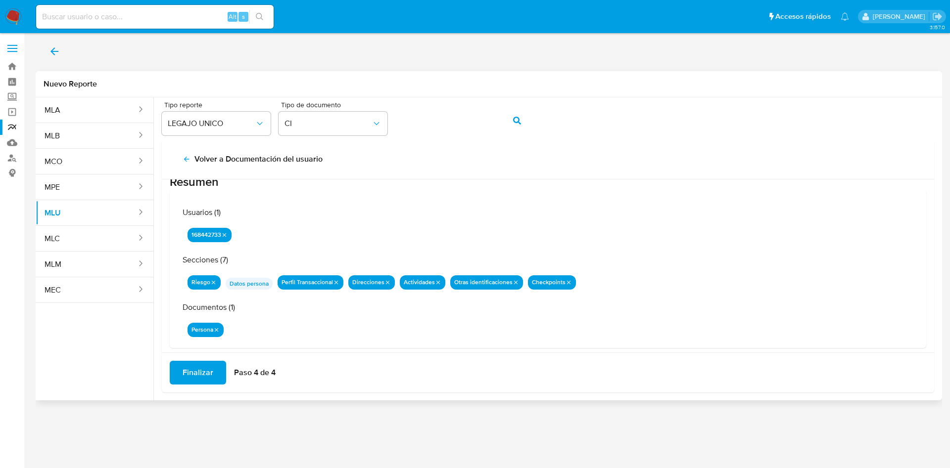
scroll to position [32, 0]
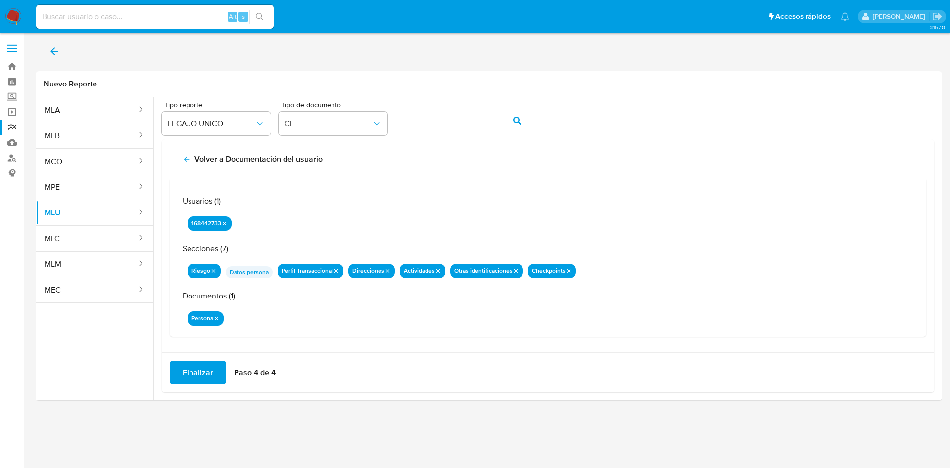
click at [202, 375] on span "Finalizar" at bounding box center [198, 373] width 31 height 22
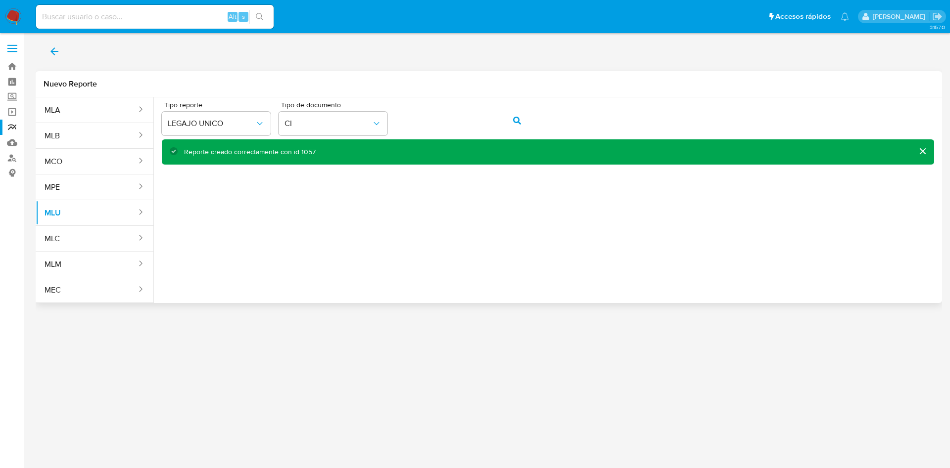
click at [522, 118] on button "action-search" at bounding box center [517, 121] width 34 height 24
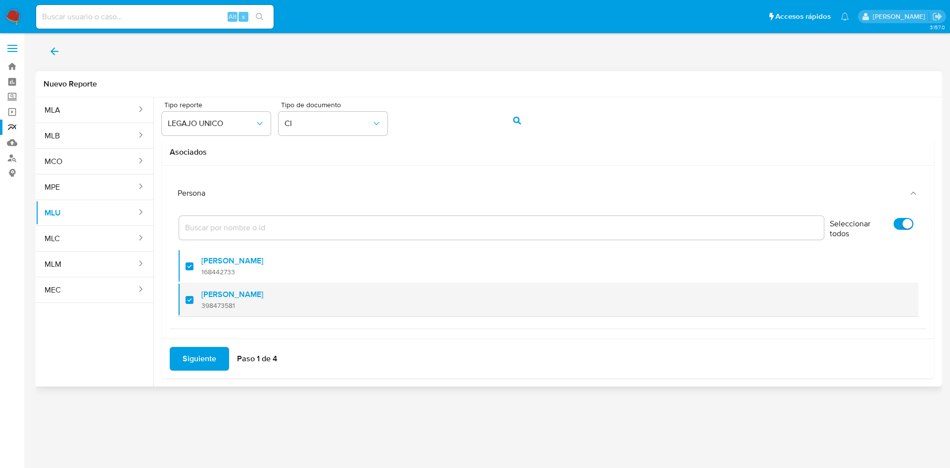
click at [187, 300] on div at bounding box center [193, 299] width 16 height 23
checkbox input "false"
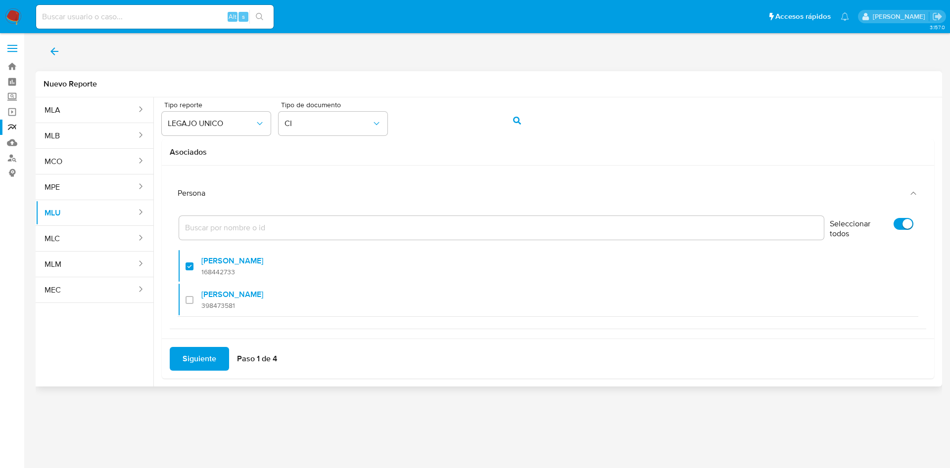
click at [197, 348] on span "Siguiente" at bounding box center [200, 359] width 34 height 22
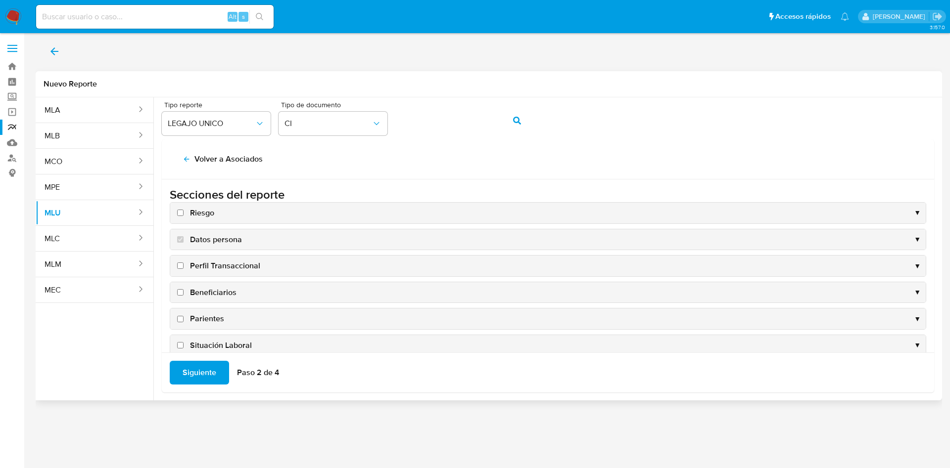
click at [182, 218] on label "Riesgo" at bounding box center [194, 213] width 39 height 11
click at [182, 216] on input "Riesgo" at bounding box center [180, 213] width 6 height 6
checkbox input "true"
drag, startPoint x: 182, startPoint y: 267, endPoint x: 181, endPoint y: 275, distance: 7.5
click at [181, 267] on input "Perfil Transaccional" at bounding box center [180, 266] width 6 height 6
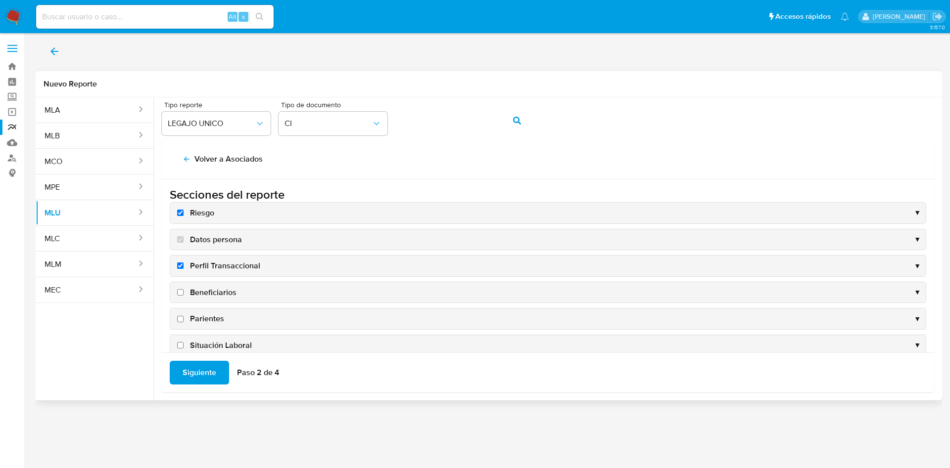
checkbox input "true"
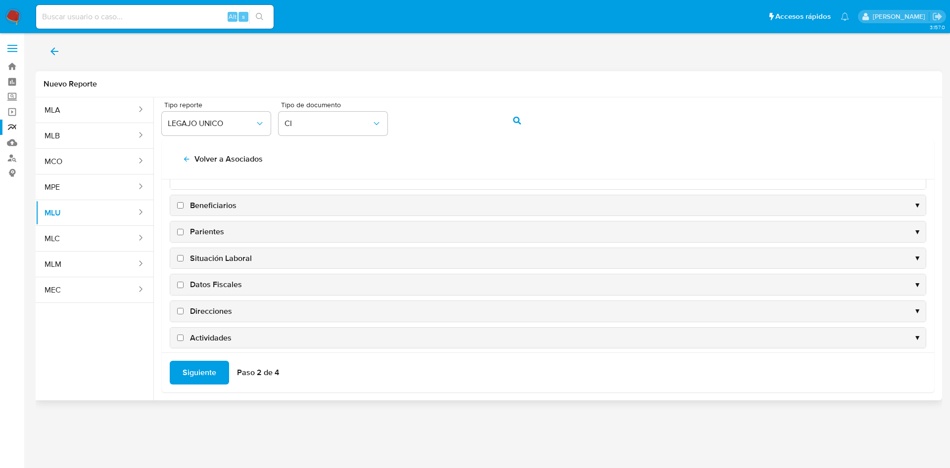
scroll to position [148, 0]
click at [181, 287] on input "Direcciones" at bounding box center [180, 288] width 6 height 6
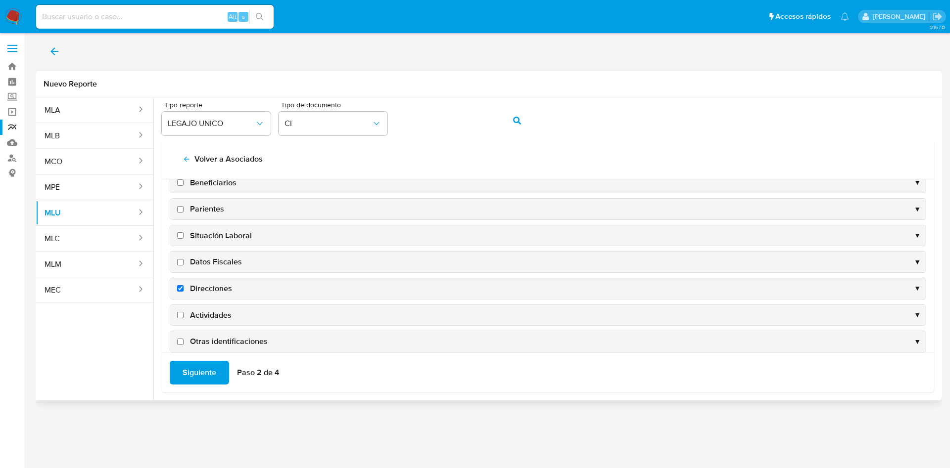
checkbox input "true"
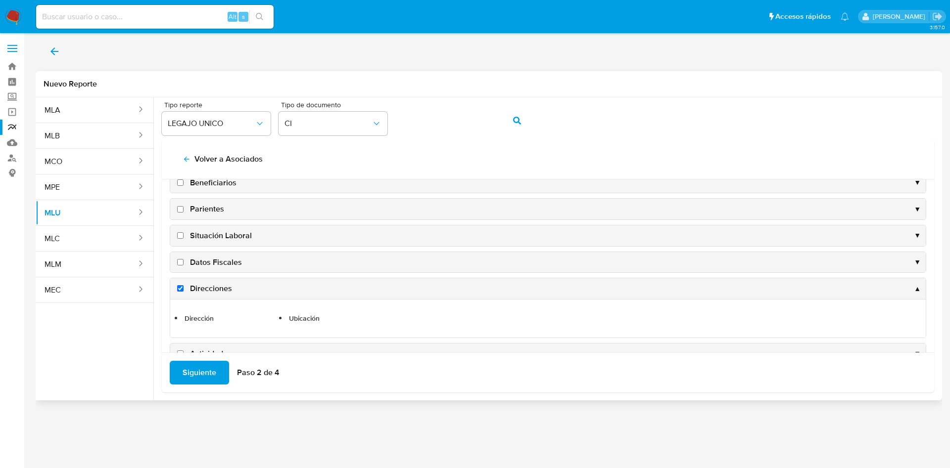
scroll to position [184, 0]
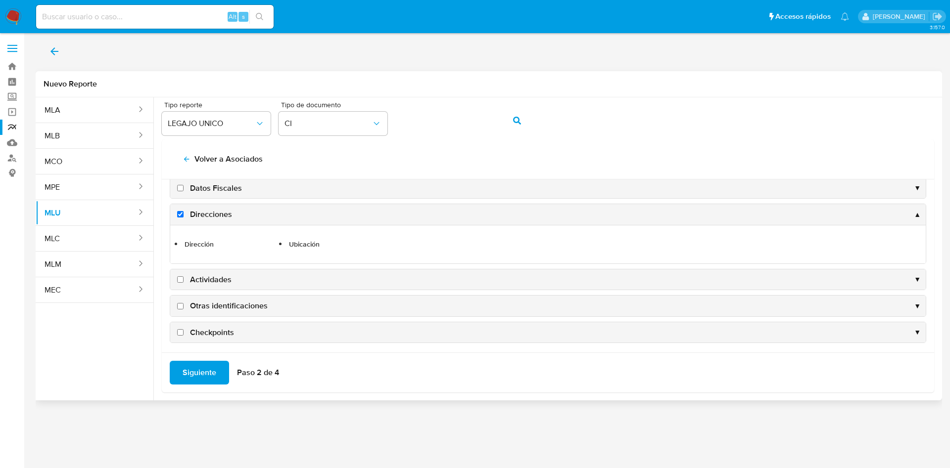
click at [181, 280] on input "Actividades" at bounding box center [180, 279] width 6 height 6
checkbox input "true"
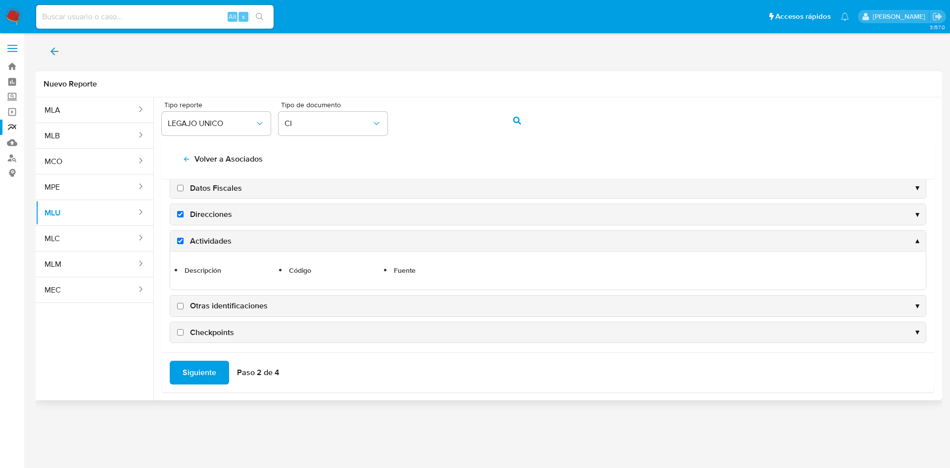
click at [181, 306] on input "Otras identificaciones" at bounding box center [180, 306] width 6 height 6
checkbox input "true"
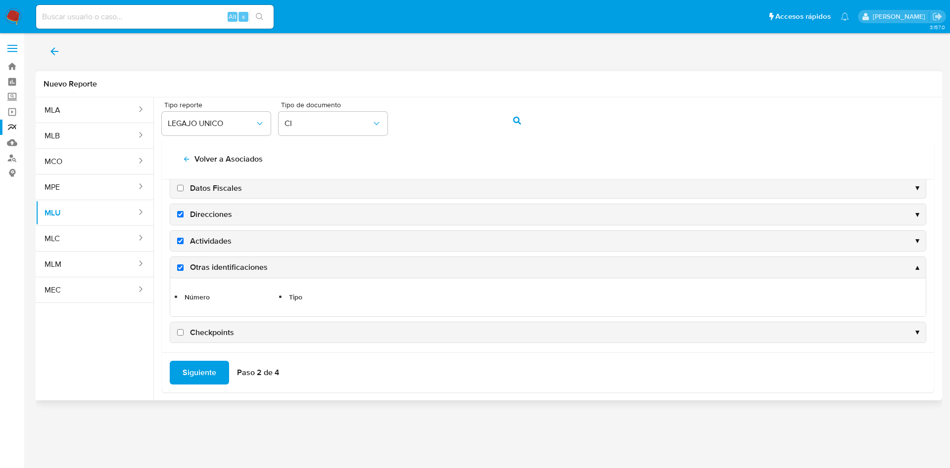
click at [181, 330] on input "Checkpoints" at bounding box center [180, 332] width 6 height 6
checkbox input "true"
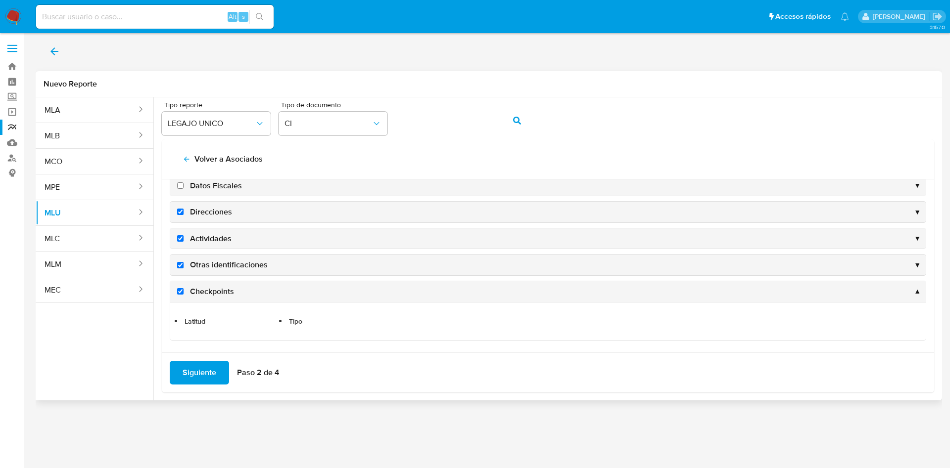
scroll to position [187, 0]
click at [201, 374] on span "Siguiente" at bounding box center [200, 373] width 34 height 22
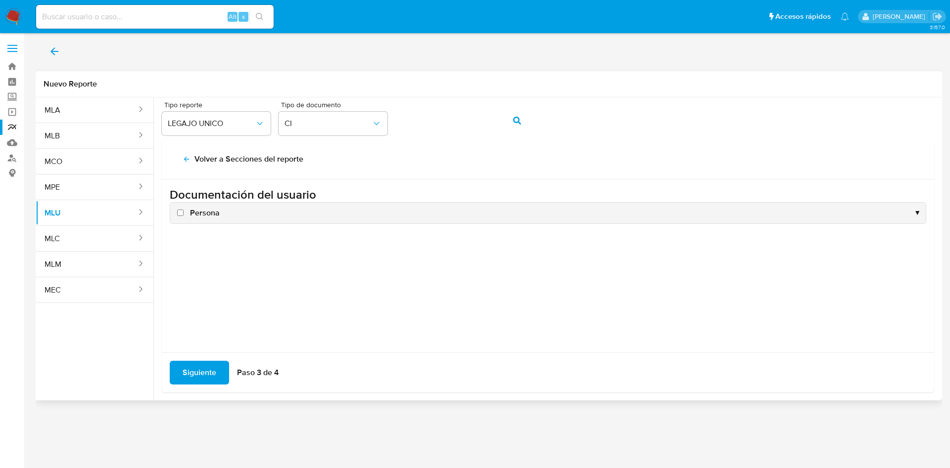
click at [177, 213] on input "Persona" at bounding box center [180, 213] width 6 height 6
checkbox input "true"
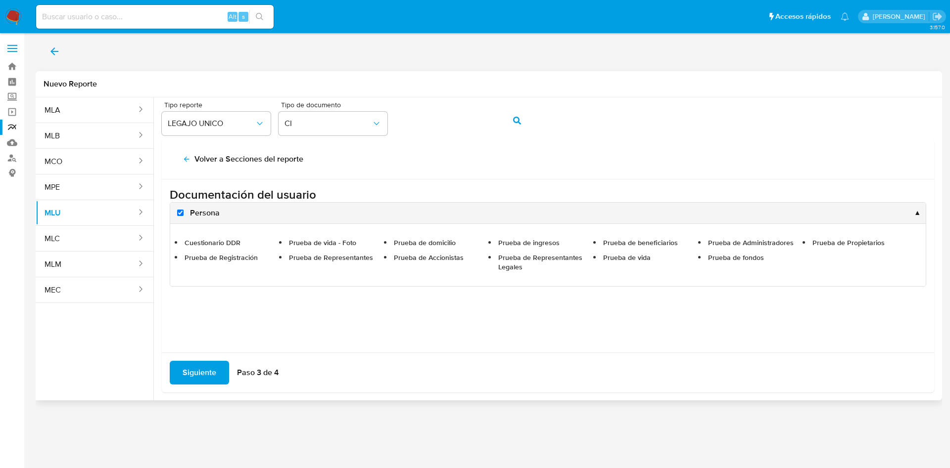
click at [204, 366] on span "Siguiente" at bounding box center [200, 373] width 34 height 22
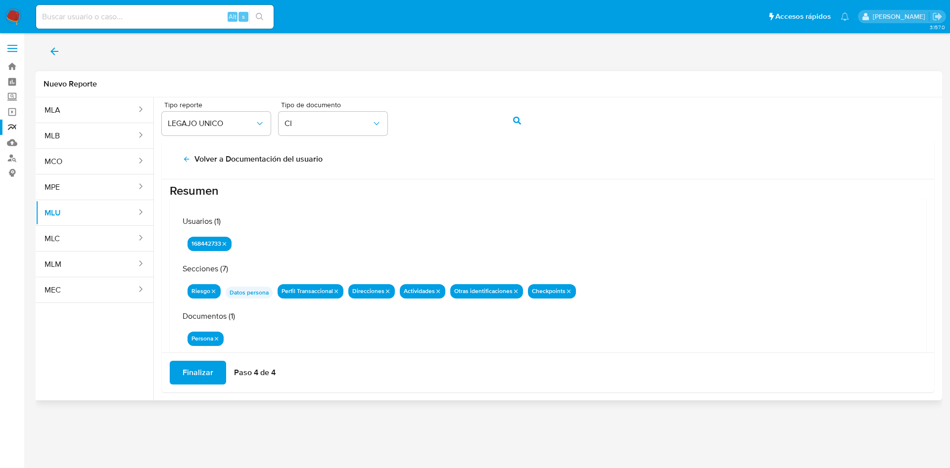
scroll to position [32, 0]
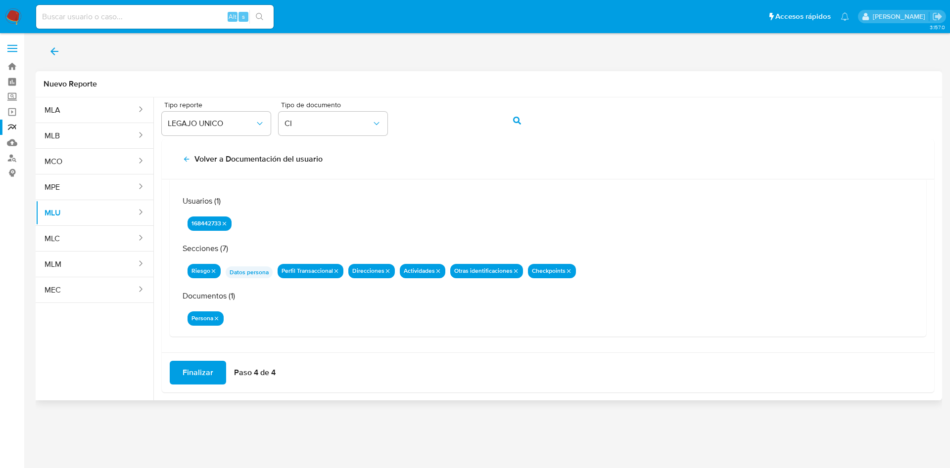
click at [210, 366] on span "Finalizar" at bounding box center [198, 373] width 31 height 22
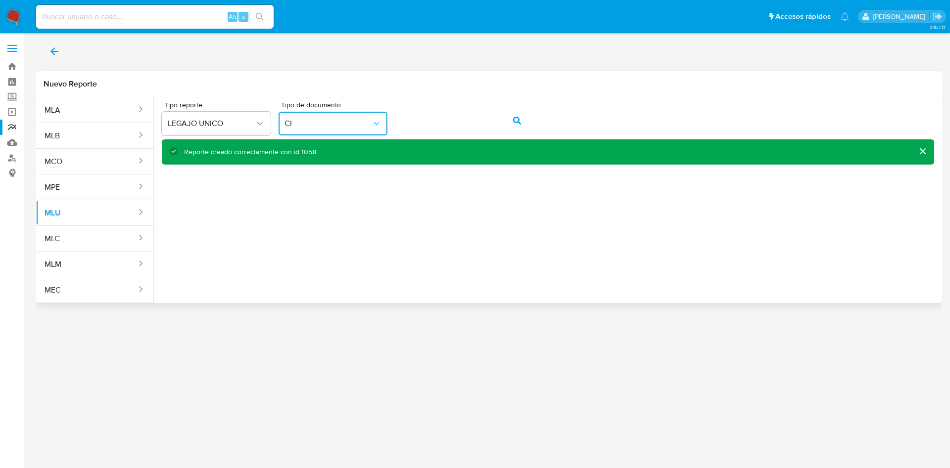
click at [333, 123] on span "CI" at bounding box center [327, 124] width 87 height 10
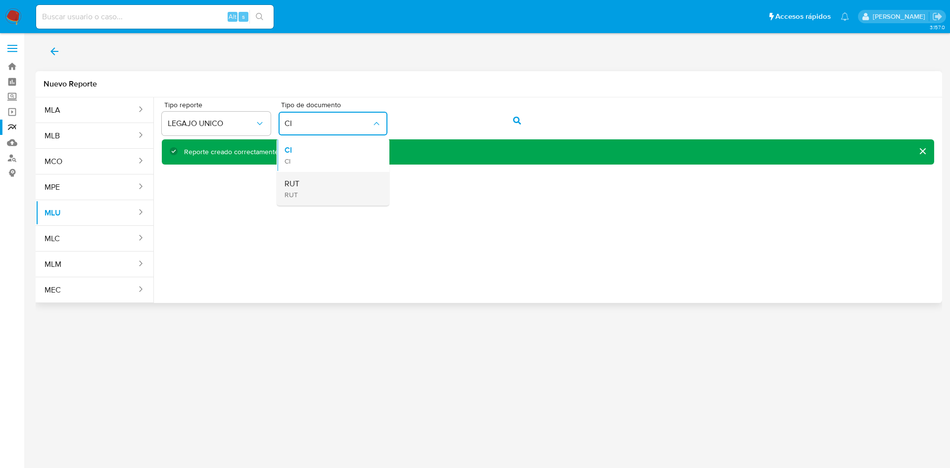
click at [325, 185] on div "RUT RUT" at bounding box center [329, 189] width 91 height 34
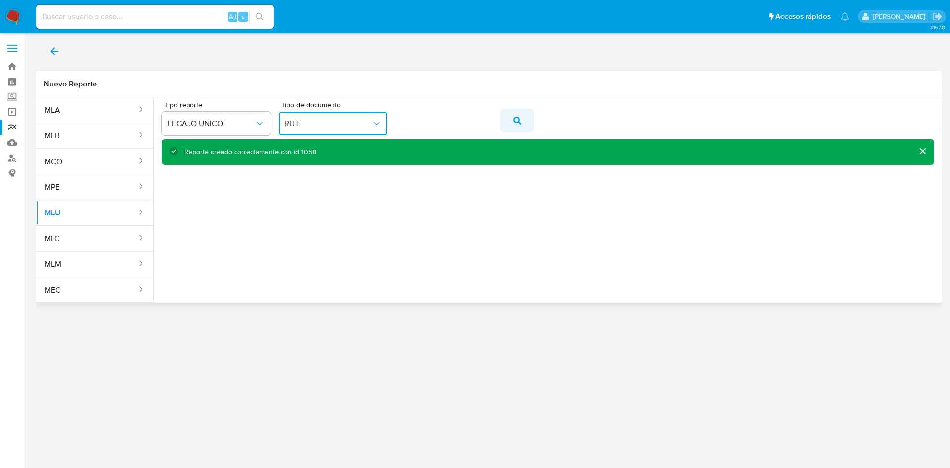
click at [504, 117] on button "action-search" at bounding box center [517, 121] width 34 height 24
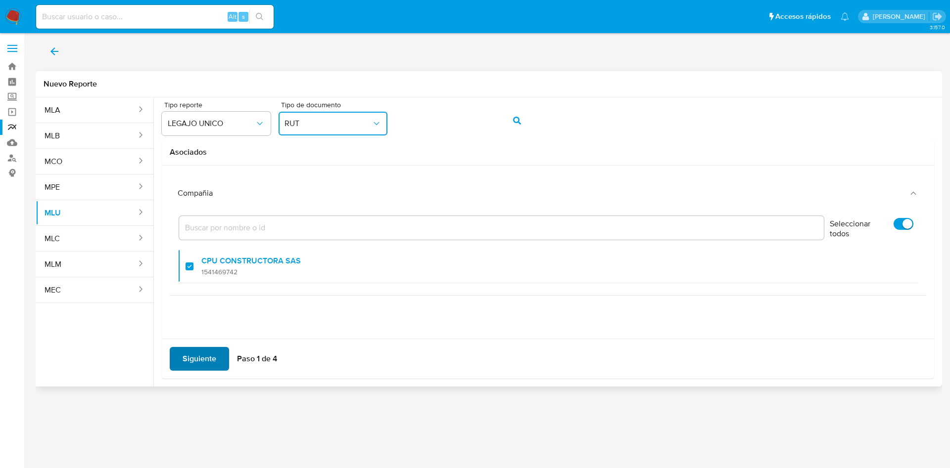
click at [205, 365] on span "Siguiente" at bounding box center [200, 359] width 34 height 22
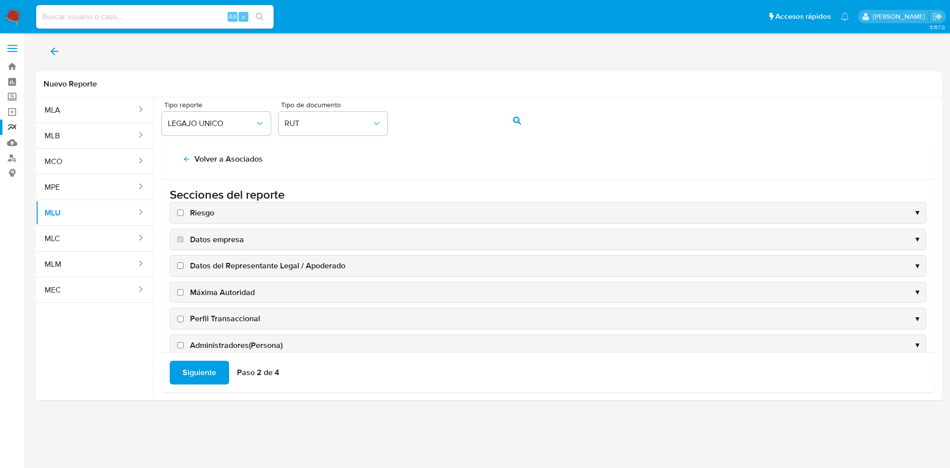
drag, startPoint x: 877, startPoint y: 120, endPoint x: 710, endPoint y: 36, distance: 187.1
click at [877, 120] on div "Tipo reporte LEGAJO UNICO Tipo de documento RUT" at bounding box center [548, 120] width 772 height 38
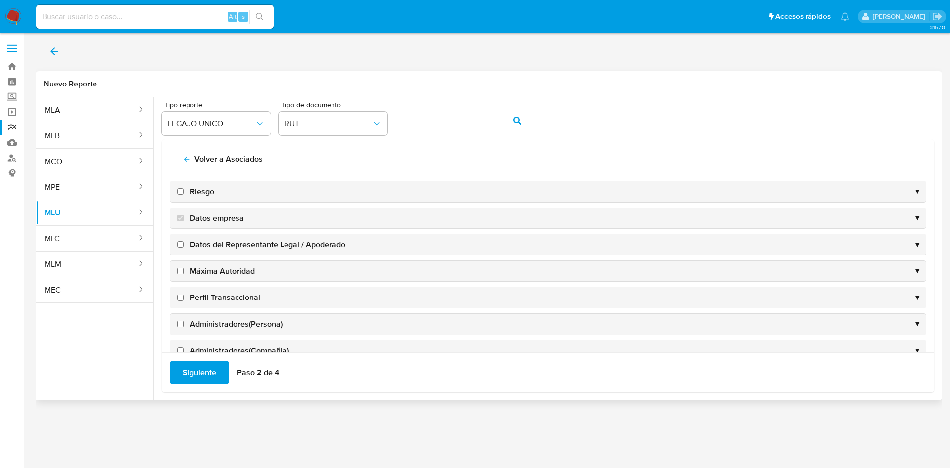
scroll to position [0, 0]
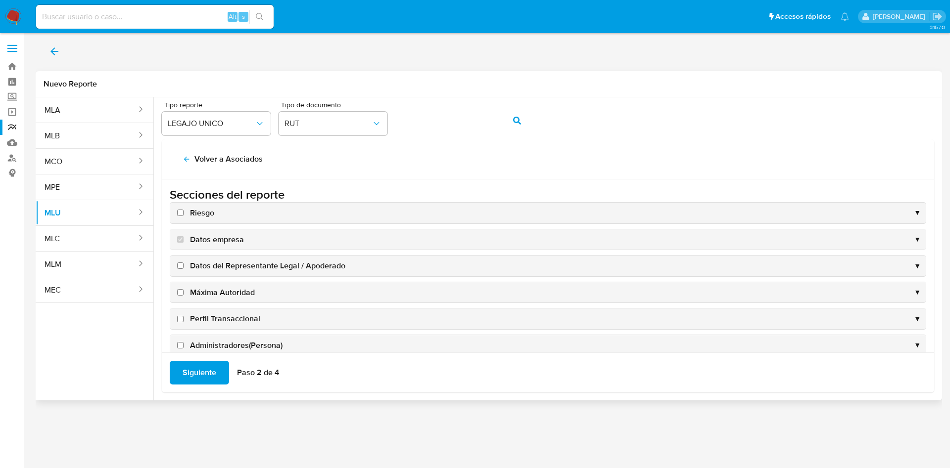
click at [180, 211] on input "Riesgo" at bounding box center [180, 213] width 6 height 6
checkbox input "true"
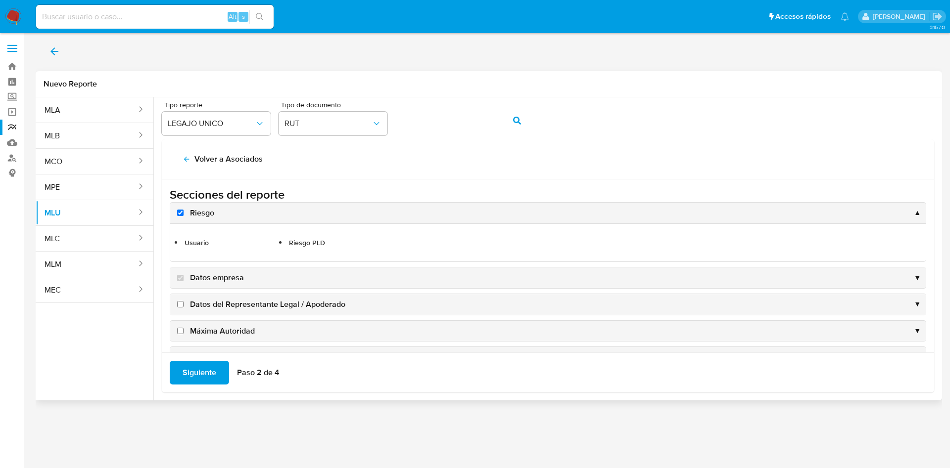
click at [179, 303] on input "Datos del Representante Legal / Apoderado" at bounding box center [180, 304] width 6 height 6
checkbox input "true"
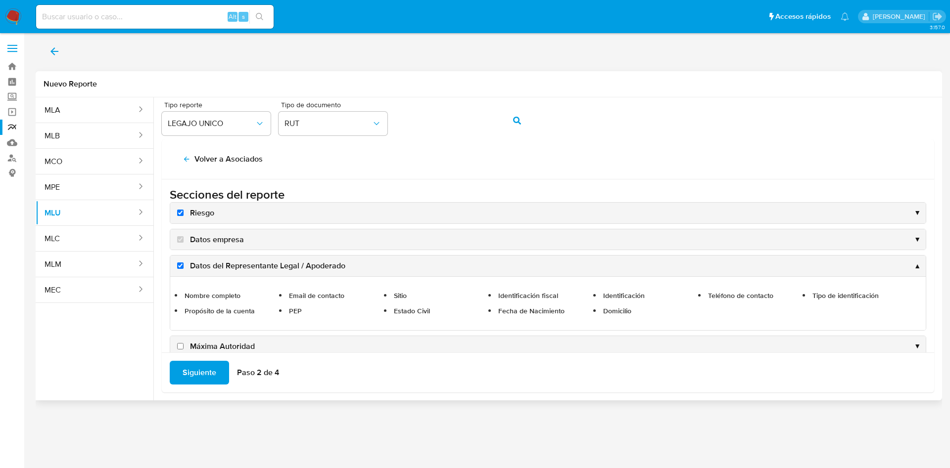
scroll to position [74, 0]
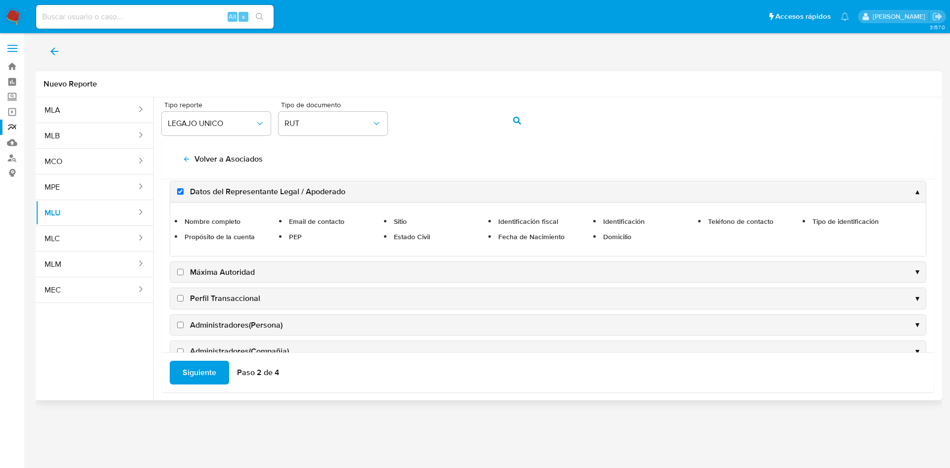
click at [179, 299] on input "Perfil Transaccional" at bounding box center [180, 298] width 6 height 6
checkbox input "true"
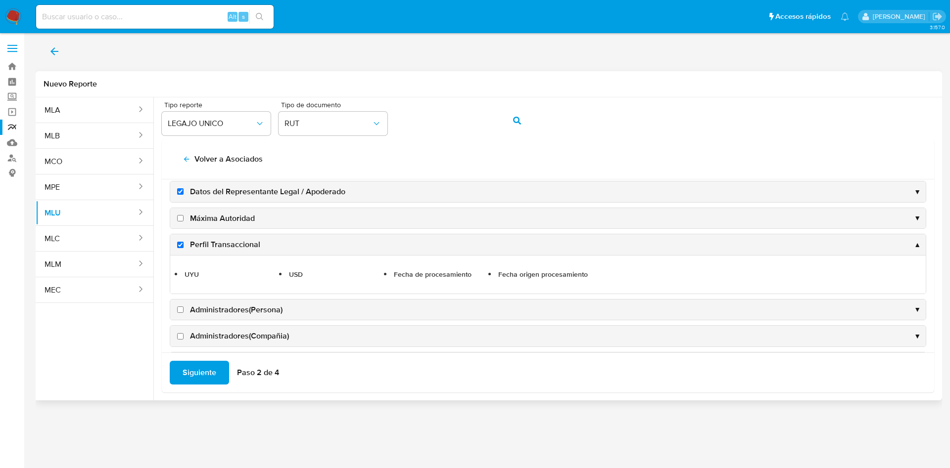
scroll to position [148, 0]
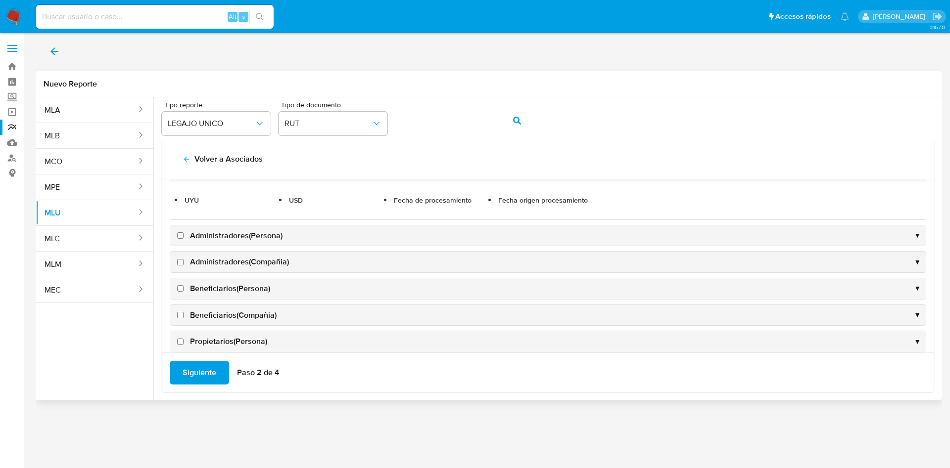
click at [180, 289] on input "Beneficiarios(Persona)" at bounding box center [180, 288] width 6 height 6
checkbox input "true"
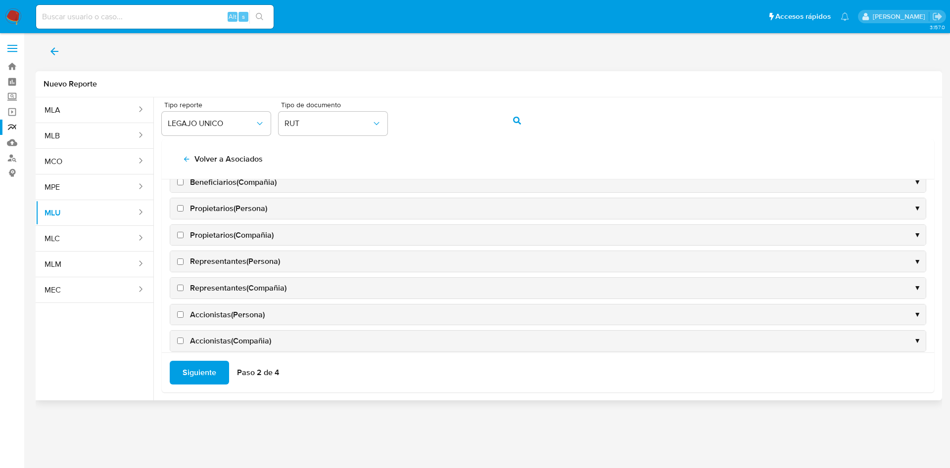
scroll to position [371, 0]
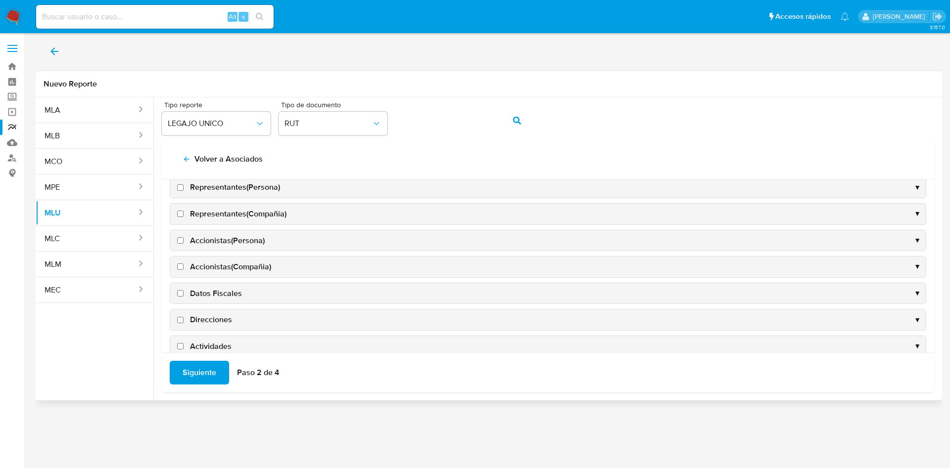
click at [180, 294] on input "Datos Fiscales" at bounding box center [180, 293] width 6 height 6
checkbox input "true"
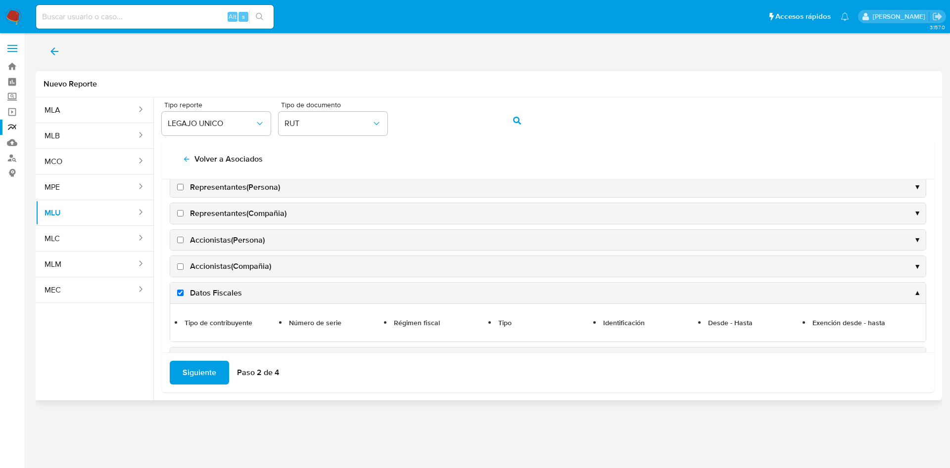
scroll to position [392, 0]
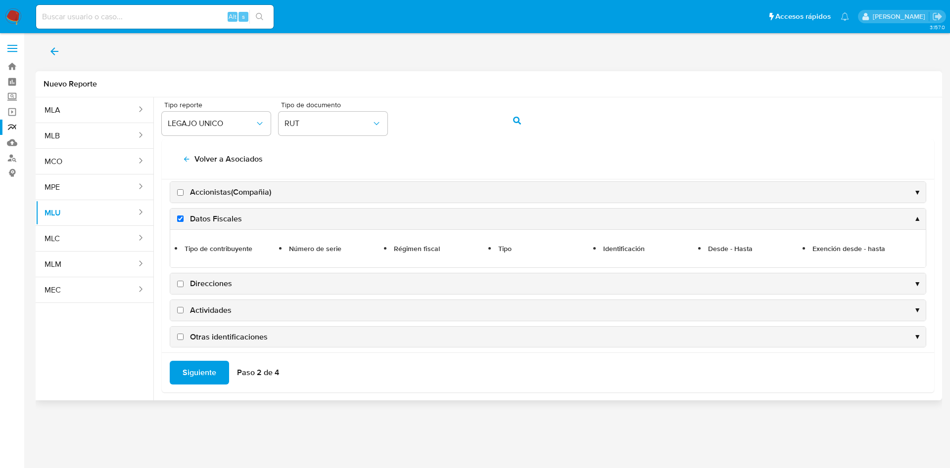
click at [181, 283] on input "Direcciones" at bounding box center [180, 284] width 6 height 6
checkbox input "true"
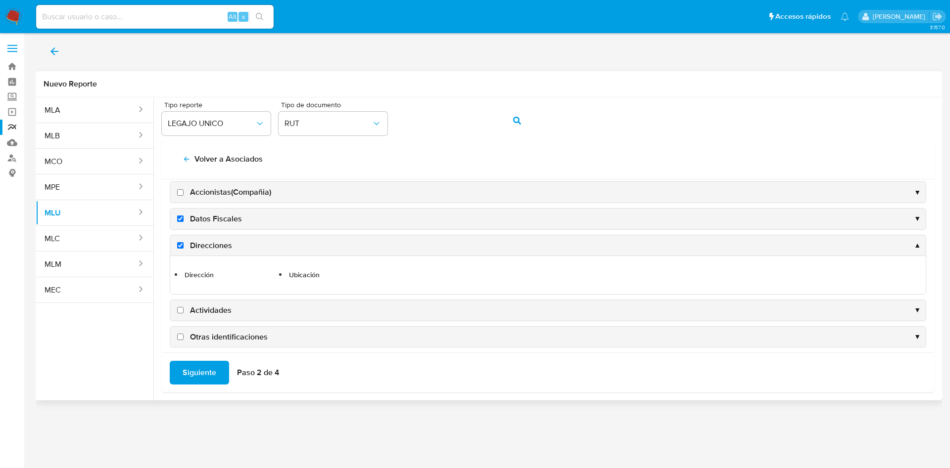
click at [180, 310] on input "Actividades" at bounding box center [180, 310] width 6 height 6
checkbox input "true"
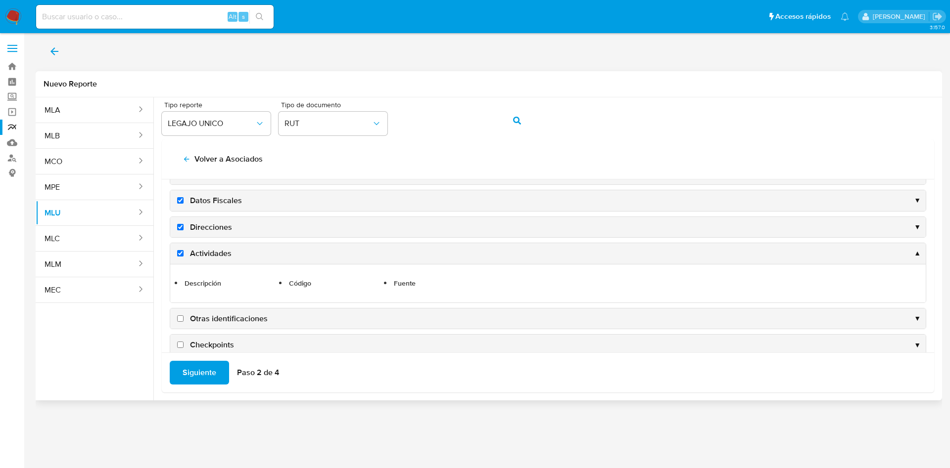
scroll to position [426, 0]
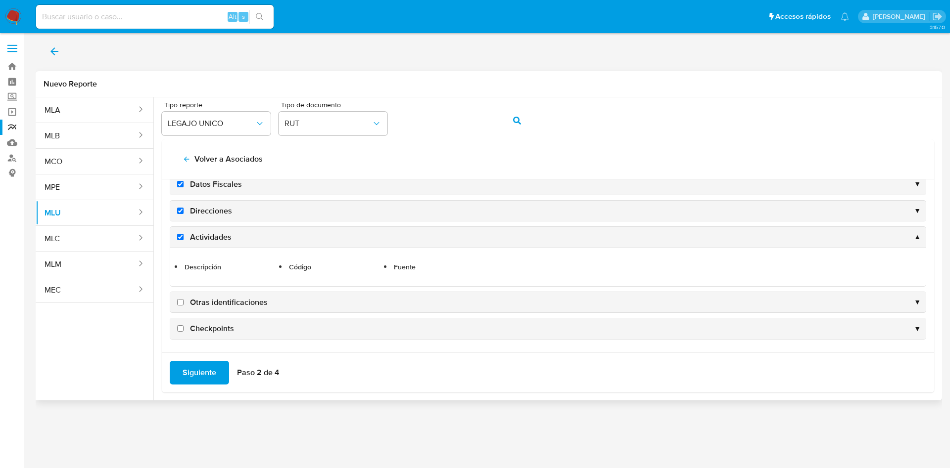
click at [180, 303] on input "Otras identificaciones" at bounding box center [180, 302] width 6 height 6
checkbox input "true"
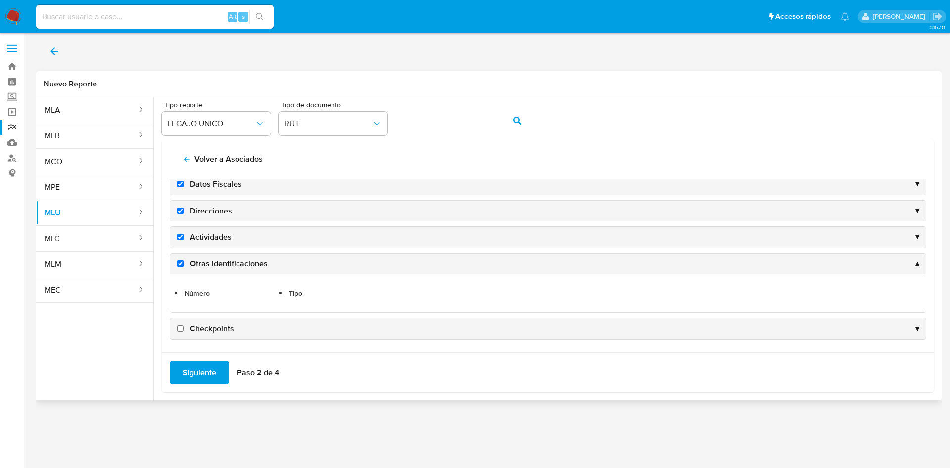
click at [180, 329] on input "Checkpoints" at bounding box center [180, 328] width 6 height 6
checkbox input "true"
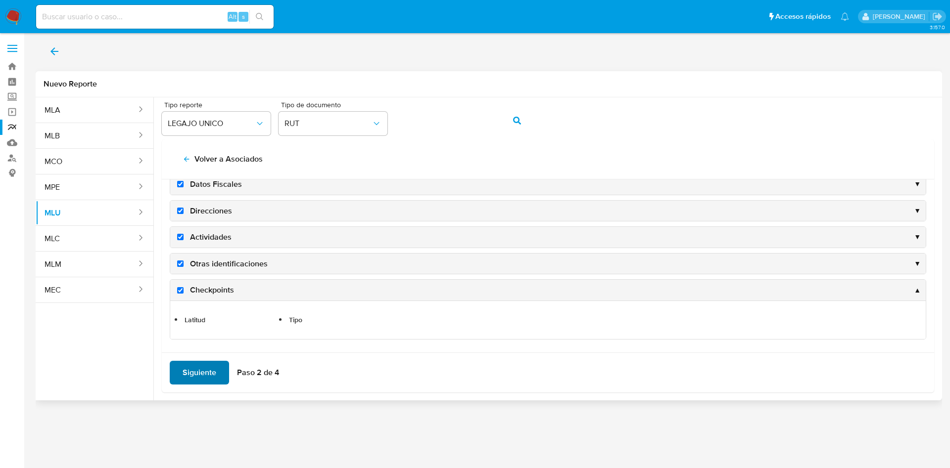
click at [207, 370] on span "Siguiente" at bounding box center [200, 373] width 34 height 22
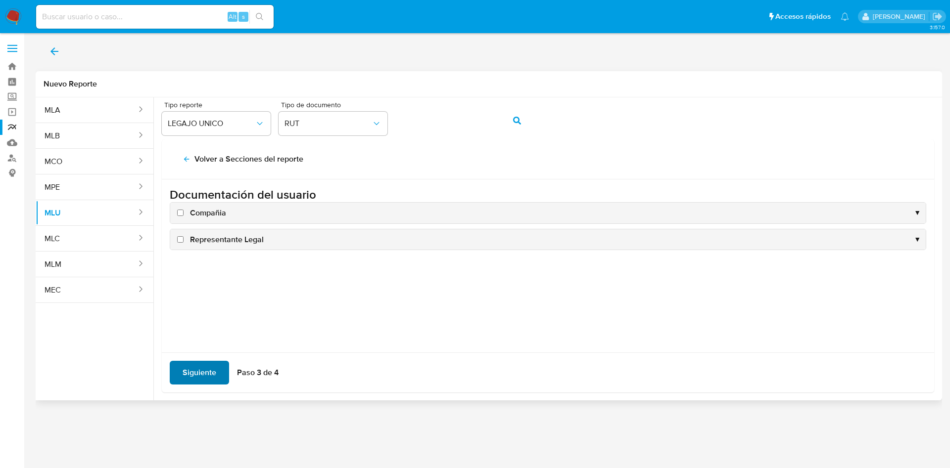
scroll to position [0, 0]
click at [181, 214] on input "Compañia" at bounding box center [180, 213] width 6 height 6
checkbox input "true"
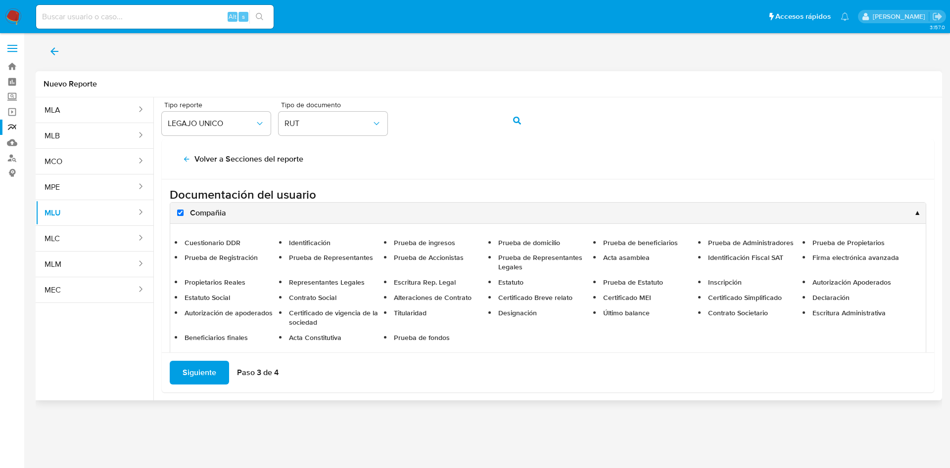
scroll to position [44, 0]
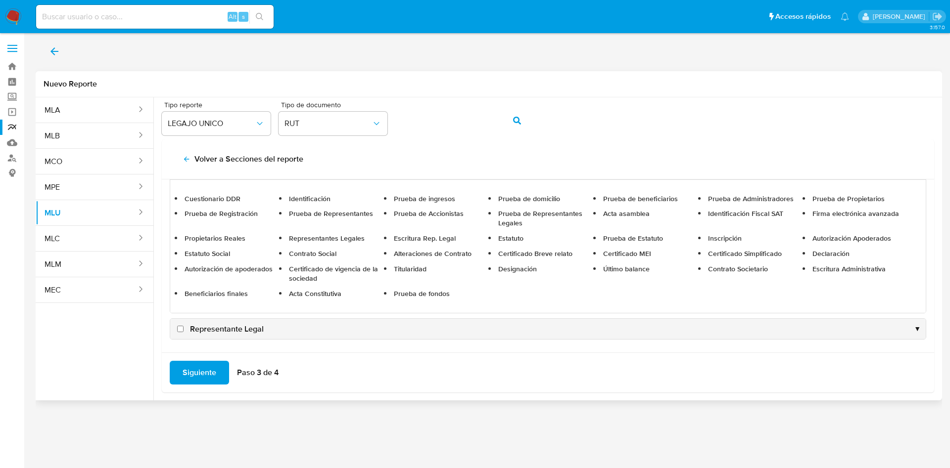
click at [182, 330] on input "Representante Legal" at bounding box center [180, 329] width 6 height 6
checkbox input "true"
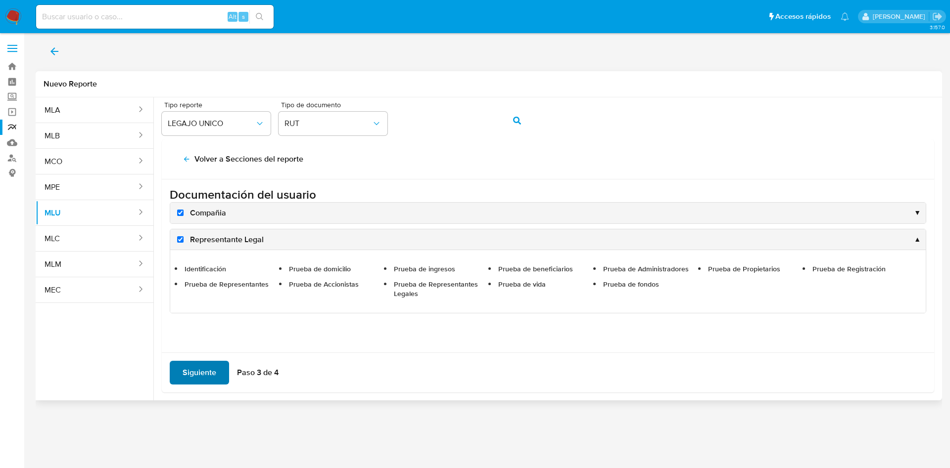
click at [211, 374] on span "Siguiente" at bounding box center [200, 373] width 34 height 22
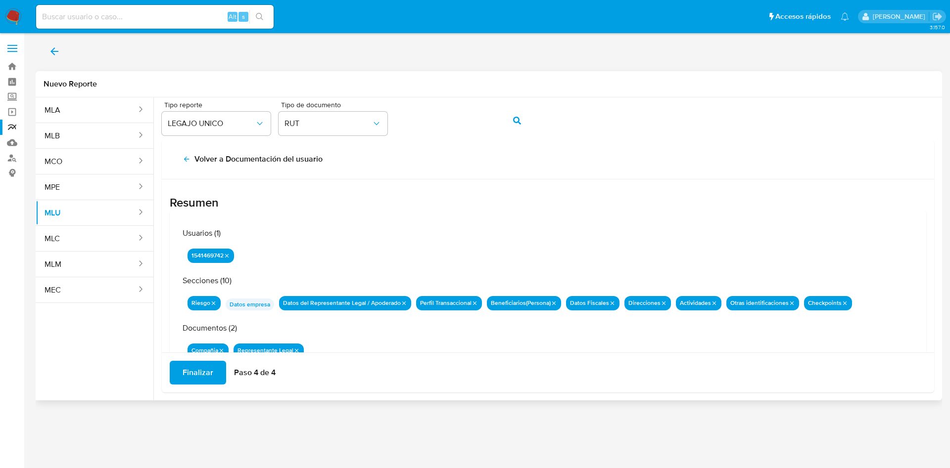
scroll to position [32, 0]
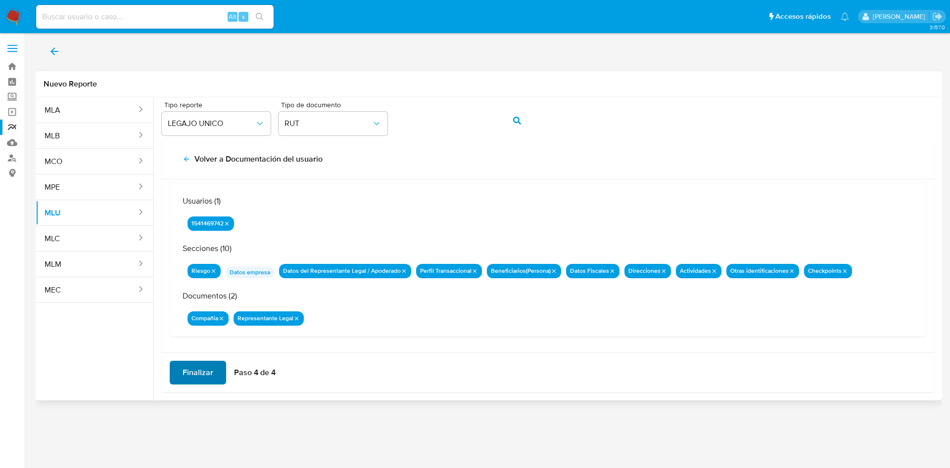
click at [202, 372] on span "Finalizar" at bounding box center [198, 373] width 31 height 22
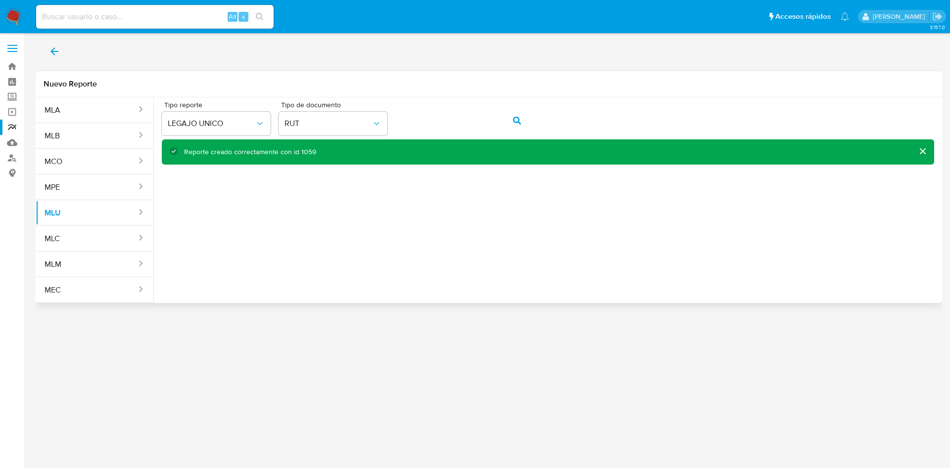
click at [517, 117] on icon "action-search" at bounding box center [517, 121] width 8 height 8
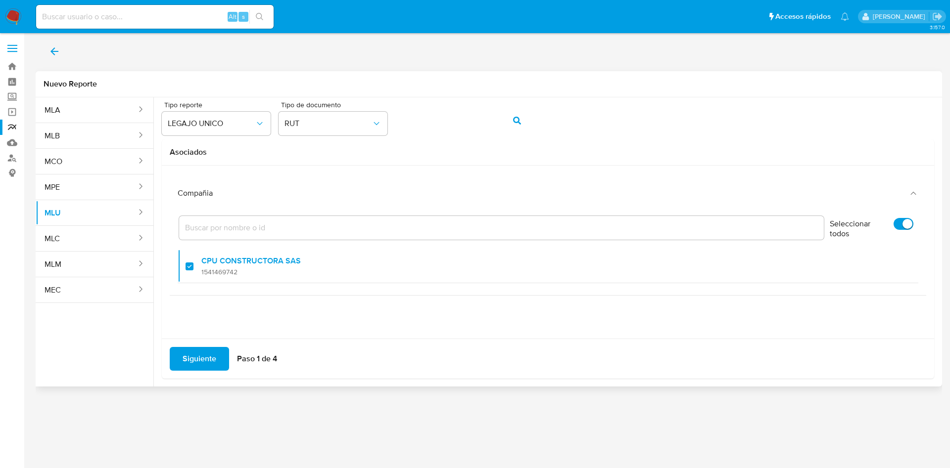
click at [213, 356] on span "Siguiente" at bounding box center [200, 359] width 34 height 22
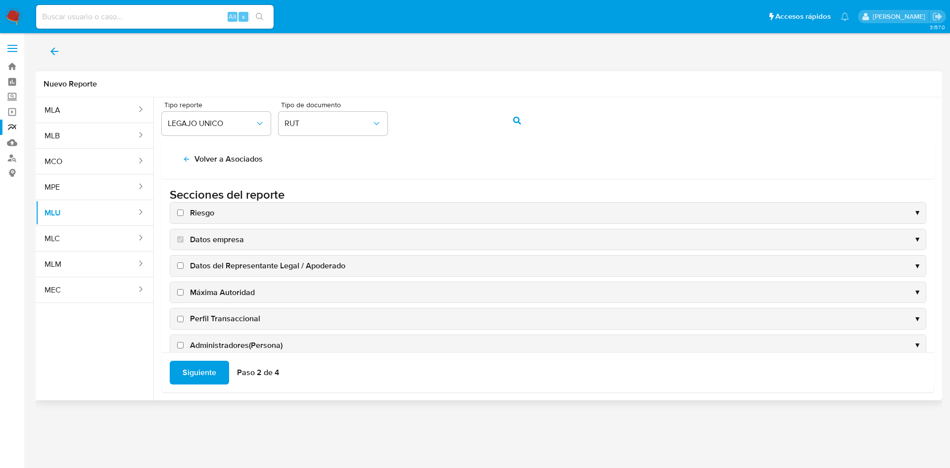
click at [179, 210] on input "Riesgo" at bounding box center [180, 213] width 6 height 6
checkbox input "true"
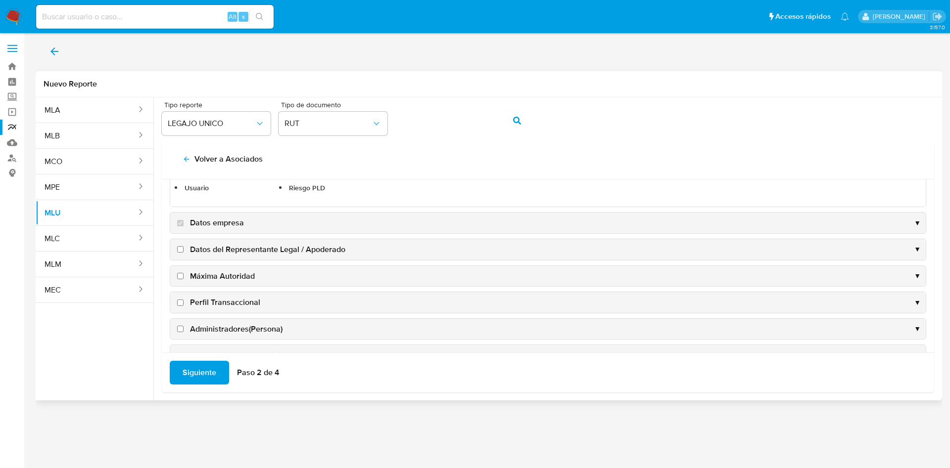
scroll to position [74, 0]
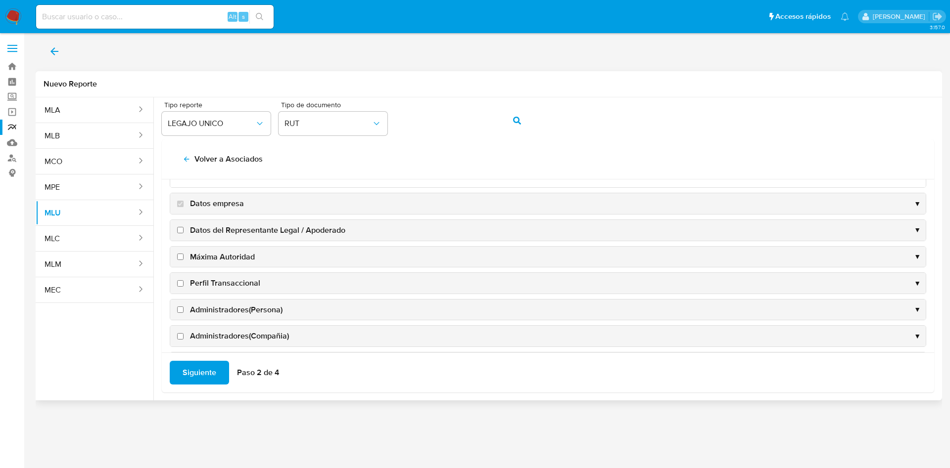
click at [179, 230] on input "Datos del Representante Legal / Apoderado" at bounding box center [180, 230] width 6 height 6
checkbox input "true"
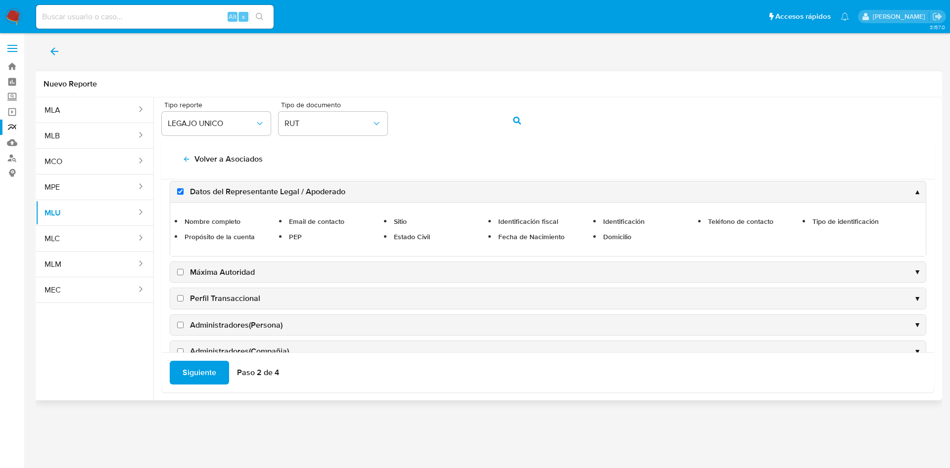
click at [180, 299] on input "Perfil Transaccional" at bounding box center [180, 298] width 6 height 6
checkbox input "true"
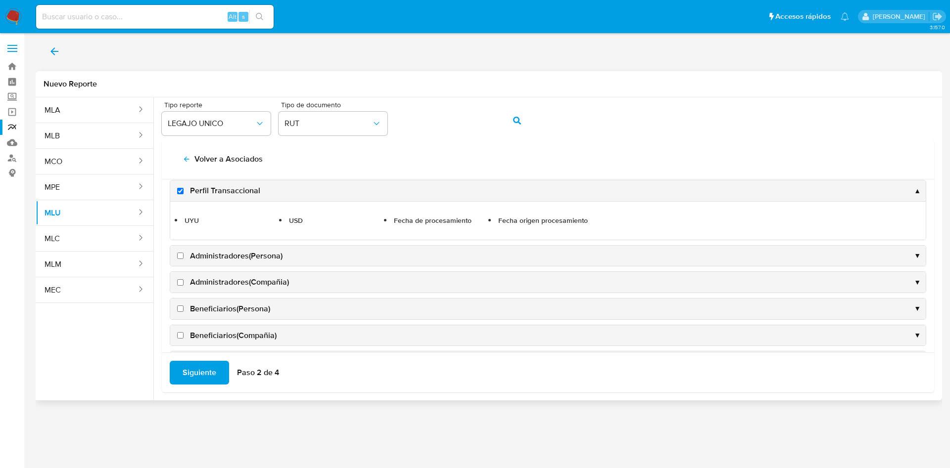
scroll to position [148, 0]
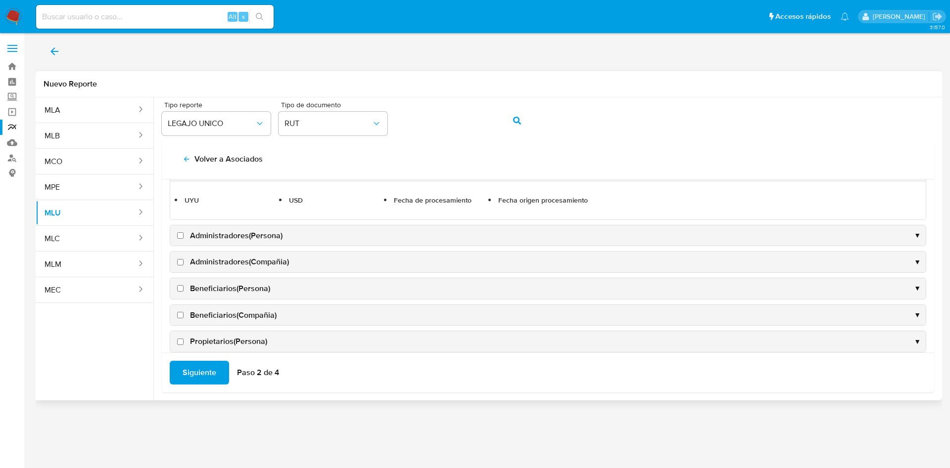
click at [182, 289] on input "Beneficiarios(Persona)" at bounding box center [180, 288] width 6 height 6
checkbox input "true"
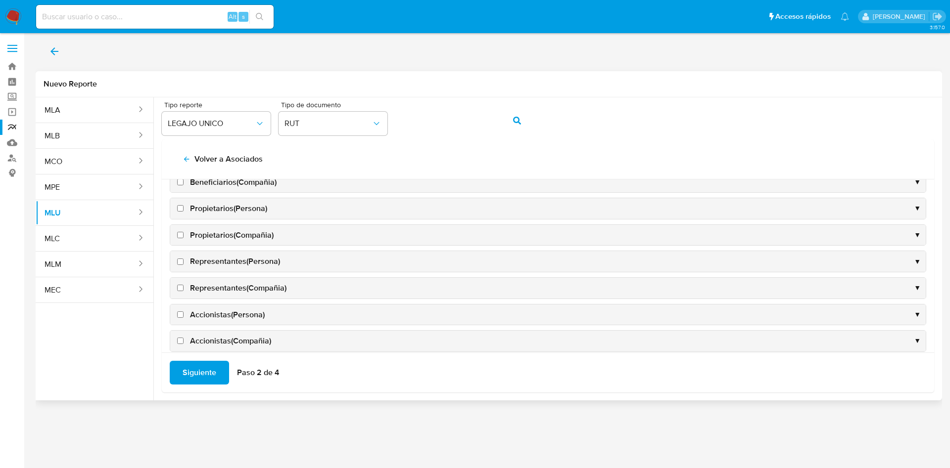
scroll to position [371, 0]
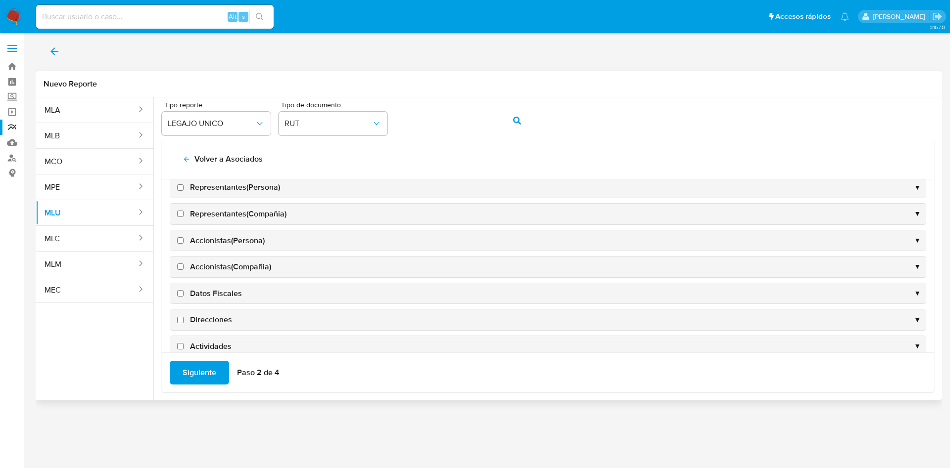
click at [182, 295] on input "Datos Fiscales" at bounding box center [180, 293] width 6 height 6
checkbox input "true"
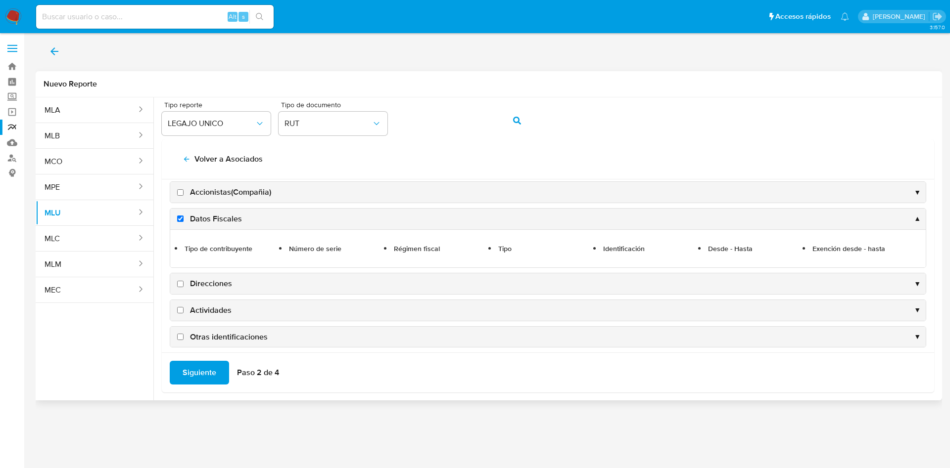
click at [184, 286] on label "Direcciones" at bounding box center [203, 283] width 57 height 11
click at [184, 286] on input "Direcciones" at bounding box center [180, 284] width 6 height 6
checkbox input "true"
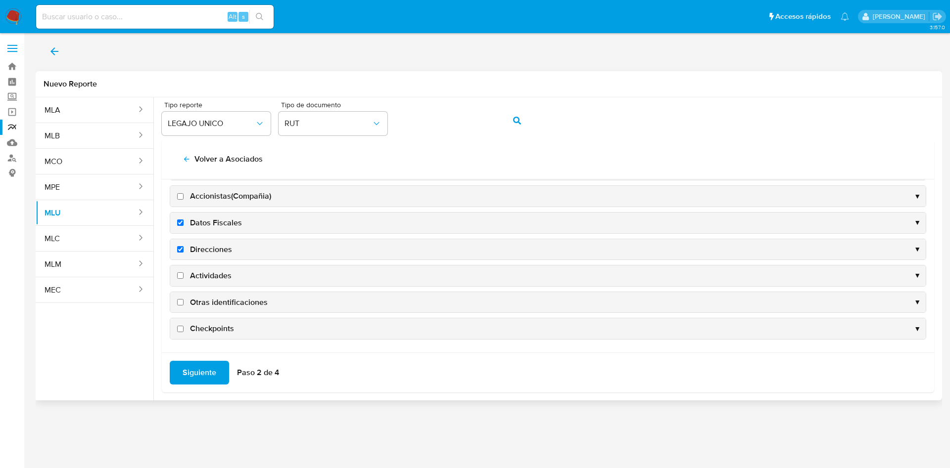
scroll to position [388, 0]
click at [180, 276] on input "Actividades" at bounding box center [180, 276] width 6 height 6
checkbox input "true"
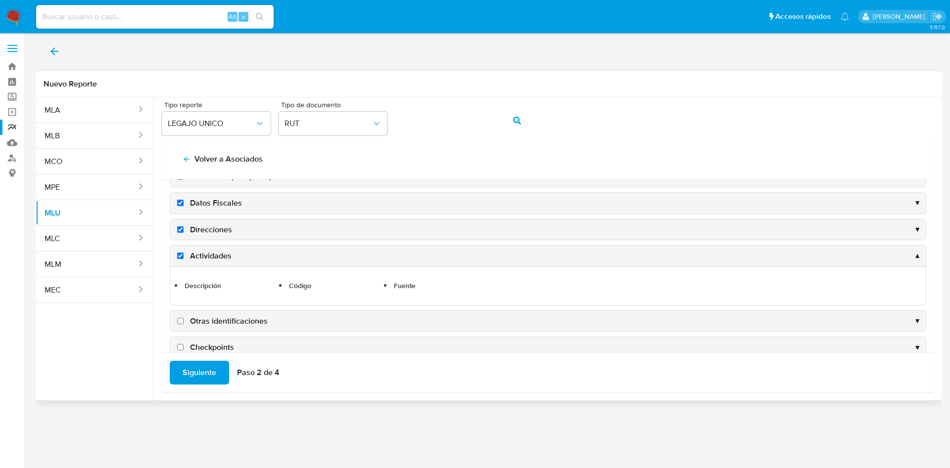
scroll to position [426, 0]
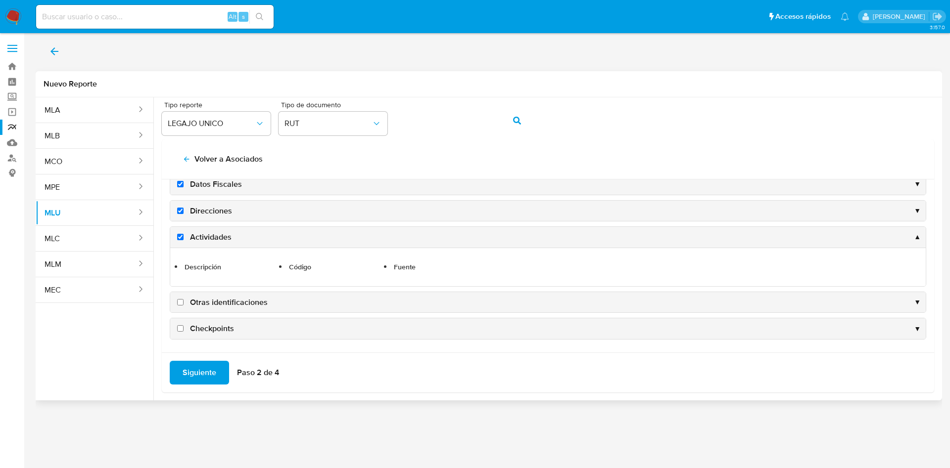
click at [181, 304] on input "Otras identificaciones" at bounding box center [180, 302] width 6 height 6
checkbox input "true"
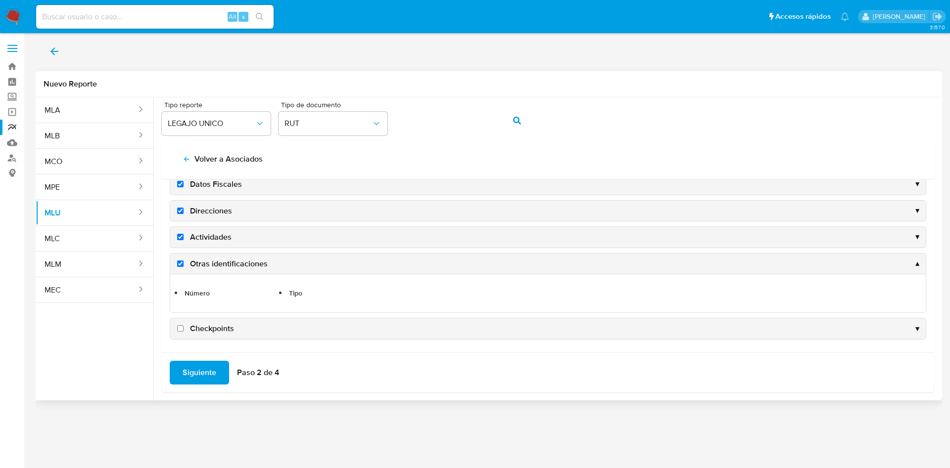
click at [180, 330] on input "Checkpoints" at bounding box center [180, 328] width 6 height 6
checkbox input "true"
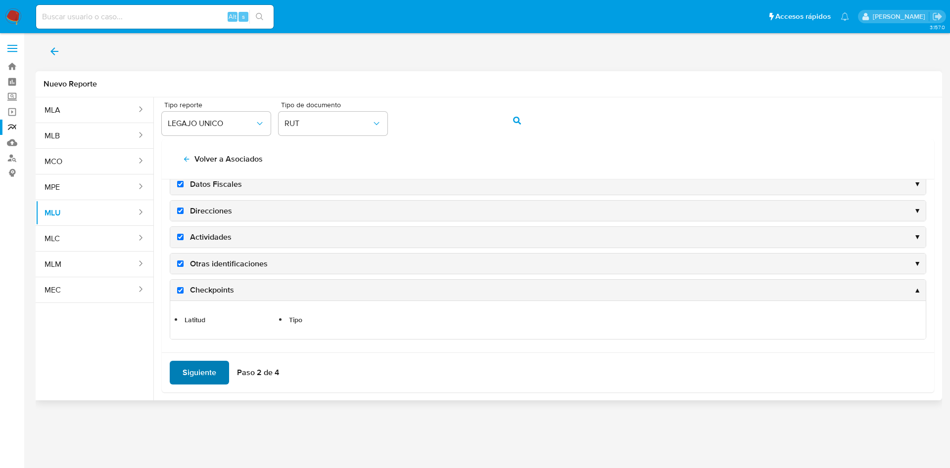
click at [207, 375] on span "Siguiente" at bounding box center [200, 373] width 34 height 22
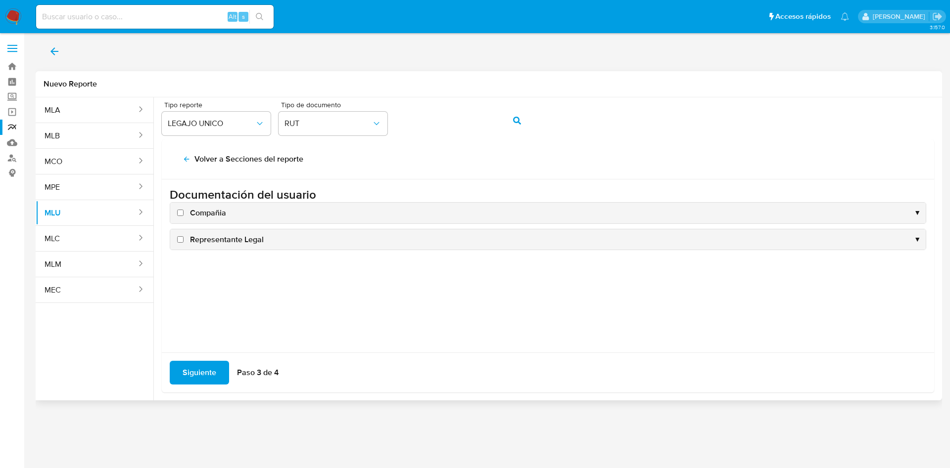
click at [180, 212] on input "Compañia" at bounding box center [180, 213] width 6 height 6
checkbox input "true"
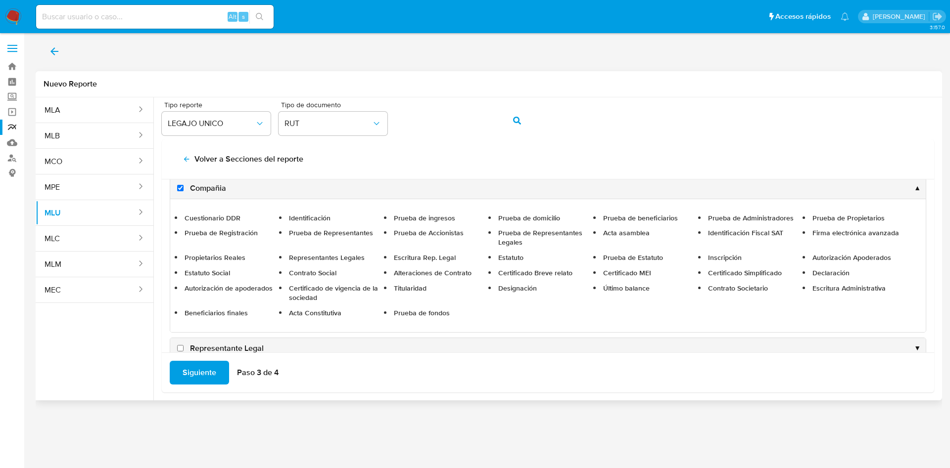
scroll to position [44, 0]
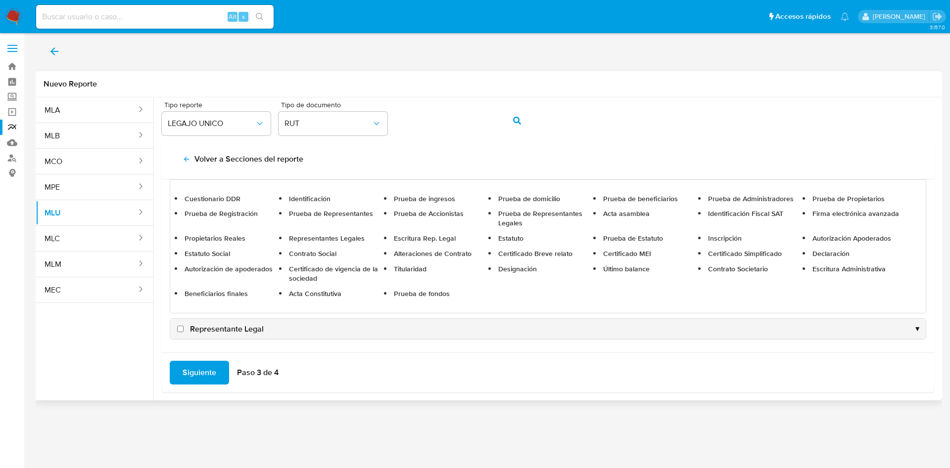
click at [182, 330] on input "Representante Legal" at bounding box center [180, 329] width 6 height 6
checkbox input "true"
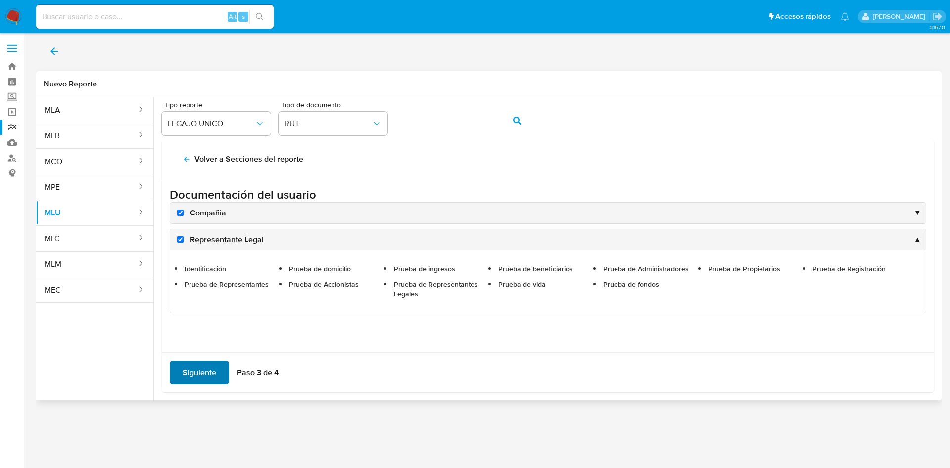
click at [205, 362] on span "Siguiente" at bounding box center [200, 373] width 34 height 22
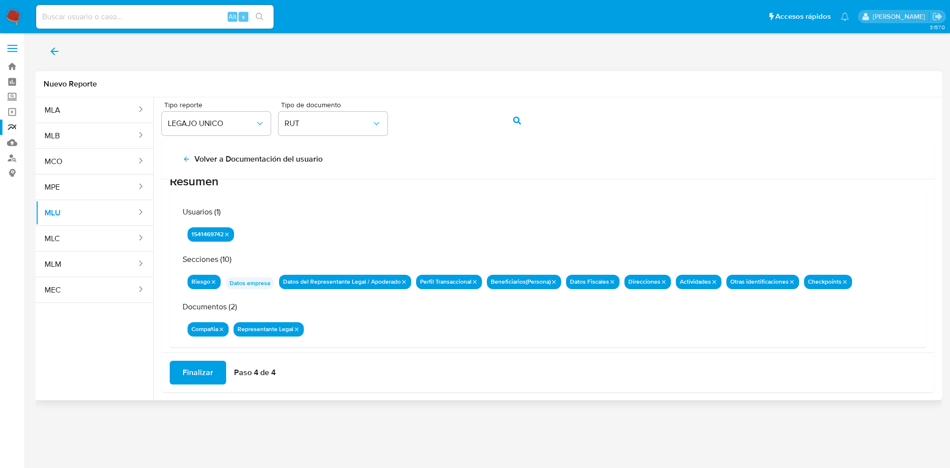
scroll to position [32, 0]
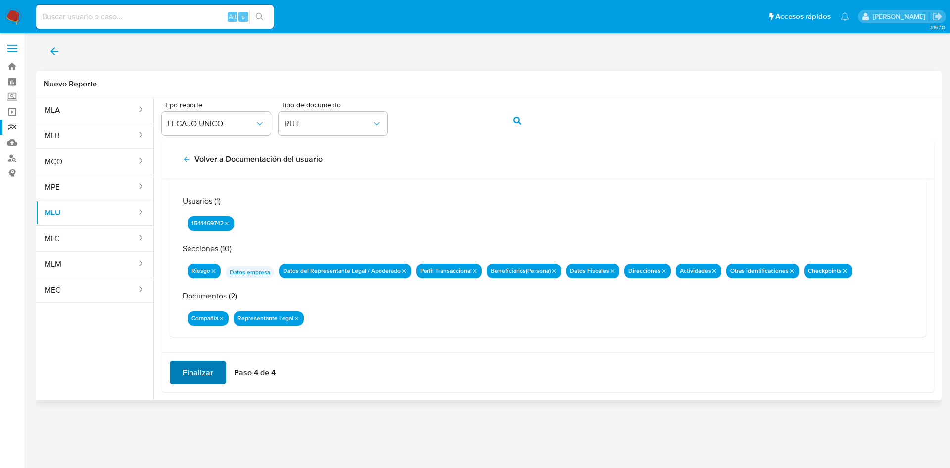
click at [209, 367] on span "Finalizar" at bounding box center [198, 373] width 31 height 22
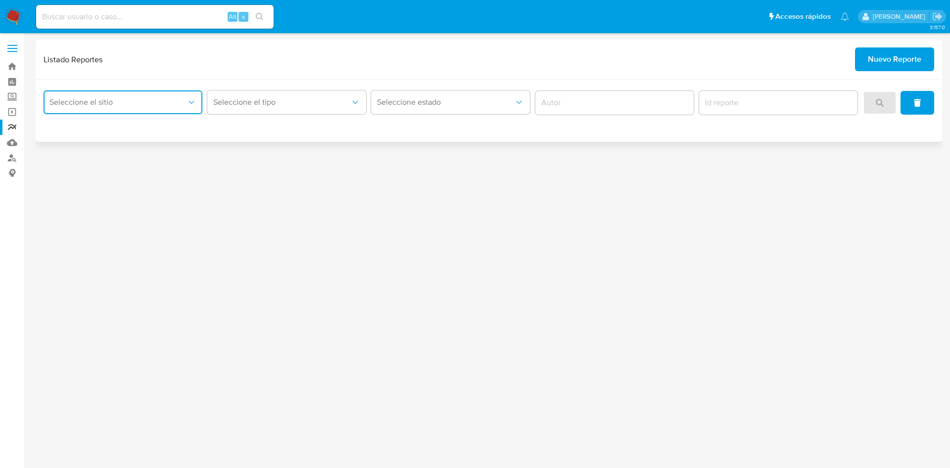
click at [134, 100] on span "Seleccione el sitio" at bounding box center [117, 102] width 137 height 10
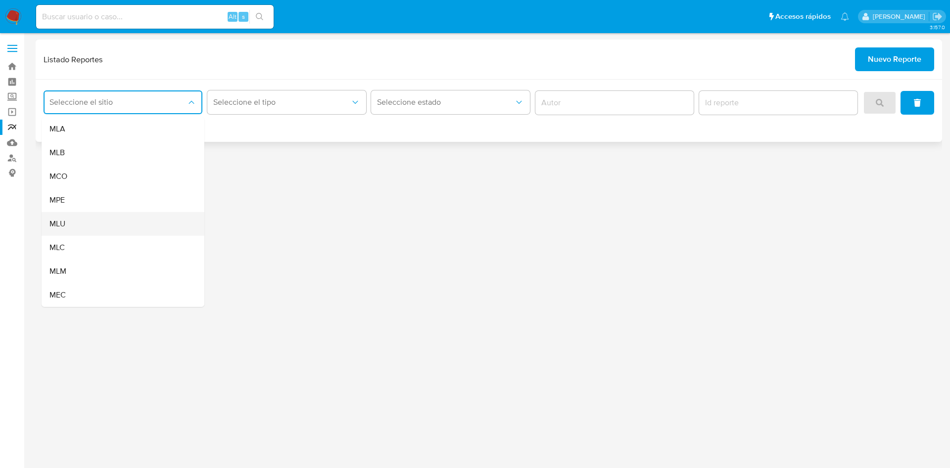
click at [127, 223] on div "MLU" at bounding box center [119, 224] width 141 height 24
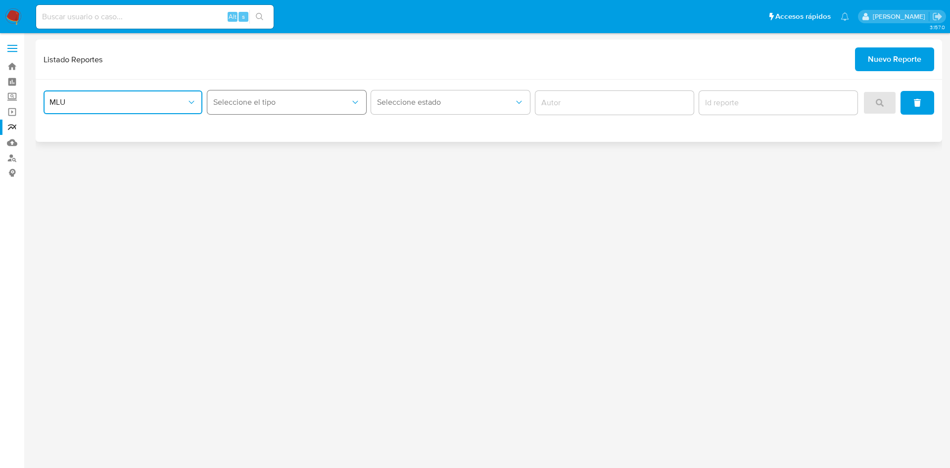
click at [300, 94] on button "Seleccione el tipo" at bounding box center [286, 103] width 159 height 24
click at [300, 157] on div "LEGAJO UNICO" at bounding box center [283, 153] width 141 height 24
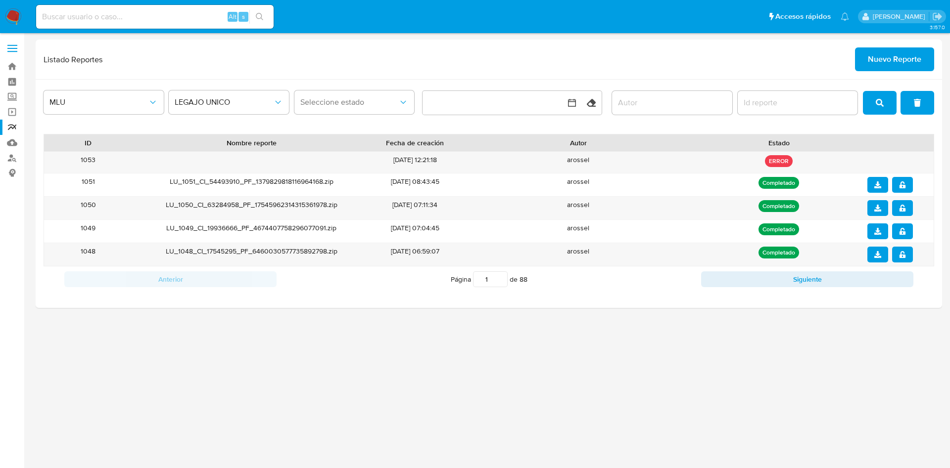
click at [877, 102] on icon "search" at bounding box center [879, 103] width 8 height 8
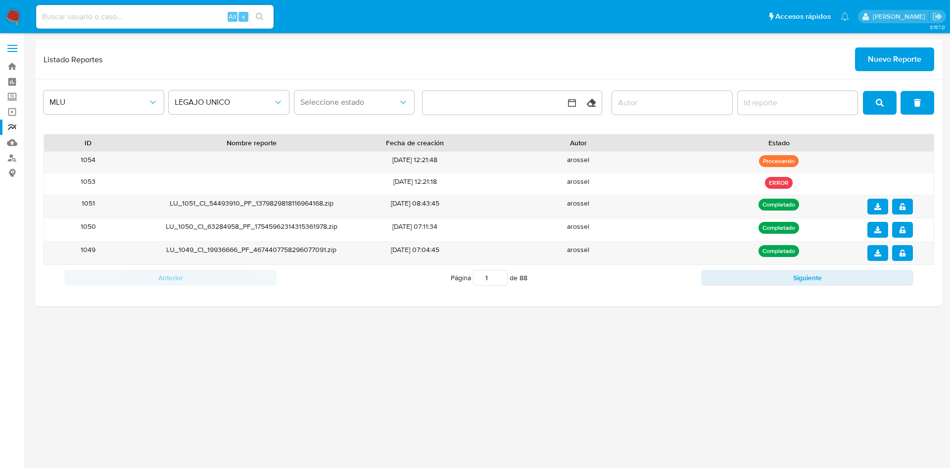
click at [876, 104] on icon "search" at bounding box center [879, 103] width 8 height 8
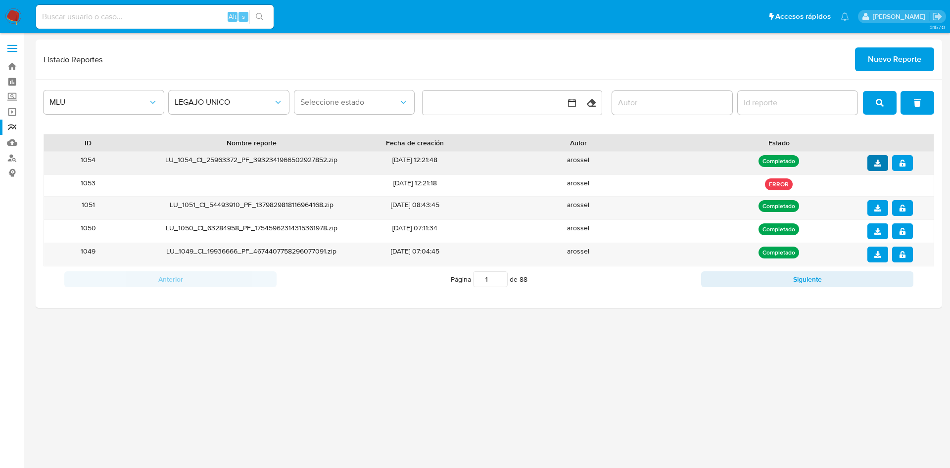
click at [877, 169] on span "download" at bounding box center [877, 163] width 7 height 14
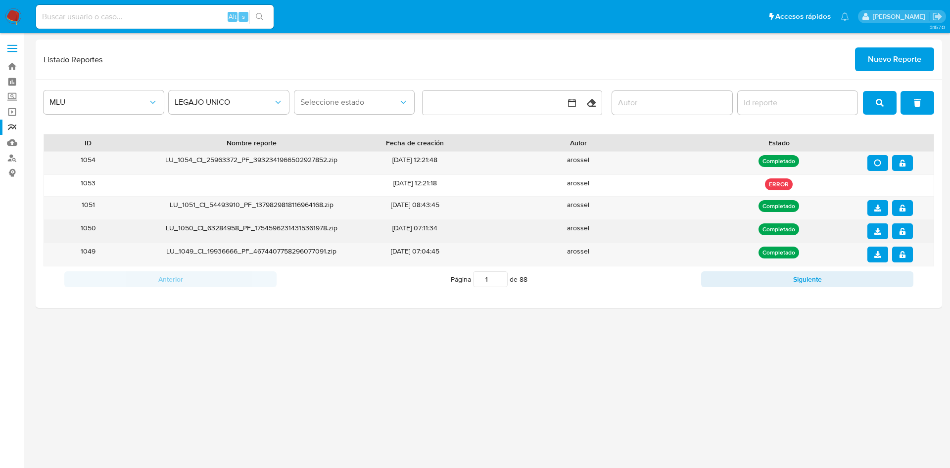
drag, startPoint x: 900, startPoint y: 169, endPoint x: 866, endPoint y: 229, distance: 69.1
click at [899, 169] on span "notify_security" at bounding box center [902, 163] width 7 height 14
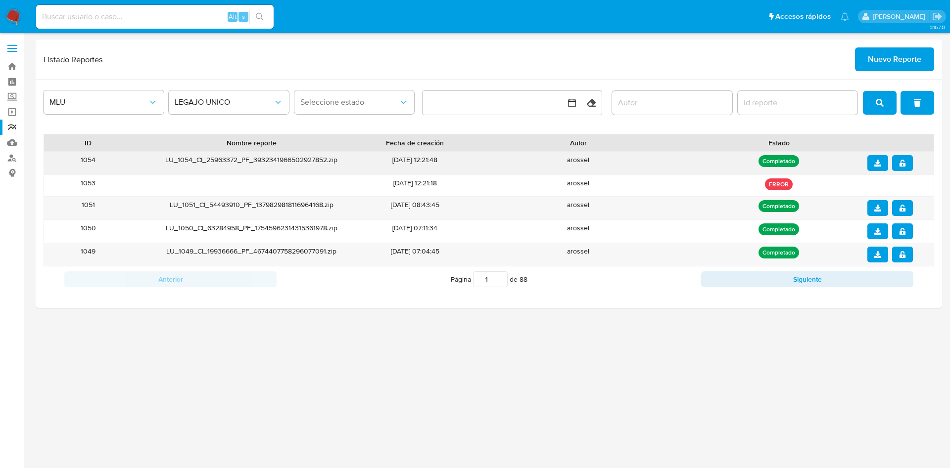
drag, startPoint x: 873, startPoint y: 90, endPoint x: 862, endPoint y: 163, distance: 74.2
click at [872, 90] on div "MLU LEGAJO UNICO Seleccione estado Limpiar" at bounding box center [489, 103] width 890 height 31
click at [880, 100] on icon "search" at bounding box center [879, 103] width 8 height 8
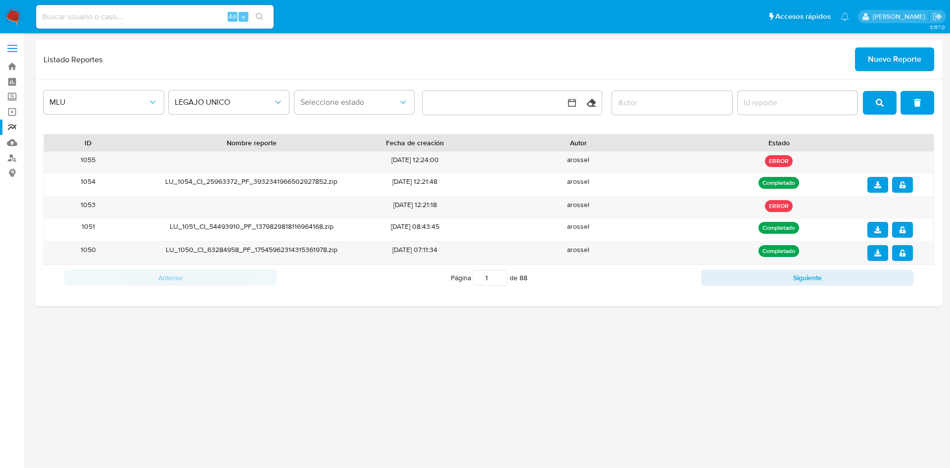
click at [873, 103] on button "search" at bounding box center [880, 103] width 34 height 24
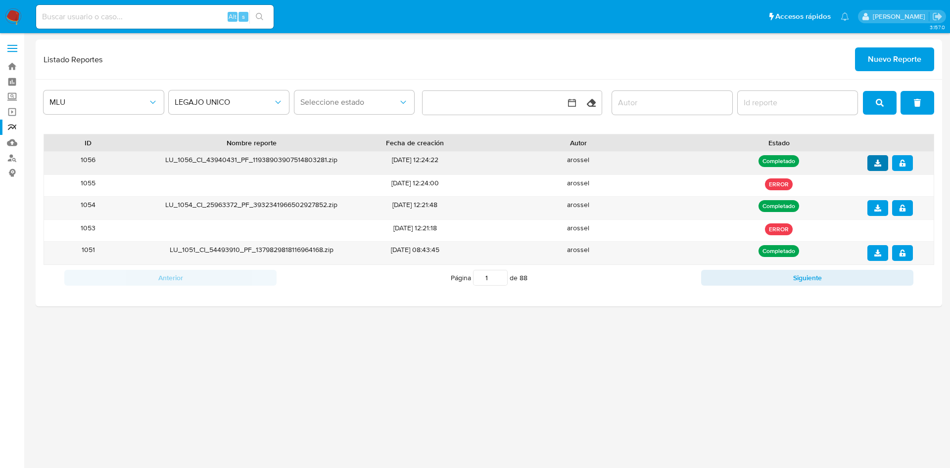
click at [877, 164] on icon "download" at bounding box center [877, 163] width 7 height 7
click at [906, 164] on button "notify_security" at bounding box center [902, 163] width 21 height 16
click at [885, 101] on button "search" at bounding box center [880, 103] width 34 height 24
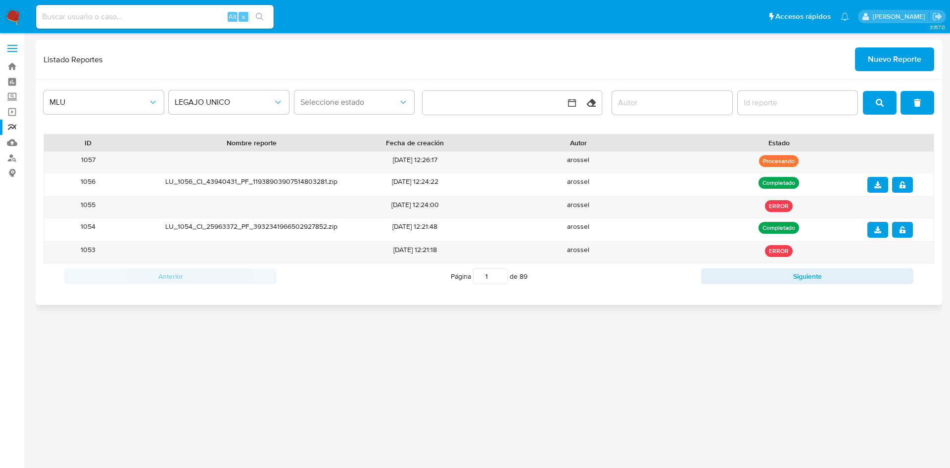
click at [869, 103] on button "search" at bounding box center [880, 103] width 34 height 24
click at [878, 104] on icon "search" at bounding box center [879, 103] width 8 height 8
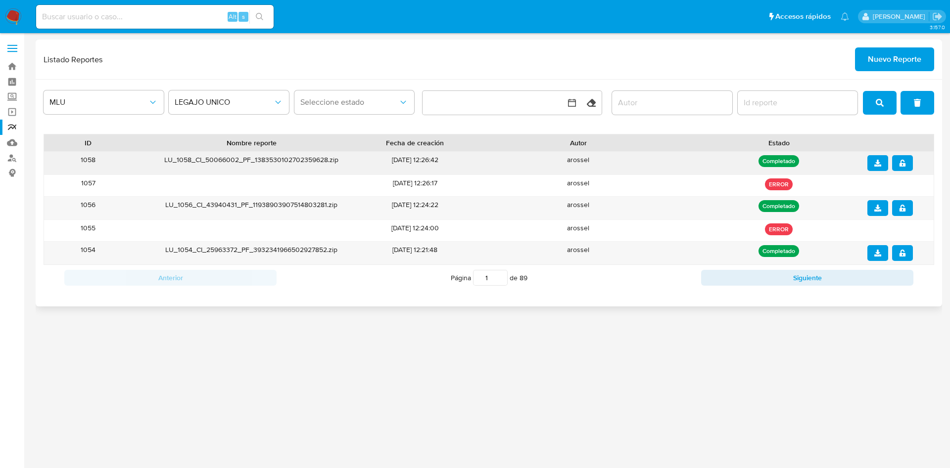
click at [872, 156] on button "download" at bounding box center [877, 163] width 21 height 16
click at [899, 162] on icon "notify_security" at bounding box center [902, 163] width 7 height 7
click at [884, 110] on button "search" at bounding box center [880, 103] width 34 height 24
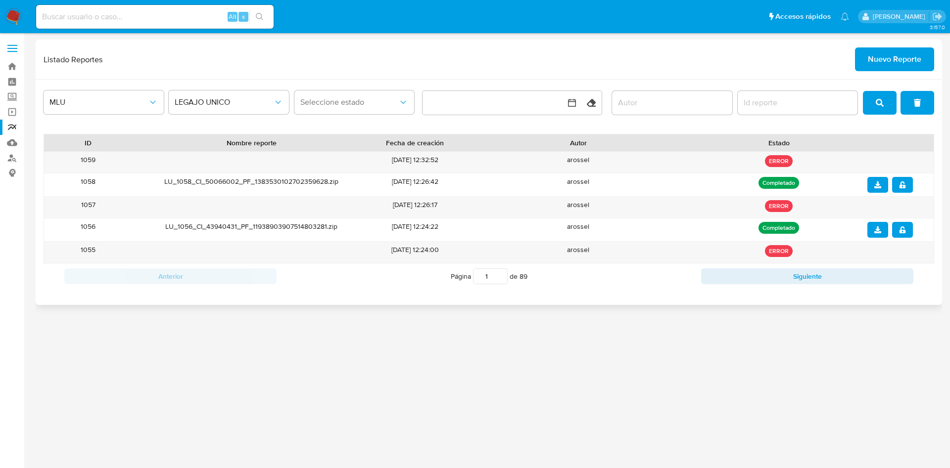
click at [858, 95] on div "MLU LEGAJO UNICO Seleccione estado Limpiar" at bounding box center [489, 103] width 890 height 31
click at [873, 104] on button "search" at bounding box center [880, 103] width 34 height 24
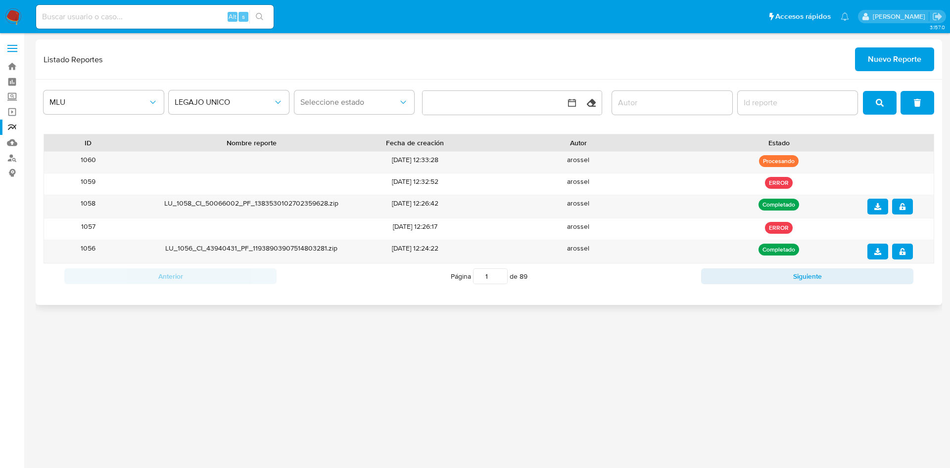
click at [873, 104] on button "search" at bounding box center [880, 103] width 34 height 24
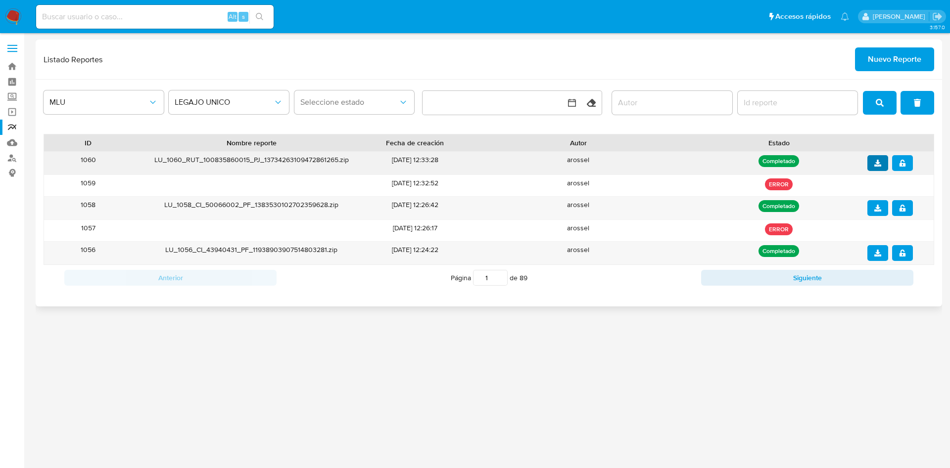
click at [882, 165] on button "download" at bounding box center [877, 163] width 21 height 16
click at [900, 166] on icon "notify_security" at bounding box center [902, 163] width 6 height 7
click at [150, 8] on div "Alt s" at bounding box center [154, 17] width 237 height 24
click at [154, 15] on input at bounding box center [154, 16] width 237 height 13
paste input "Z2ozuad136IWJ4ThziBxbBAl"
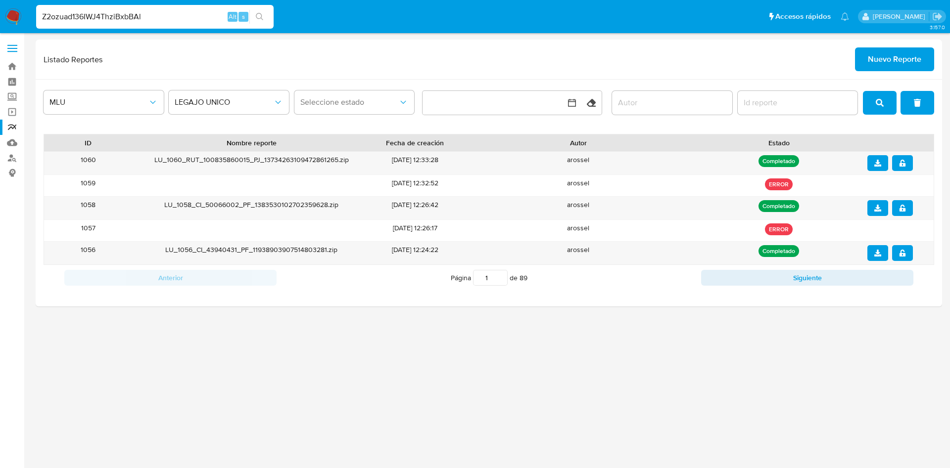
type input "Z2ozuad136IWJ4ThziBxbBAl"
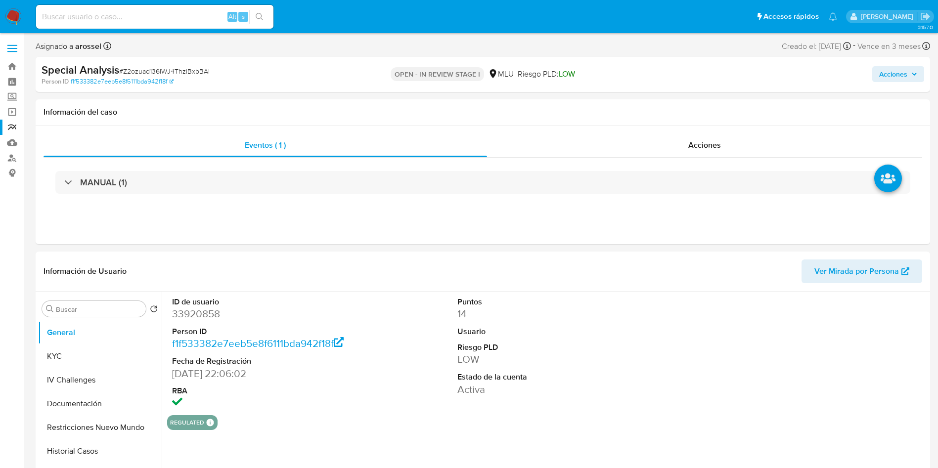
select select "10"
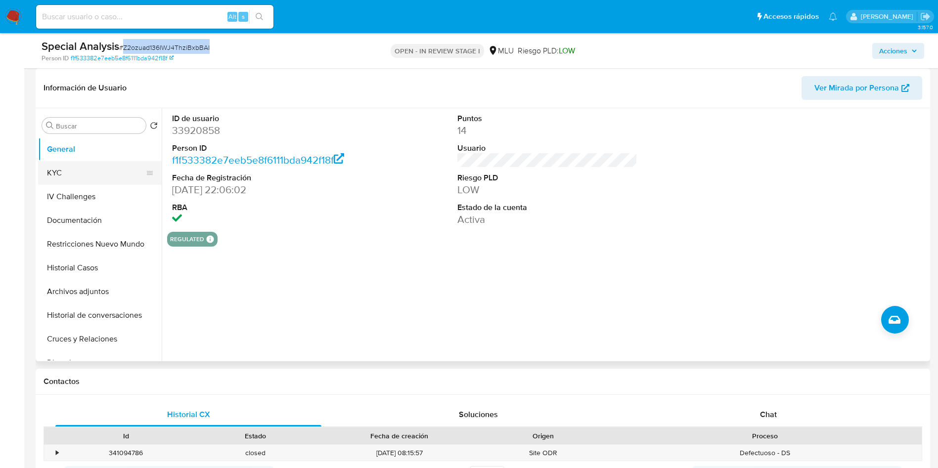
click at [97, 175] on button "KYC" at bounding box center [96, 173] width 116 height 24
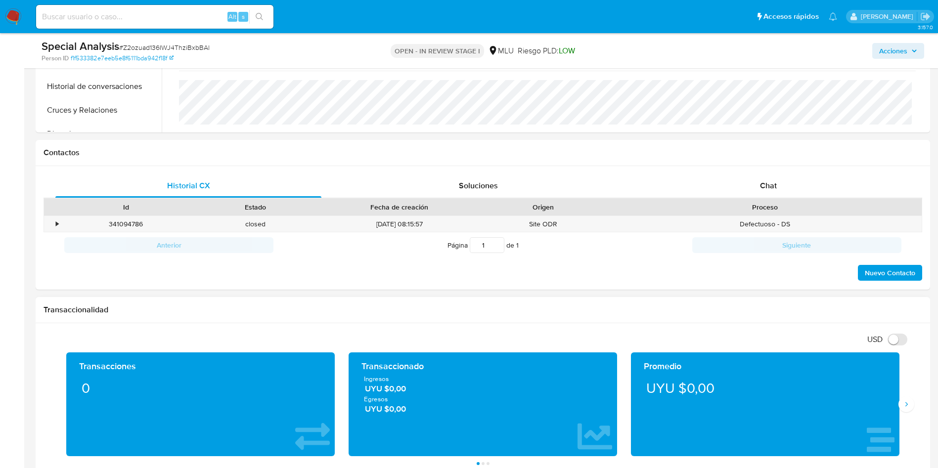
scroll to position [445, 0]
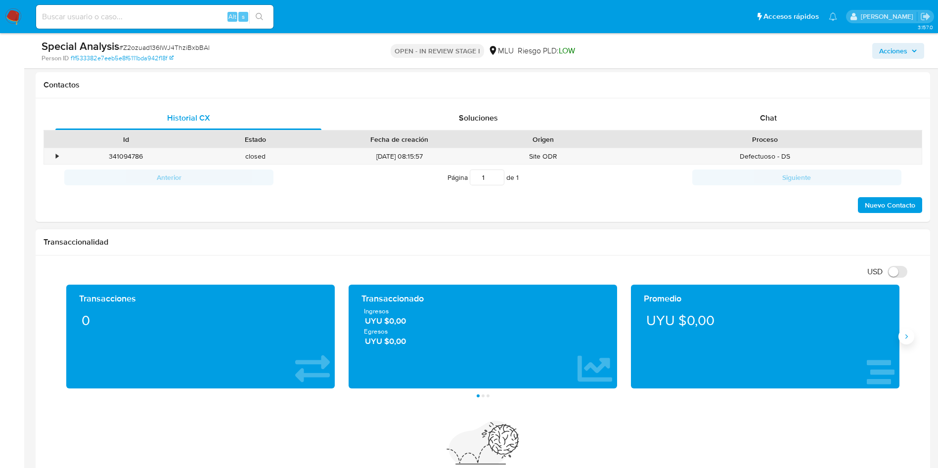
click at [907, 343] on button "Siguiente" at bounding box center [907, 337] width 16 height 16
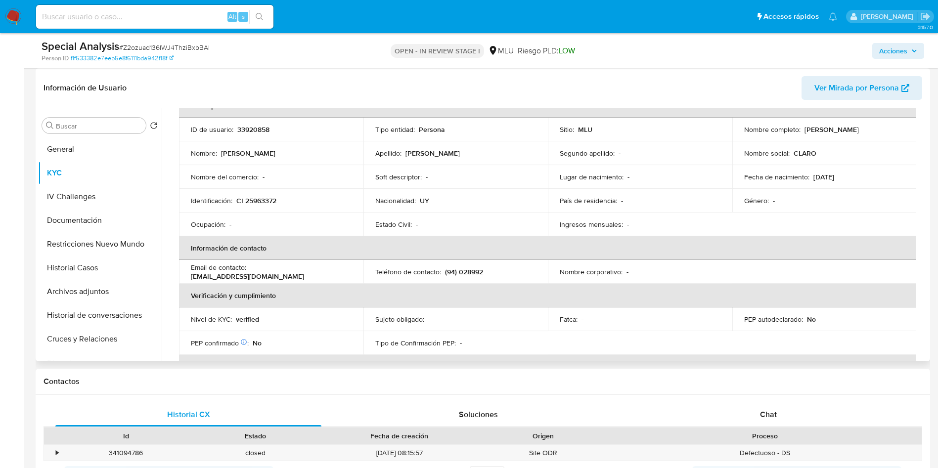
scroll to position [0, 0]
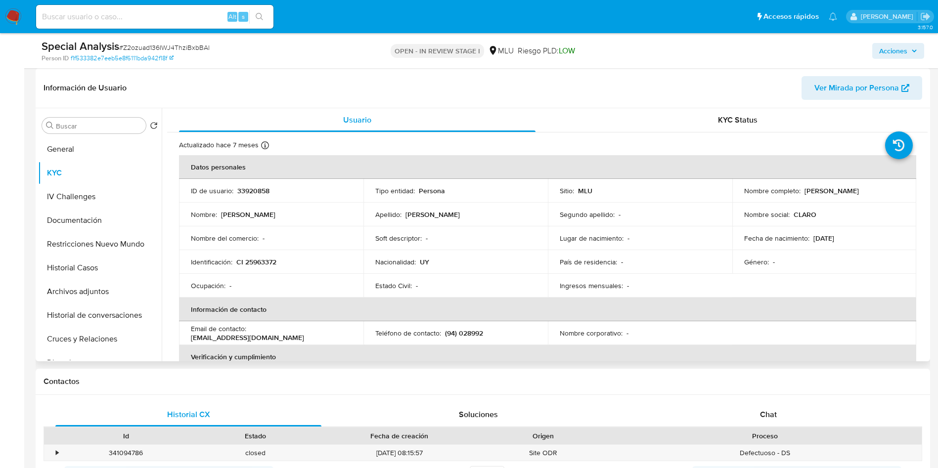
drag, startPoint x: 802, startPoint y: 192, endPoint x: 895, endPoint y: 185, distance: 93.7
click at [895, 185] on td "Nombre completo : Claro Procelio Pereira Duarte" at bounding box center [825, 191] width 184 height 24
copy p "[PERSON_NAME]"
drag, startPoint x: 466, startPoint y: 240, endPoint x: 367, endPoint y: 251, distance: 100.0
click at [466, 241] on div "Soft descriptor : -" at bounding box center [455, 238] width 161 height 9
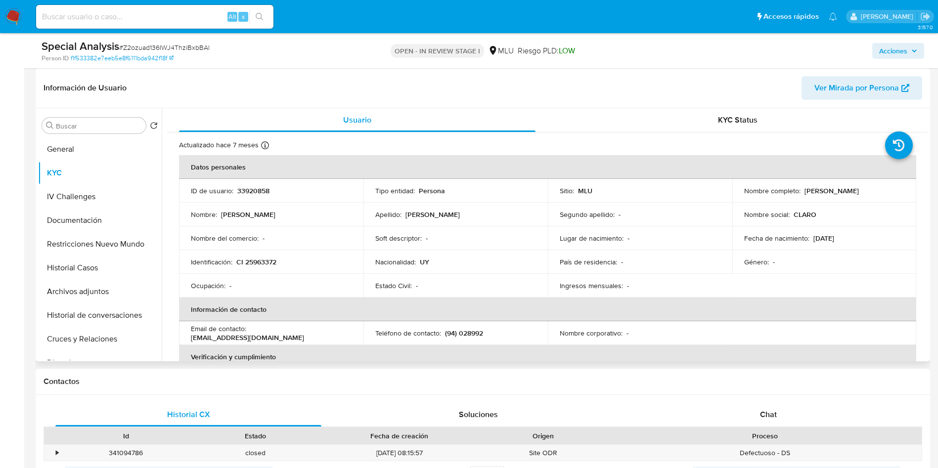
click at [251, 265] on p "CI 25963372" at bounding box center [256, 262] width 40 height 9
copy p "25963372"
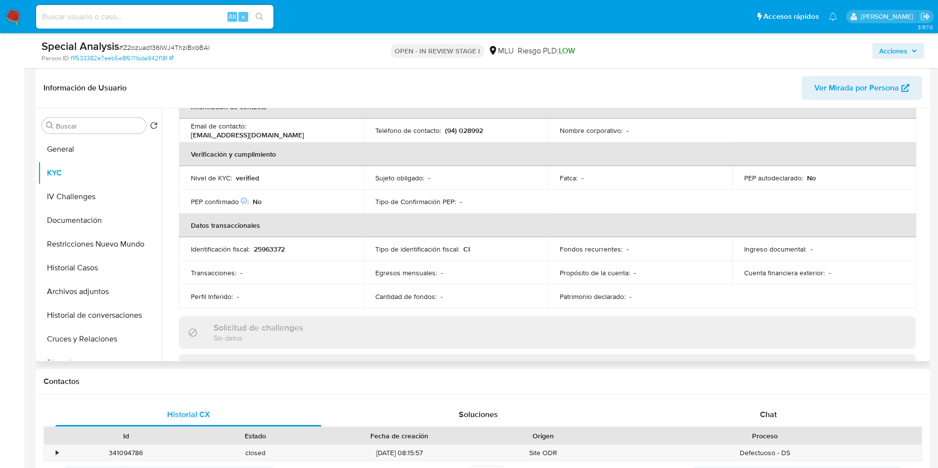
scroll to position [182, 0]
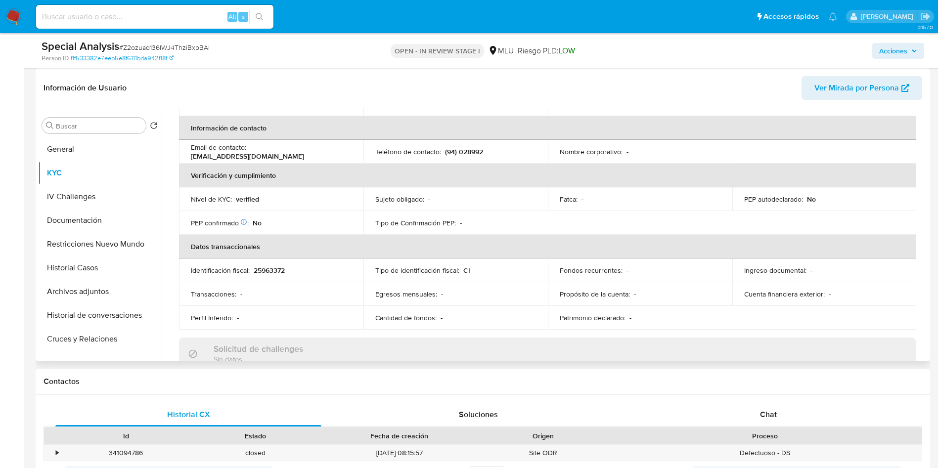
click at [473, 154] on p "(94) 028992" at bounding box center [464, 151] width 38 height 9
copy p "028992"
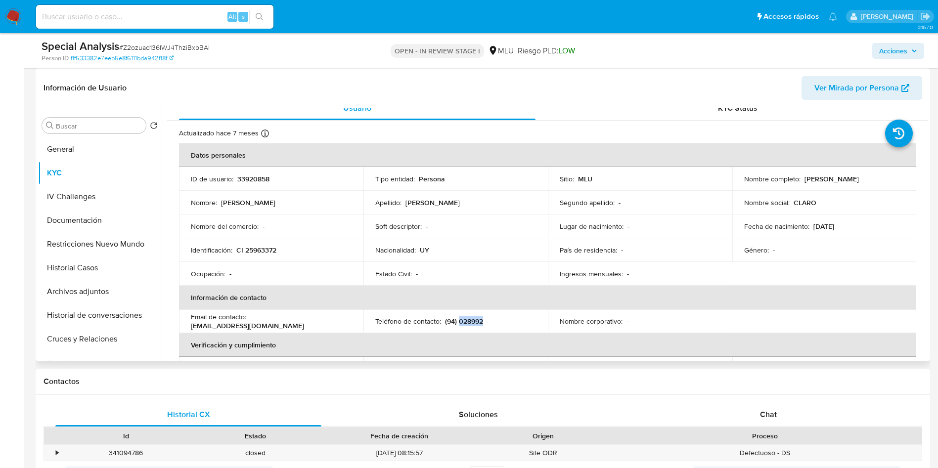
scroll to position [0, 0]
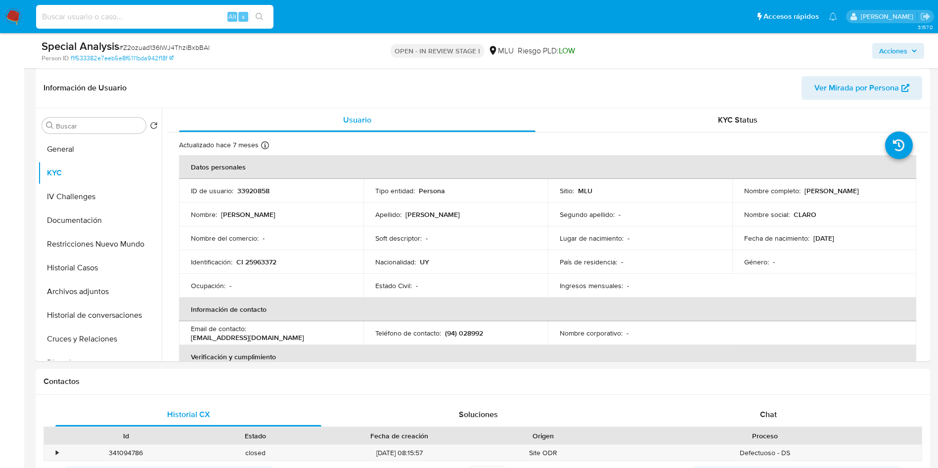
click at [181, 21] on input at bounding box center [154, 16] width 237 height 13
paste input "iy8GwddBV1eULL17IWiiqOF6"
type input "iy8GwddBV1eULL17IWiiqOF6"
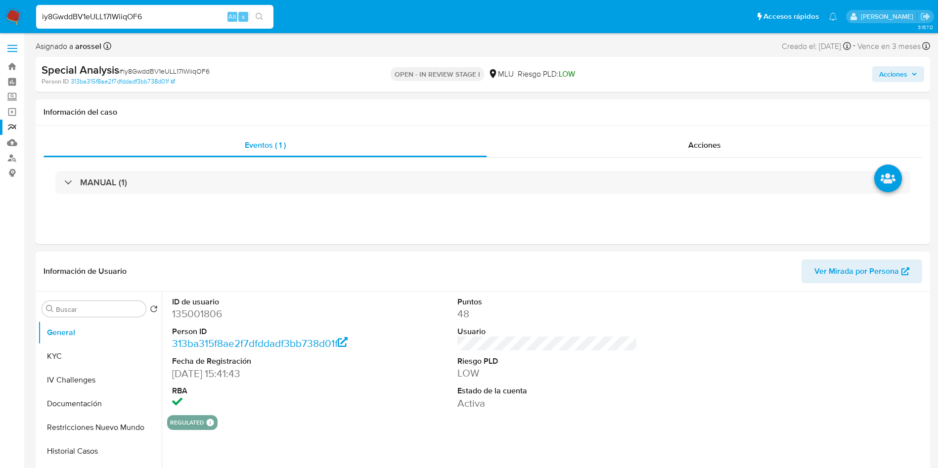
select select "10"
click at [207, 312] on dd "135001806" at bounding box center [262, 314] width 181 height 14
copy dd "135001806"
click at [100, 348] on button "KYC" at bounding box center [96, 357] width 116 height 24
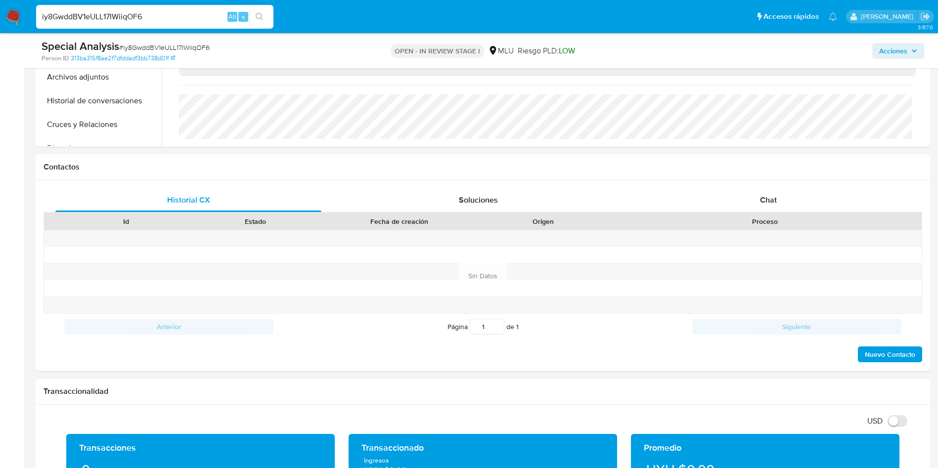
scroll to position [519, 0]
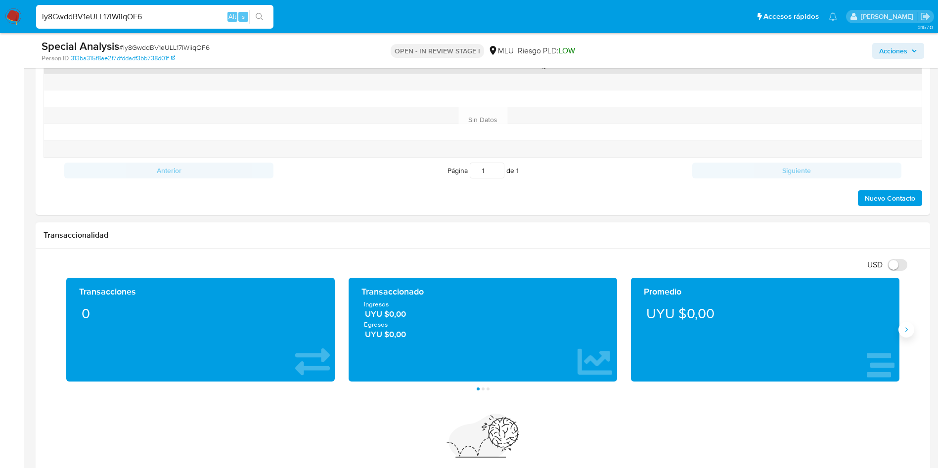
click at [911, 335] on button "Siguiente" at bounding box center [907, 330] width 16 height 16
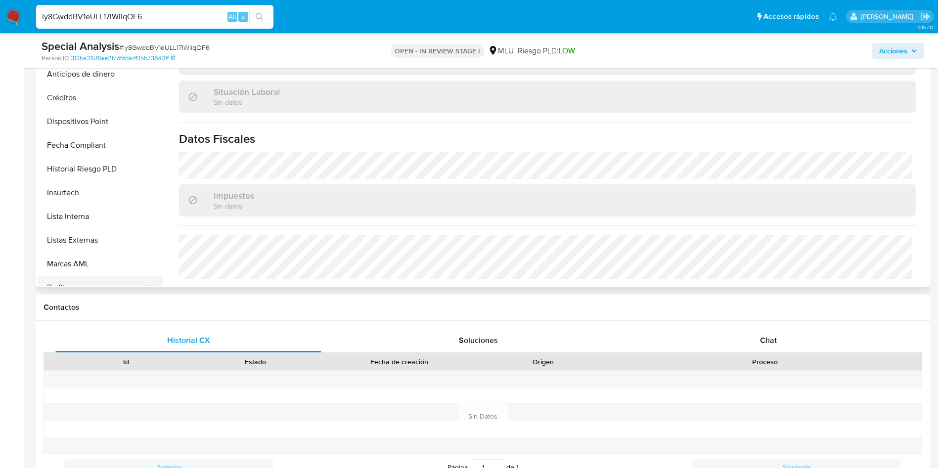
scroll to position [371, 0]
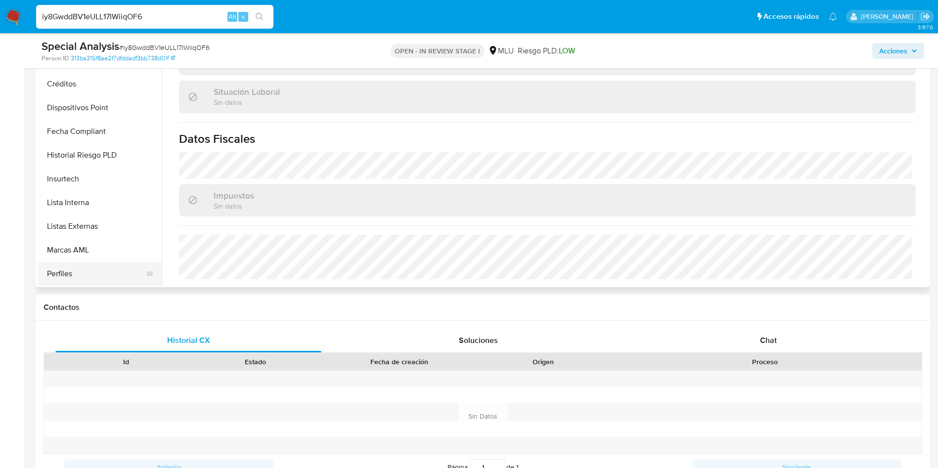
click at [94, 274] on button "Perfiles" at bounding box center [96, 274] width 116 height 24
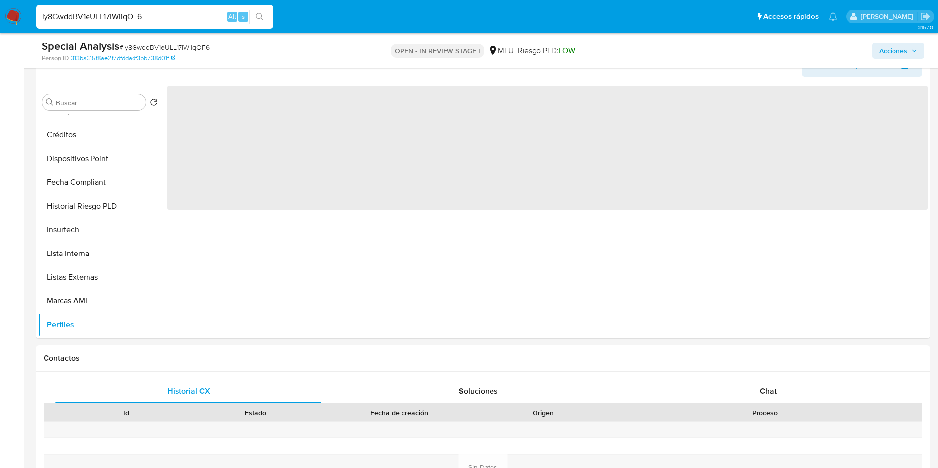
scroll to position [148, 0]
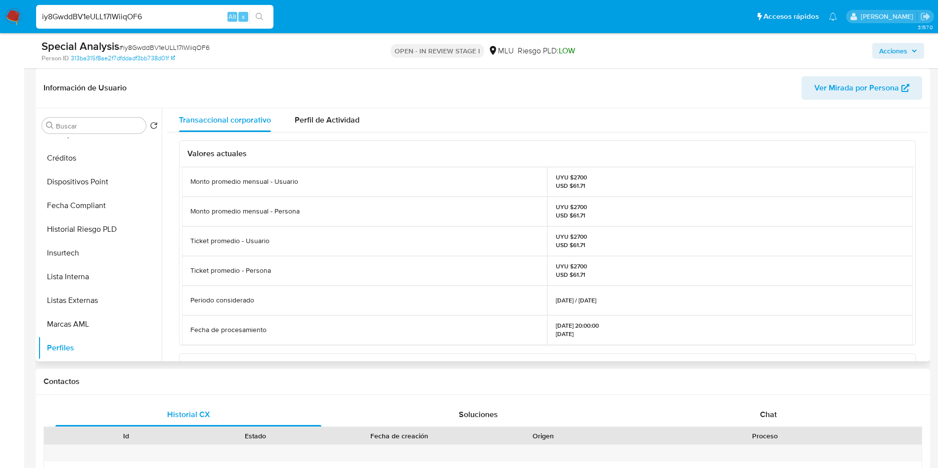
click at [578, 177] on p "UYU $2700 USD $61.71" at bounding box center [571, 182] width 31 height 16
click at [580, 176] on p "UYU $2700 USD $61.71" at bounding box center [571, 182] width 31 height 16
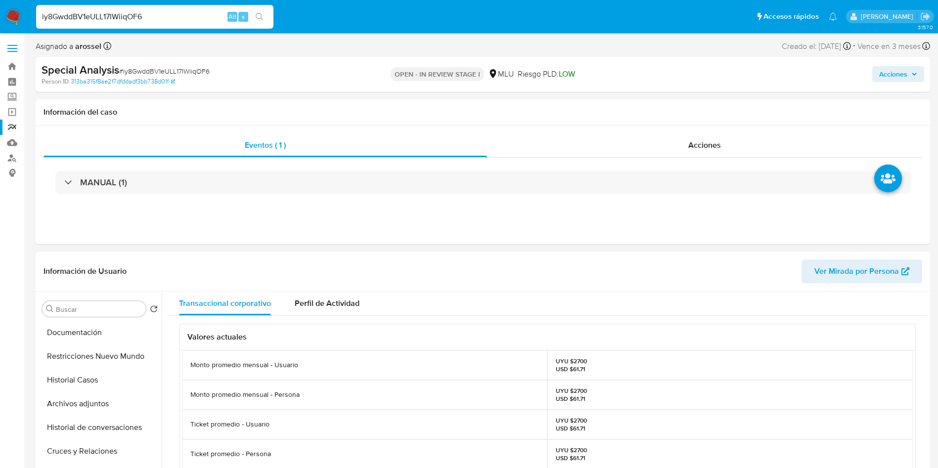
scroll to position [0, 0]
drag, startPoint x: 553, startPoint y: 358, endPoint x: 627, endPoint y: 237, distance: 141.4
click at [586, 371] on div "UYU $2700 USD $61.71" at bounding box center [731, 366] width 366 height 30
copy p "UYU $2700 USD $61.71"
drag, startPoint x: 77, startPoint y: 354, endPoint x: 112, endPoint y: 355, distance: 34.6
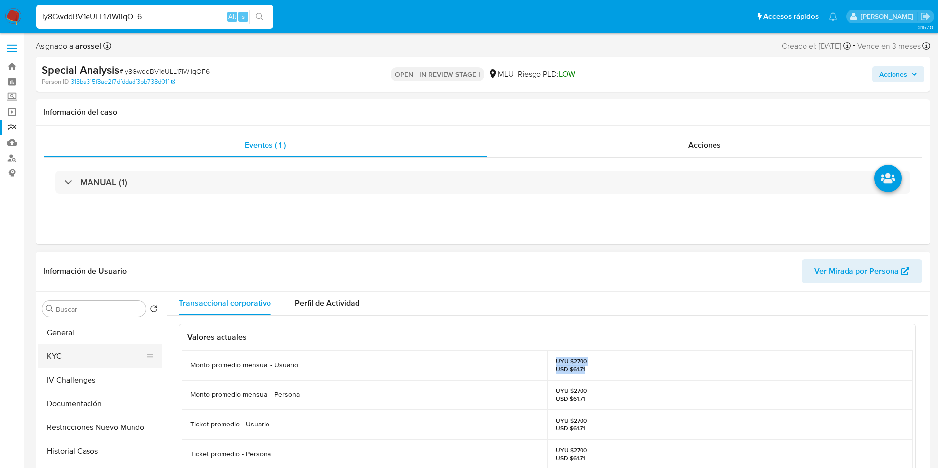
click at [77, 353] on button "KYC" at bounding box center [96, 357] width 116 height 24
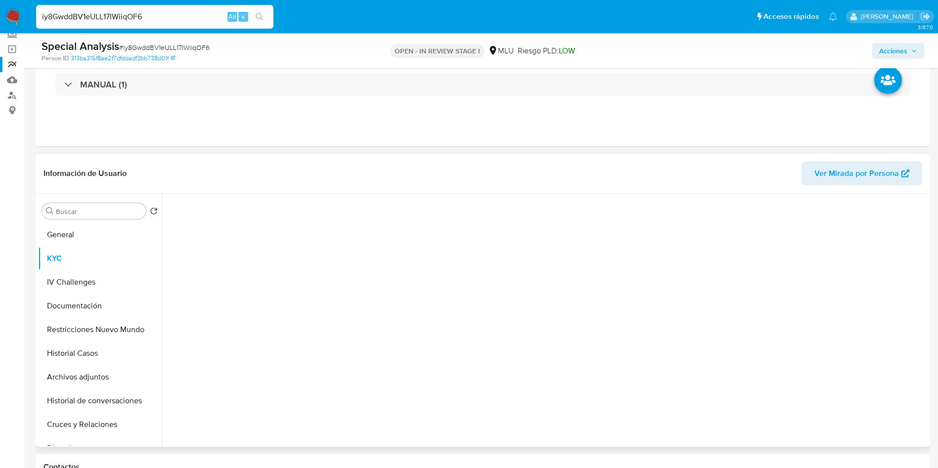
scroll to position [148, 0]
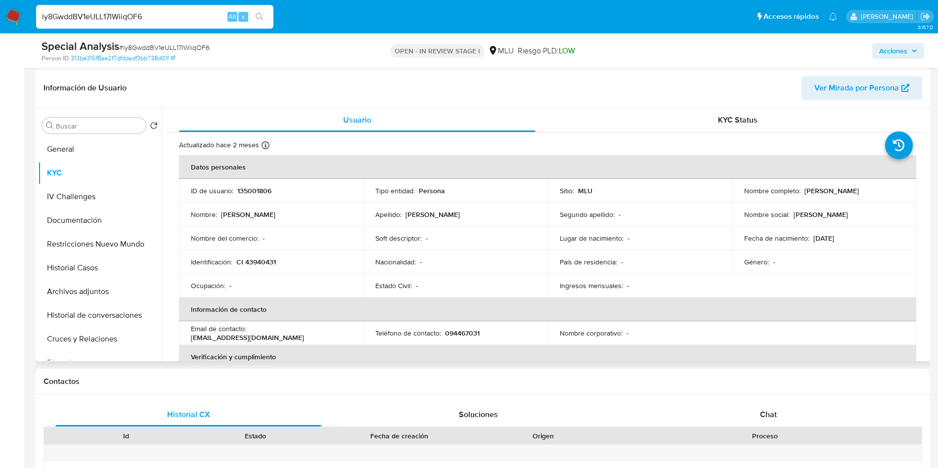
drag, startPoint x: 740, startPoint y: 197, endPoint x: 857, endPoint y: 197, distance: 117.2
click at [857, 197] on td "Nombre completo : Gonzalo Federico Fernandez Caruso" at bounding box center [825, 191] width 184 height 24
copy p "Gonzalo Federico Fernandez Caruso"
drag, startPoint x: 282, startPoint y: 259, endPoint x: 237, endPoint y: 261, distance: 45.1
click at [237, 261] on div "Identificación : CI 43940431" at bounding box center [271, 262] width 161 height 9
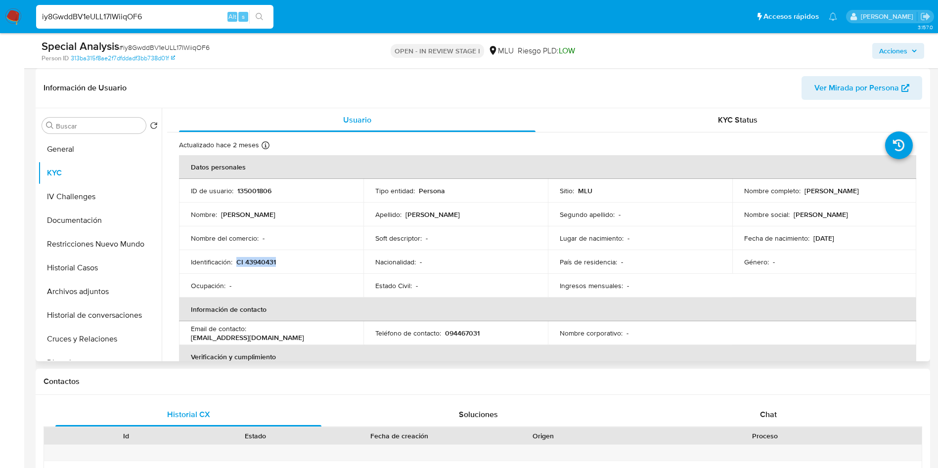
copy p "CI 43940431"
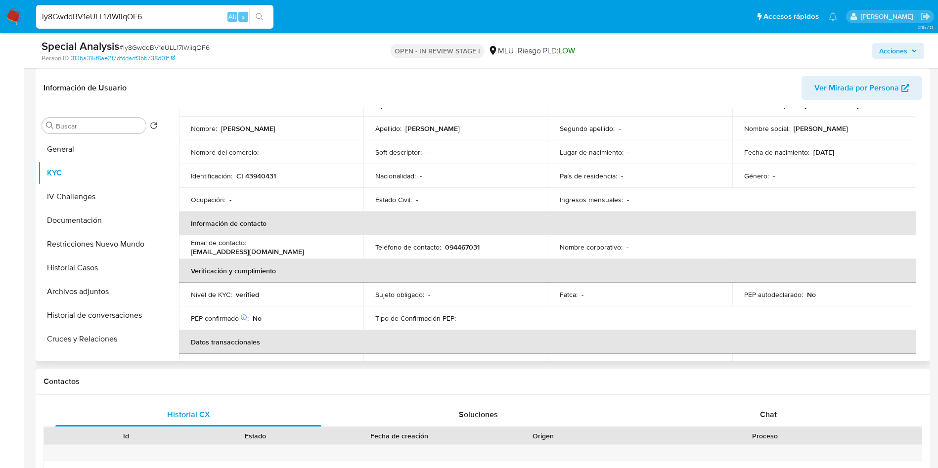
scroll to position [182, 0]
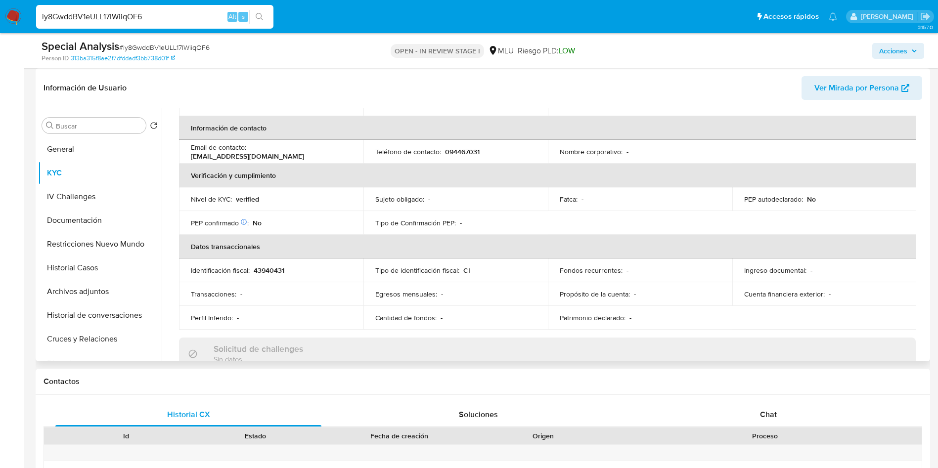
click at [460, 150] on p "094467031" at bounding box center [462, 151] width 35 height 9
copy p "094467031"
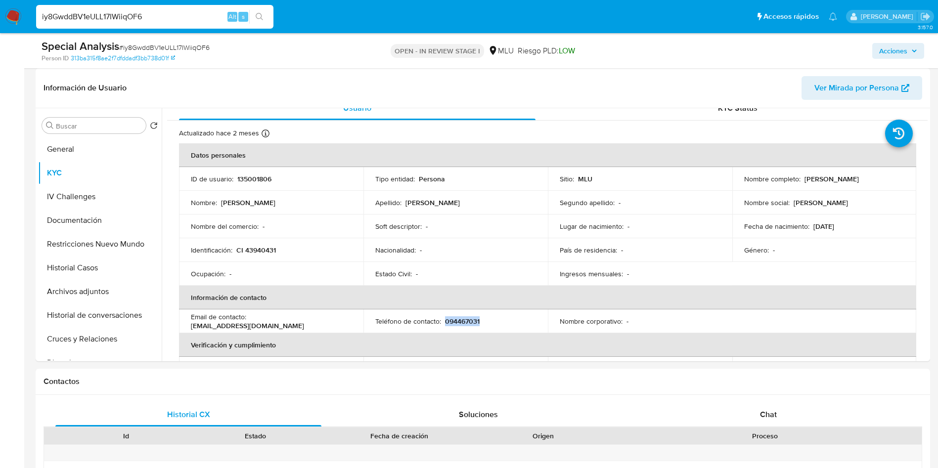
scroll to position [0, 0]
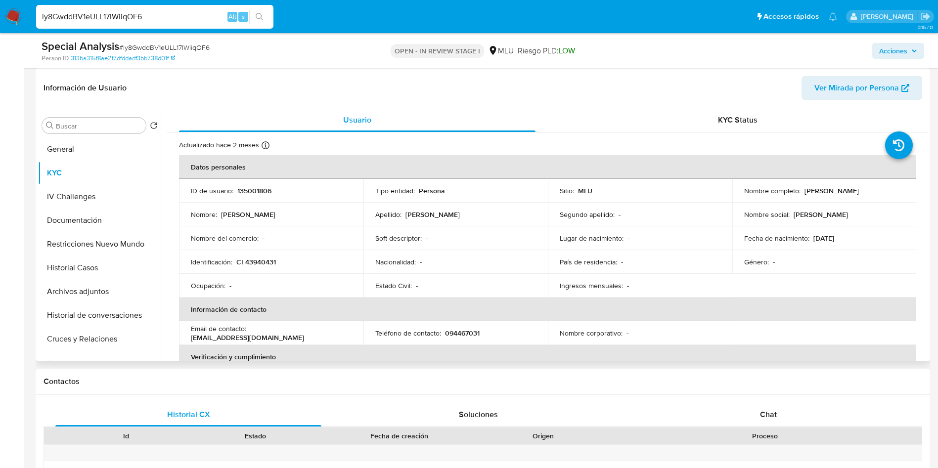
click at [261, 188] on p "135001806" at bounding box center [254, 190] width 34 height 9
copy p "135001806"
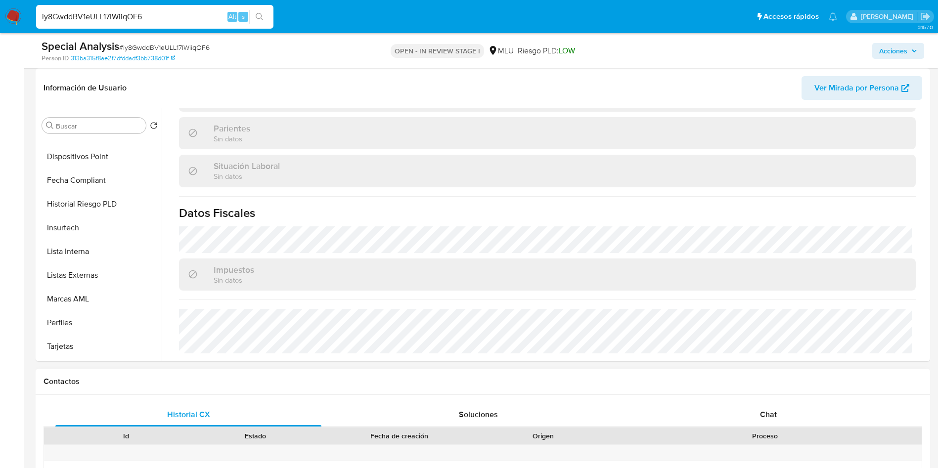
scroll to position [442, 0]
drag, startPoint x: 83, startPoint y: 280, endPoint x: 88, endPoint y: 312, distance: 32.0
click at [83, 280] on button "Perfiles" at bounding box center [100, 278] width 124 height 24
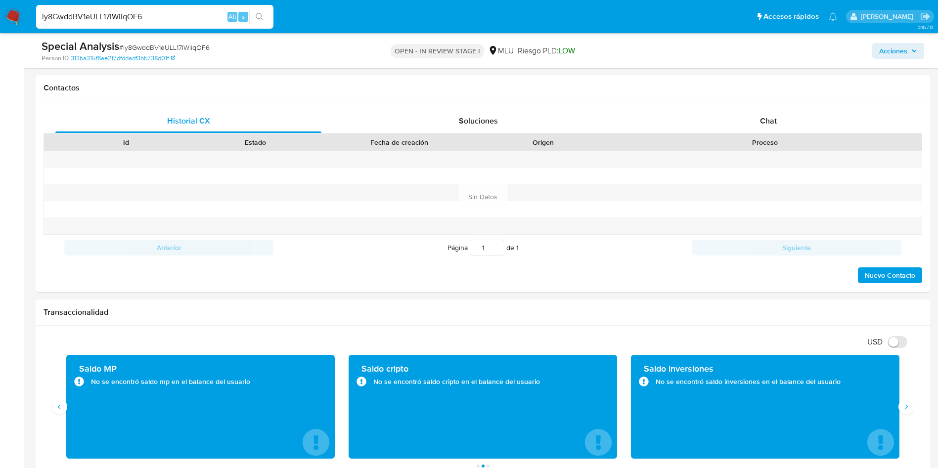
scroll to position [445, 0]
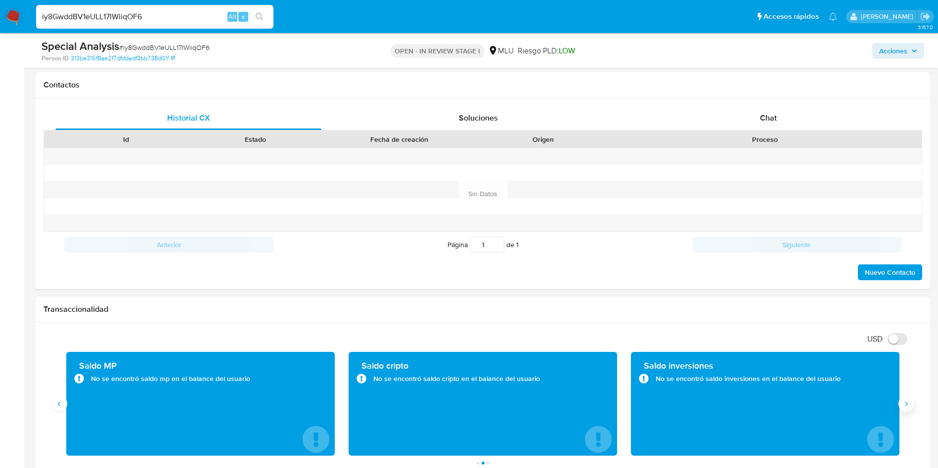
click at [907, 400] on icon "Siguiente" at bounding box center [907, 404] width 8 height 8
click at [66, 410] on div "Saldo cripto No se encontró saldo cripto en el balance del usuario" at bounding box center [200, 404] width 269 height 104
click at [60, 405] on icon "Anterior" at bounding box center [59, 404] width 8 height 8
click at [132, 21] on input "iy8GwddBV1eULL17IWiiqOF6" at bounding box center [154, 16] width 237 height 13
paste input "48WUe2ZUjzIshOVNzHl0kGlF"
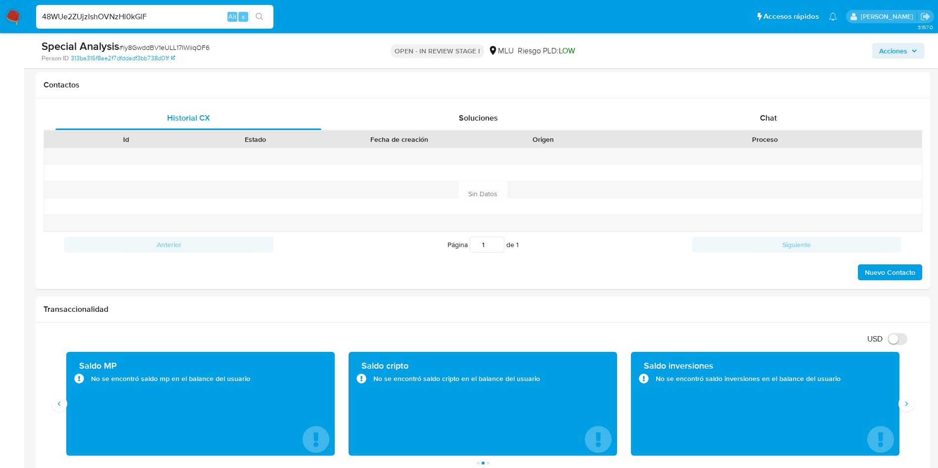
type input "48WUe2ZUjzIshOVNzHl0kGlF"
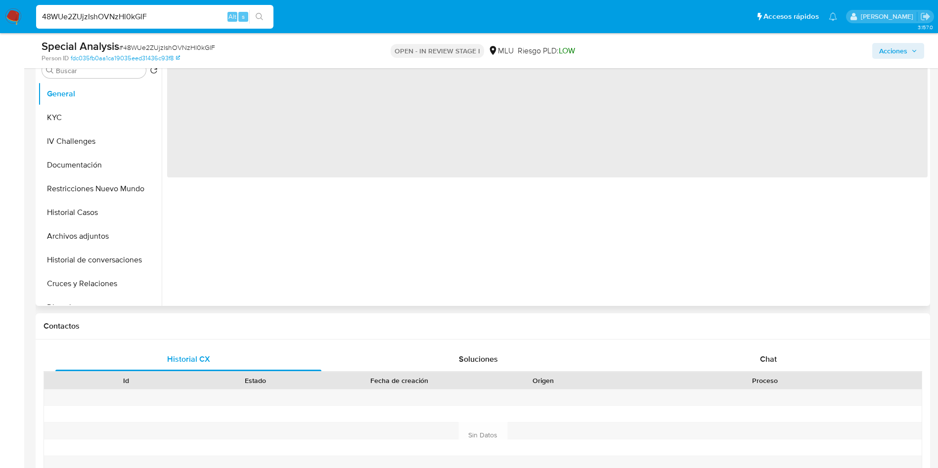
scroll to position [223, 0]
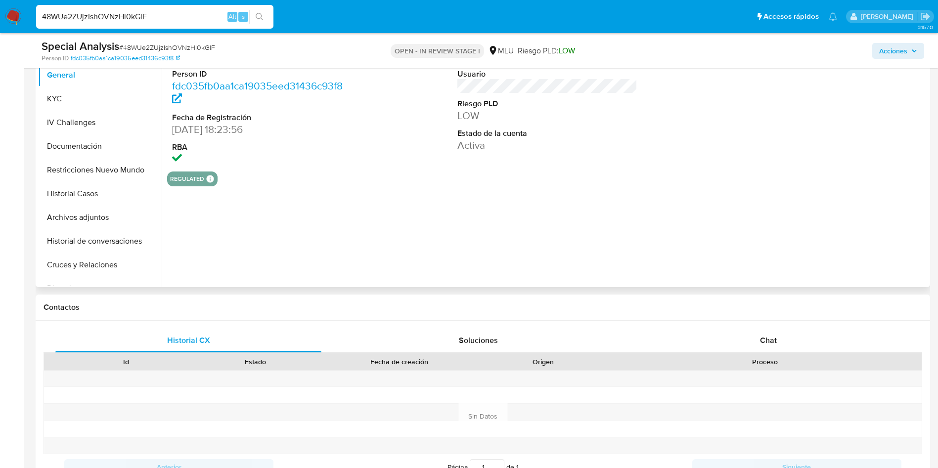
select select "10"
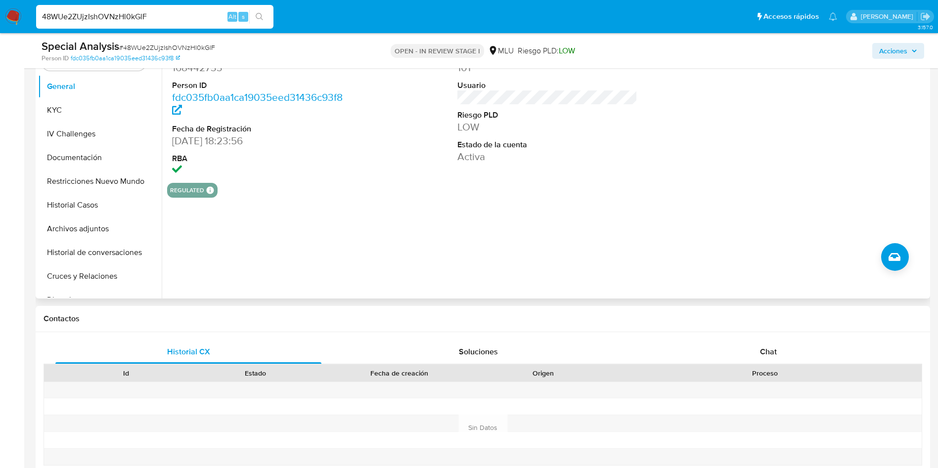
scroll to position [148, 0]
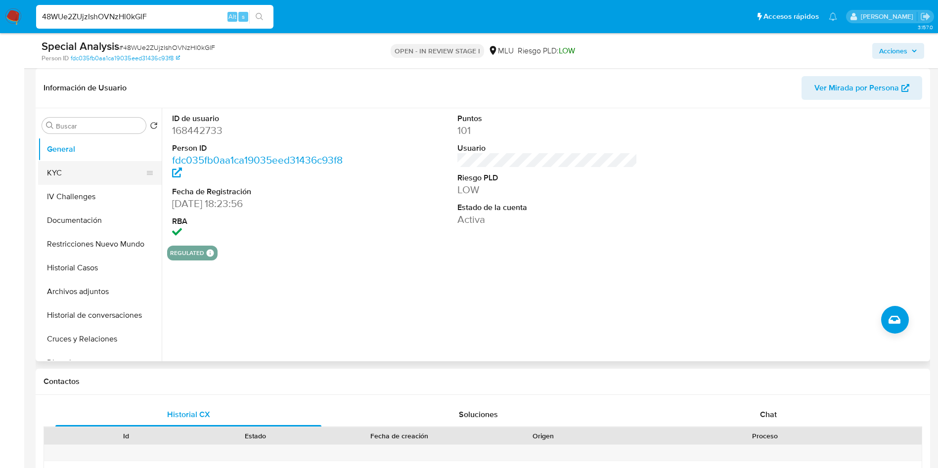
click at [101, 169] on button "KYC" at bounding box center [96, 173] width 116 height 24
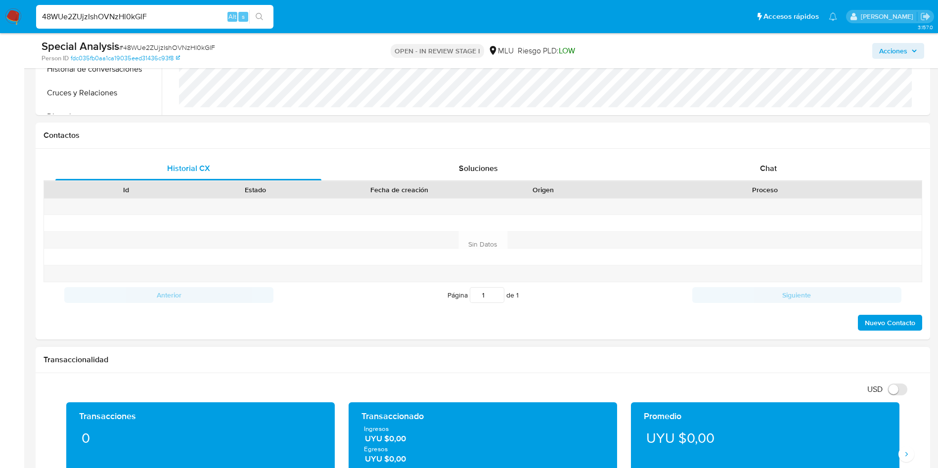
scroll to position [519, 0]
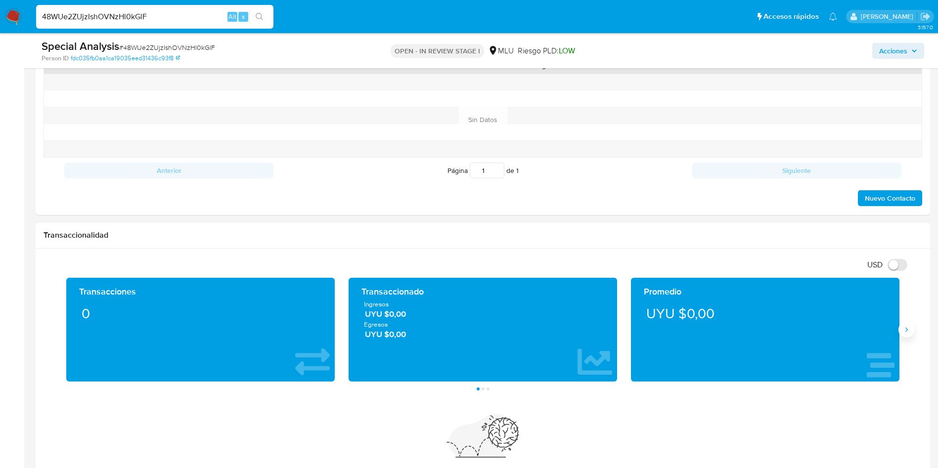
click at [910, 333] on icon "Siguiente" at bounding box center [907, 330] width 8 height 8
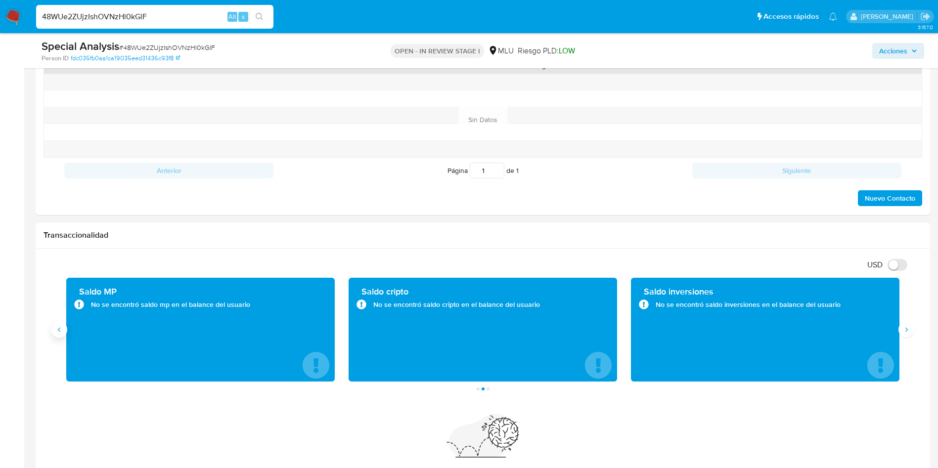
click at [54, 332] on button "Anterior" at bounding box center [59, 330] width 16 height 16
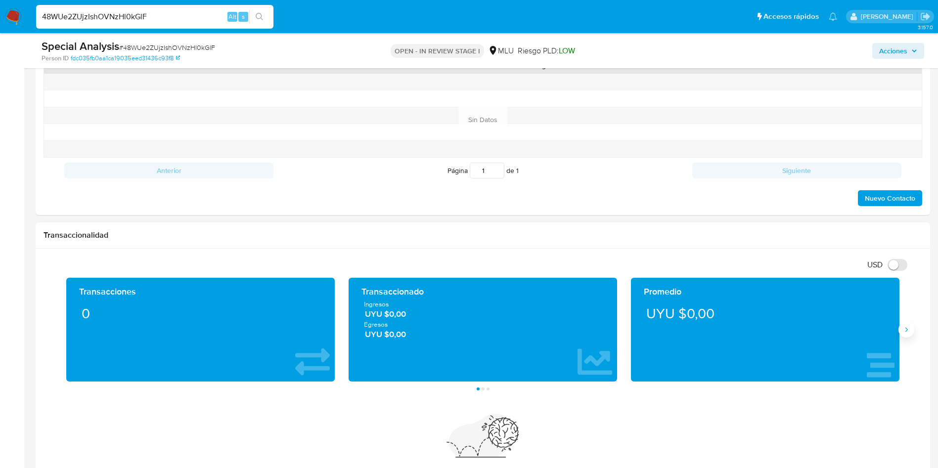
click at [912, 330] on button "Siguiente" at bounding box center [907, 330] width 16 height 16
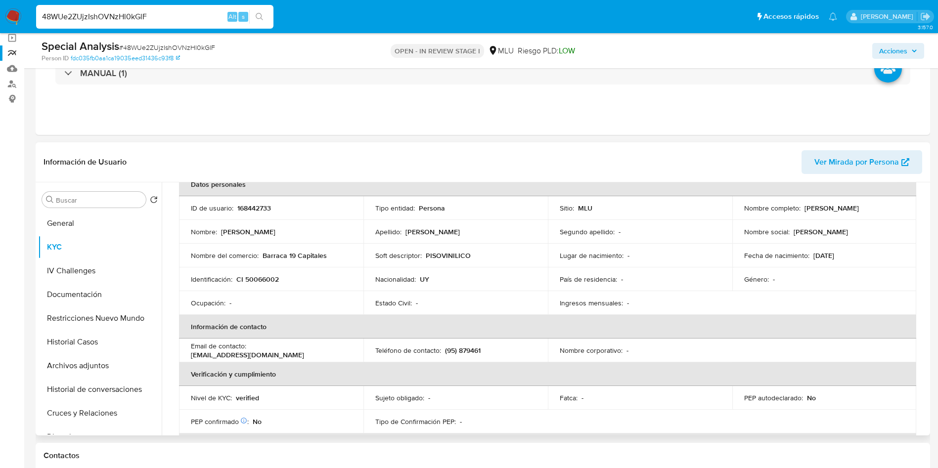
scroll to position [33, 0]
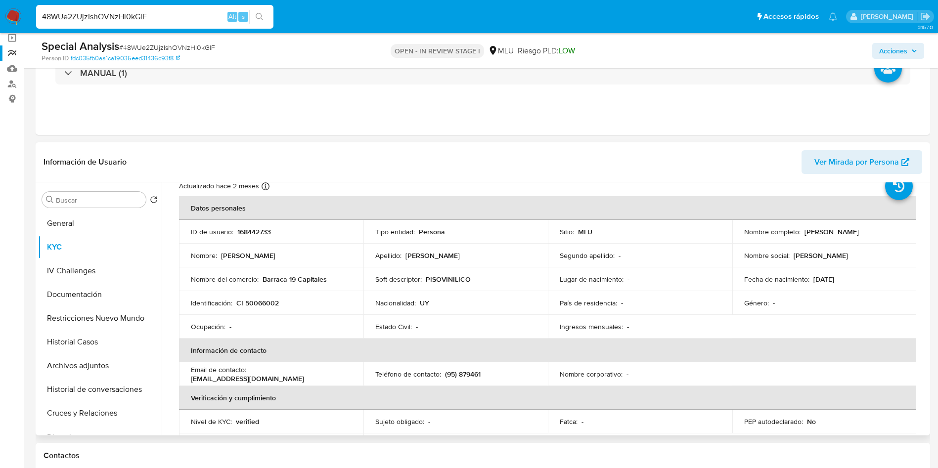
drag, startPoint x: 802, startPoint y: 229, endPoint x: 888, endPoint y: 226, distance: 85.6
click at [888, 226] on td "Nombre completo : Bernardo Pereira Suarez" at bounding box center [825, 232] width 184 height 24
copy p "Bernardo Pereira Suarez"
click at [253, 309] on td "Identificación : CI 50066002" at bounding box center [271, 303] width 184 height 24
click at [259, 301] on p "CI 50066002" at bounding box center [257, 303] width 43 height 9
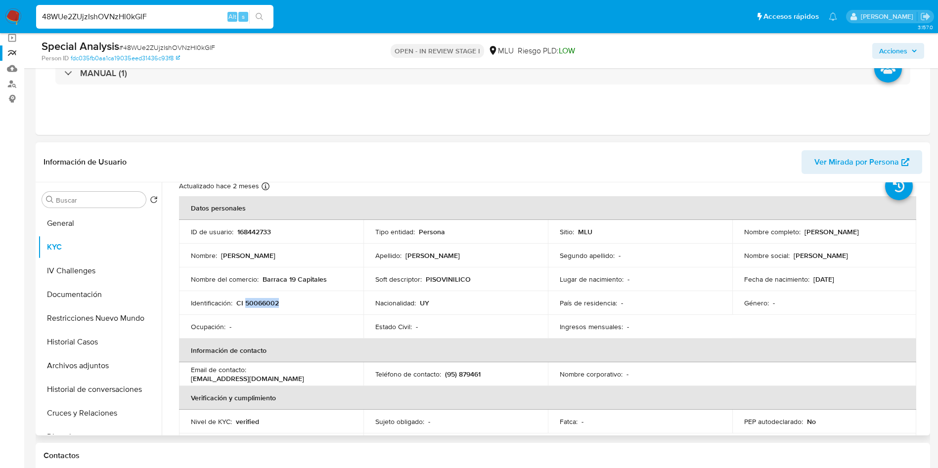
click at [259, 301] on p "CI 50066002" at bounding box center [257, 303] width 43 height 9
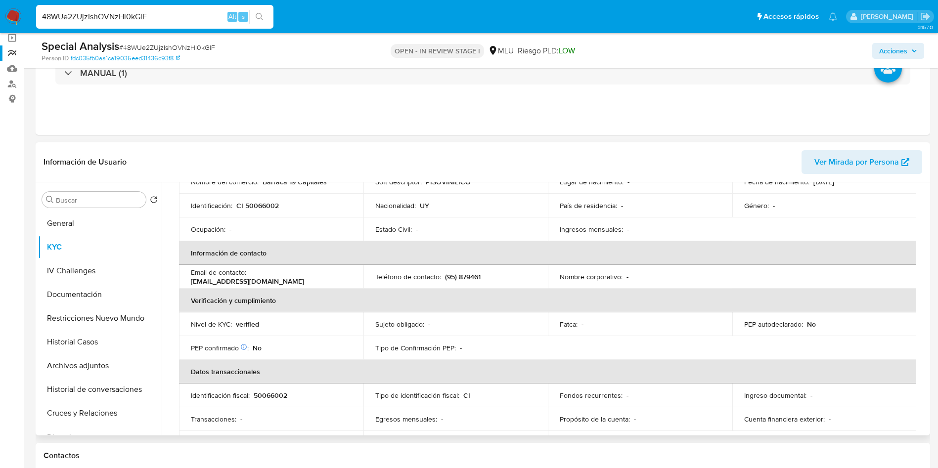
scroll to position [107, 0]
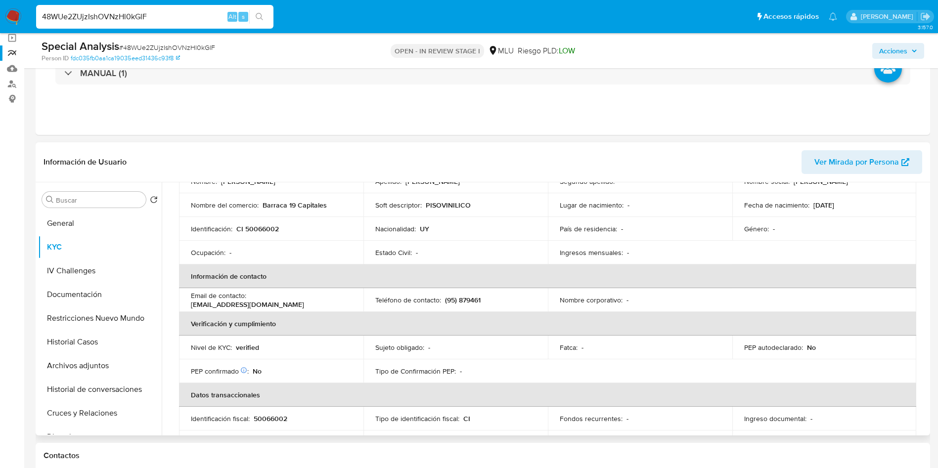
click at [470, 297] on p "(95) 879461" at bounding box center [463, 300] width 36 height 9
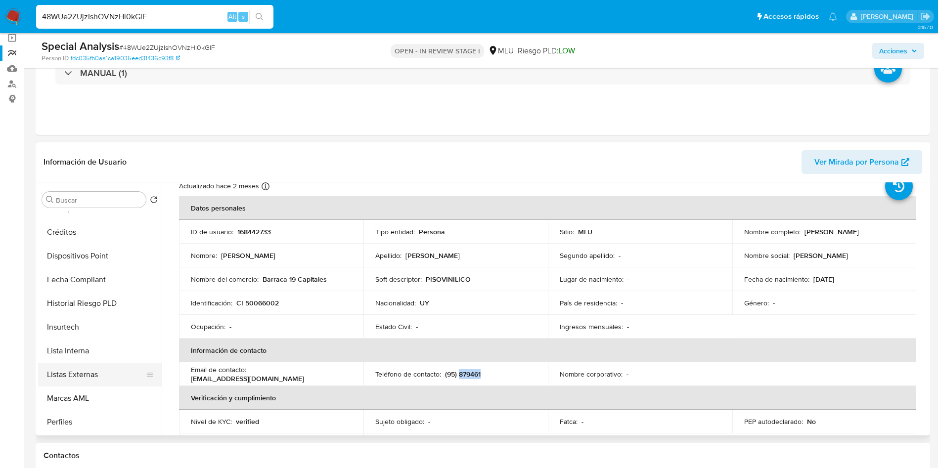
scroll to position [442, 0]
click at [81, 367] on button "Tarjetas" at bounding box center [96, 376] width 116 height 24
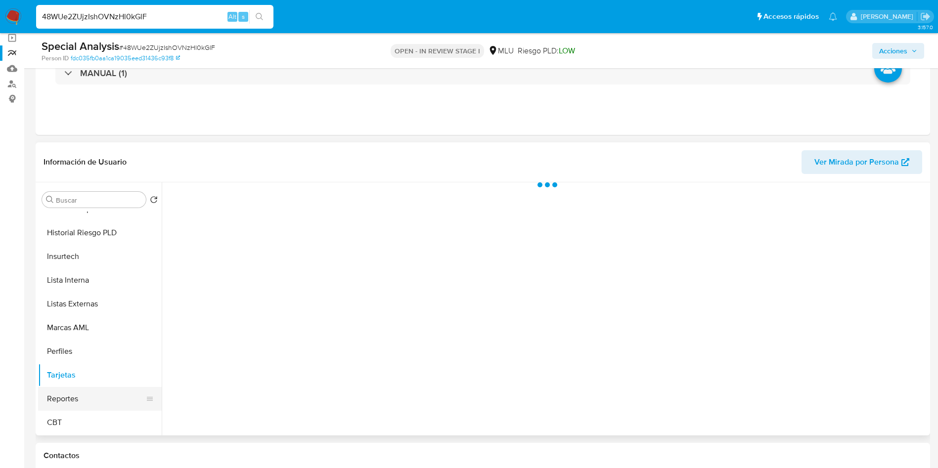
scroll to position [0, 0]
click at [94, 393] on button "Reportes" at bounding box center [96, 399] width 116 height 24
click at [87, 344] on button "Perfiles" at bounding box center [96, 352] width 116 height 24
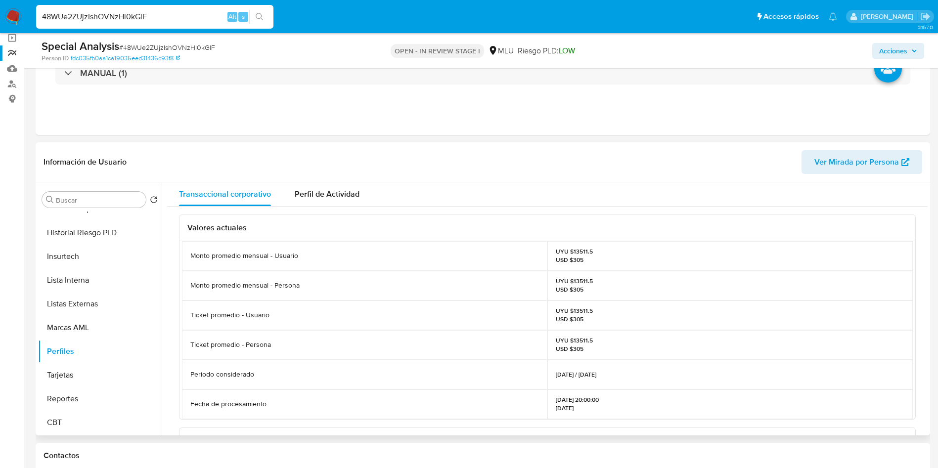
click at [586, 246] on div "UYU $13511.5 USD $305" at bounding box center [731, 256] width 366 height 30
click at [576, 262] on p "UYU $13511.5 USD $305" at bounding box center [574, 256] width 37 height 16
click at [600, 302] on div "UYU $13511.5 USD $305" at bounding box center [731, 316] width 366 height 30
click at [153, 27] on div "48WUe2ZUjzIshOVNzHl0kGlF Alt s" at bounding box center [154, 17] width 237 height 24
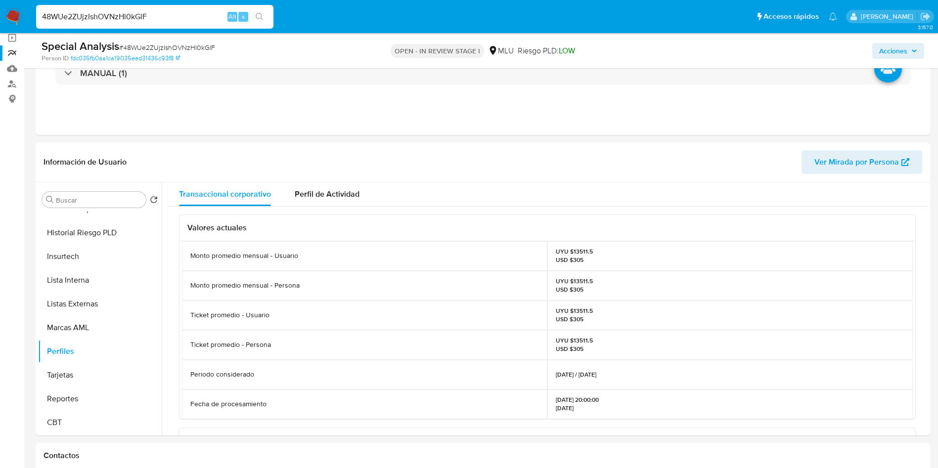
click at [160, 19] on input "48WUe2ZUjzIshOVNzHl0kGlF" at bounding box center [154, 16] width 237 height 13
paste input "GmgMu2oRXmZrQS0aXyQImoZB"
type input "GmgMu2oRXmZrQS0aXyQImoZB"
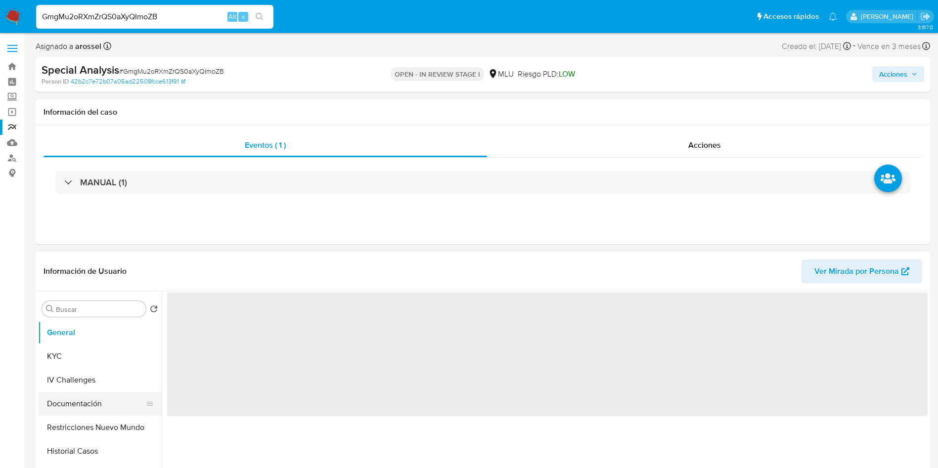
click at [80, 405] on button "Documentación" at bounding box center [96, 404] width 116 height 24
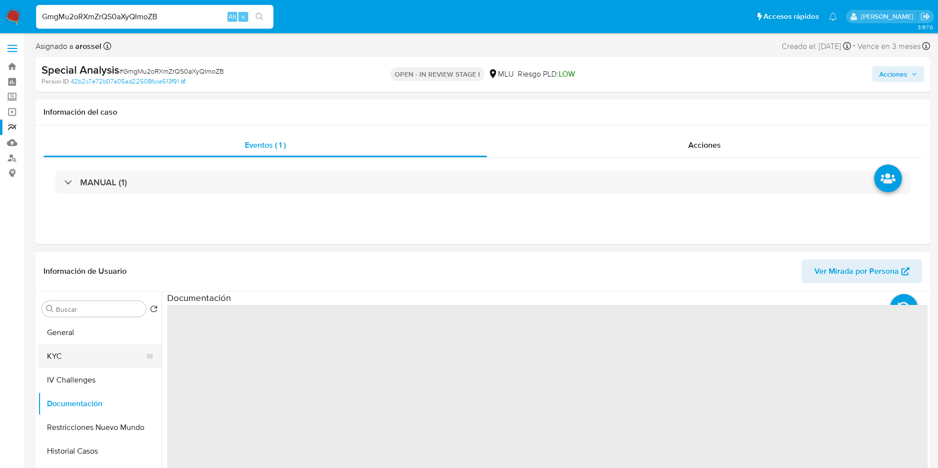
click at [73, 353] on button "KYC" at bounding box center [96, 357] width 116 height 24
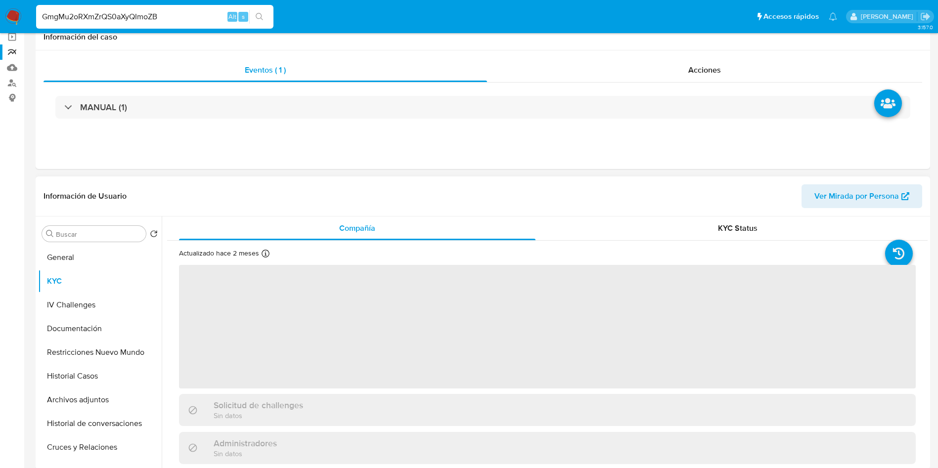
select select "10"
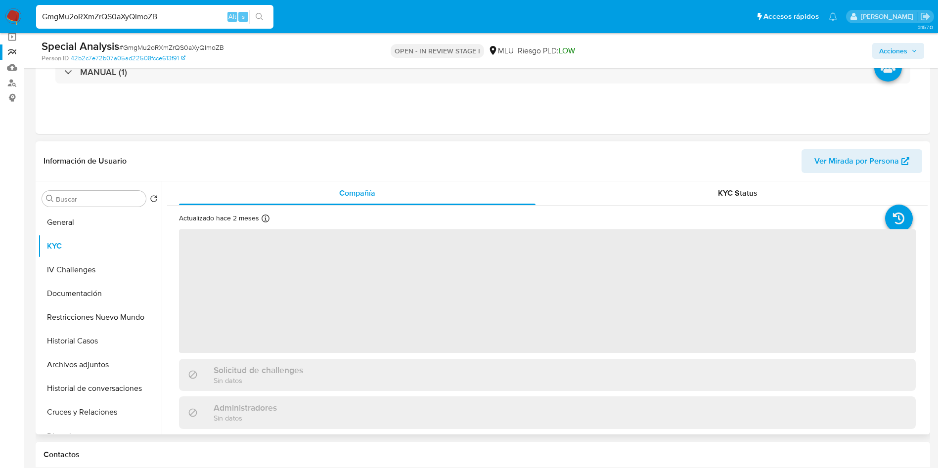
scroll to position [148, 0]
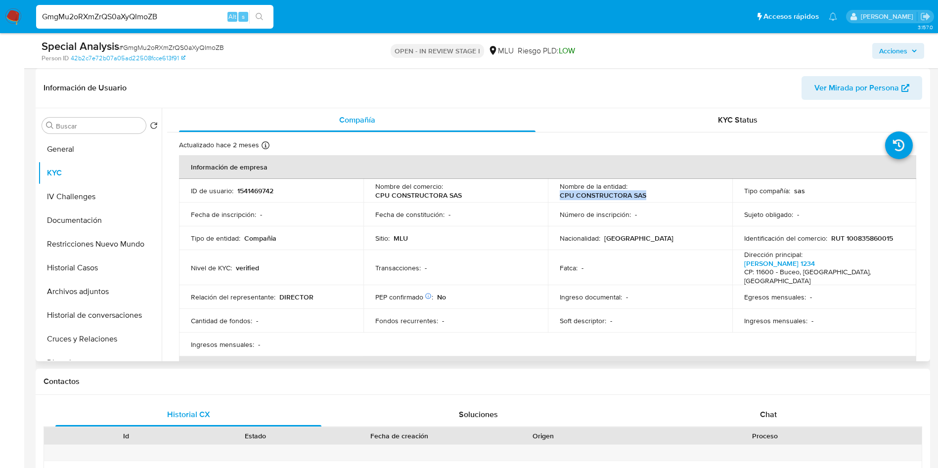
drag, startPoint x: 557, startPoint y: 193, endPoint x: 661, endPoint y: 193, distance: 103.9
click at [661, 193] on div "Nombre de la entidad : CPU CONSTRUCTORA SAS" at bounding box center [640, 191] width 161 height 18
click at [649, 228] on td "Nacionalidad : Uruguay" at bounding box center [640, 239] width 184 height 24
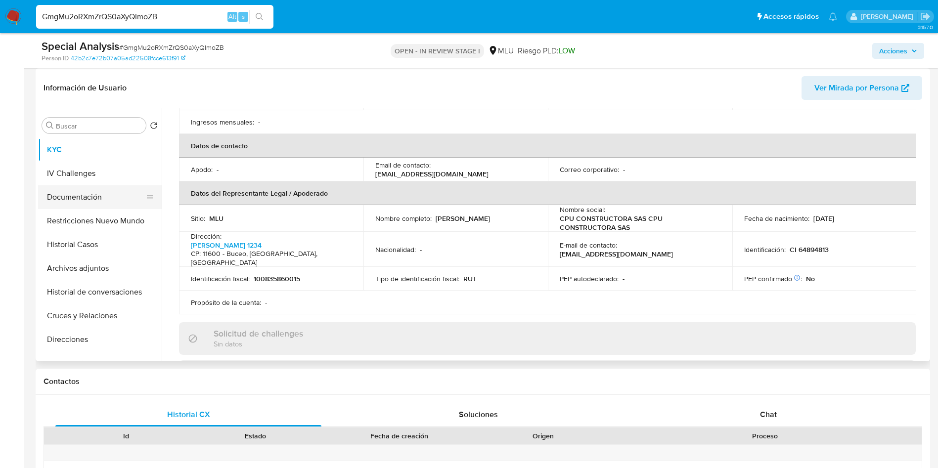
scroll to position [0, 0]
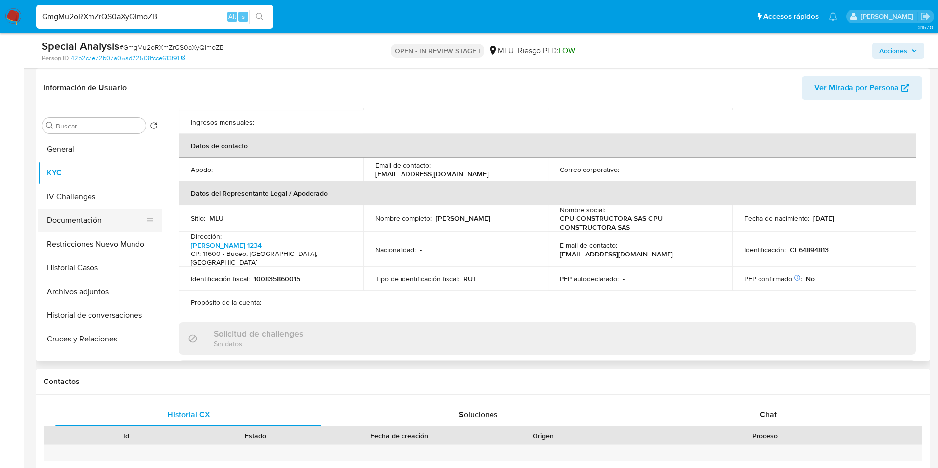
click at [96, 226] on button "Documentación" at bounding box center [96, 221] width 116 height 24
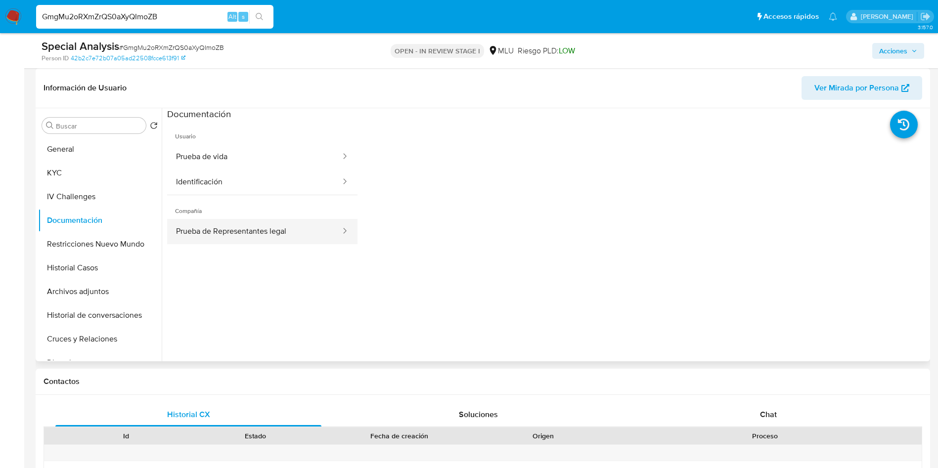
click at [286, 235] on button "Prueba de Representantes legal" at bounding box center [254, 231] width 175 height 25
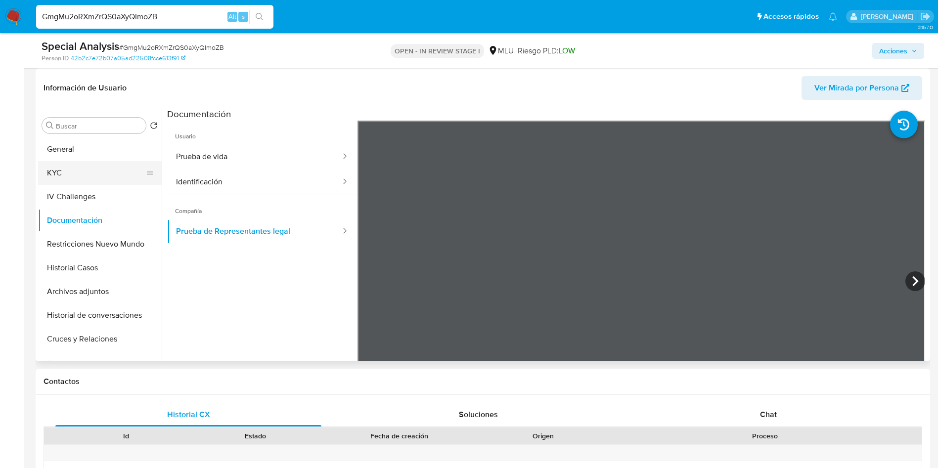
click at [111, 162] on button "KYC" at bounding box center [96, 173] width 116 height 24
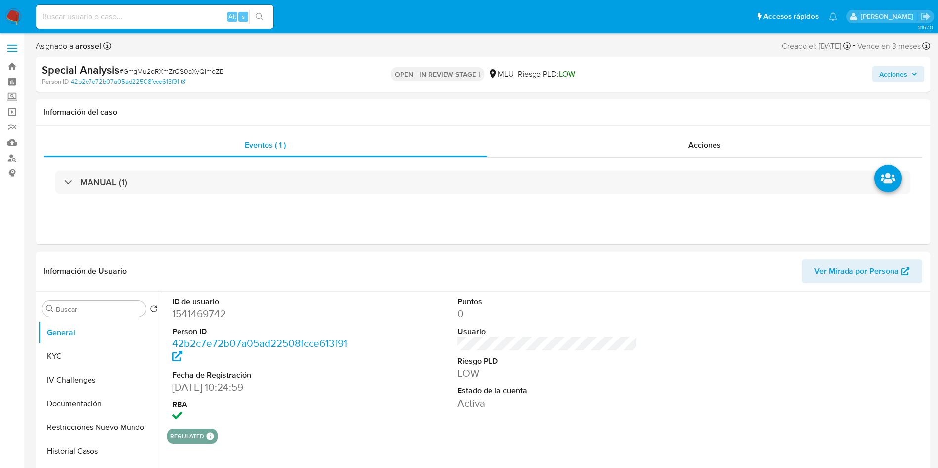
select select "10"
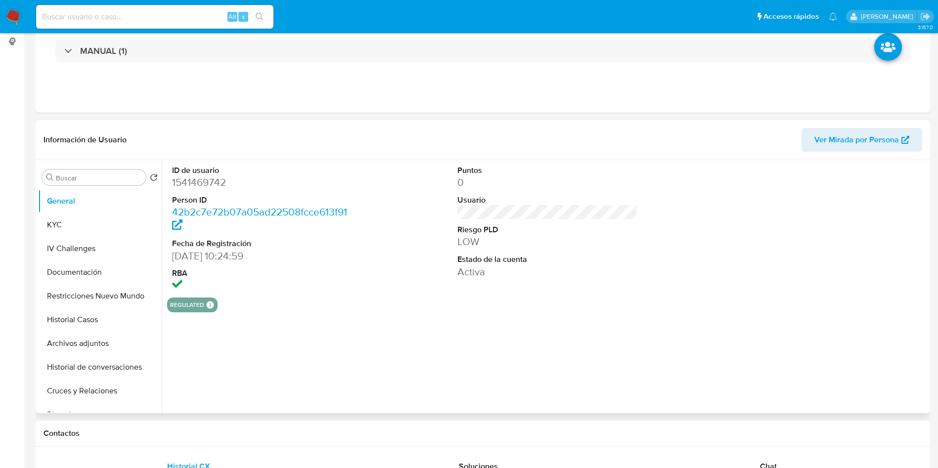
scroll to position [223, 0]
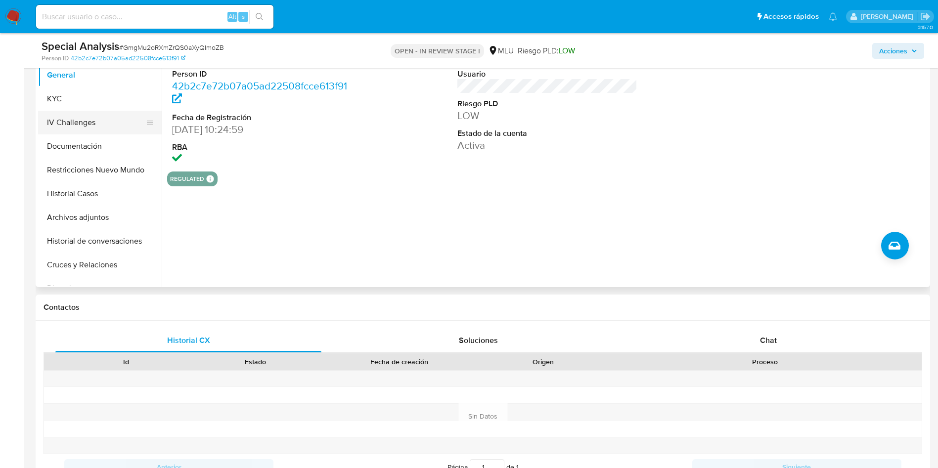
click at [95, 101] on button "KYC" at bounding box center [100, 99] width 124 height 24
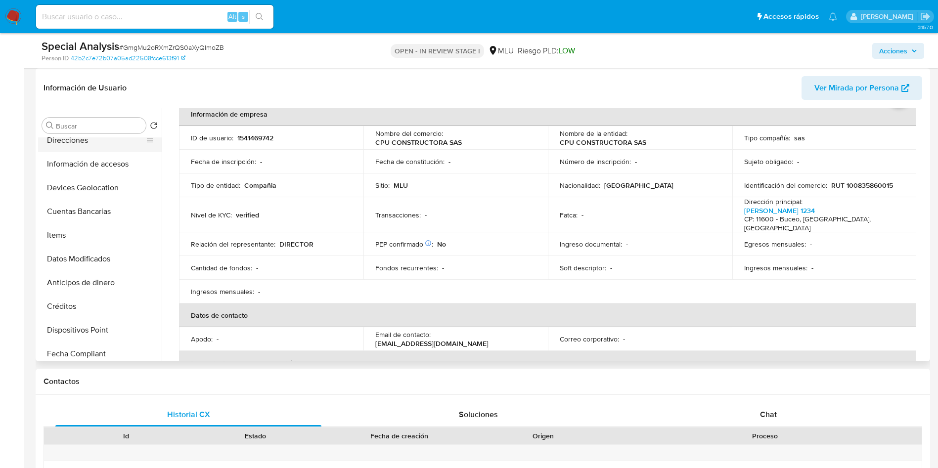
click at [84, 147] on button "Direcciones" at bounding box center [96, 141] width 116 height 24
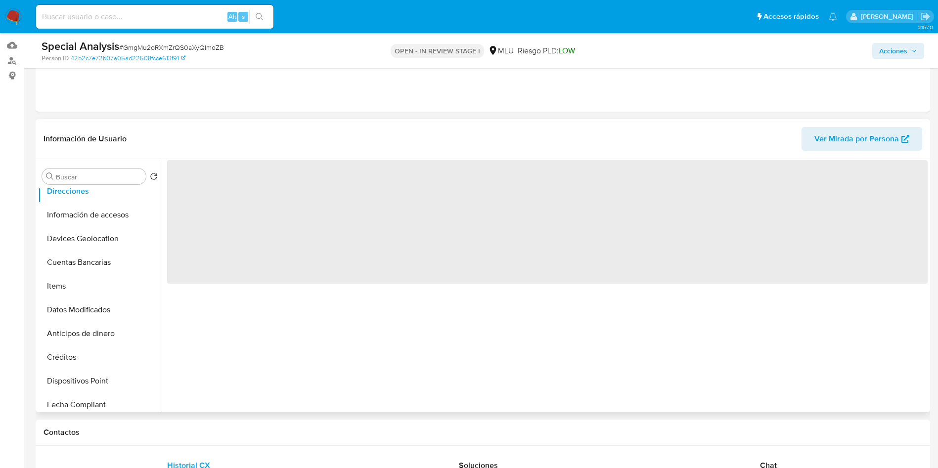
scroll to position [74, 0]
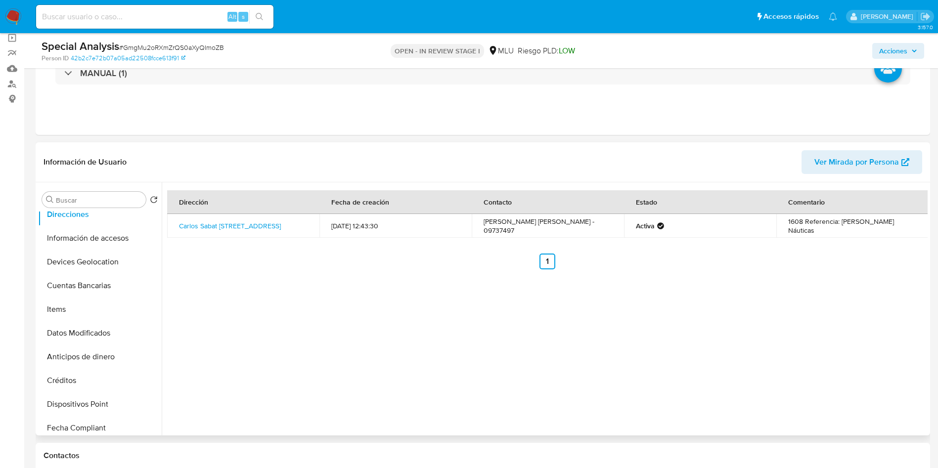
click at [568, 228] on td "[PERSON_NAME] [PERSON_NAME] - 09737497" at bounding box center [548, 226] width 152 height 24
copy td "09737497"
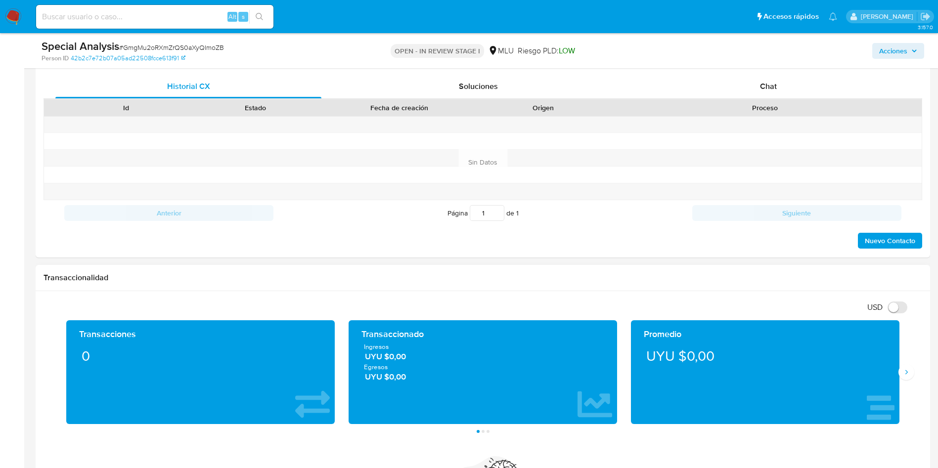
scroll to position [519, 0]
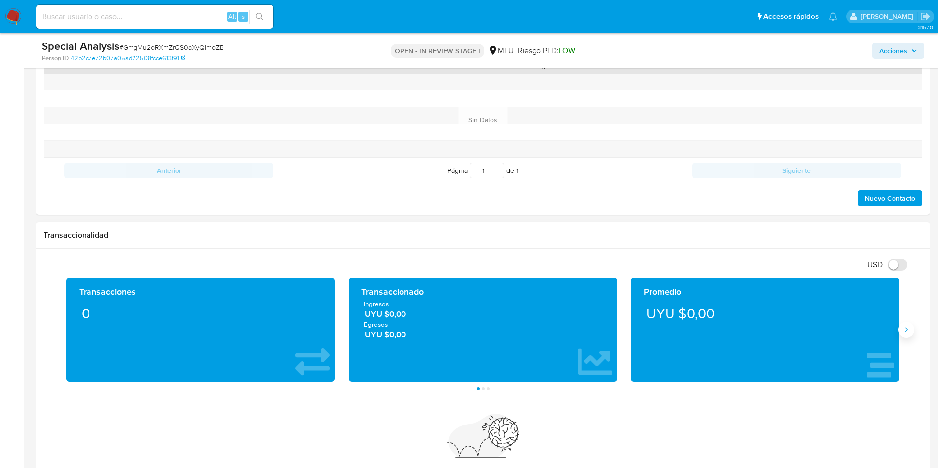
click at [909, 329] on icon "Siguiente" at bounding box center [907, 330] width 8 height 8
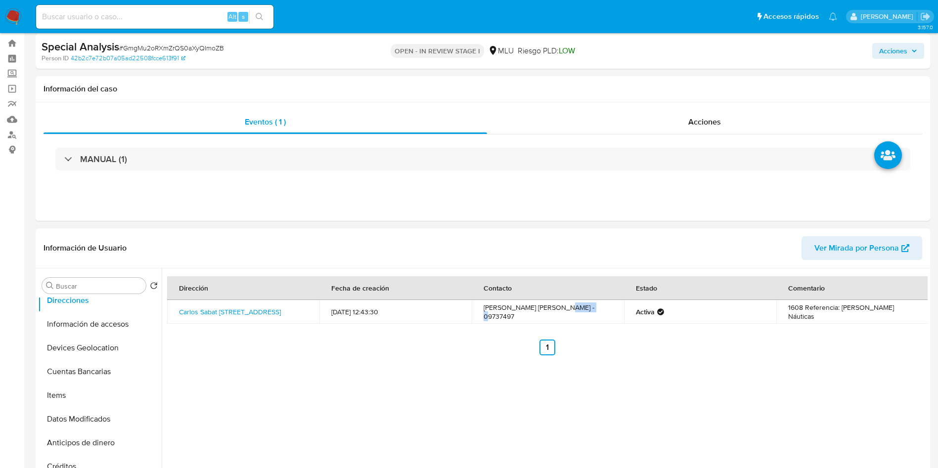
scroll to position [0, 0]
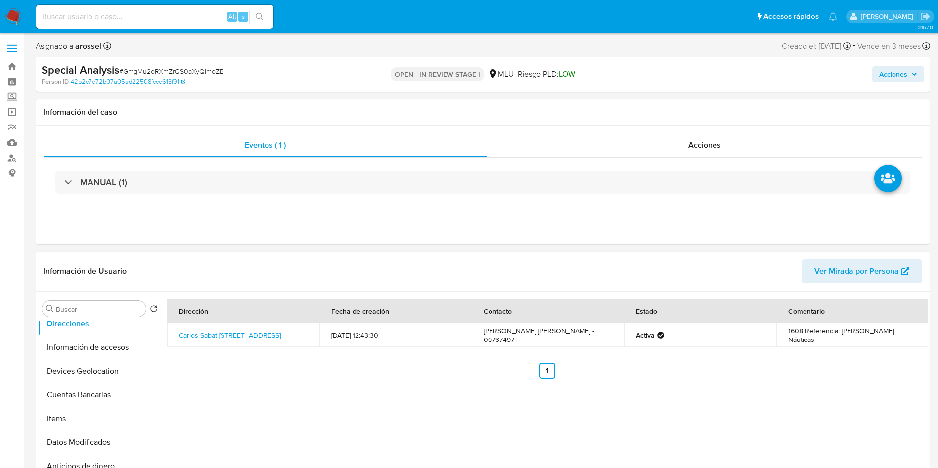
click at [328, 388] on div "Dirección Fecha de creación Contacto Estado Comentario Carlos Sabat [STREET_ADD…" at bounding box center [545, 418] width 766 height 253
click at [763, 358] on div "Dirección Fecha de creación Contacto Estado Comentario Carlos Sabat [STREET_ADD…" at bounding box center [547, 339] width 761 height 79
click at [153, 20] on input at bounding box center [154, 16] width 237 height 13
paste input "203918184"
type input "203918184"
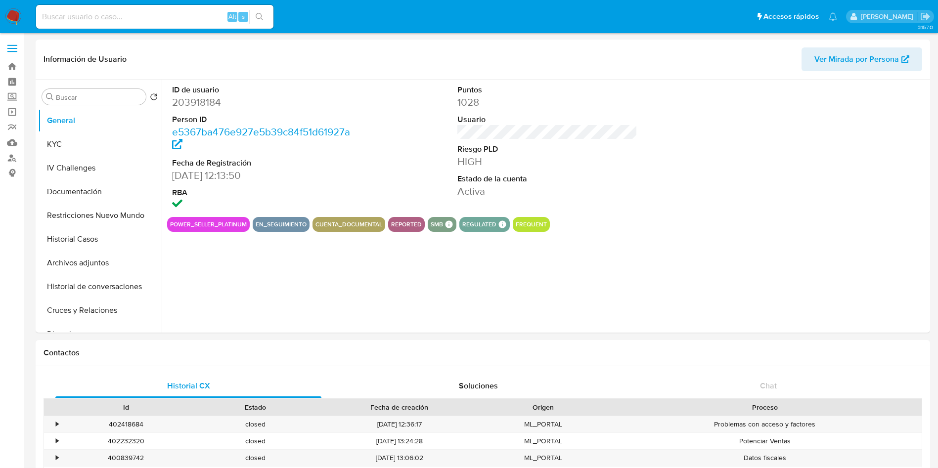
select select "10"
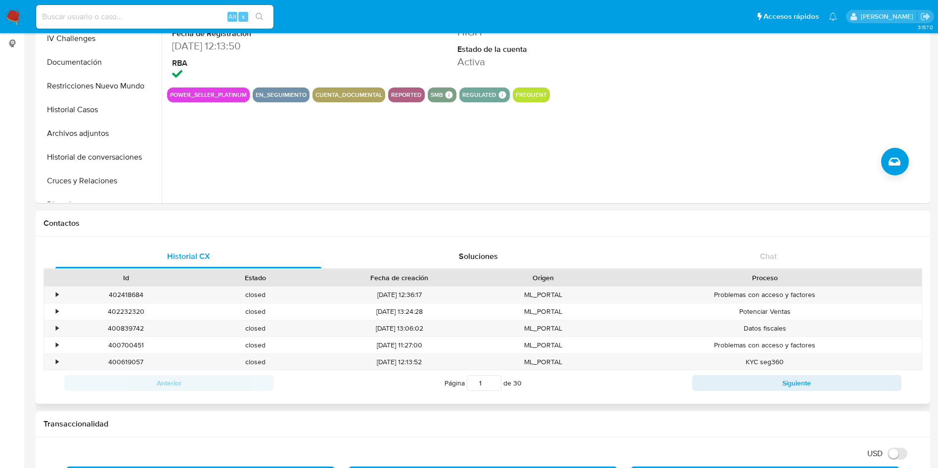
scroll to position [223, 0]
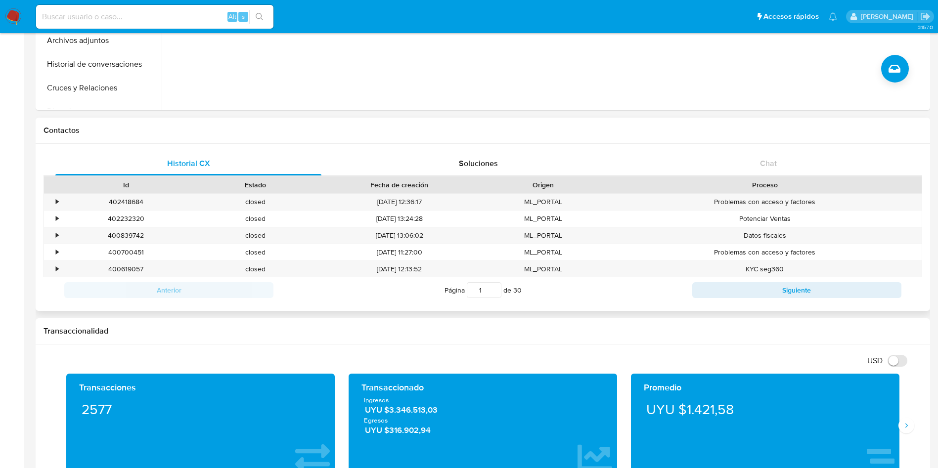
click at [779, 151] on div "Historial CX Soluciones Chat Id Estado Fecha de creación Origen Proceso • 40241…" at bounding box center [483, 227] width 895 height 167
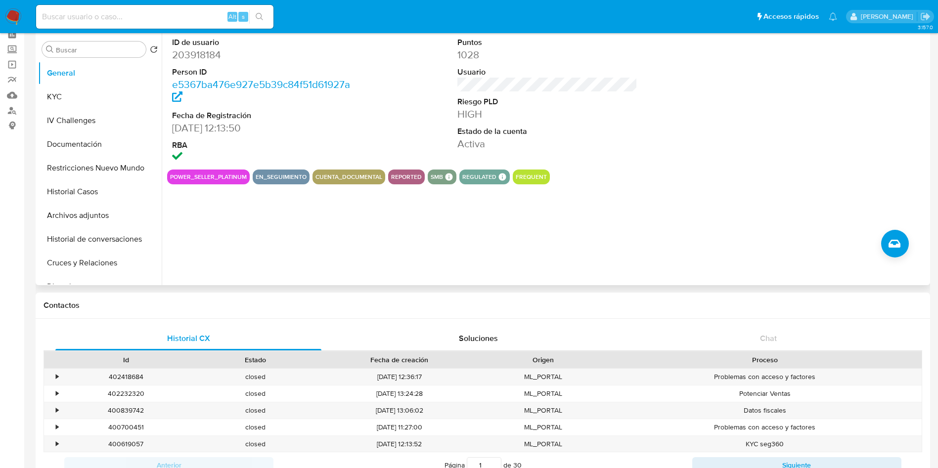
scroll to position [0, 0]
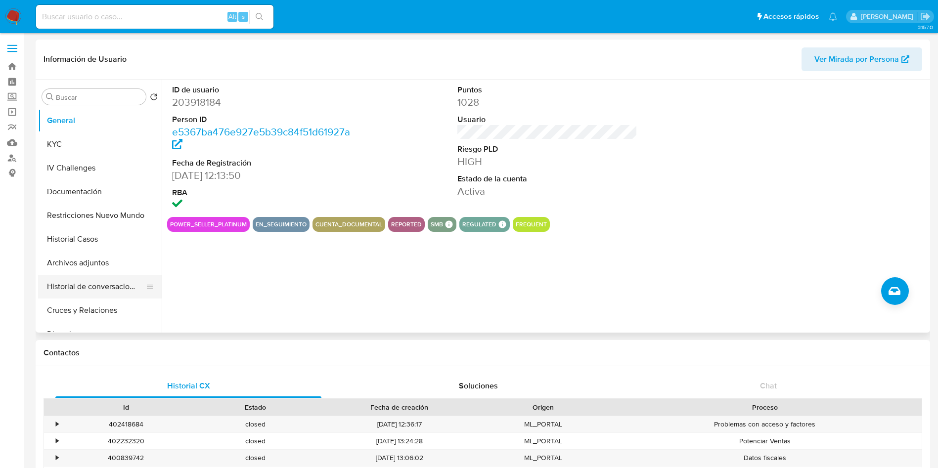
click at [112, 285] on button "Historial de conversaciones" at bounding box center [96, 287] width 116 height 24
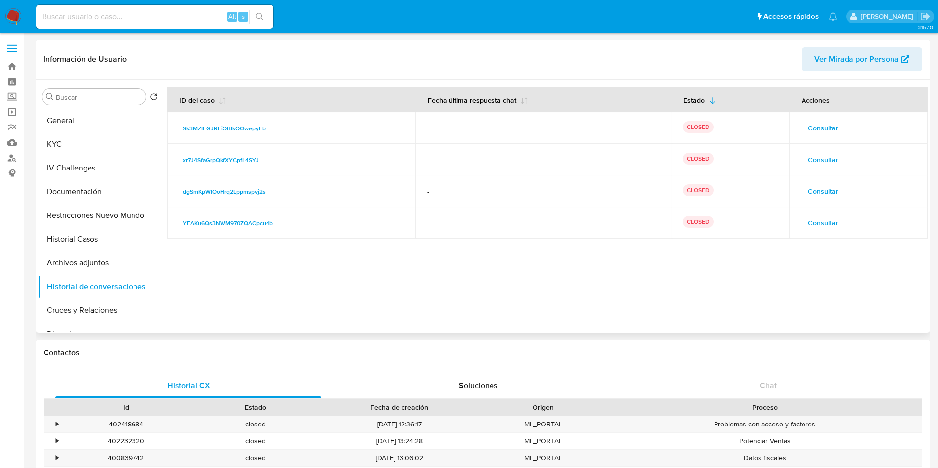
click at [811, 126] on span "Consultar" at bounding box center [823, 128] width 30 height 14
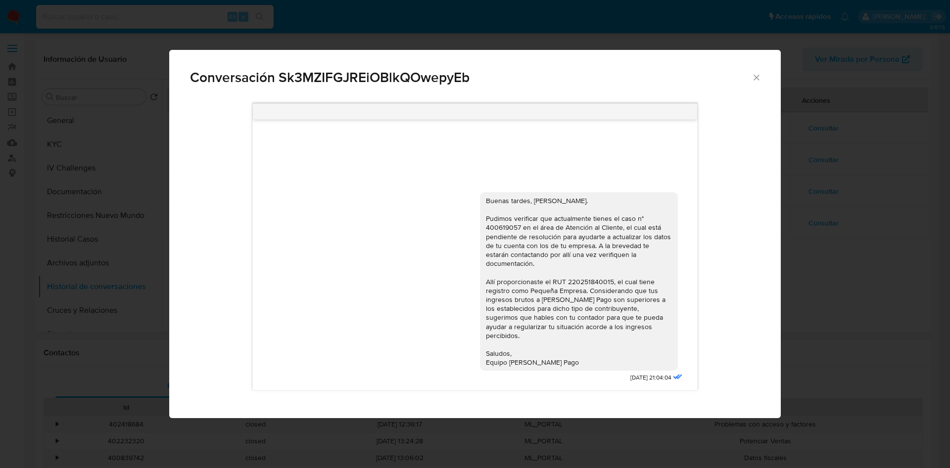
click at [621, 276] on div "Buenas tardes, [PERSON_NAME]. Pudimos verificar que actualmente tienes el caso …" at bounding box center [579, 281] width 186 height 171
click at [214, 24] on div "Conversación Sk3MZIFGJREiOBlkQOwepyEb Buenas tardes, [PERSON_NAME]. Pudimos ver…" at bounding box center [475, 234] width 950 height 468
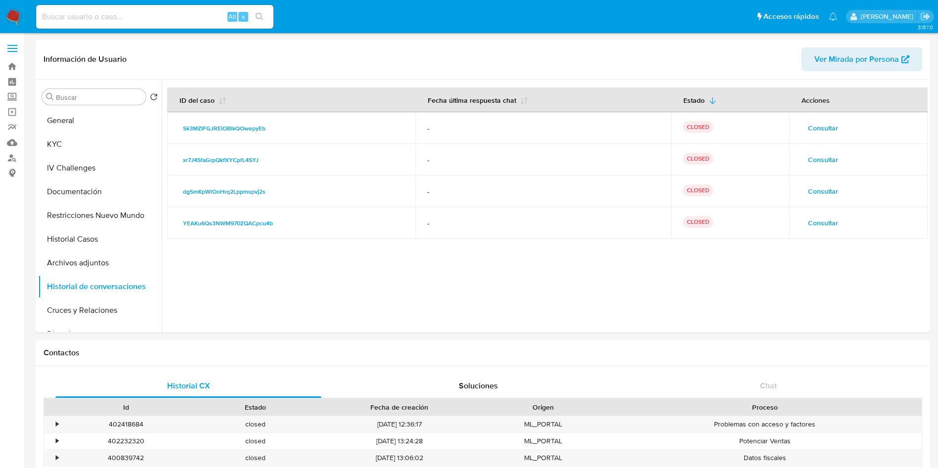
click at [155, 21] on input at bounding box center [154, 16] width 237 height 13
paste input "Z2ozuad136IWJ4ThziBxbBAl"
type input "Z2ozuad136IWJ4ThziBxbBAl"
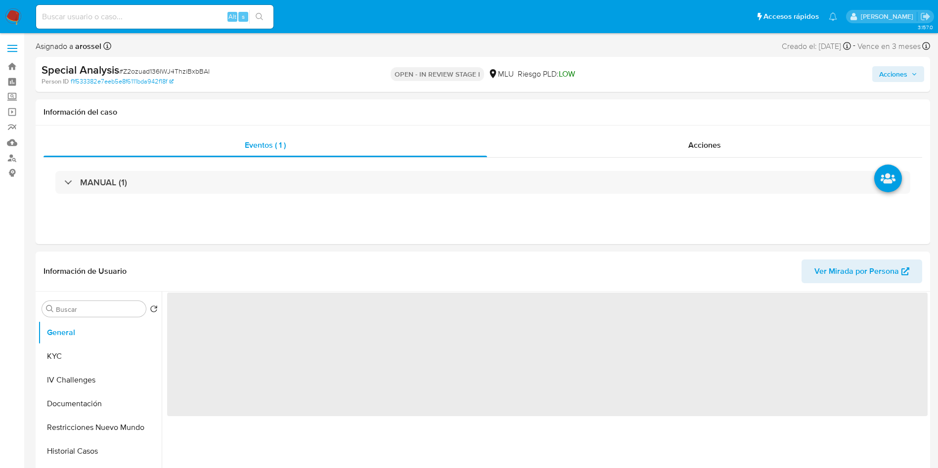
select select "10"
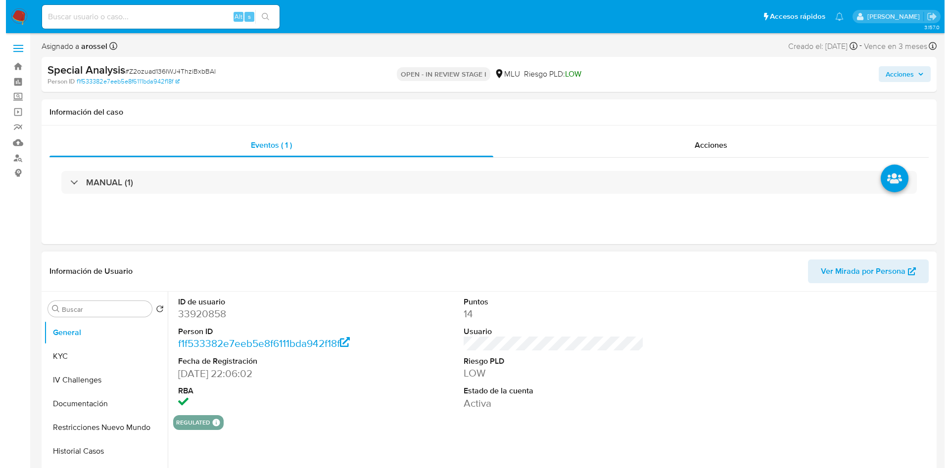
scroll to position [148, 0]
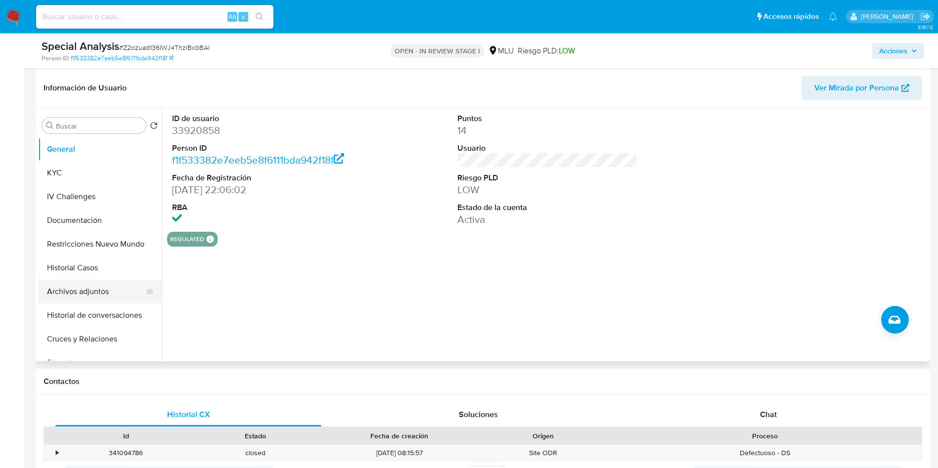
click at [95, 288] on button "Archivos adjuntos" at bounding box center [96, 292] width 116 height 24
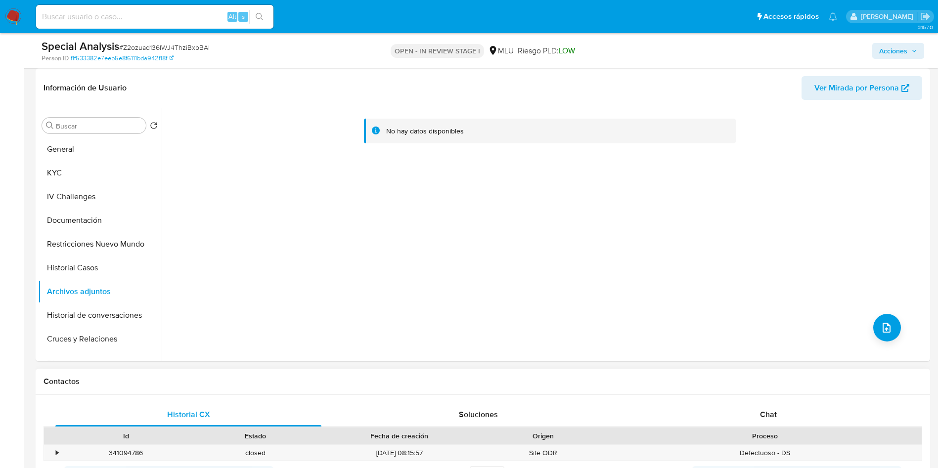
drag, startPoint x: 895, startPoint y: 318, endPoint x: 856, endPoint y: 381, distance: 73.7
click at [894, 320] on div "No hay datos disponibles" at bounding box center [545, 234] width 766 height 253
click at [885, 327] on icon "upload-file" at bounding box center [887, 328] width 12 height 12
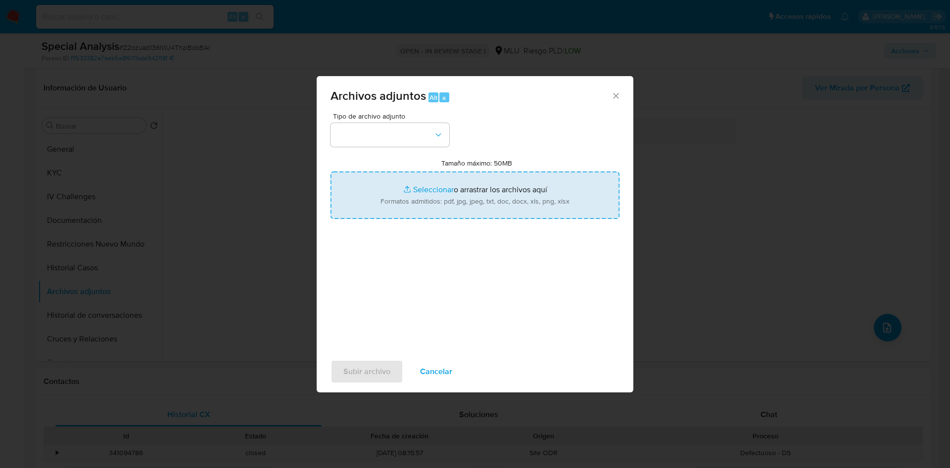
click at [447, 218] on input "Tamaño máximo: 50MB Seleccionar archivos" at bounding box center [474, 195] width 289 height 47
type input "C:\fakepath\Análisis de Pedido de información - 7579.pdf"
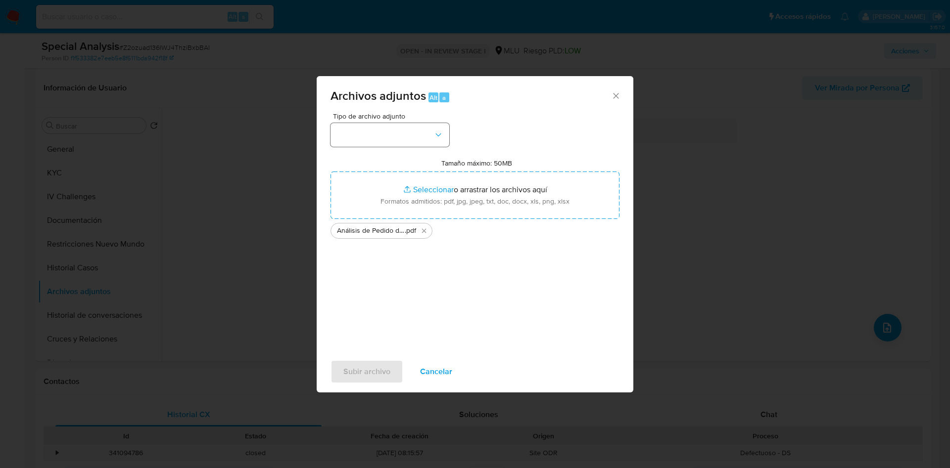
drag, startPoint x: 362, startPoint y: 156, endPoint x: 359, endPoint y: 136, distance: 20.4
click at [357, 137] on div "Tipo de archivo adjunto Tamaño máximo: 50MB Seleccionar archivos Seleccionar o …" at bounding box center [474, 229] width 289 height 233
click at [361, 135] on button "button" at bounding box center [389, 135] width 119 height 24
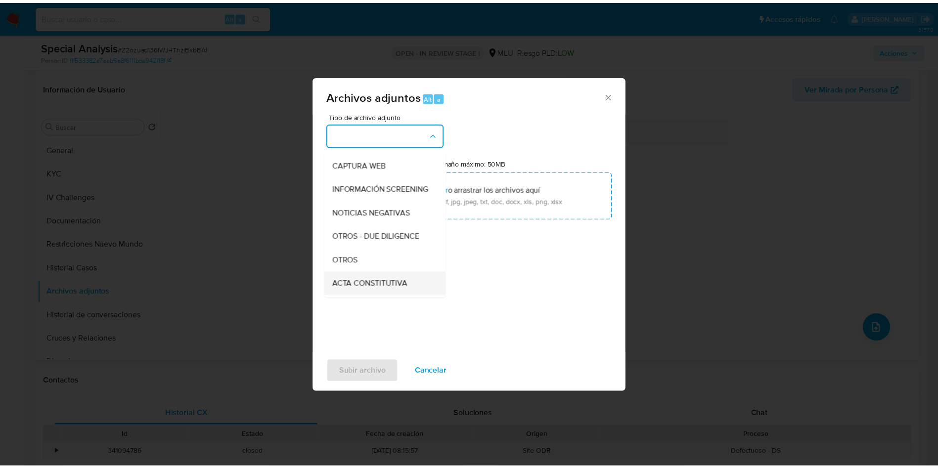
scroll to position [74, 0]
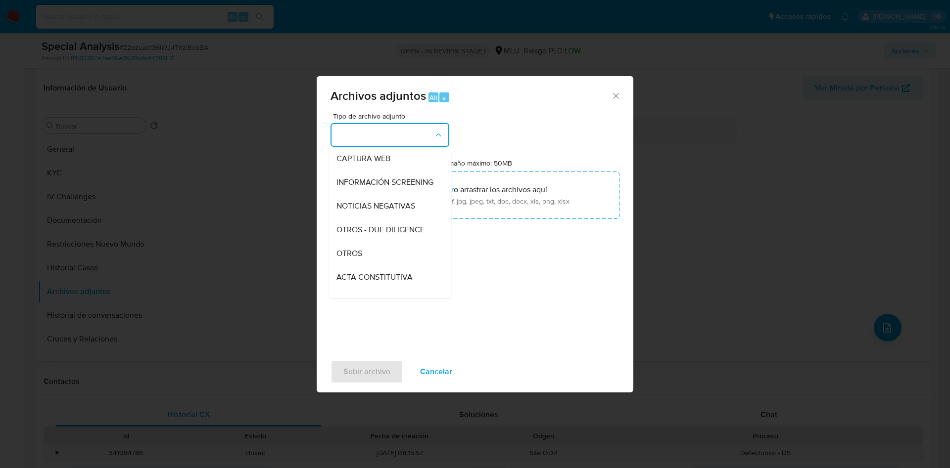
drag, startPoint x: 354, startPoint y: 263, endPoint x: 370, endPoint y: 349, distance: 88.1
click at [354, 259] on span "OTROS" at bounding box center [349, 254] width 26 height 10
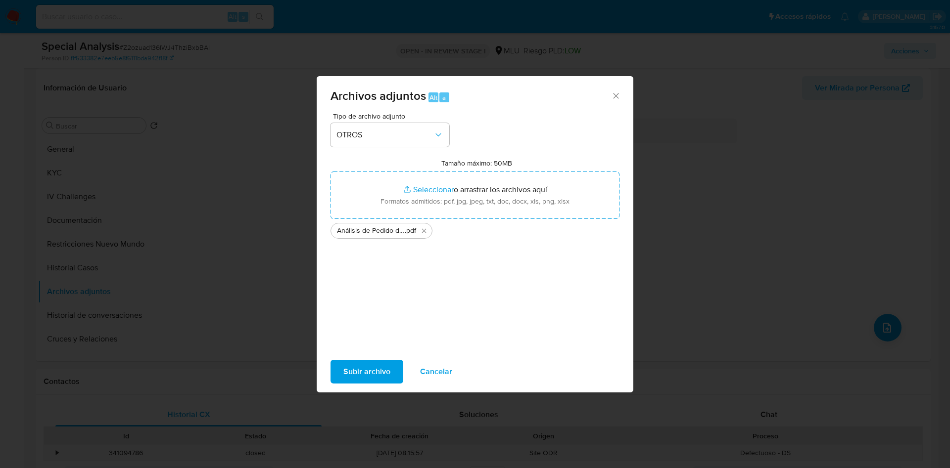
click at [370, 364] on span "Subir archivo" at bounding box center [366, 372] width 47 height 22
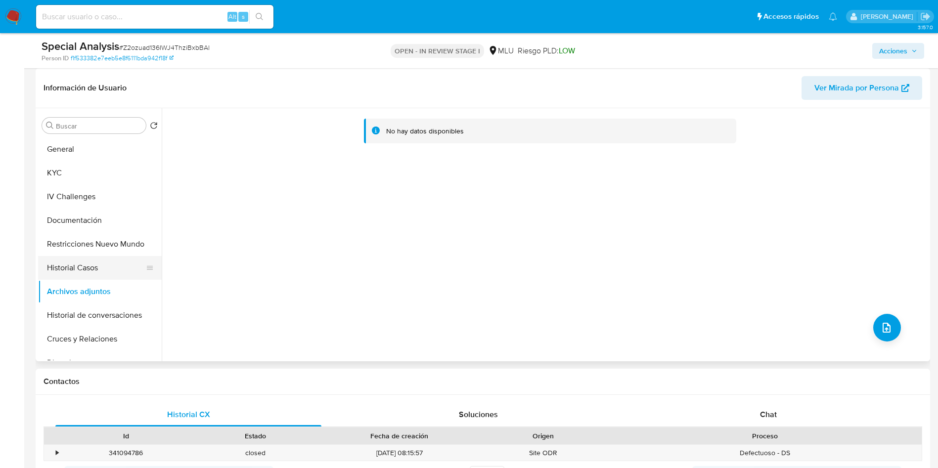
click at [118, 264] on button "Historial Casos" at bounding box center [96, 268] width 116 height 24
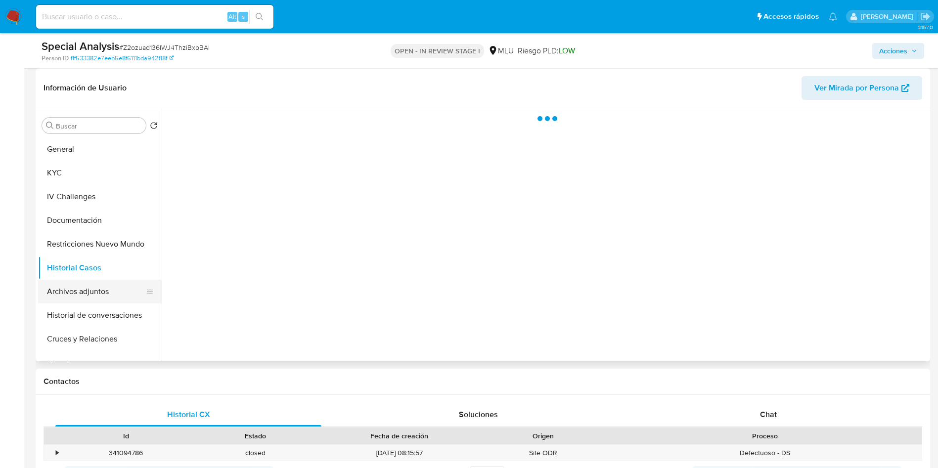
click at [111, 294] on button "Archivos adjuntos" at bounding box center [96, 292] width 116 height 24
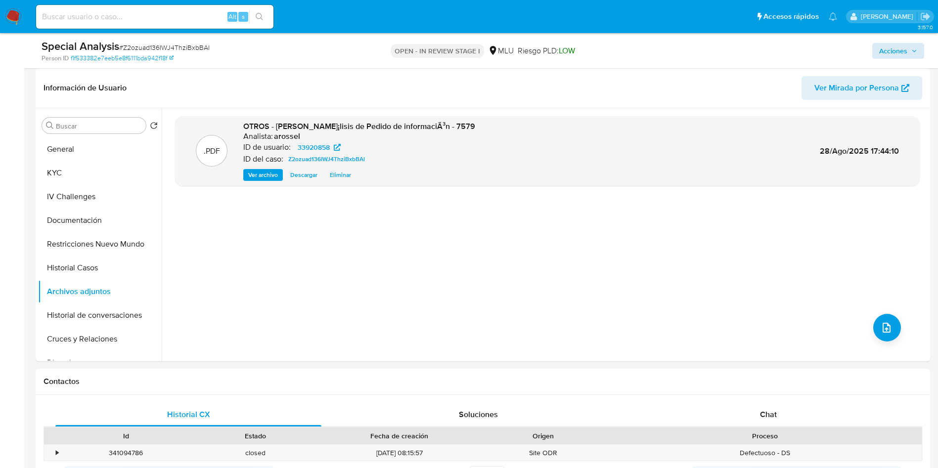
drag, startPoint x: 901, startPoint y: 59, endPoint x: 874, endPoint y: 57, distance: 26.8
click at [901, 59] on div "Acciones" at bounding box center [779, 50] width 292 height 23
click at [908, 50] on span "Acciones" at bounding box center [898, 51] width 38 height 14
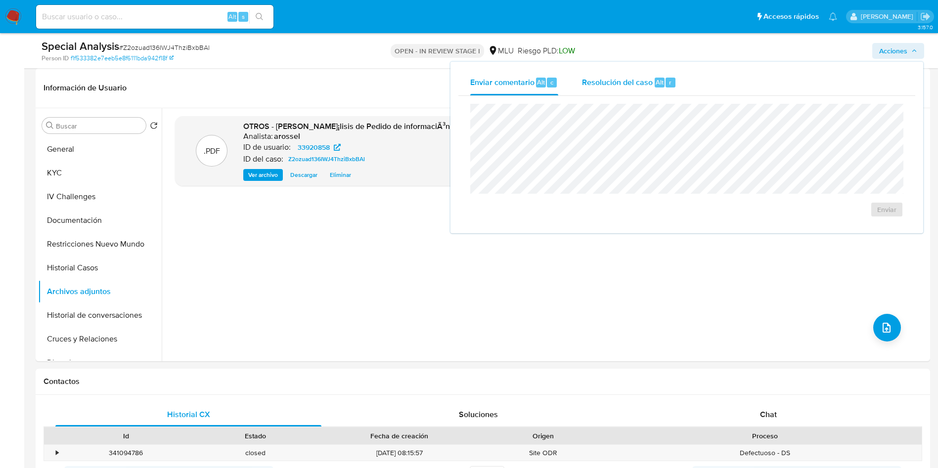
click at [609, 91] on div "Resolución del caso Alt r" at bounding box center [629, 83] width 94 height 26
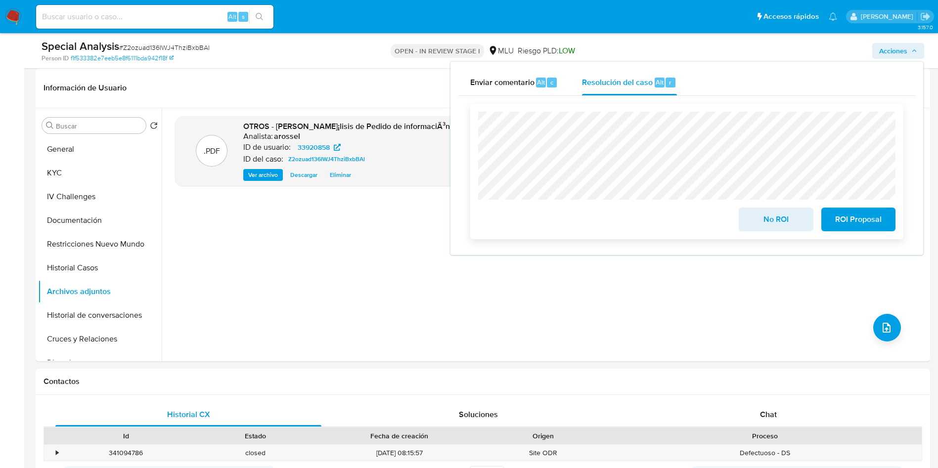
click at [776, 226] on span "No ROI" at bounding box center [776, 220] width 48 height 22
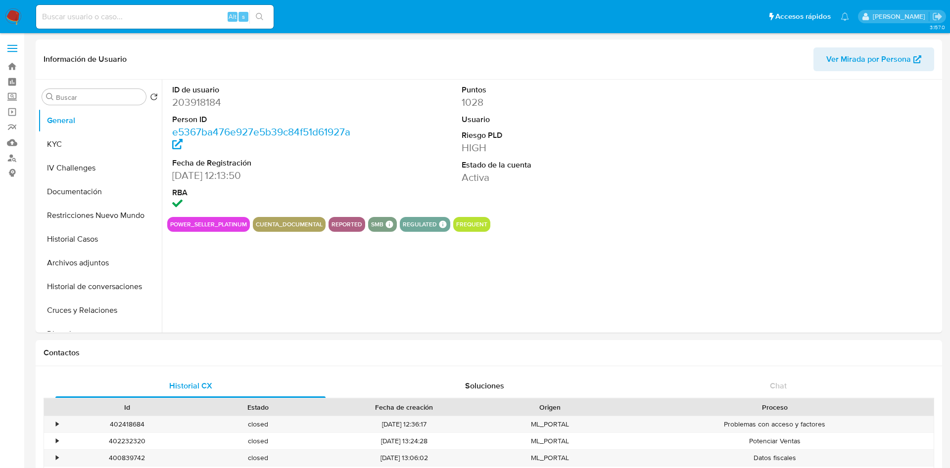
select select "10"
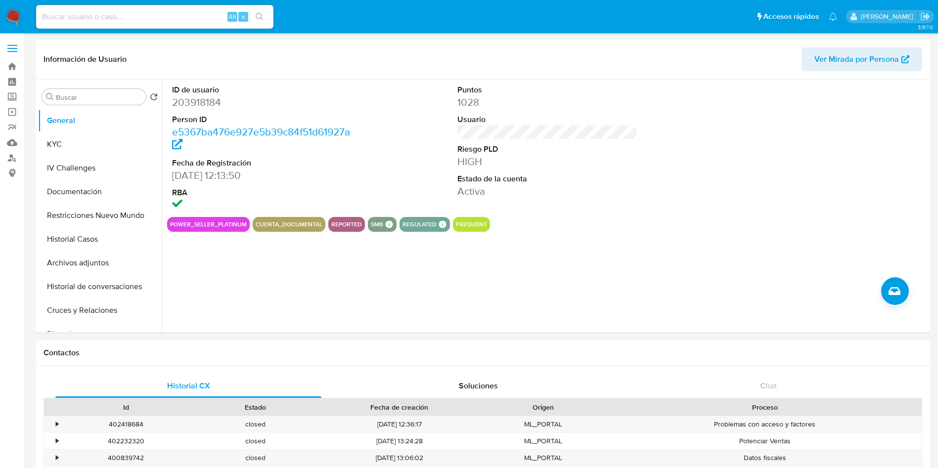
click at [175, 18] on input at bounding box center [154, 16] width 237 height 13
paste input "48WUe2ZUjzIshOVNzHl0kGlF"
type input "48WUe2ZUjzIshOVNzHl0kGlF"
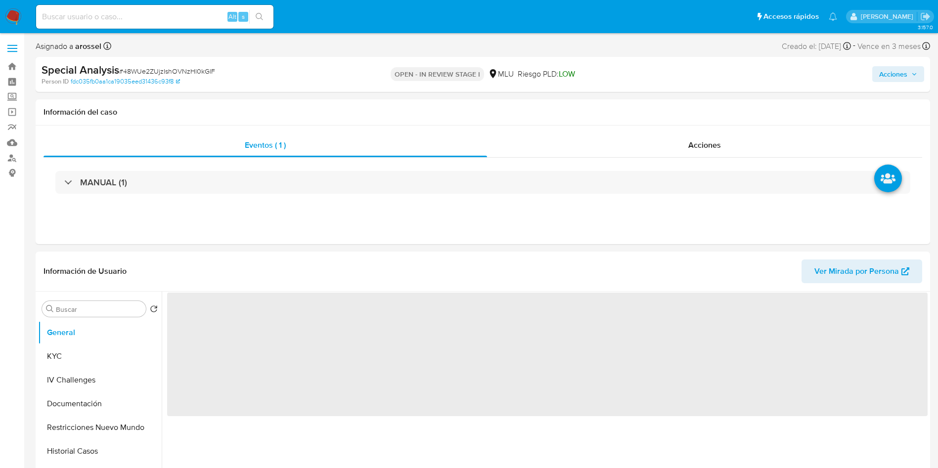
select select "10"
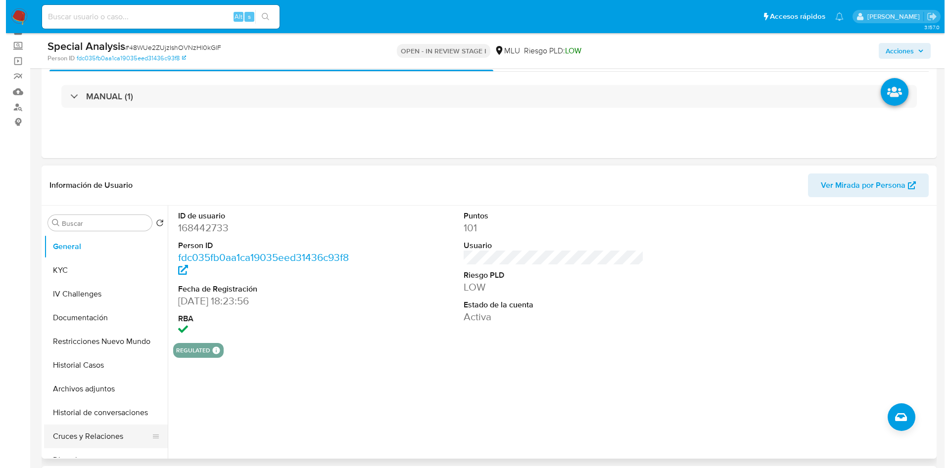
scroll to position [74, 0]
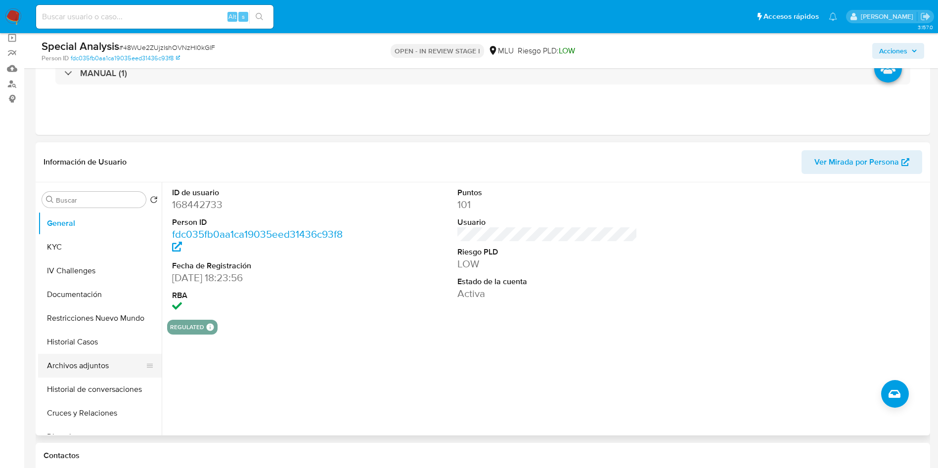
click at [86, 369] on button "Archivos adjuntos" at bounding box center [96, 366] width 116 height 24
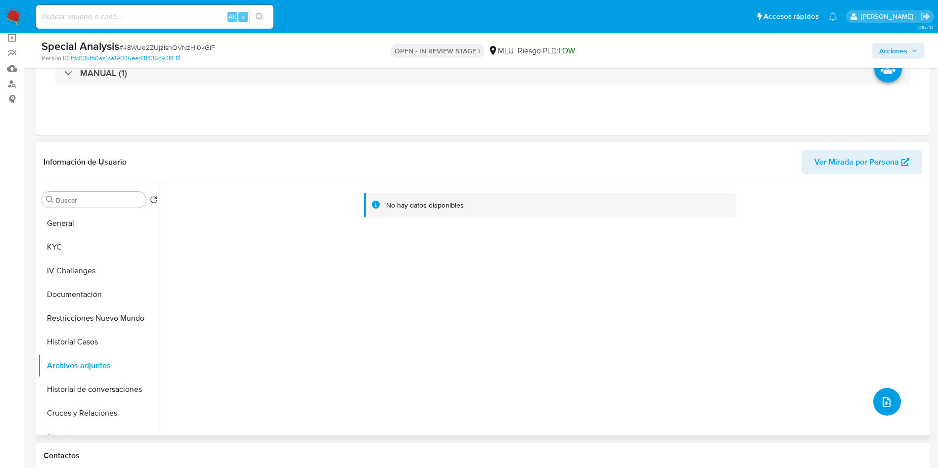
click at [875, 401] on button "upload-file" at bounding box center [887, 402] width 28 height 28
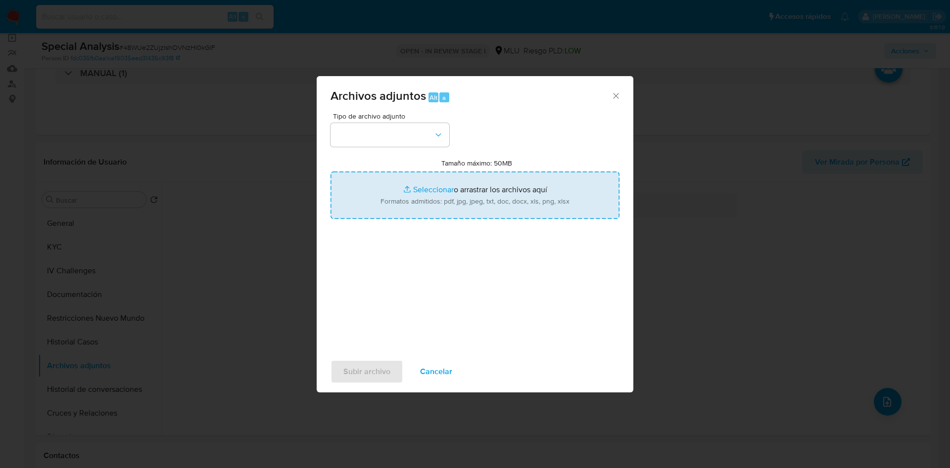
drag, startPoint x: 511, startPoint y: 206, endPoint x: 505, endPoint y: 203, distance: 6.6
click at [507, 203] on input "Tamaño máximo: 50MB Seleccionar archivos" at bounding box center [474, 195] width 289 height 47
type input "C:\fakepath\Análisis de Pedido de información - 7579.pdf"
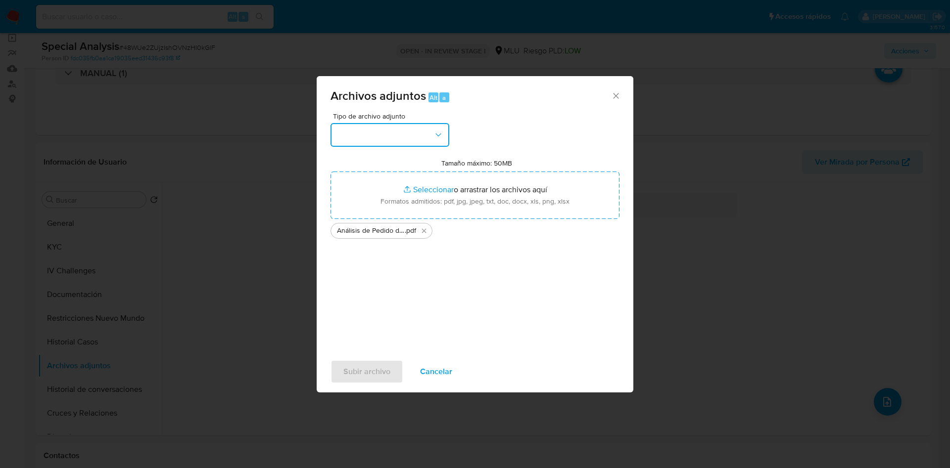
click at [382, 133] on button "button" at bounding box center [389, 135] width 119 height 24
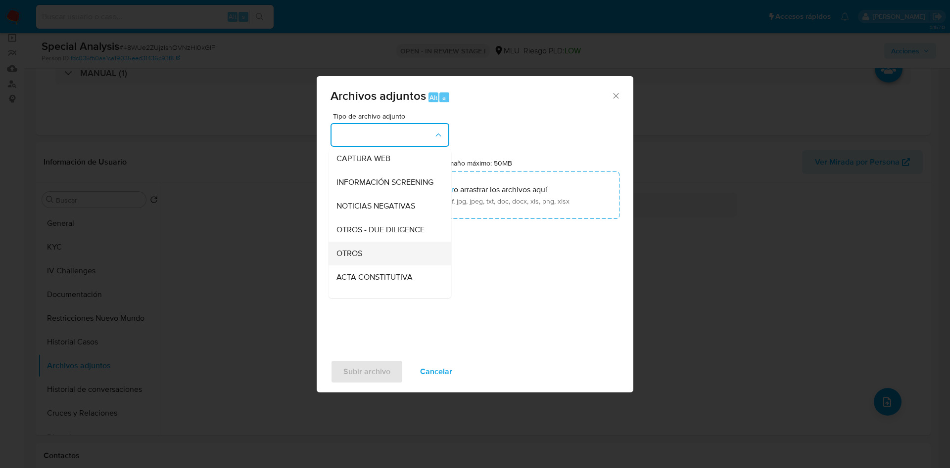
click at [377, 261] on div "OTROS" at bounding box center [386, 254] width 101 height 24
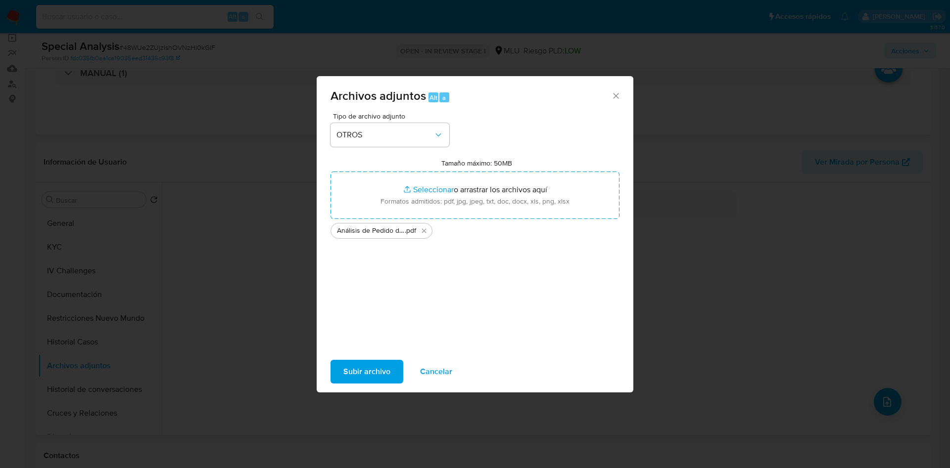
click at [376, 366] on span "Subir archivo" at bounding box center [366, 372] width 47 height 22
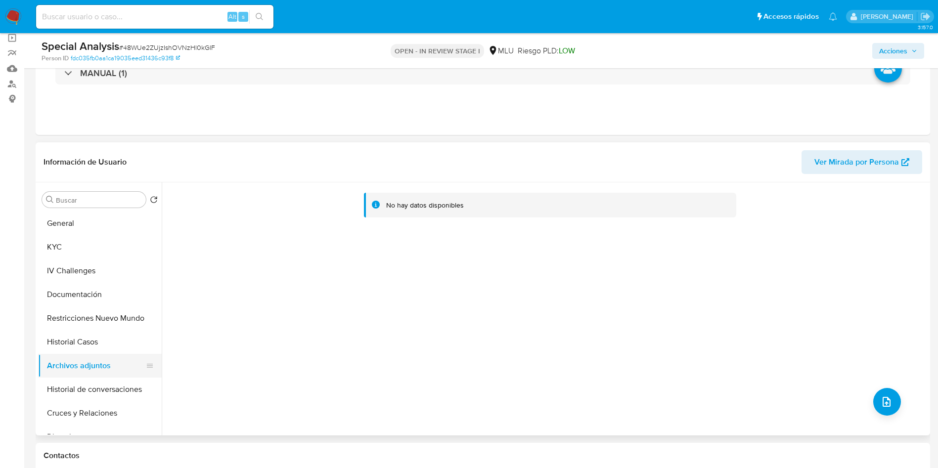
click at [95, 344] on button "Historial Casos" at bounding box center [100, 342] width 124 height 24
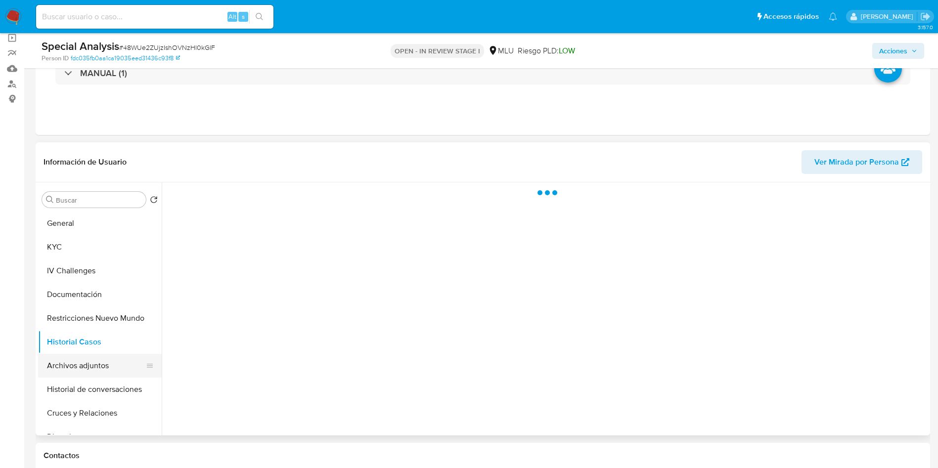
click at [92, 365] on button "Archivos adjuntos" at bounding box center [96, 366] width 116 height 24
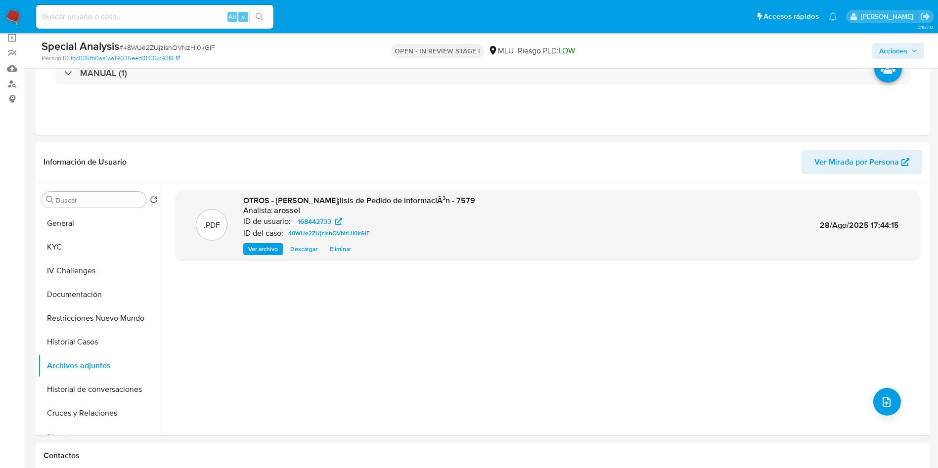
click at [881, 48] on span "Acciones" at bounding box center [893, 51] width 28 height 16
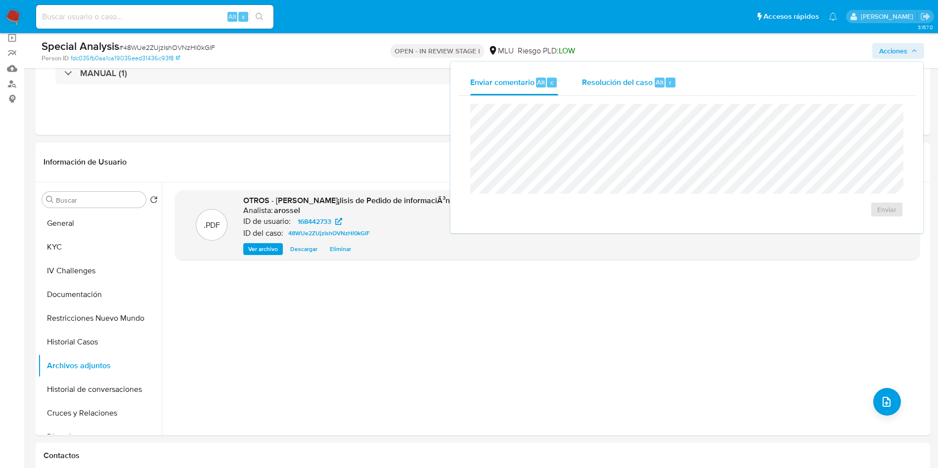
click at [634, 86] on span "Resolución del caso" at bounding box center [617, 81] width 71 height 11
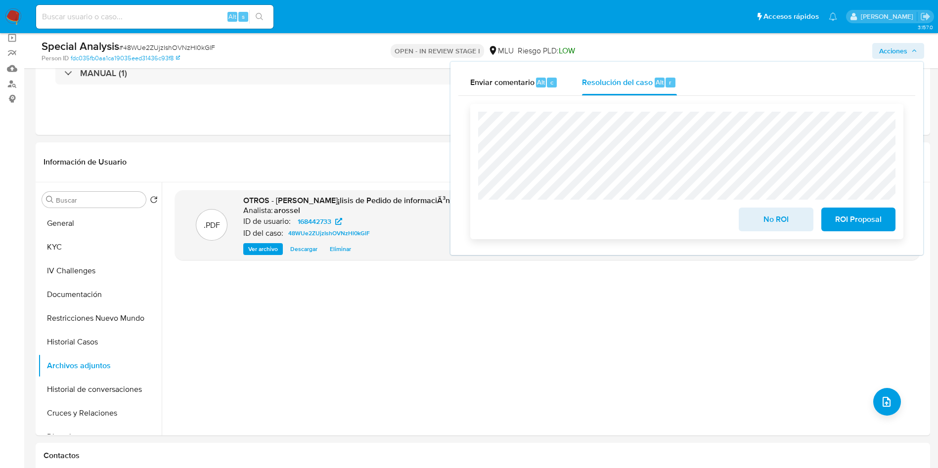
click at [761, 216] on span "No ROI" at bounding box center [776, 220] width 48 height 22
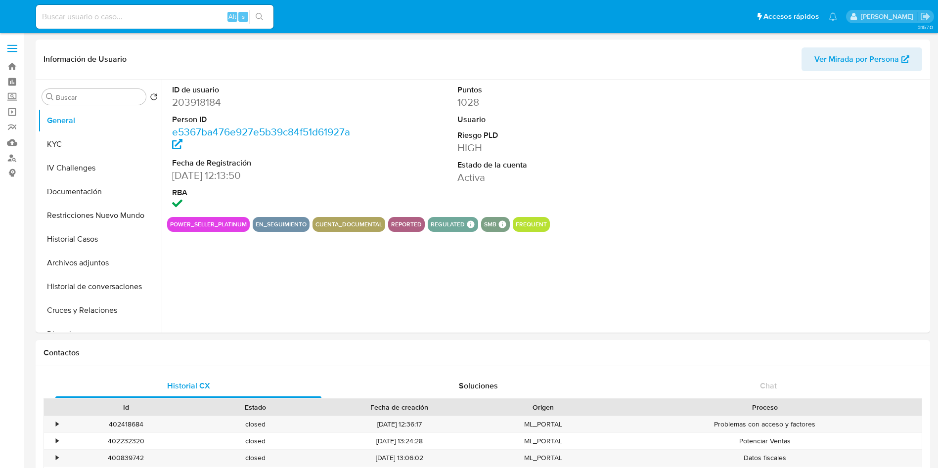
select select "10"
click at [178, 23] on div "Alt s" at bounding box center [154, 17] width 237 height 24
click at [176, 19] on input at bounding box center [154, 16] width 237 height 13
paste input "iy8GwddBV1eULL17IWiiqOF6"
type input "iy8GwddBV1eULL17IWiiqOF6"
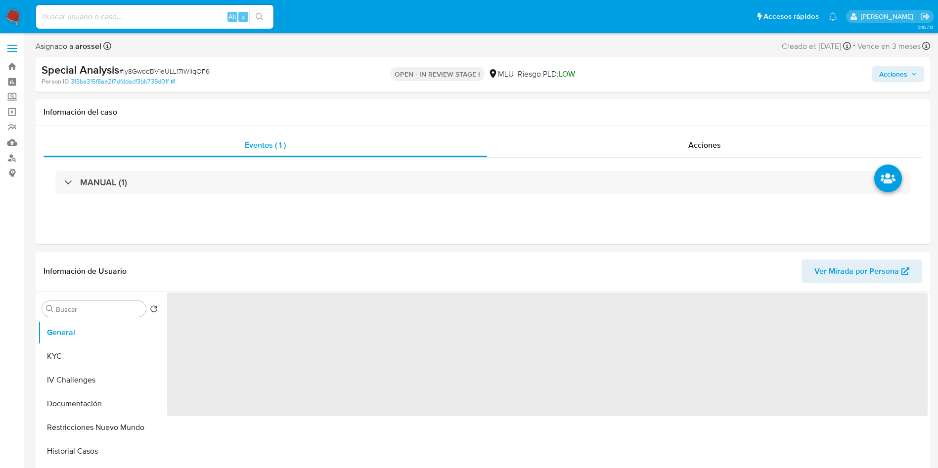
select select "10"
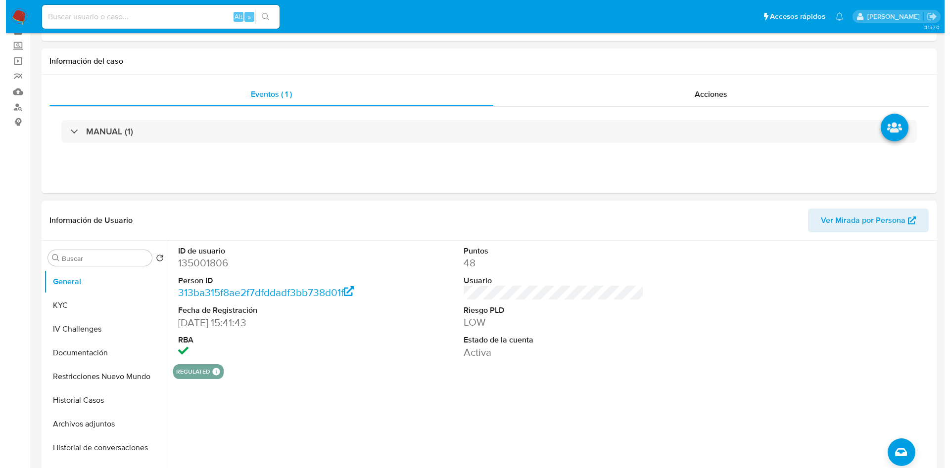
scroll to position [74, 0]
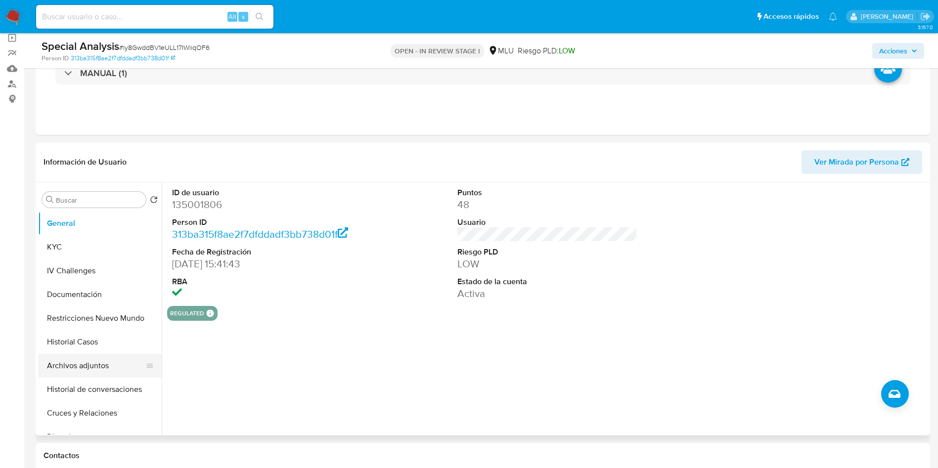
click at [94, 372] on button "Archivos adjuntos" at bounding box center [96, 366] width 116 height 24
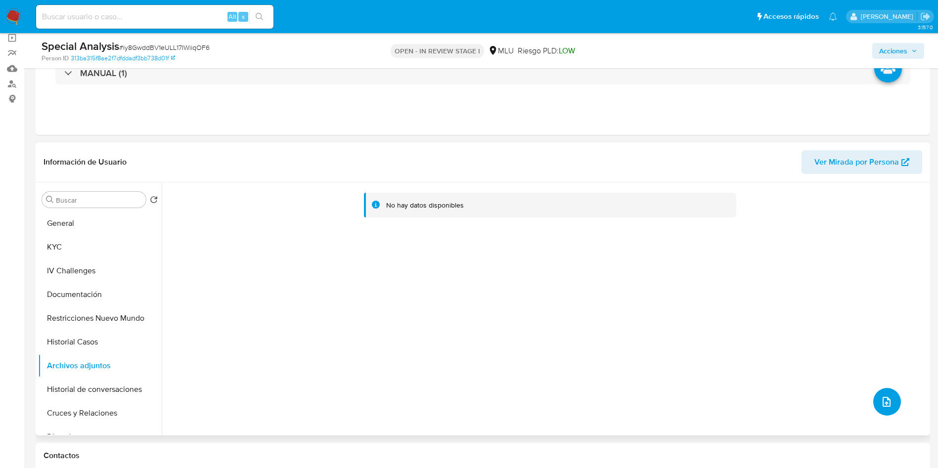
click at [885, 395] on button "upload-file" at bounding box center [887, 402] width 28 height 28
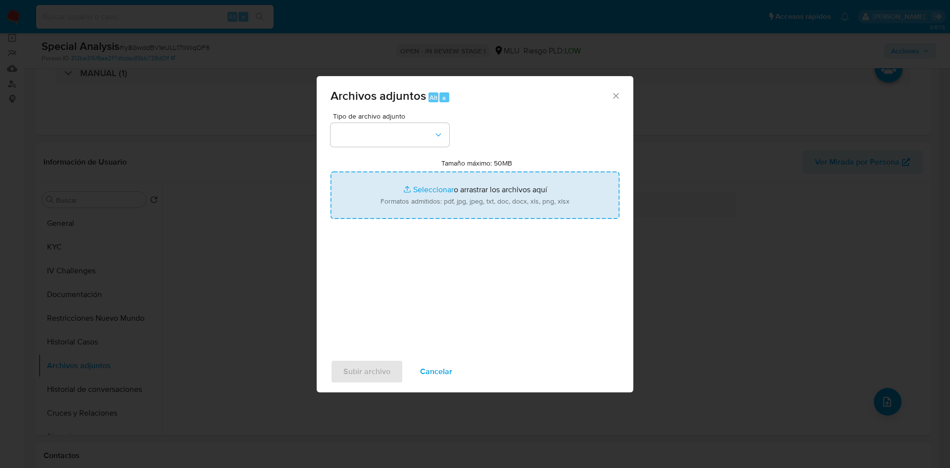
click at [486, 194] on input "Tamaño máximo: 50MB Seleccionar archivos" at bounding box center [474, 195] width 289 height 47
type input "C:\fakepath\Análisis de Pedido de información - 7579.pdf"
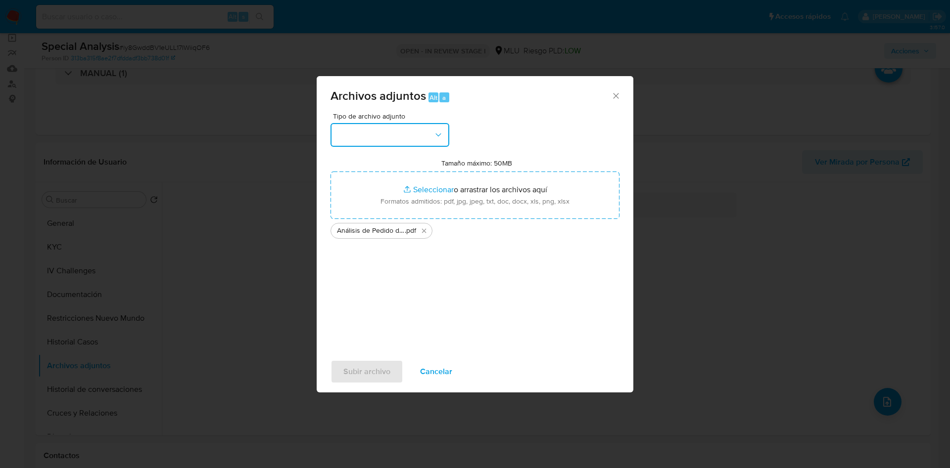
click at [372, 135] on button "button" at bounding box center [389, 135] width 119 height 24
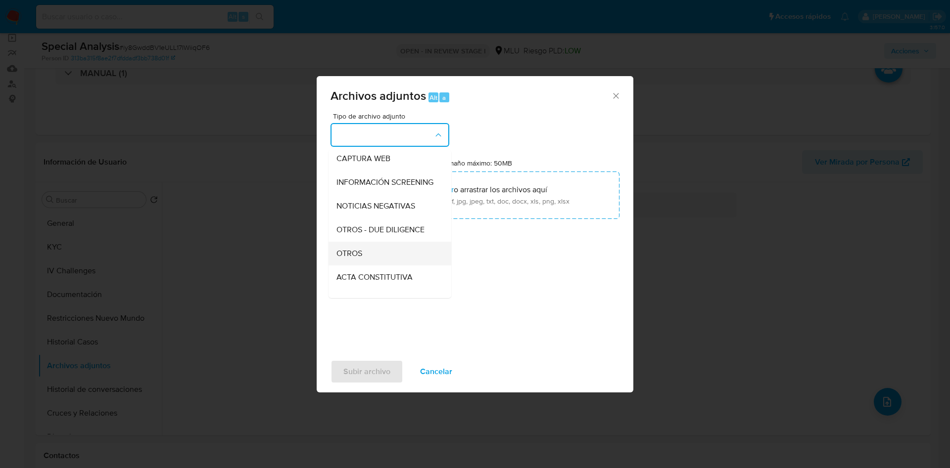
click at [369, 261] on div "OTROS" at bounding box center [386, 254] width 101 height 24
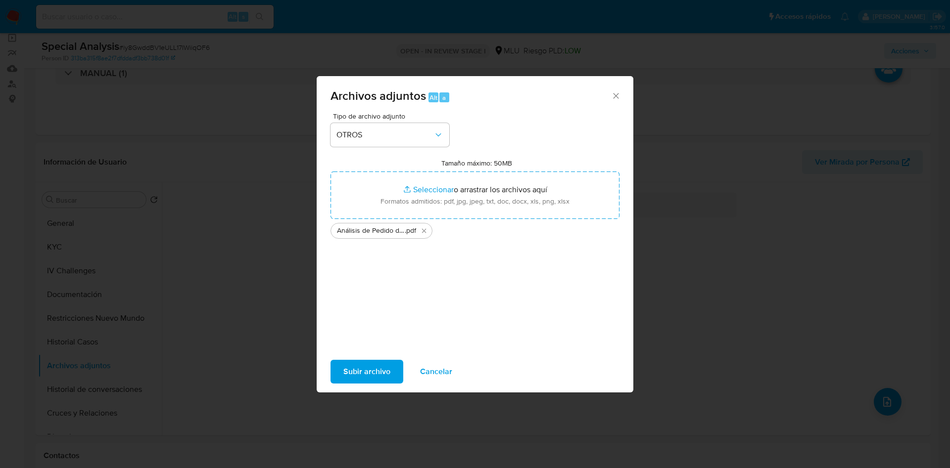
click at [376, 375] on span "Subir archivo" at bounding box center [366, 372] width 47 height 22
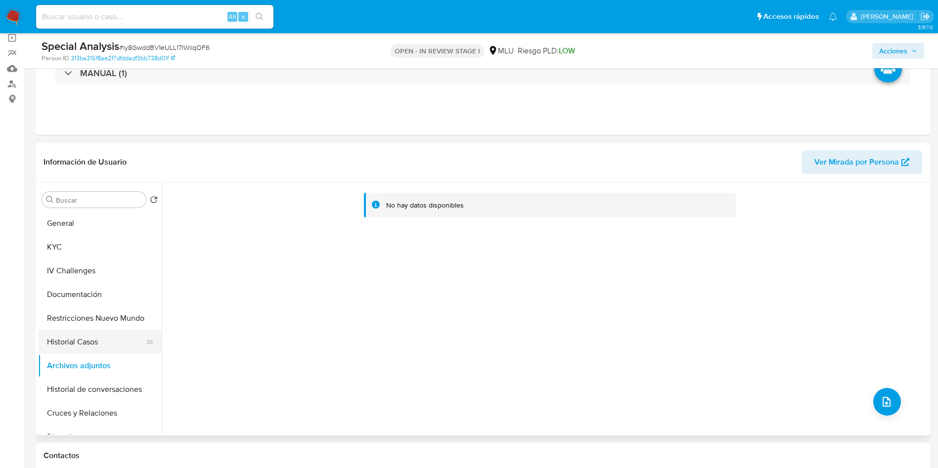
click at [89, 333] on button "Historial Casos" at bounding box center [96, 342] width 116 height 24
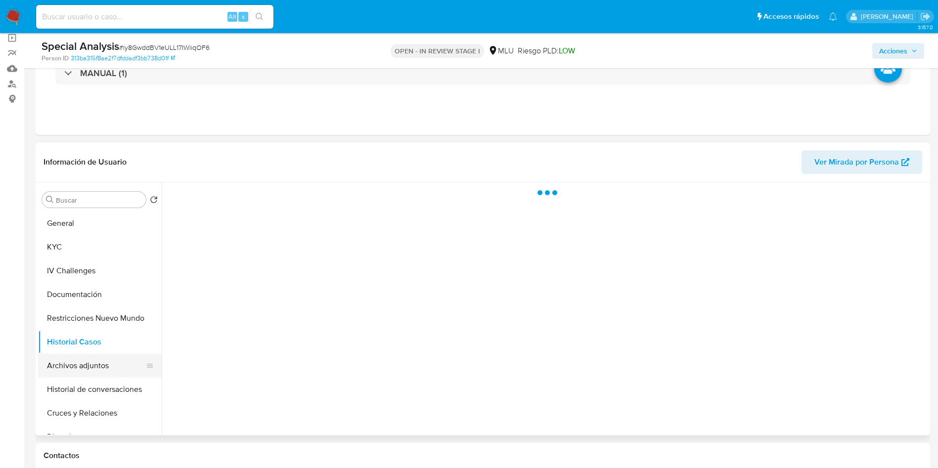
click at [88, 367] on button "Archivos adjuntos" at bounding box center [96, 366] width 116 height 24
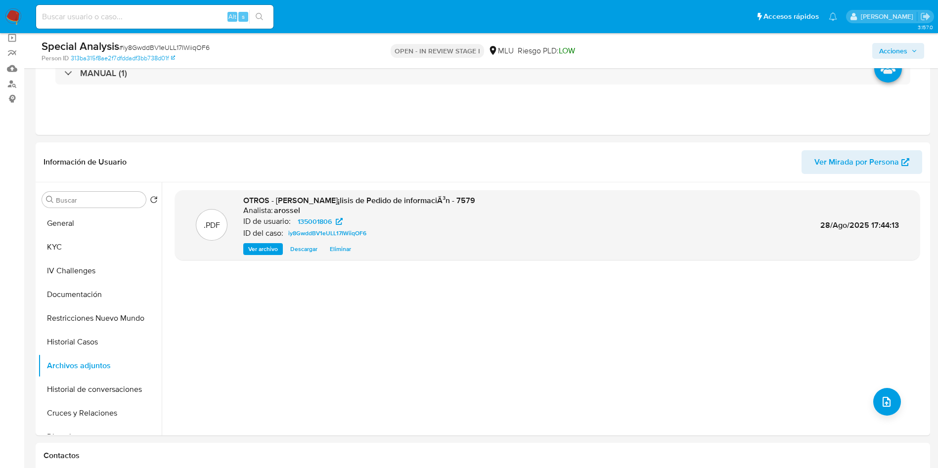
click at [891, 53] on span "Acciones" at bounding box center [893, 51] width 28 height 16
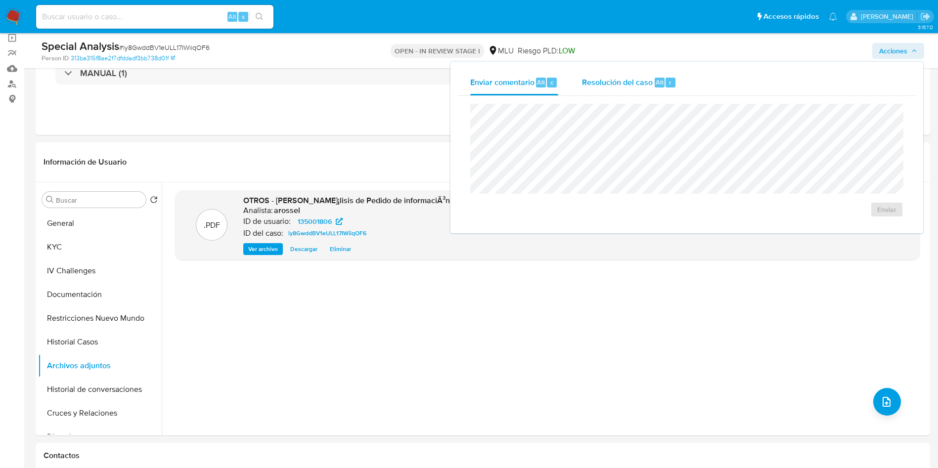
click at [607, 95] on div "Resolución del caso Alt r" at bounding box center [629, 83] width 94 height 26
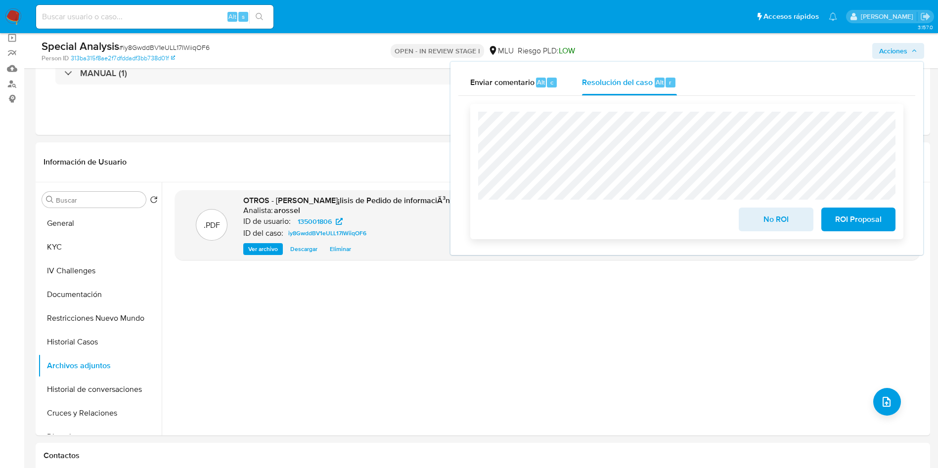
click at [765, 230] on span "No ROI" at bounding box center [776, 220] width 48 height 22
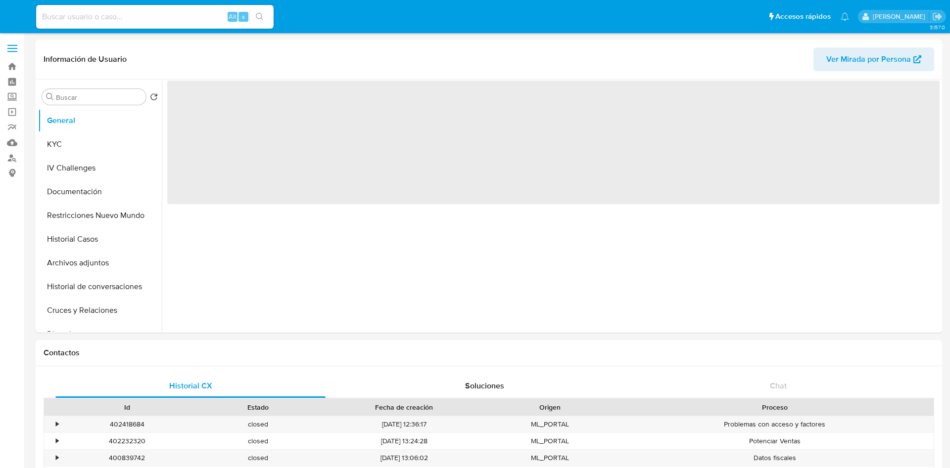
select select "10"
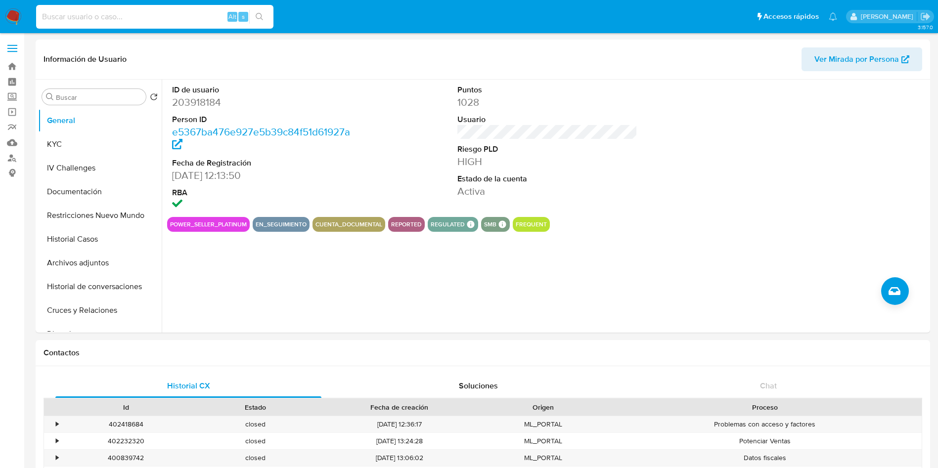
drag, startPoint x: 176, startPoint y: 18, endPoint x: 160, endPoint y: 9, distance: 18.4
click at [176, 18] on input at bounding box center [154, 16] width 237 height 13
paste input "GmgMu2oRXmZrQS0aXyQImoZB"
type input "GmgMu2oRXmZrQS0aXyQImoZB"
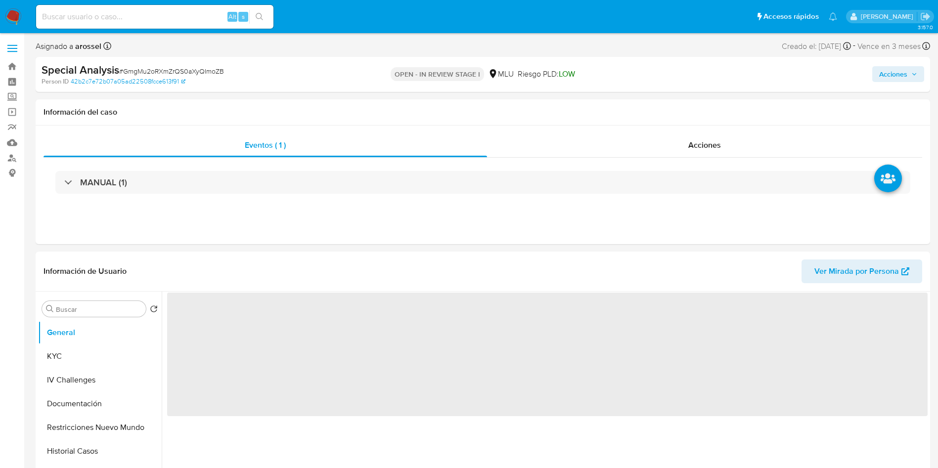
select select "10"
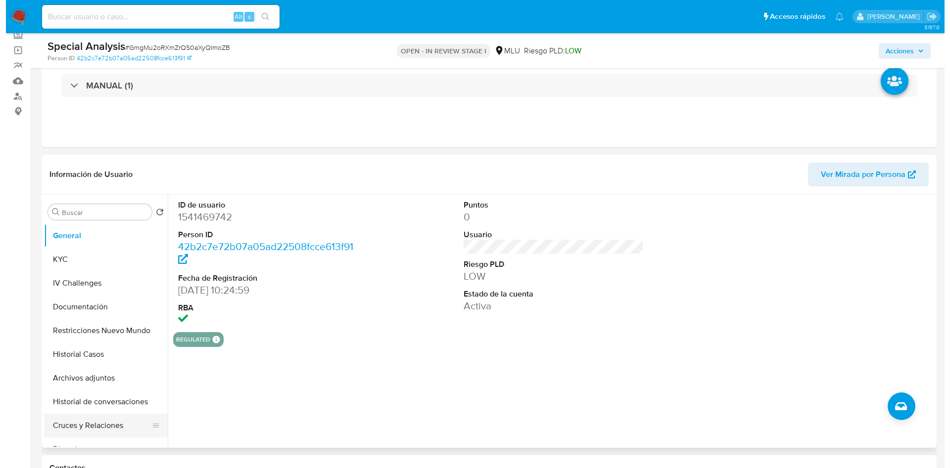
scroll to position [148, 0]
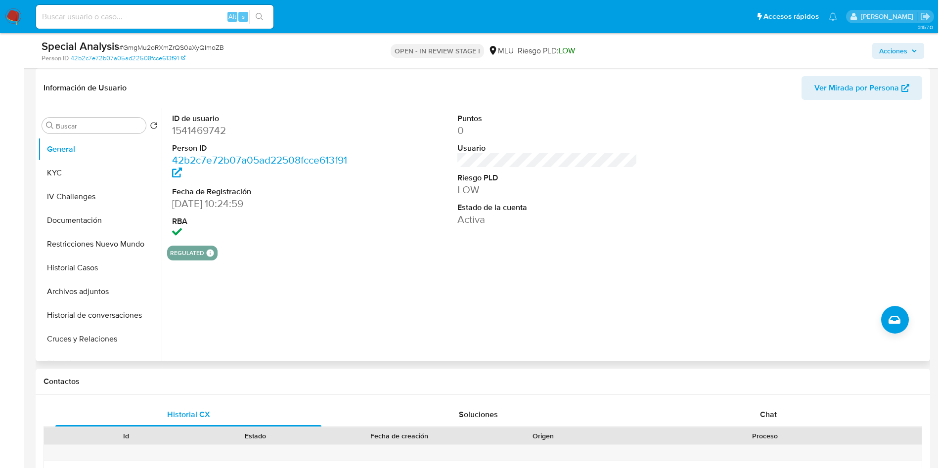
drag, startPoint x: 95, startPoint y: 295, endPoint x: 209, endPoint y: 311, distance: 114.9
click at [95, 295] on button "Archivos adjuntos" at bounding box center [100, 292] width 124 height 24
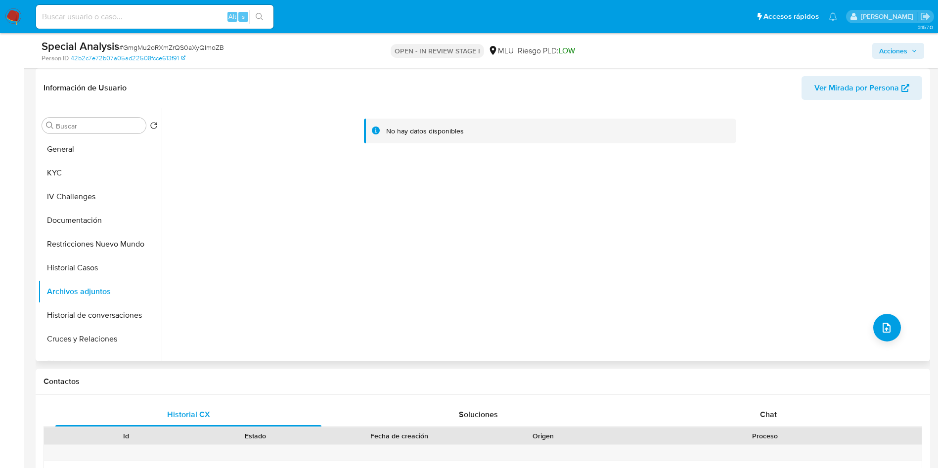
click at [903, 337] on div "No hay datos disponibles" at bounding box center [545, 234] width 766 height 253
click at [883, 324] on icon "upload-file" at bounding box center [887, 328] width 8 height 10
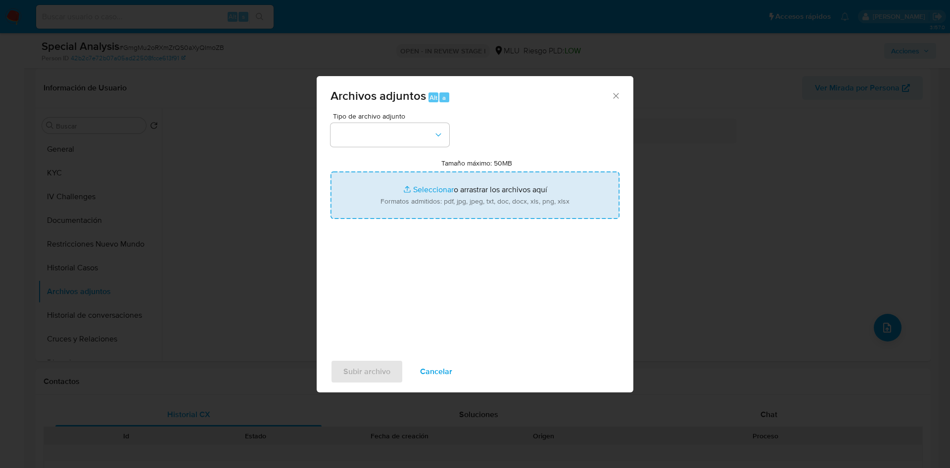
click at [483, 203] on input "Tamaño máximo: 50MB Seleccionar archivos" at bounding box center [474, 195] width 289 height 47
type input "C:\fakepath\Análisis de Pedido de información - 7579.pdf"
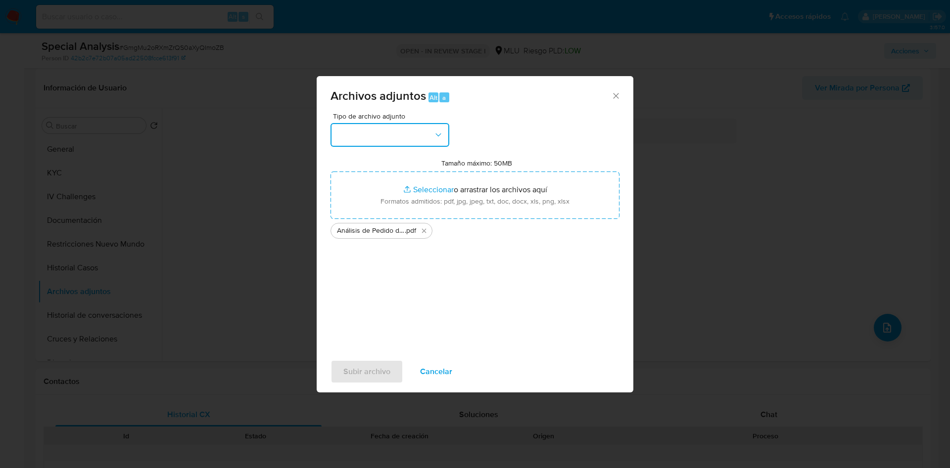
click at [413, 135] on button "button" at bounding box center [389, 135] width 119 height 24
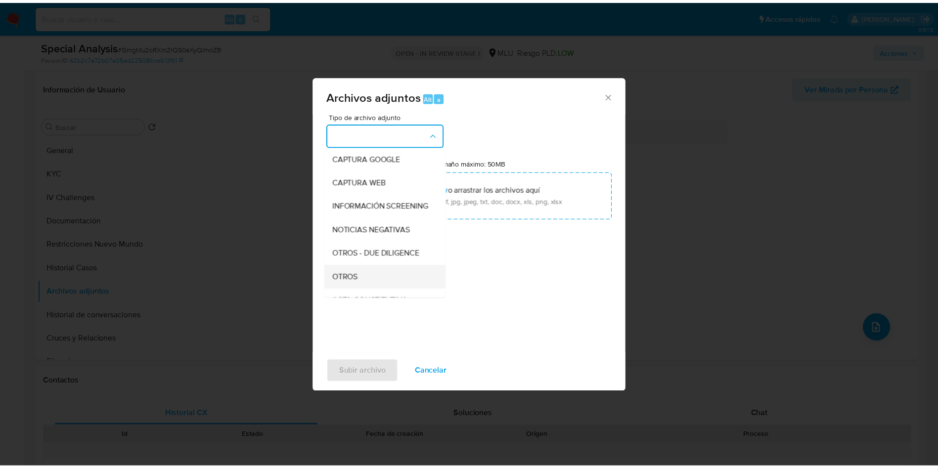
scroll to position [74, 0]
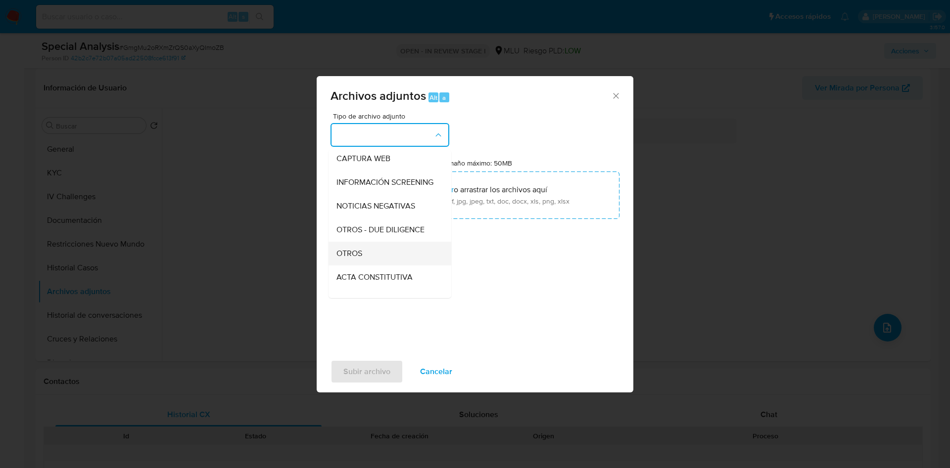
click at [373, 257] on div "OTROS" at bounding box center [386, 254] width 101 height 24
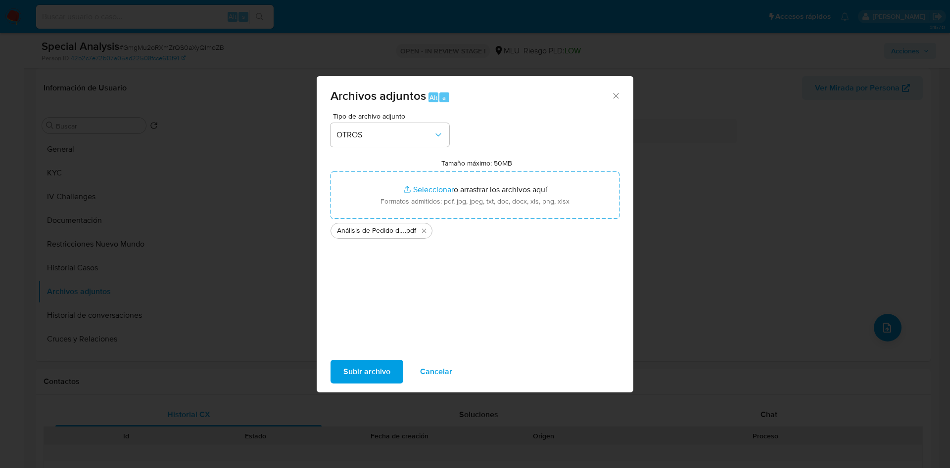
click at [371, 367] on span "Subir archivo" at bounding box center [366, 372] width 47 height 22
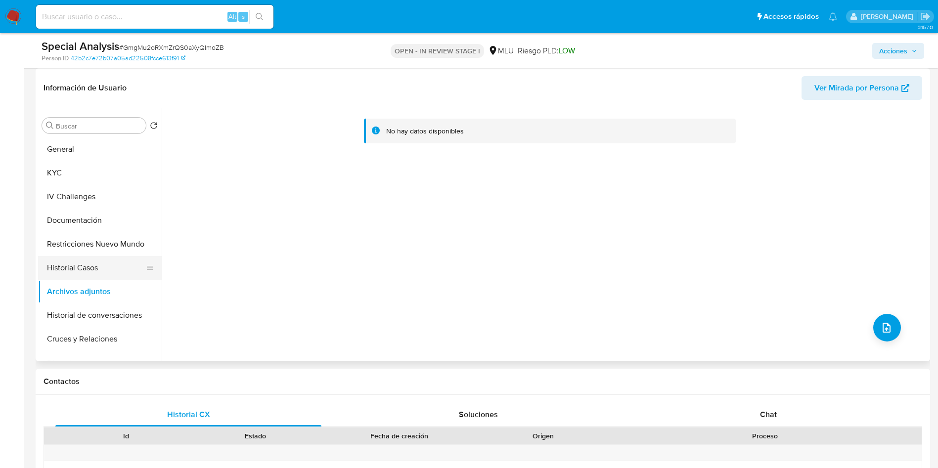
click at [94, 262] on button "Historial Casos" at bounding box center [96, 268] width 116 height 24
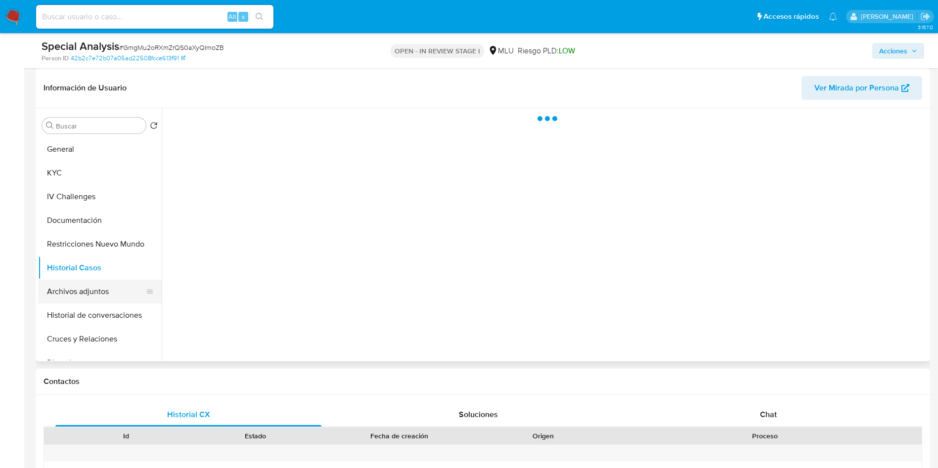
click at [97, 293] on button "Archivos adjuntos" at bounding box center [96, 292] width 116 height 24
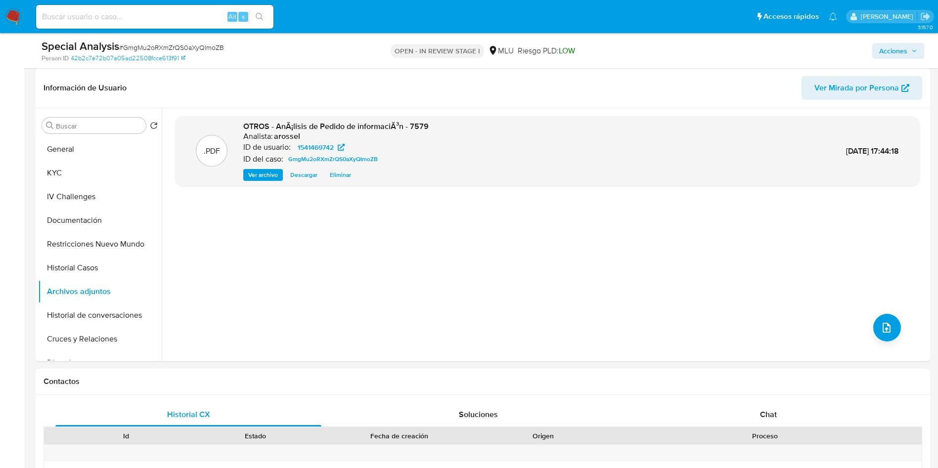
click at [899, 47] on span "Acciones" at bounding box center [893, 51] width 28 height 16
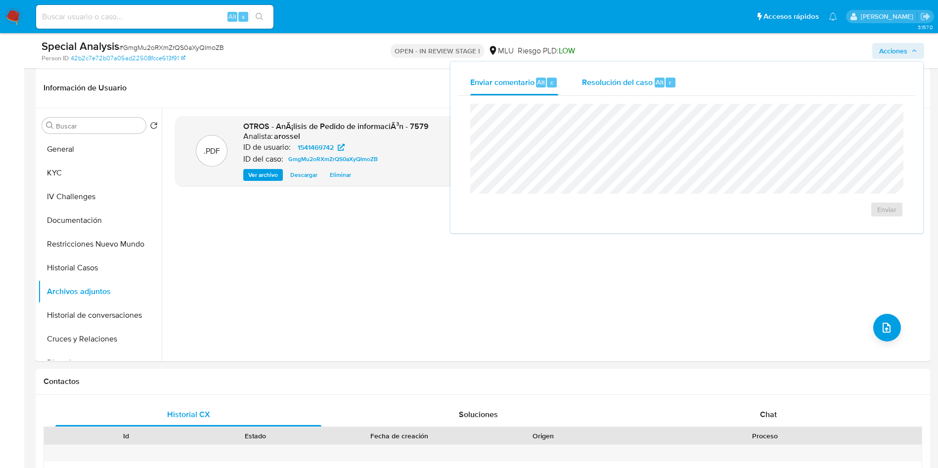
click at [603, 85] on span "Resolución del caso" at bounding box center [617, 81] width 71 height 11
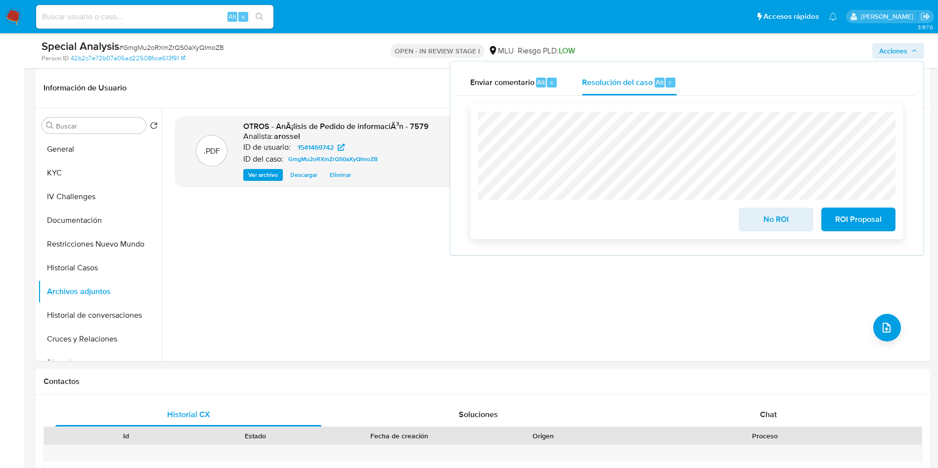
click at [773, 227] on span "No ROI" at bounding box center [776, 220] width 48 height 22
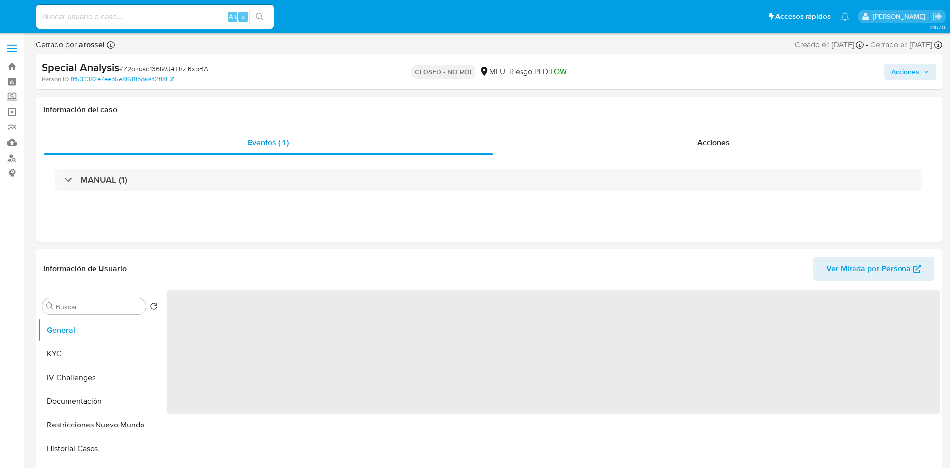
select select "10"
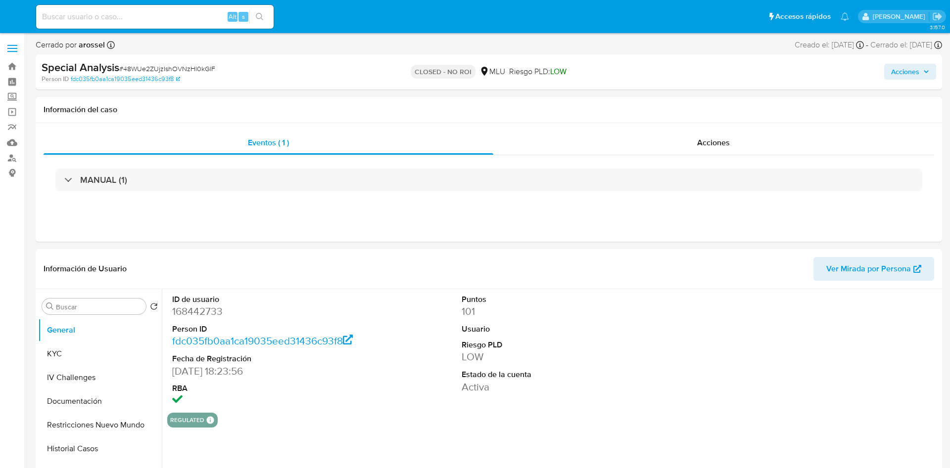
select select "10"
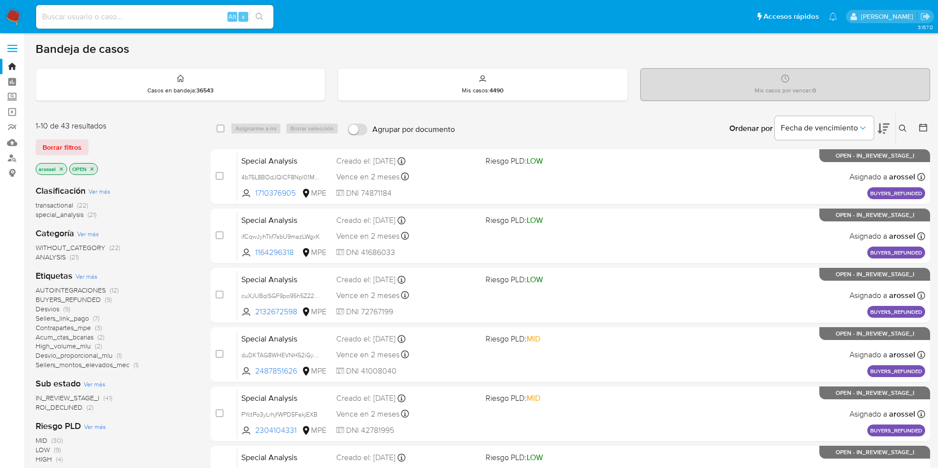
click at [58, 406] on span "ROI_DECLINED" at bounding box center [59, 408] width 47 height 10
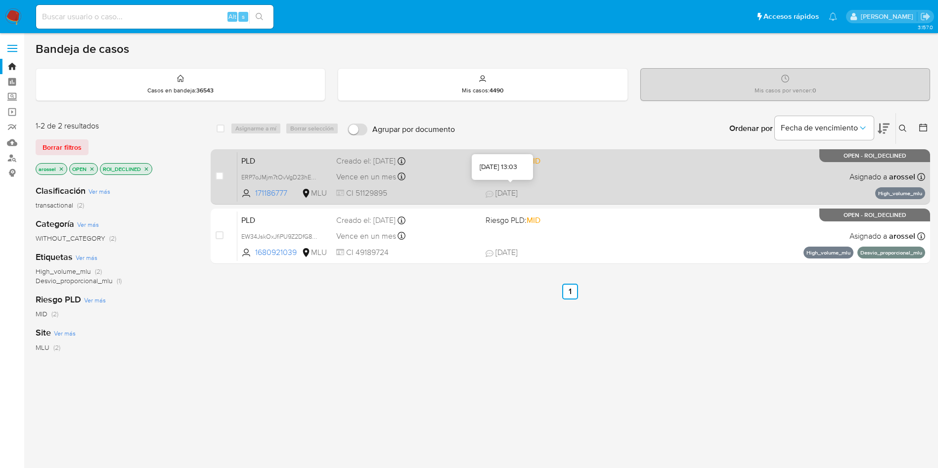
click at [497, 194] on span "[DATE]" at bounding box center [502, 193] width 32 height 11
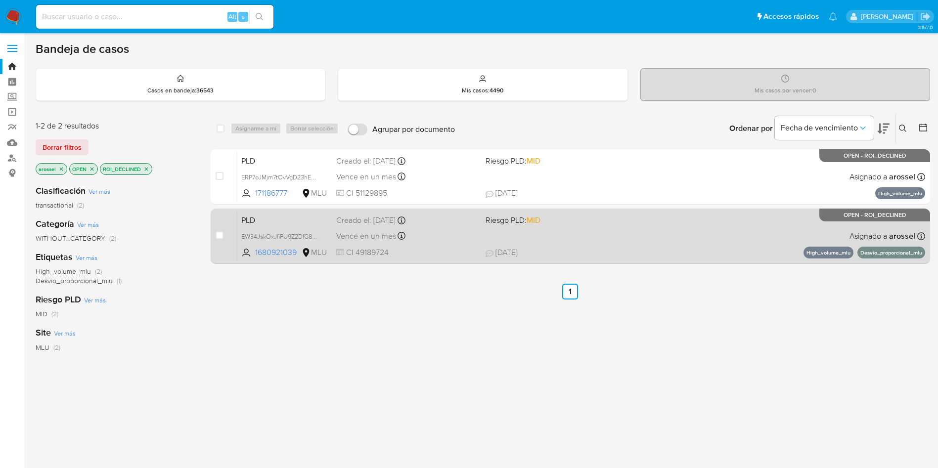
click at [476, 249] on span "CI 49189724" at bounding box center [406, 252] width 141 height 11
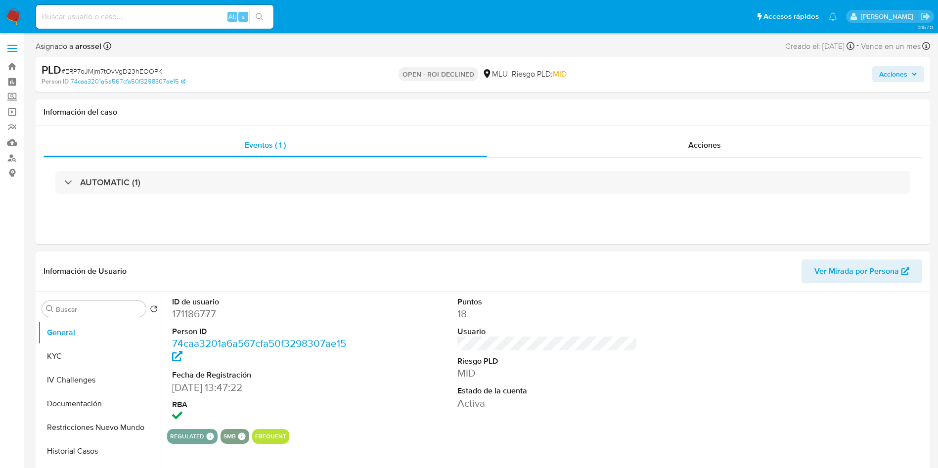
select select "10"
click at [752, 151] on div "Acciones" at bounding box center [704, 146] width 435 height 24
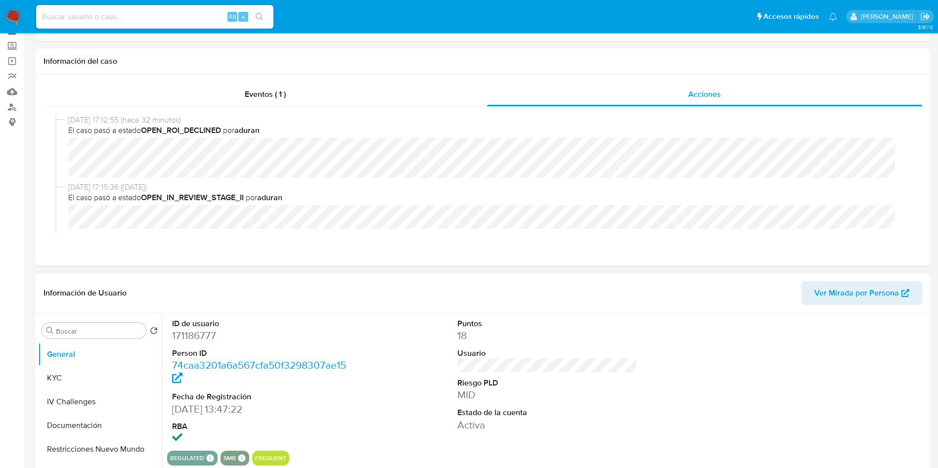
scroll to position [74, 0]
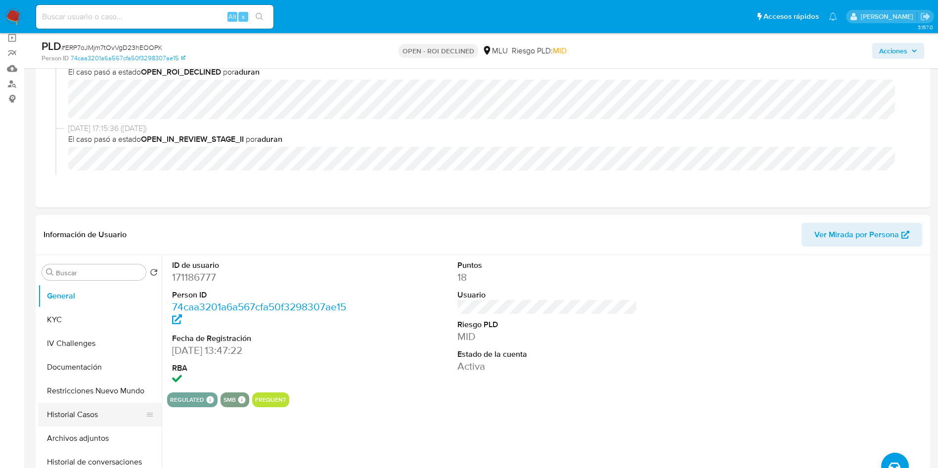
click at [95, 417] on button "Historial Casos" at bounding box center [96, 415] width 116 height 24
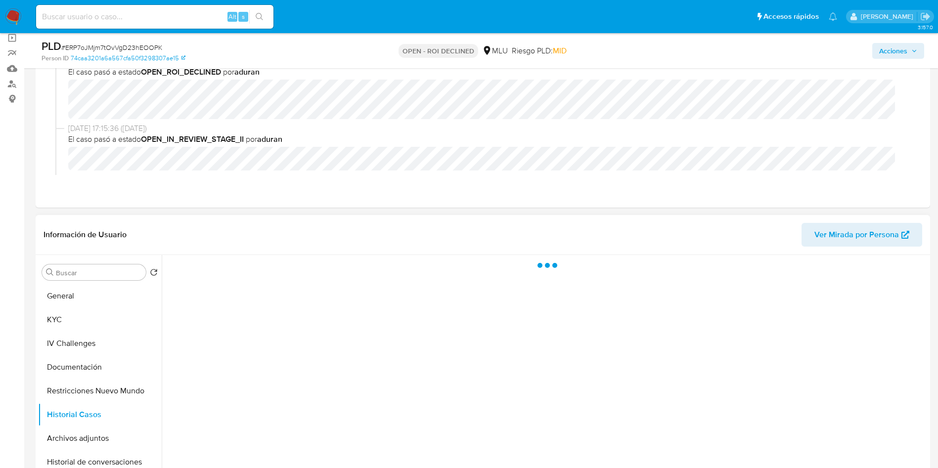
scroll to position [148, 0]
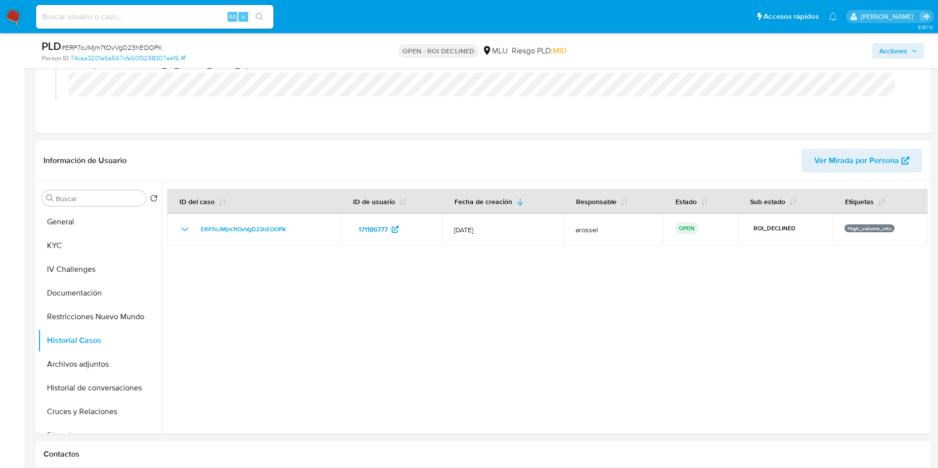
click at [909, 48] on span "Acciones" at bounding box center [898, 51] width 38 height 14
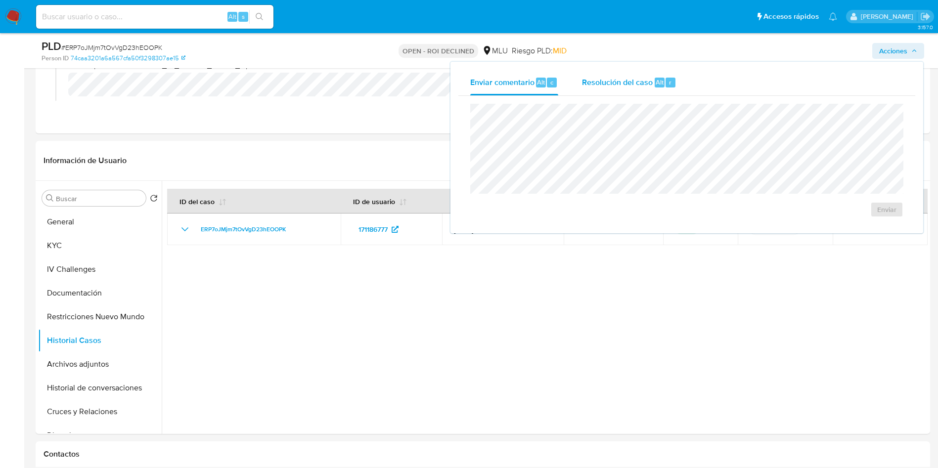
click at [658, 88] on div "Resolución del caso Alt r" at bounding box center [629, 83] width 94 height 26
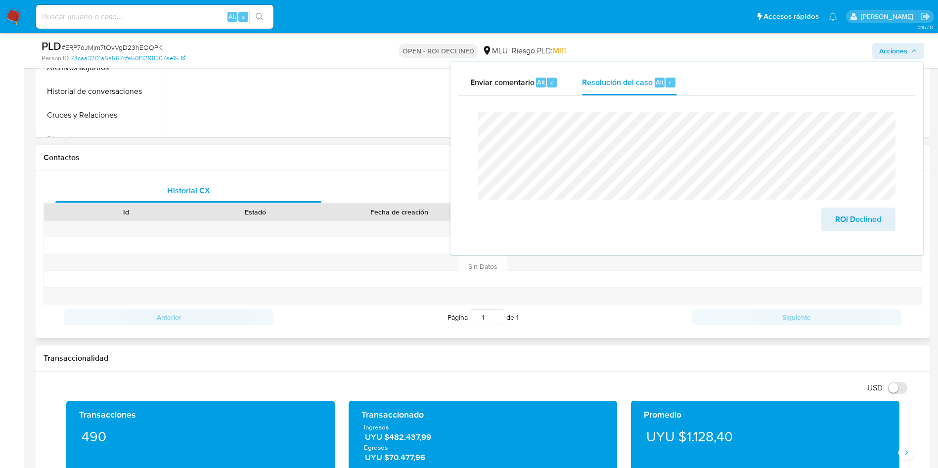
scroll to position [371, 0]
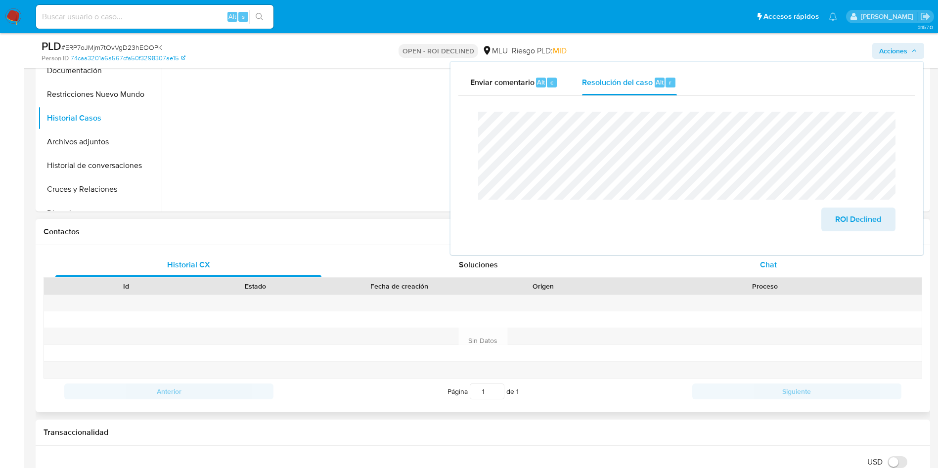
click at [760, 272] on div "Chat" at bounding box center [769, 265] width 266 height 24
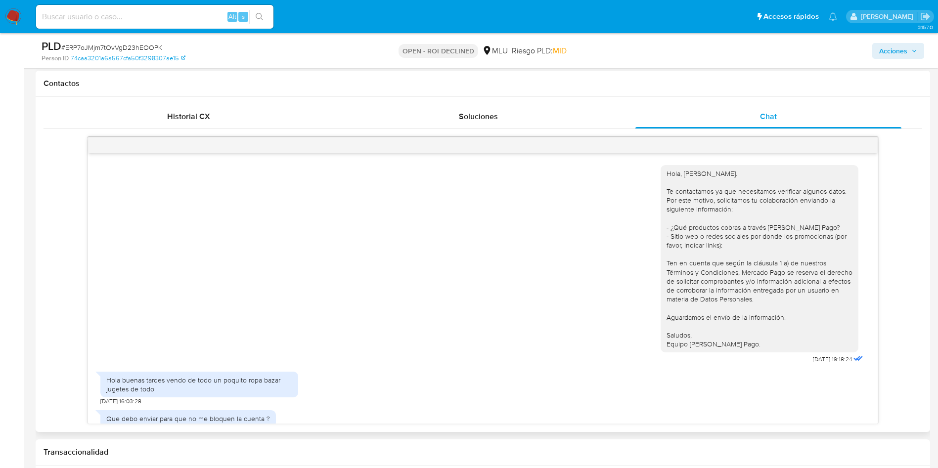
scroll to position [217, 0]
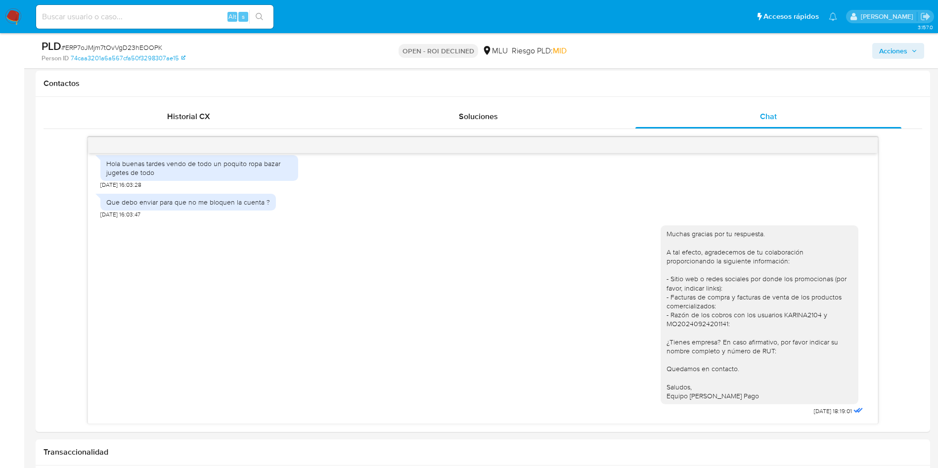
click at [889, 52] on span "Acciones" at bounding box center [893, 51] width 28 height 16
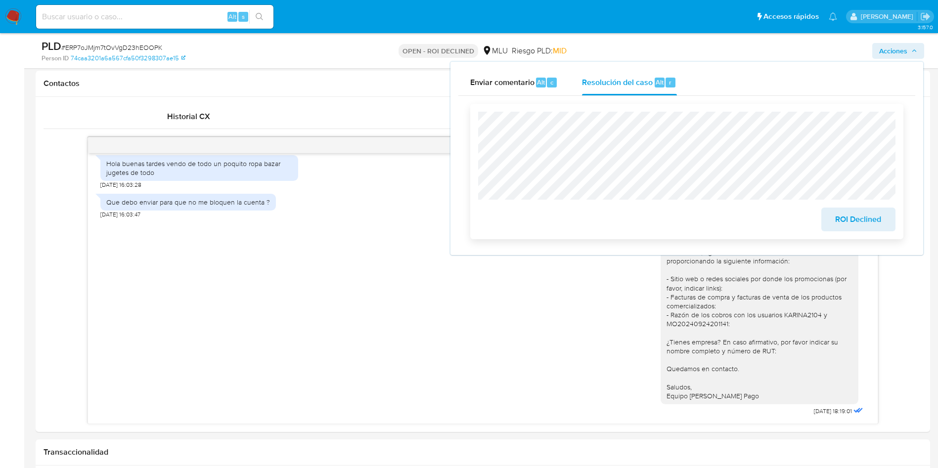
click at [857, 224] on span "ROI Declined" at bounding box center [858, 220] width 48 height 22
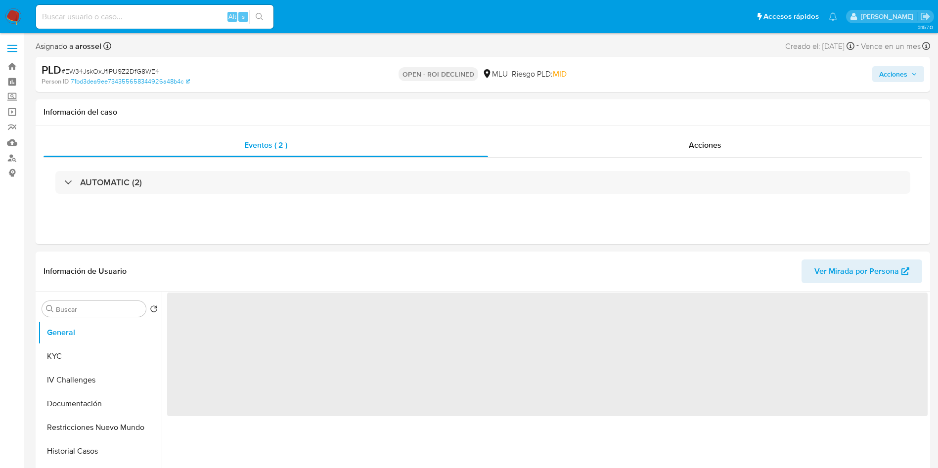
select select "10"
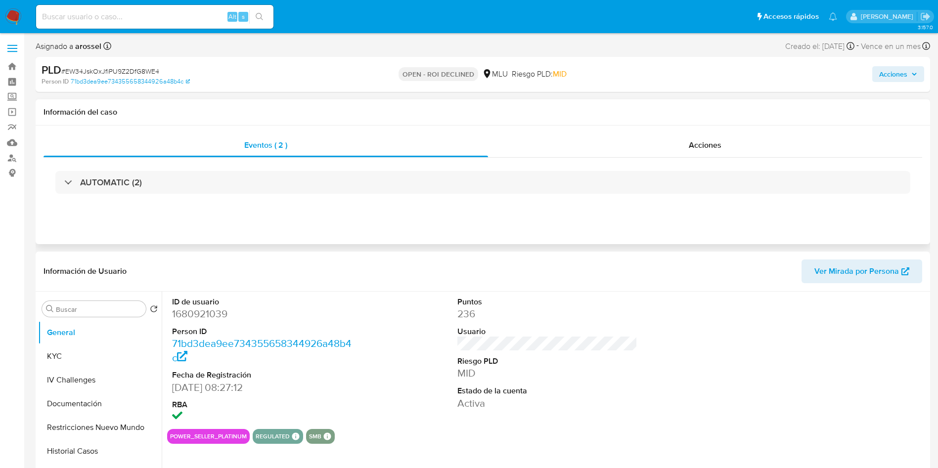
click at [735, 130] on div "Eventos ( 2 ) Acciones AUTOMATIC (2)" at bounding box center [483, 185] width 895 height 119
click at [729, 142] on div "Acciones" at bounding box center [705, 146] width 434 height 24
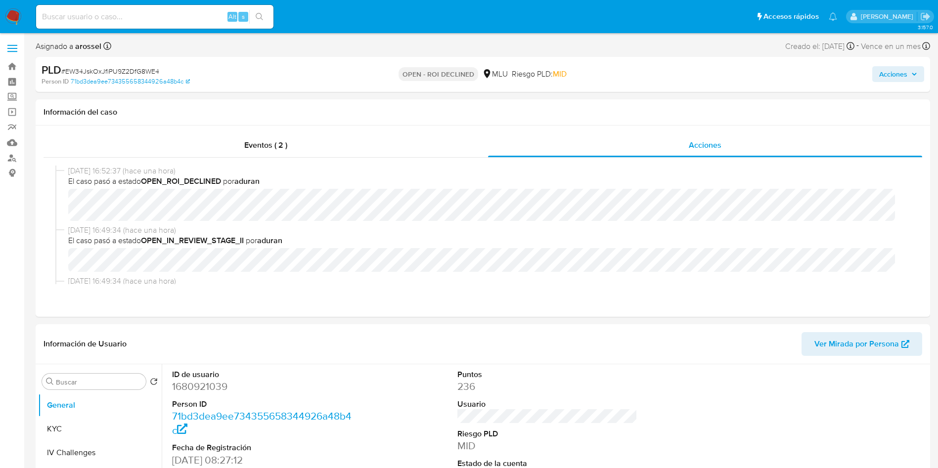
click at [892, 68] on span "Acciones" at bounding box center [893, 74] width 28 height 16
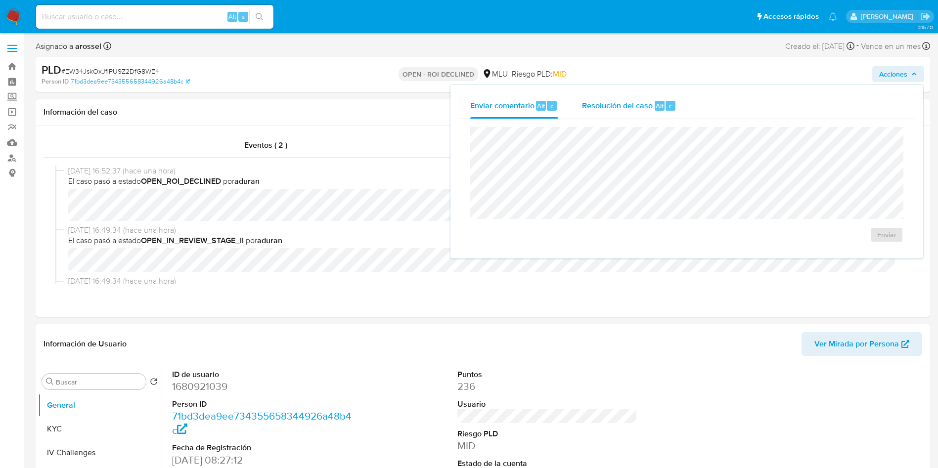
click at [623, 106] on span "Resolución del caso" at bounding box center [617, 105] width 71 height 11
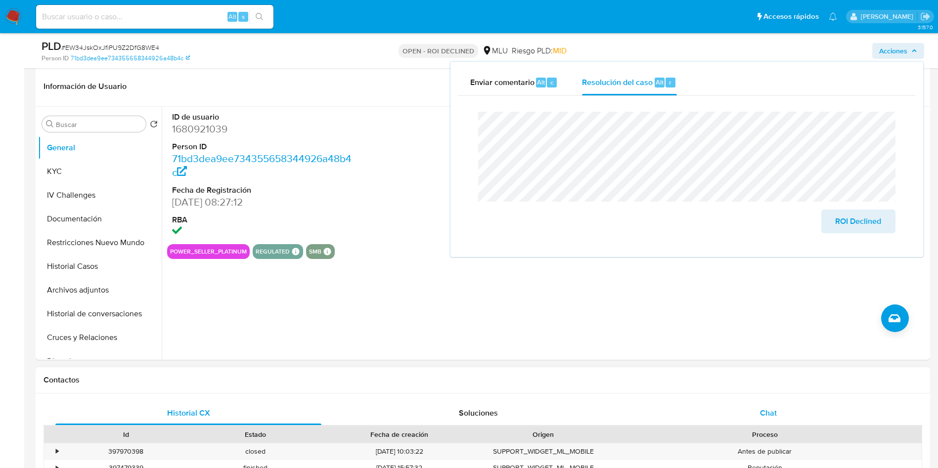
click at [762, 405] on div "Chat" at bounding box center [769, 414] width 266 height 24
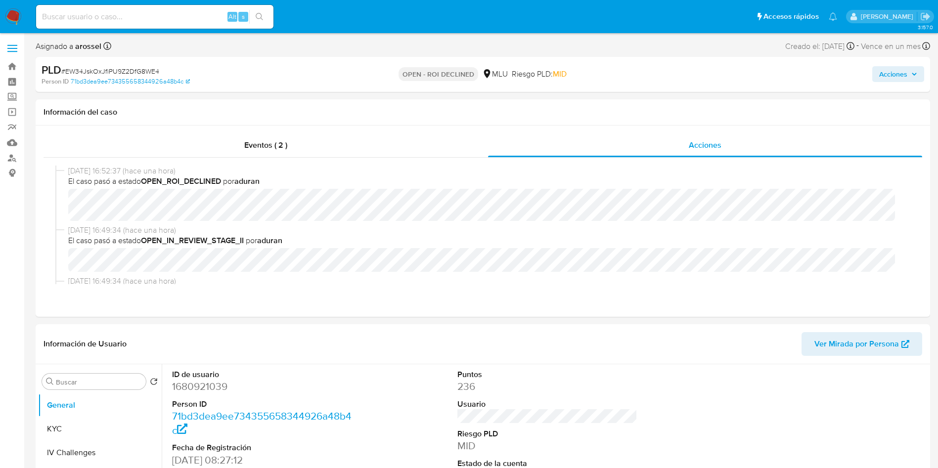
click at [903, 72] on span "Acciones" at bounding box center [893, 74] width 28 height 16
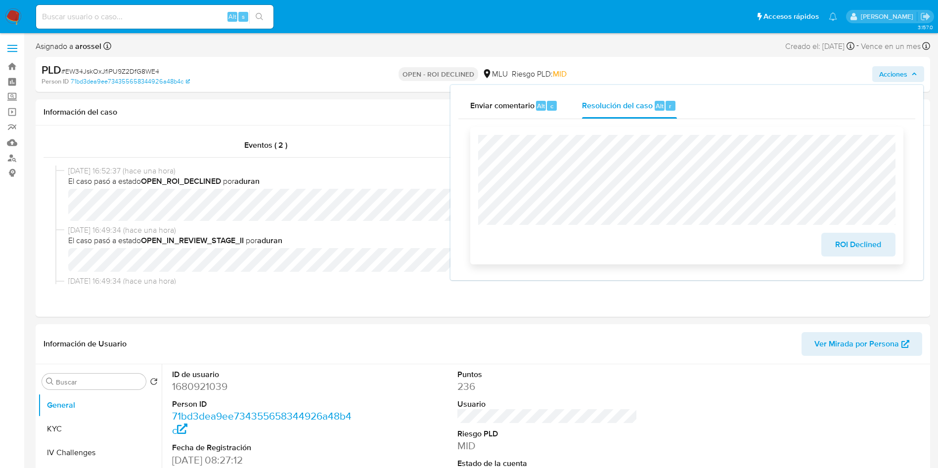
click at [869, 243] on span "ROI Declined" at bounding box center [858, 245] width 48 height 22
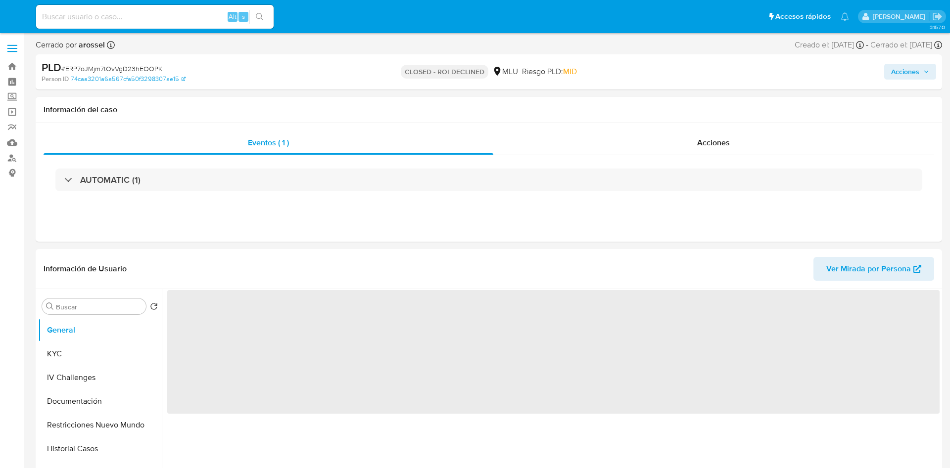
select select "10"
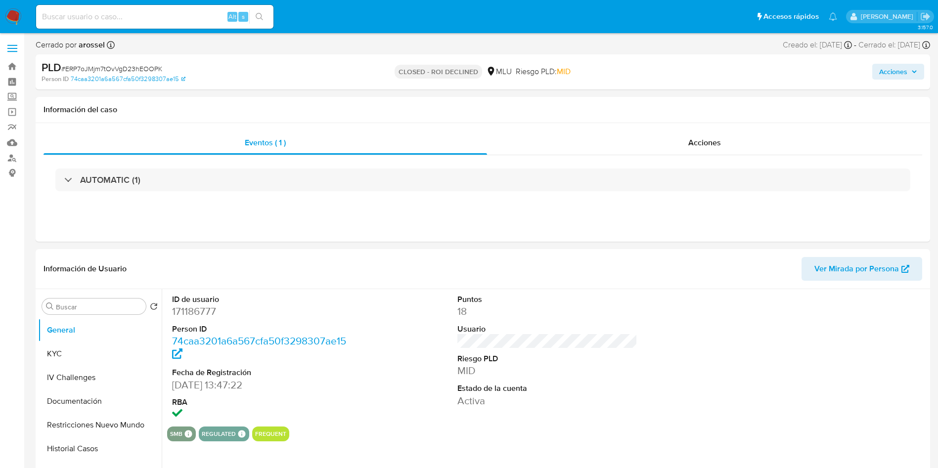
click at [151, 63] on div "PLD # ERP7oJMjm7tOvVgD23hEOOPK" at bounding box center [187, 67] width 291 height 15
click at [150, 64] on span "# ERP7oJMjm7tOvVgD23hEOOPK" at bounding box center [111, 69] width 101 height 10
copy span "ERP7oJMjm7tOvVgD23hEOOPK"
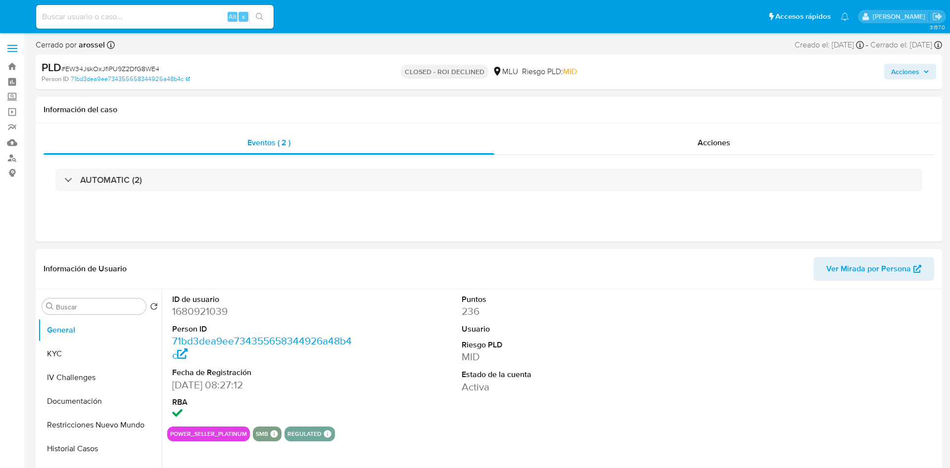
select select "10"
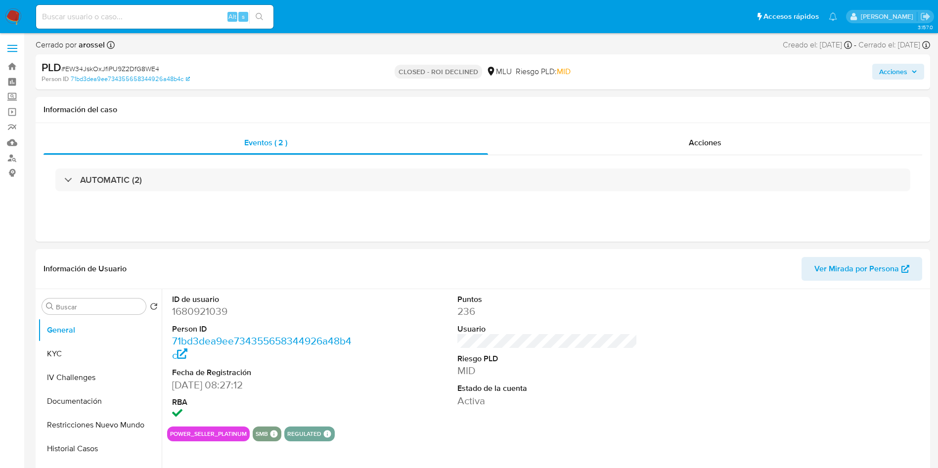
click at [136, 67] on span "# EW34JskOxJfiPU9Z2DfG8WE4" at bounding box center [110, 69] width 98 height 10
copy span "EW34JskOxJfiPU9Z2DfG8WE4"
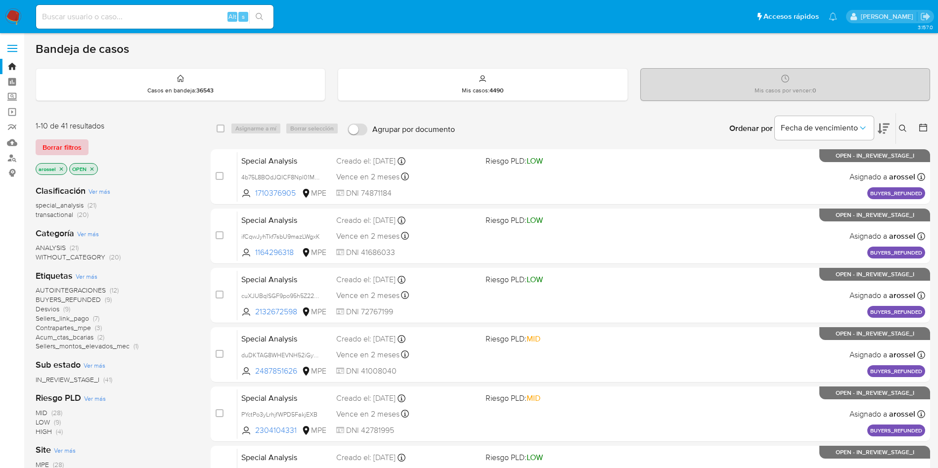
click at [82, 143] on button "Borrar filtros" at bounding box center [62, 147] width 53 height 16
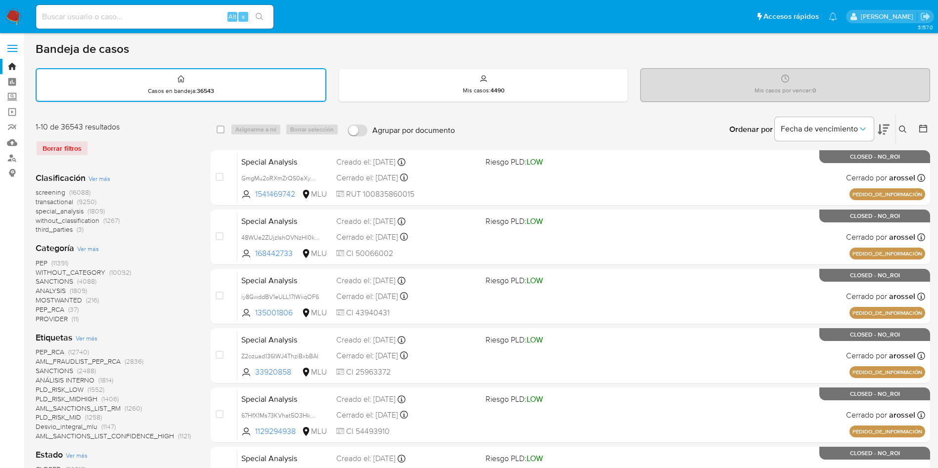
click at [924, 125] on icon at bounding box center [923, 129] width 8 height 8
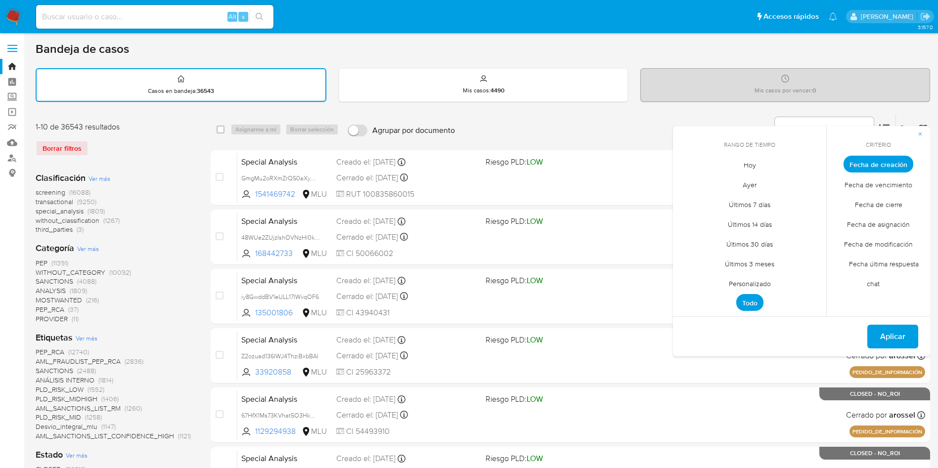
click at [744, 169] on span "Hoy" at bounding box center [750, 165] width 33 height 20
click at [885, 232] on span "Fecha de asignación" at bounding box center [879, 224] width 84 height 20
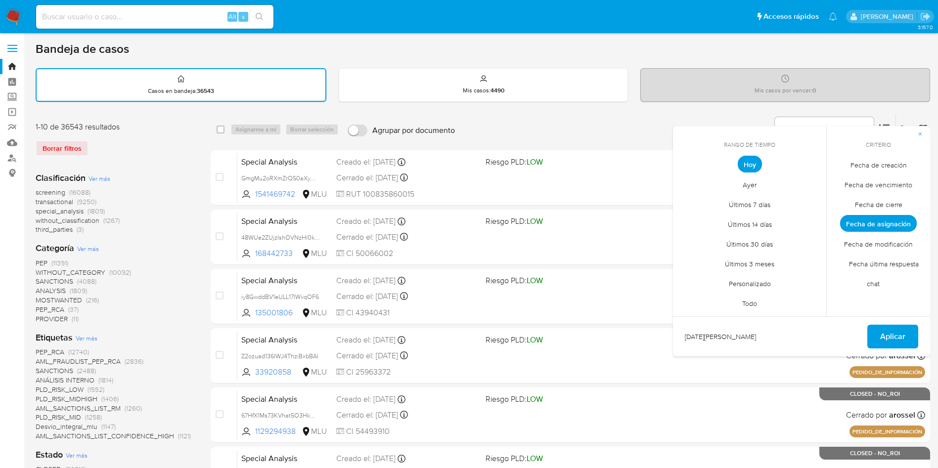
click at [883, 213] on span "Fecha de cierre" at bounding box center [879, 204] width 68 height 20
click at [898, 328] on span "Aplicar" at bounding box center [892, 337] width 25 height 22
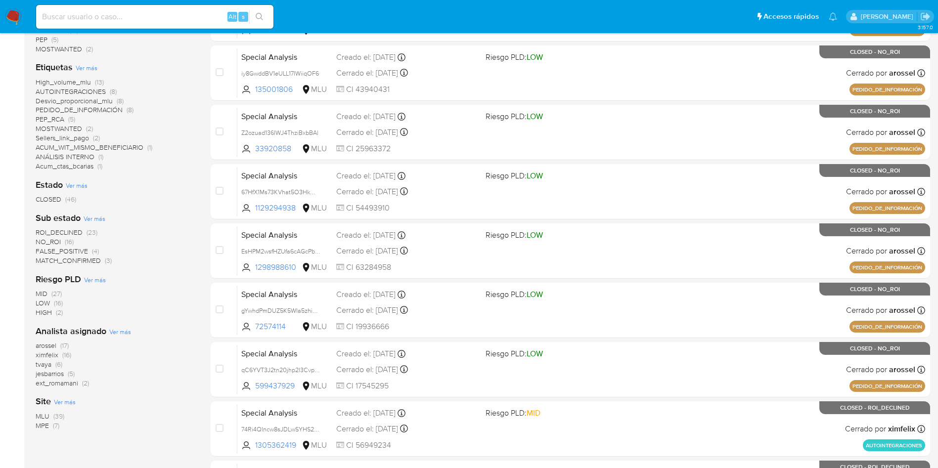
scroll to position [297, 0]
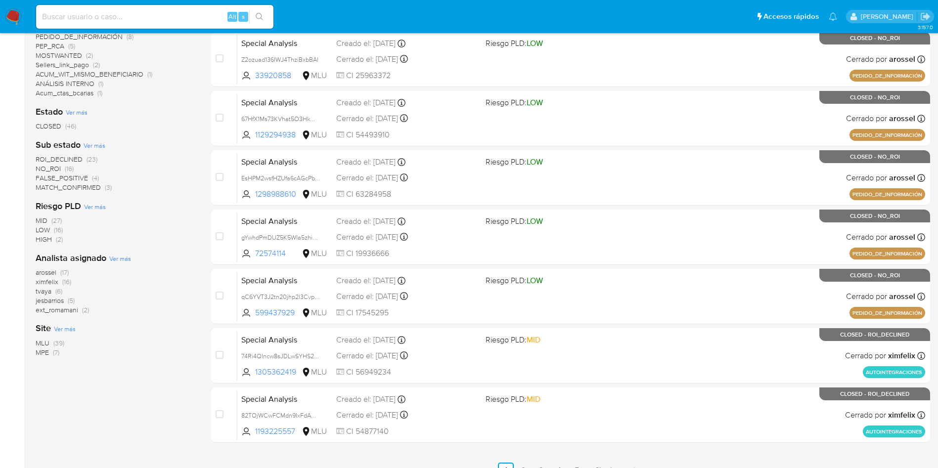
click at [47, 270] on span "arossel" at bounding box center [46, 273] width 21 height 10
click at [49, 281] on span "ximfelix" at bounding box center [47, 282] width 23 height 10
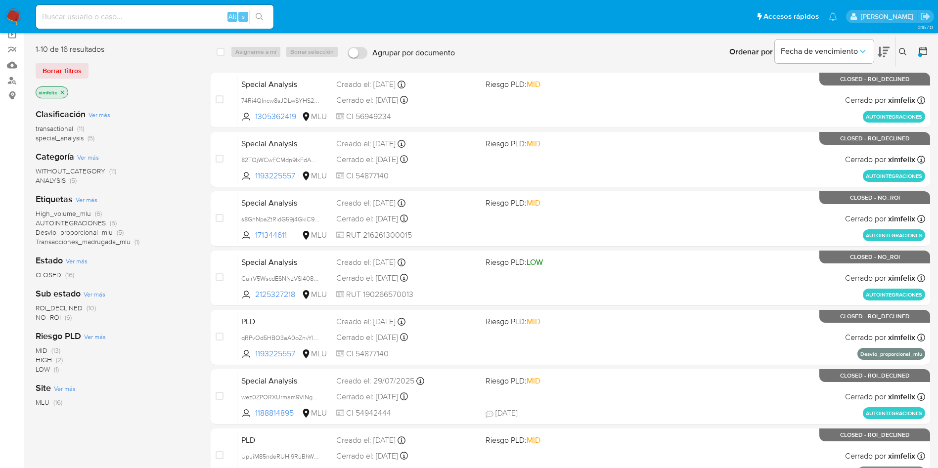
scroll to position [74, 0]
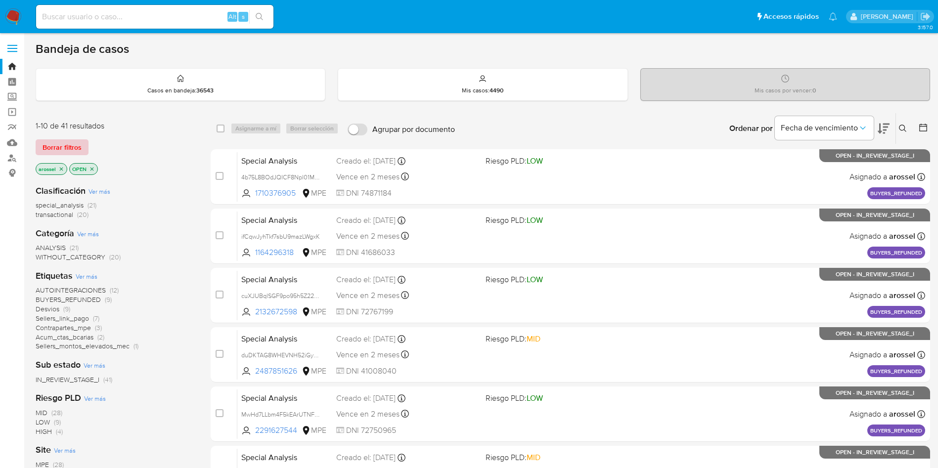
click at [69, 145] on span "Borrar filtros" at bounding box center [62, 147] width 39 height 14
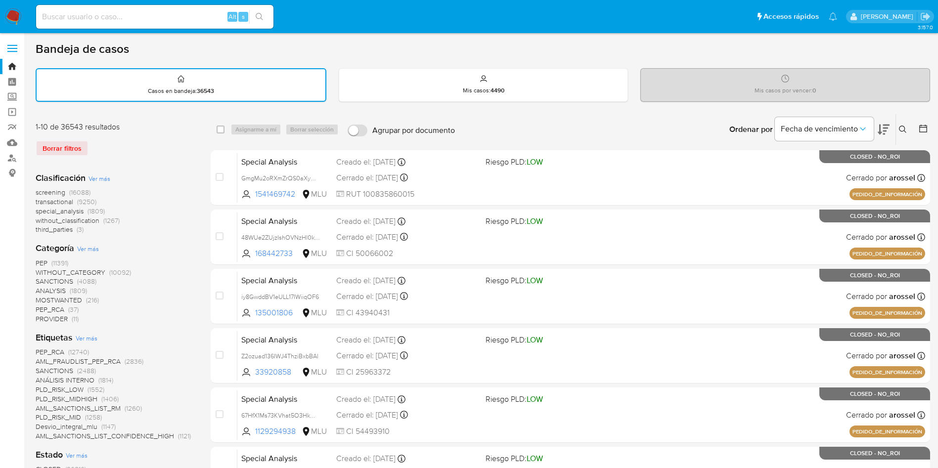
click at [920, 132] on icon at bounding box center [923, 129] width 8 height 8
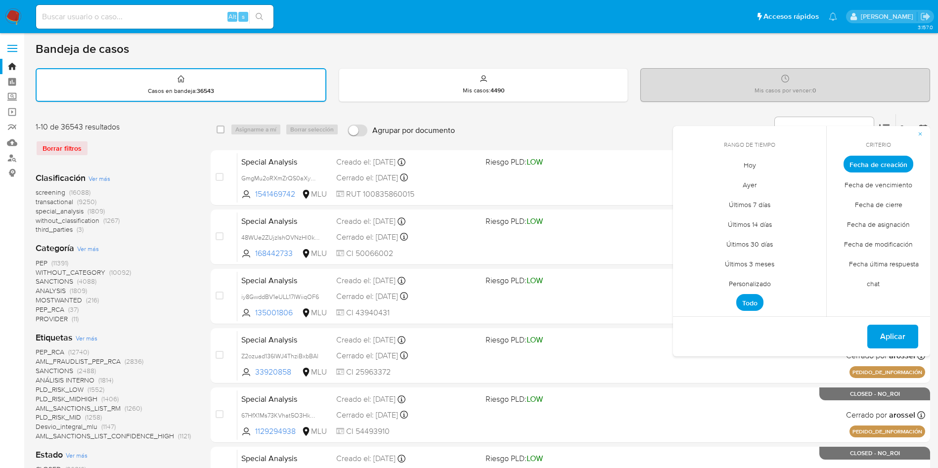
click at [749, 288] on span "Personalizado" at bounding box center [750, 284] width 63 height 20
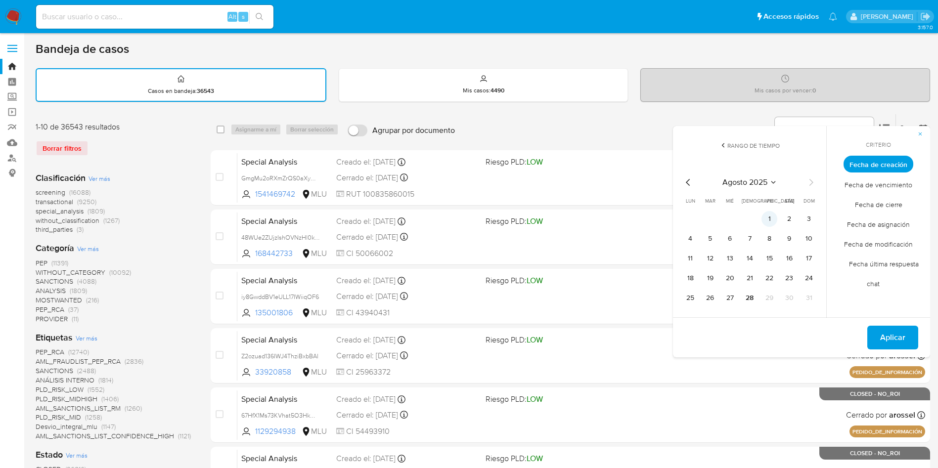
click at [771, 216] on button "1" at bounding box center [770, 219] width 16 height 16
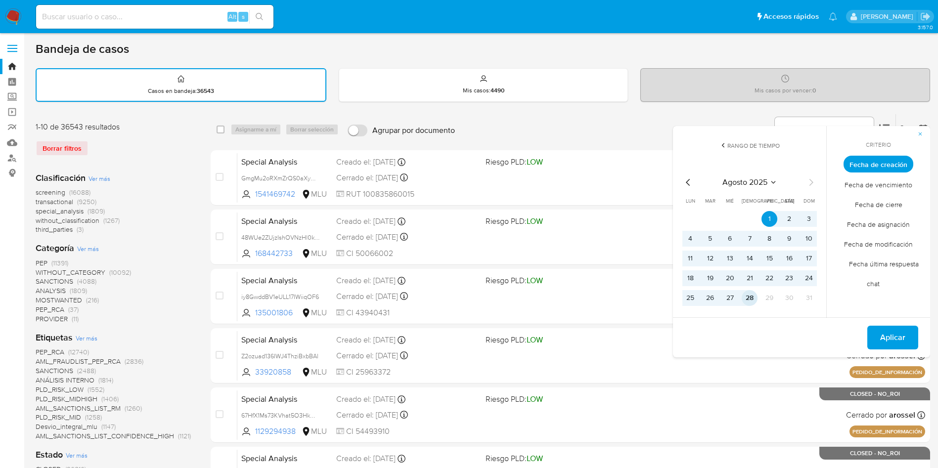
click at [751, 303] on button "28" at bounding box center [750, 298] width 16 height 16
click at [861, 205] on span "Fecha de cierre" at bounding box center [879, 204] width 68 height 20
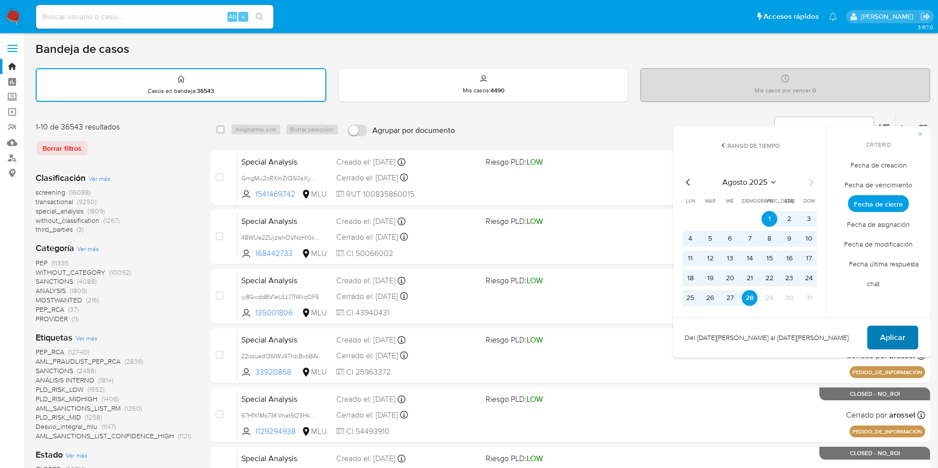
click at [886, 341] on span "Aplicar" at bounding box center [892, 338] width 25 height 22
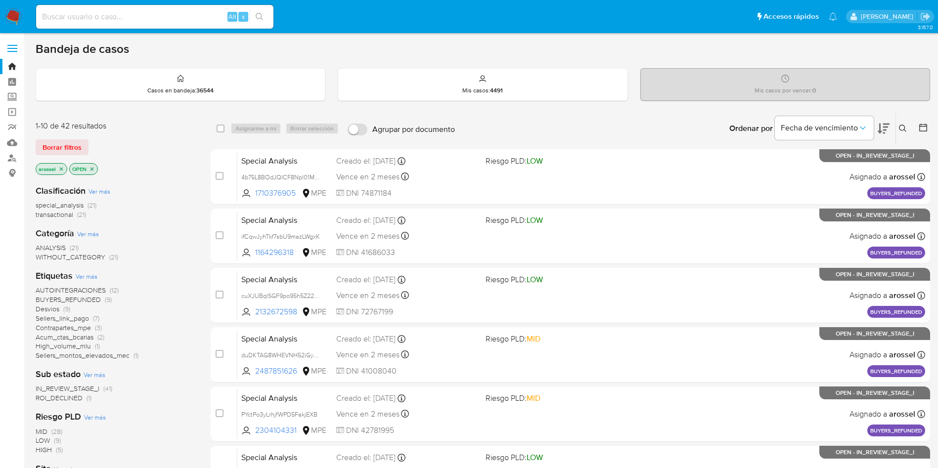
click at [80, 398] on span "ROI_DECLINED" at bounding box center [59, 398] width 47 height 10
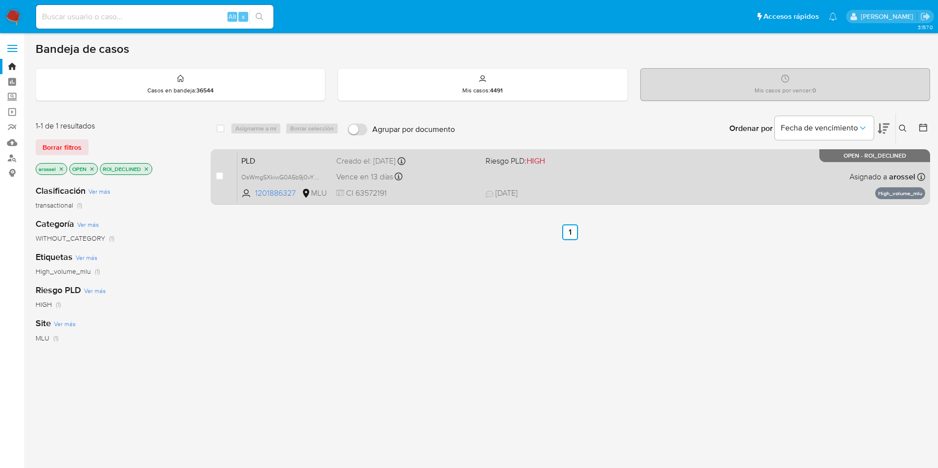
click at [572, 163] on span "Riesgo PLD: HIGH" at bounding box center [556, 160] width 141 height 13
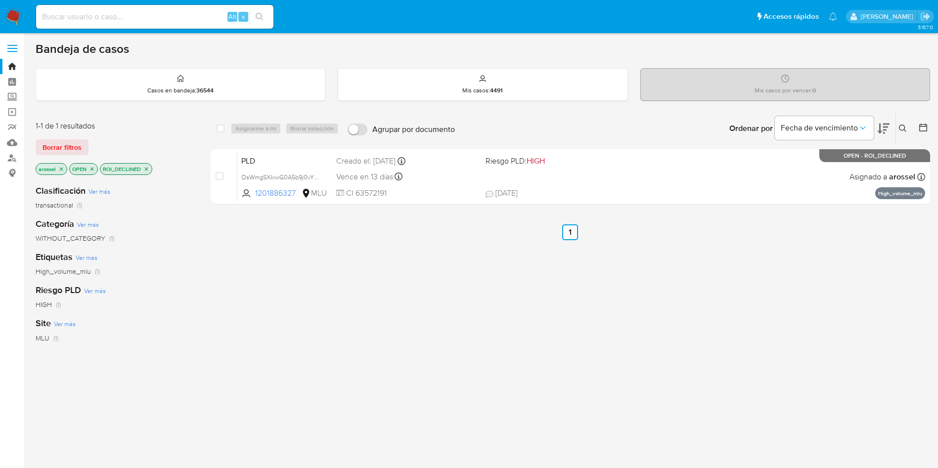
click at [12, 13] on img at bounding box center [13, 16] width 17 height 17
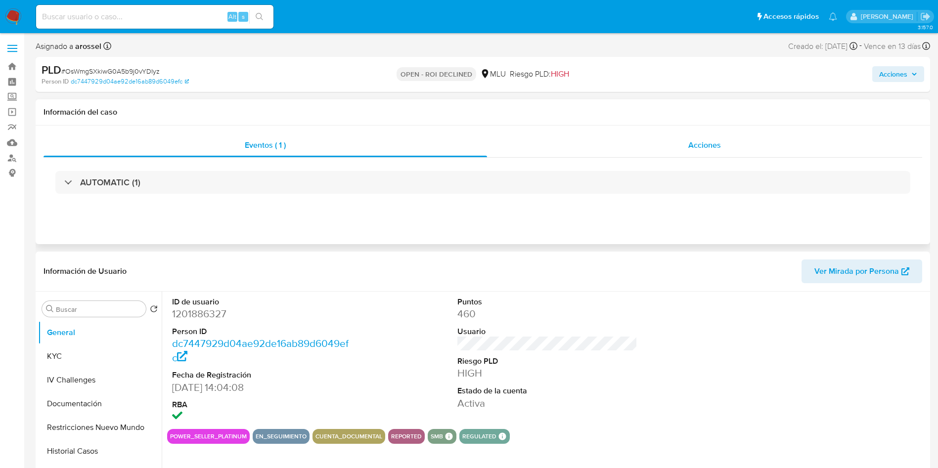
select select "10"
click at [735, 151] on div "Acciones" at bounding box center [704, 146] width 435 height 24
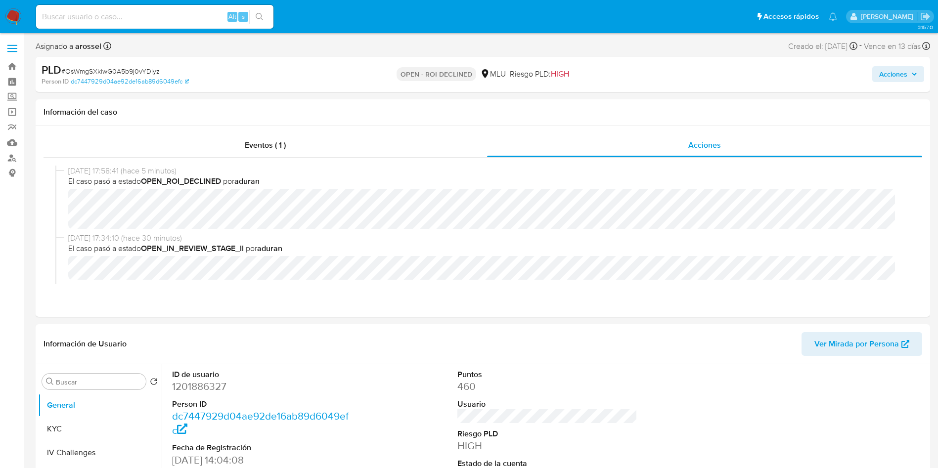
click at [901, 86] on div "Acciones" at bounding box center [779, 74] width 292 height 23
click at [895, 81] on span "Acciones" at bounding box center [893, 74] width 28 height 16
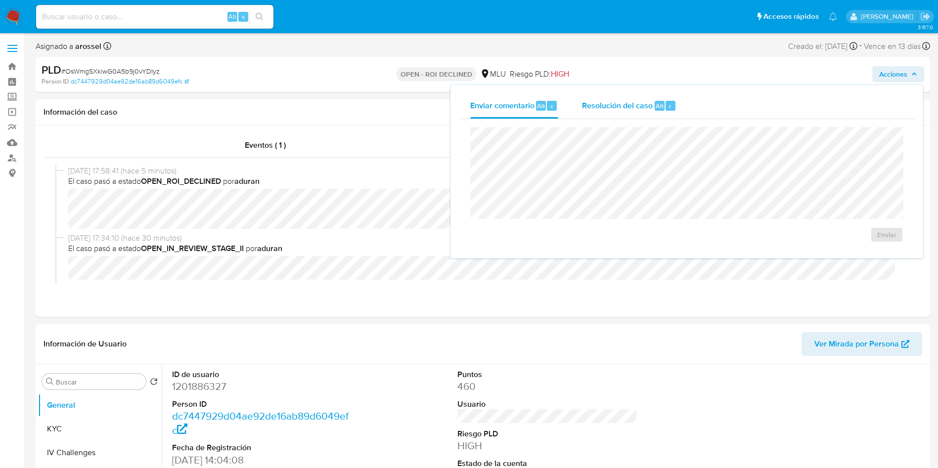
click at [650, 108] on span "Resolución del caso" at bounding box center [617, 105] width 71 height 11
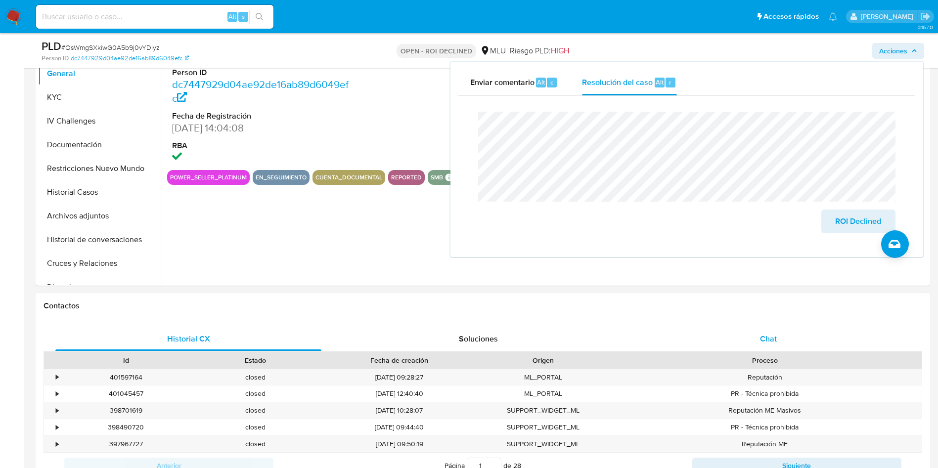
click at [758, 338] on div "Chat" at bounding box center [769, 339] width 266 height 24
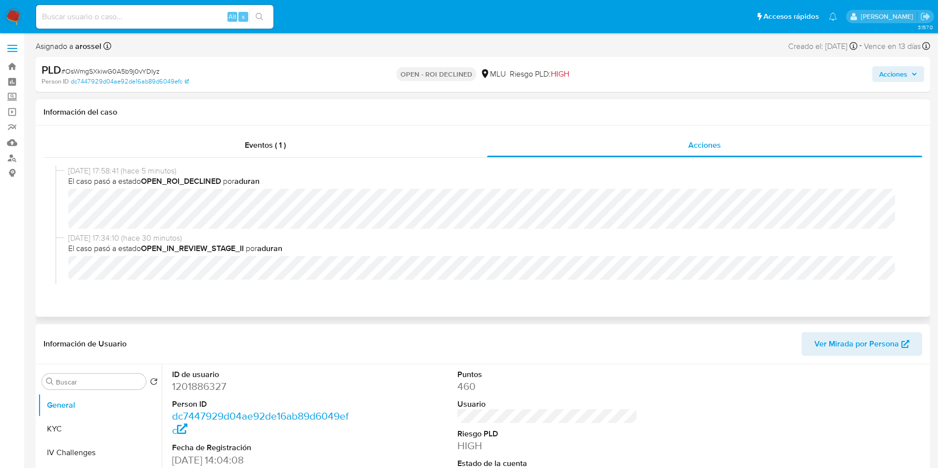
scroll to position [74, 0]
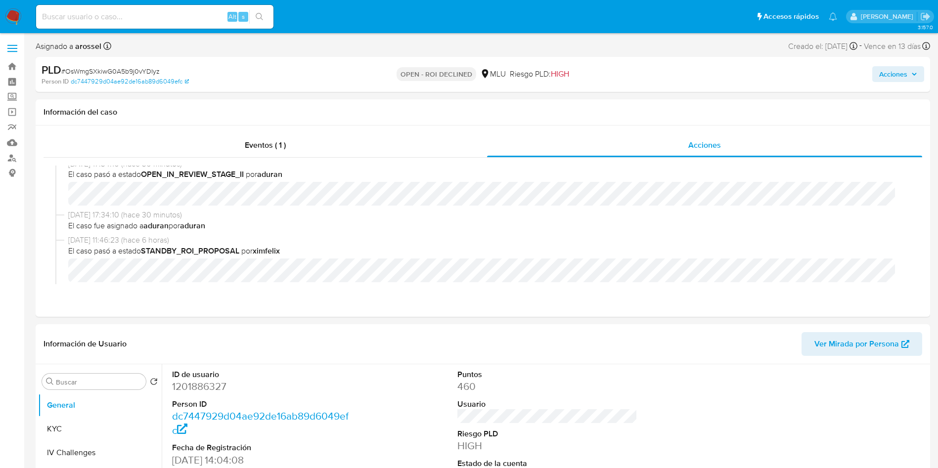
click at [154, 75] on span "# OsWmgSXkiwG0A5b9j0vYDIyz" at bounding box center [110, 71] width 98 height 10
copy span "OsWmgSXkiwG0A5b9j0vYDIyz"
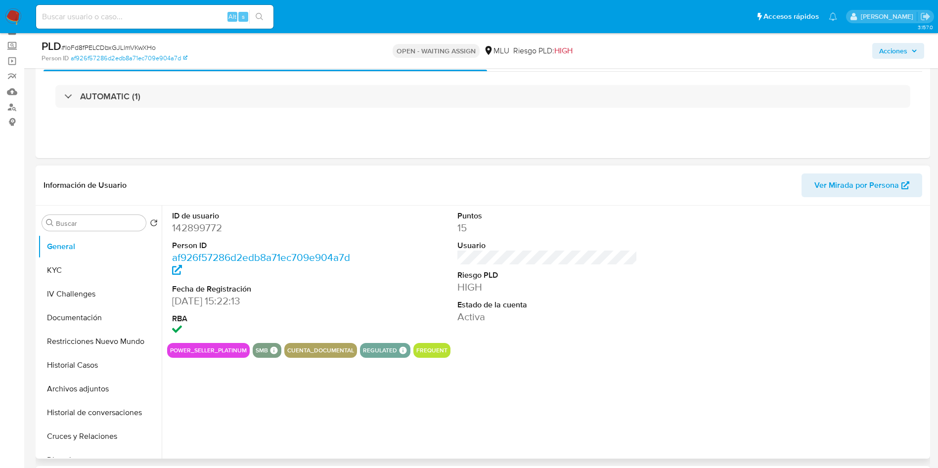
scroll to position [74, 0]
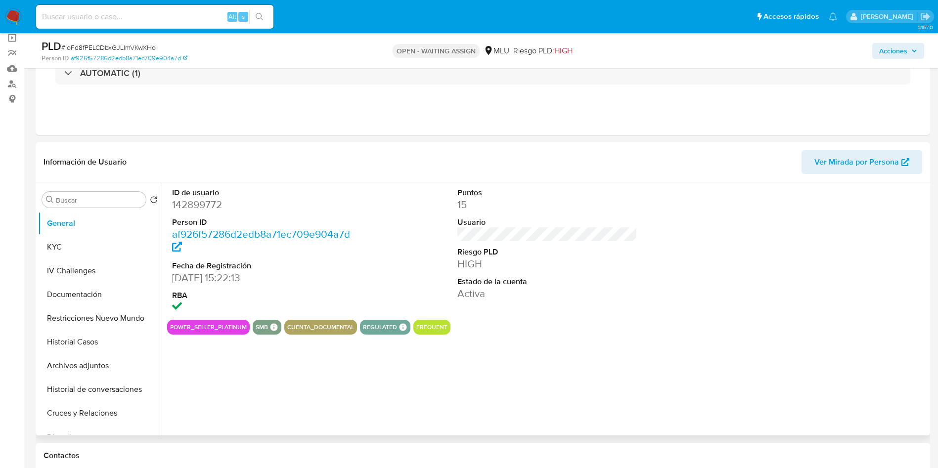
select select "10"
click at [94, 343] on button "Historial Casos" at bounding box center [96, 342] width 116 height 24
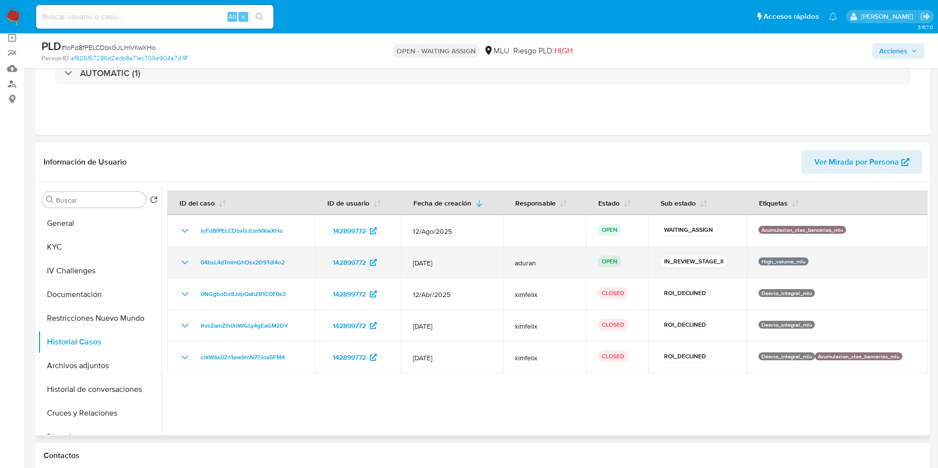
click at [189, 260] on icon "Mostrar/Ocultar" at bounding box center [185, 263] width 12 height 12
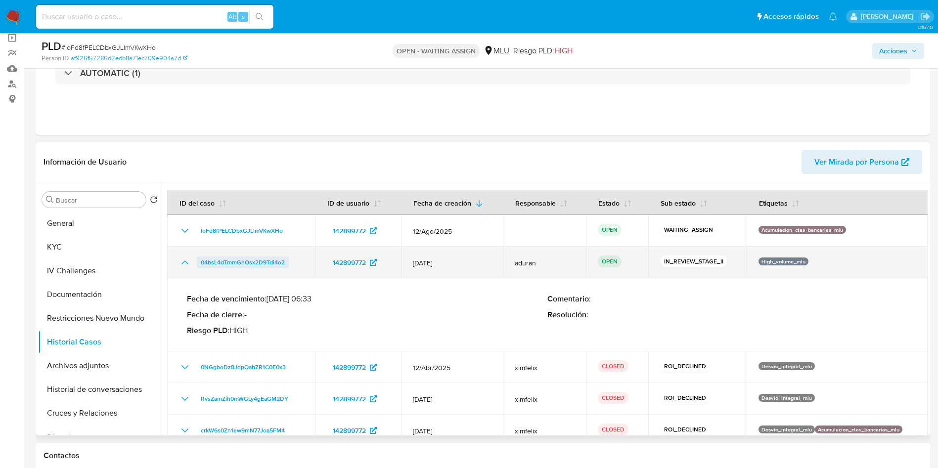
click at [282, 260] on span "04bsL4dTmmGhOsx2D9Tdi4o2" at bounding box center [243, 263] width 84 height 12
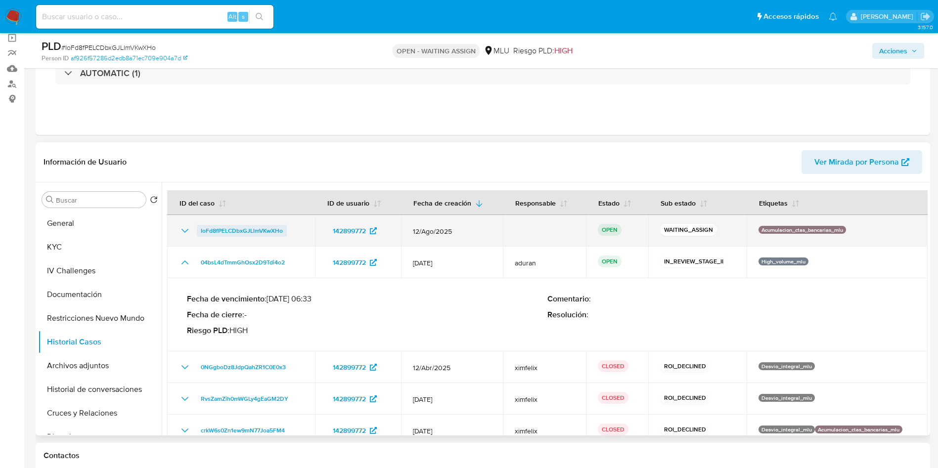
drag, startPoint x: 295, startPoint y: 227, endPoint x: 198, endPoint y: 231, distance: 96.6
click at [198, 231] on div "IoFd8fPELCDbxGJLlmVKwXHo" at bounding box center [241, 231] width 124 height 12
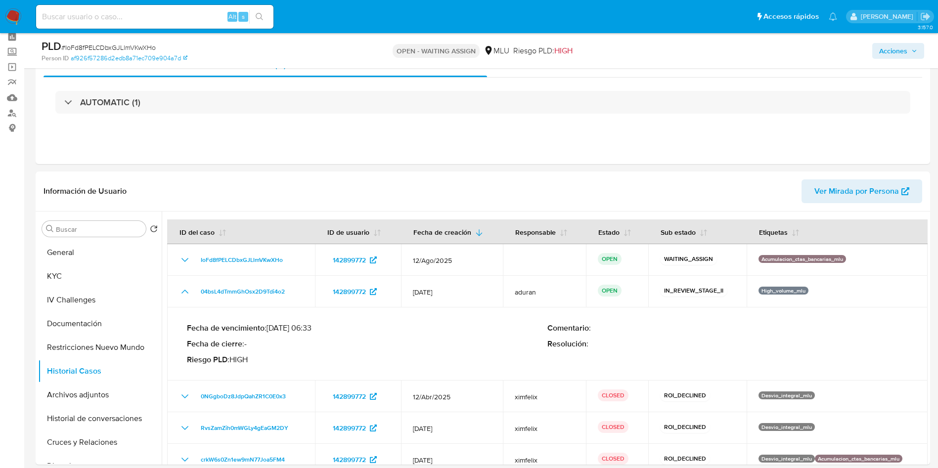
scroll to position [0, 0]
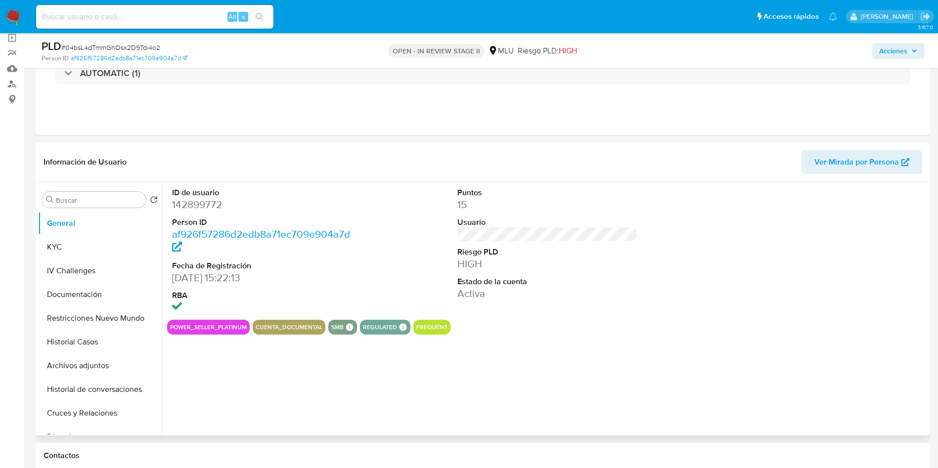
select select "10"
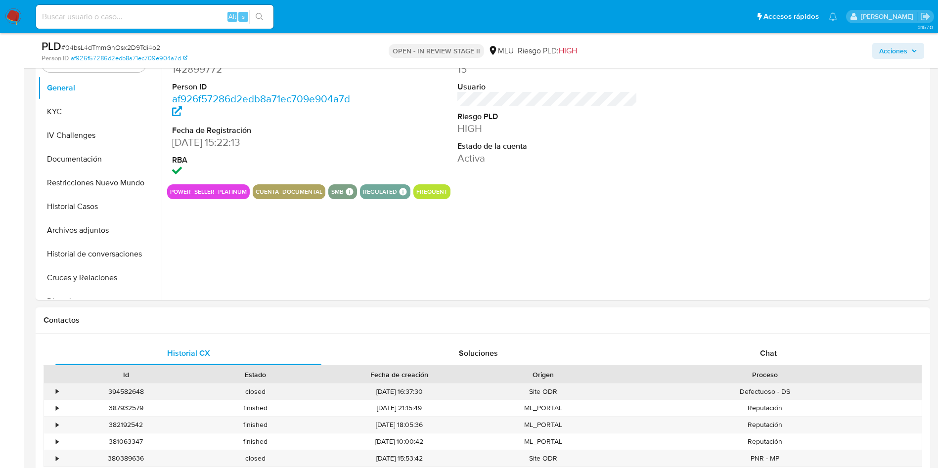
scroll to position [371, 0]
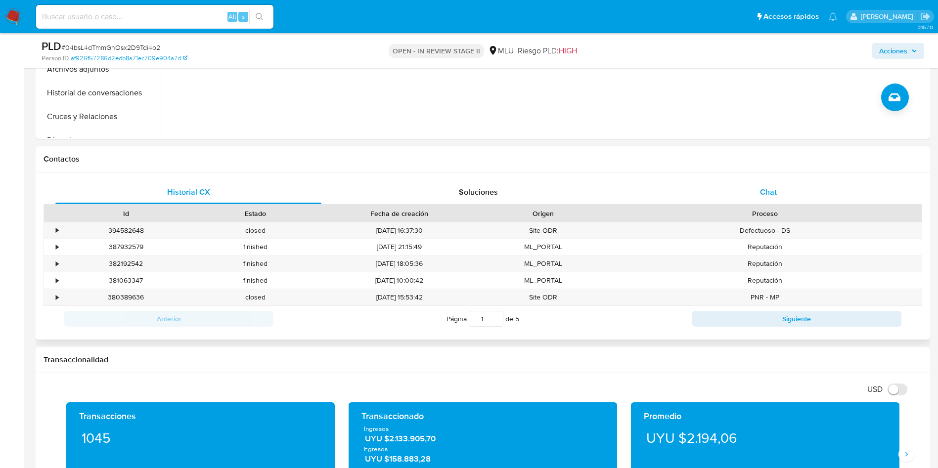
drag, startPoint x: 697, startPoint y: 179, endPoint x: 703, endPoint y: 181, distance: 6.3
click at [698, 179] on div "Historial CX Soluciones Chat Id Estado Fecha de creación Origen Proceso • 39458…" at bounding box center [483, 256] width 895 height 167
click at [716, 188] on div "Chat" at bounding box center [769, 193] width 266 height 24
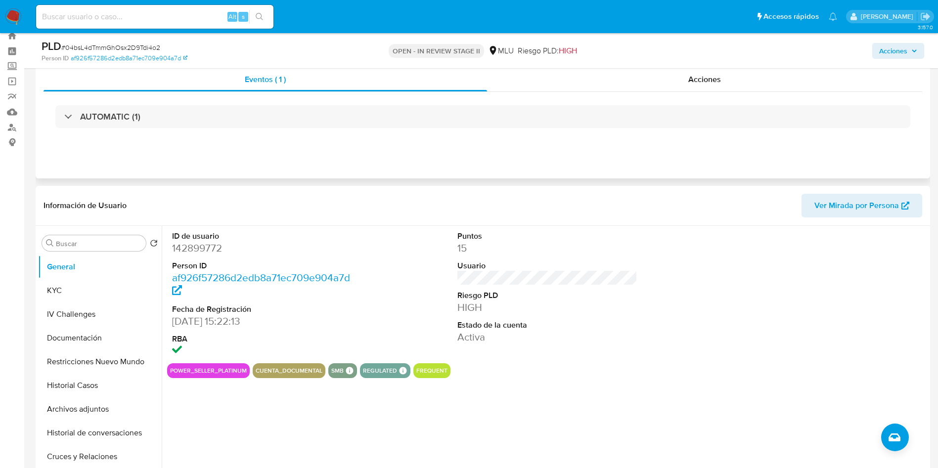
scroll to position [0, 0]
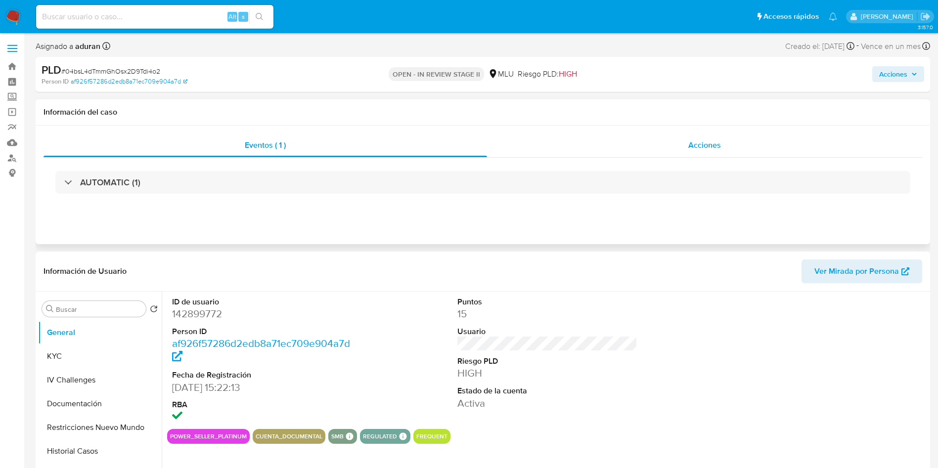
click at [685, 157] on div "Acciones" at bounding box center [704, 146] width 435 height 24
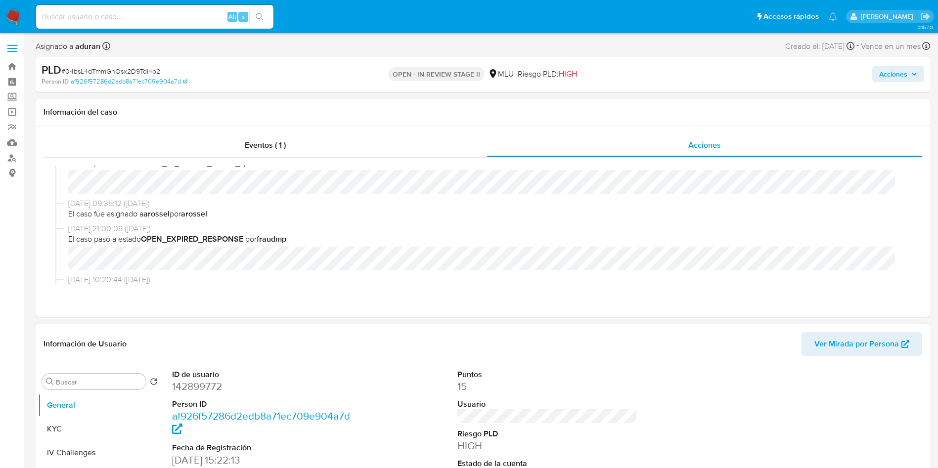
scroll to position [223, 0]
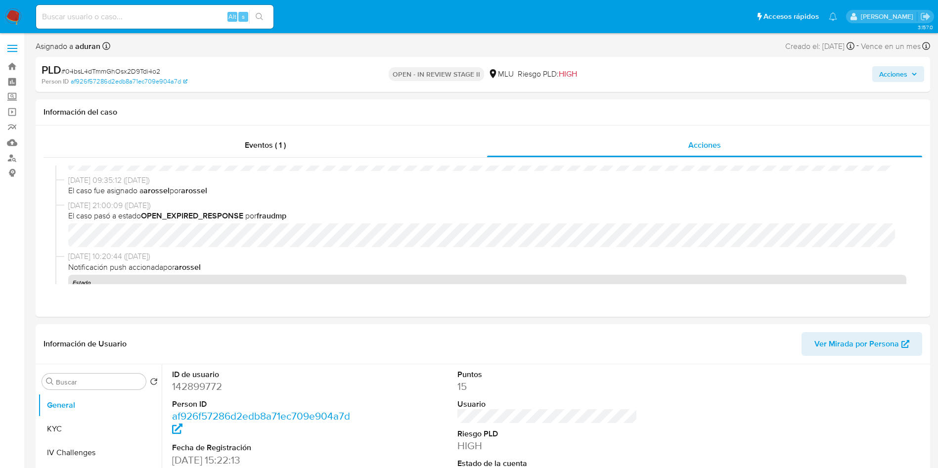
click at [827, 90] on div "PLD # 04bsL4dTmmGhOsx2D9Tdi4o2 Person ID af926f57286d2edb8a71ec709e904a7d OPEN …" at bounding box center [483, 74] width 895 height 35
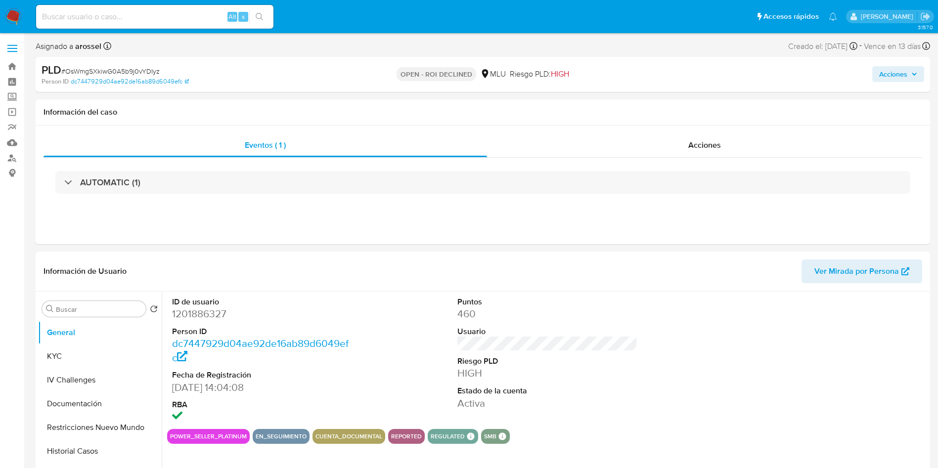
select select "10"
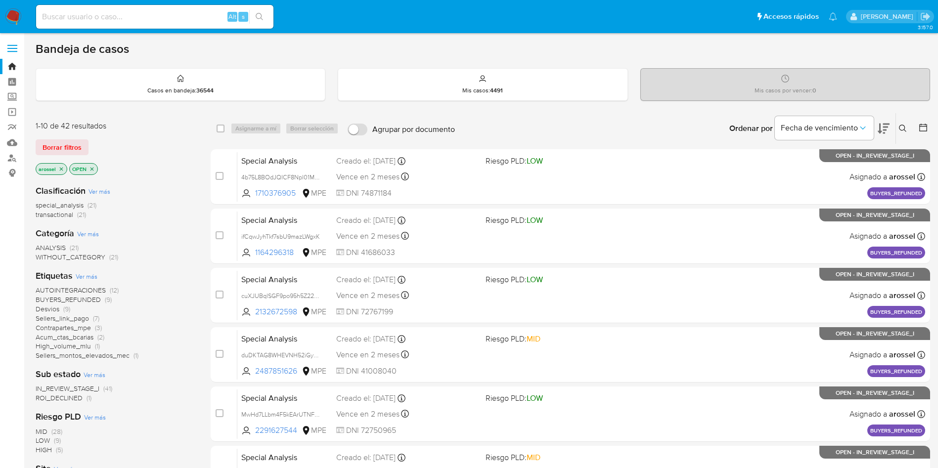
click at [207, 21] on input at bounding box center [154, 16] width 237 height 13
paste input "IoFd8fPELCDbxGJLlmVKwXHo"
type input "IoFd8fPELCDbxGJLlmVKwXHo"
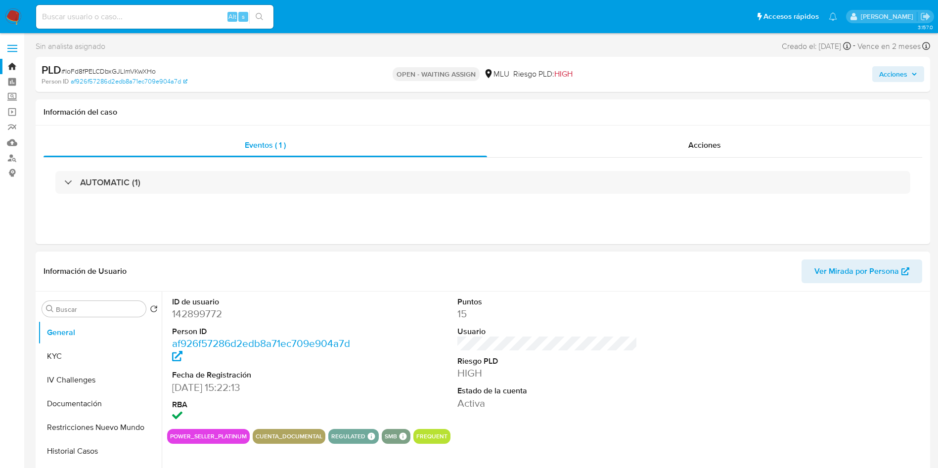
select select "10"
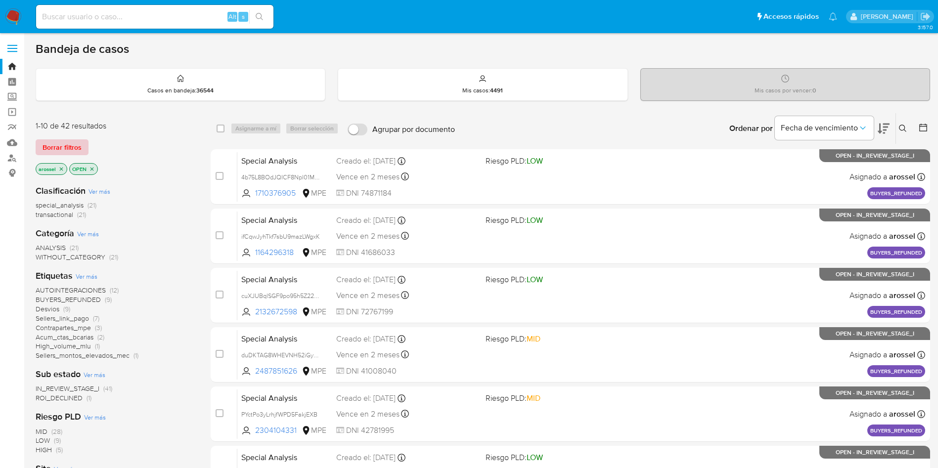
click at [57, 149] on span "Borrar filtros" at bounding box center [62, 147] width 39 height 14
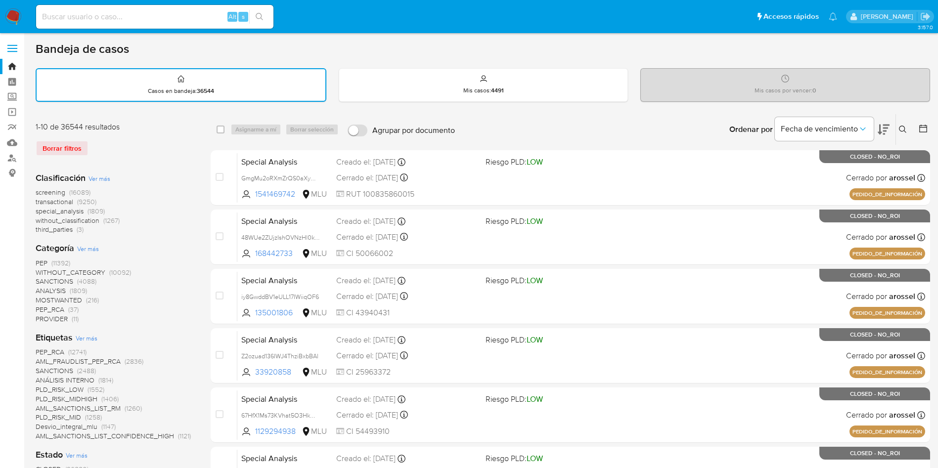
click at [901, 129] on icon at bounding box center [903, 130] width 8 height 8
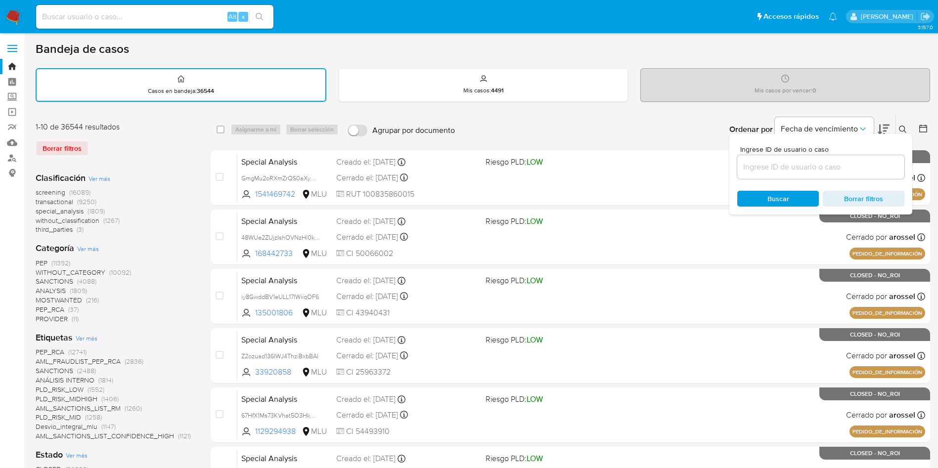
click at [843, 164] on input at bounding box center [820, 167] width 167 height 13
type input "IoFd8fPELCDbxGJLlmVKwXHo"
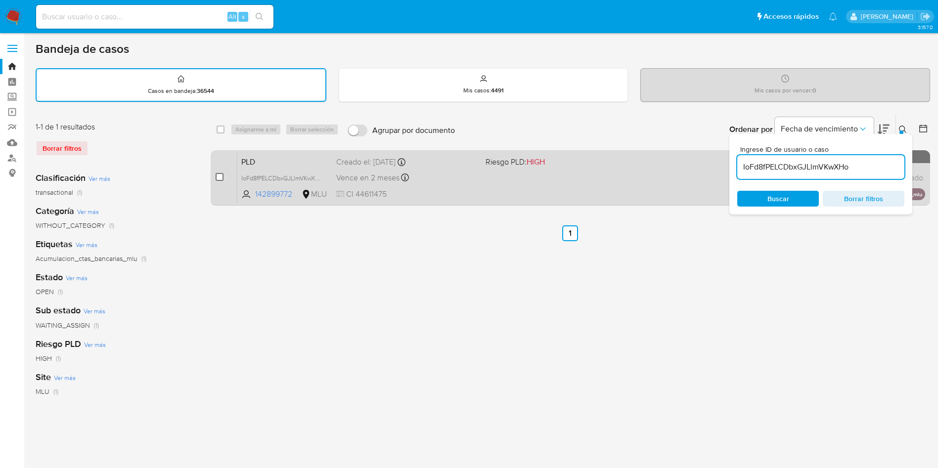
click at [221, 179] on input "checkbox" at bounding box center [220, 177] width 8 height 8
checkbox input "true"
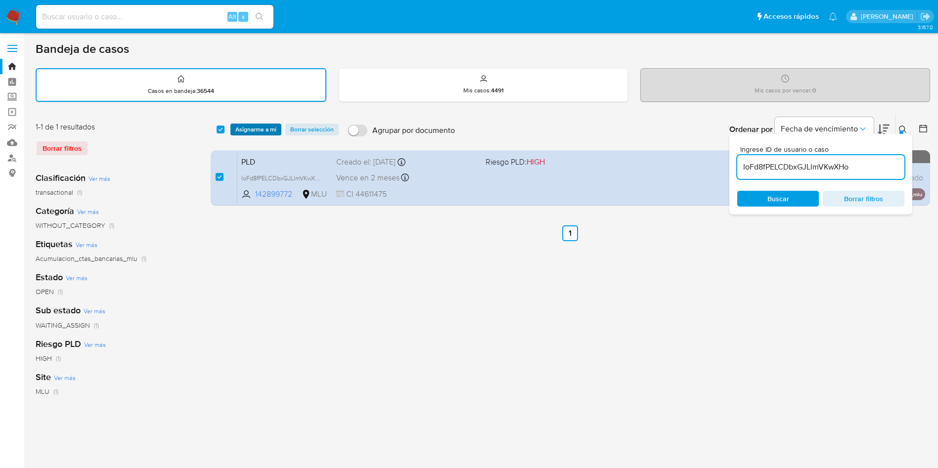
click at [265, 126] on span "Asignarme a mí" at bounding box center [255, 130] width 41 height 10
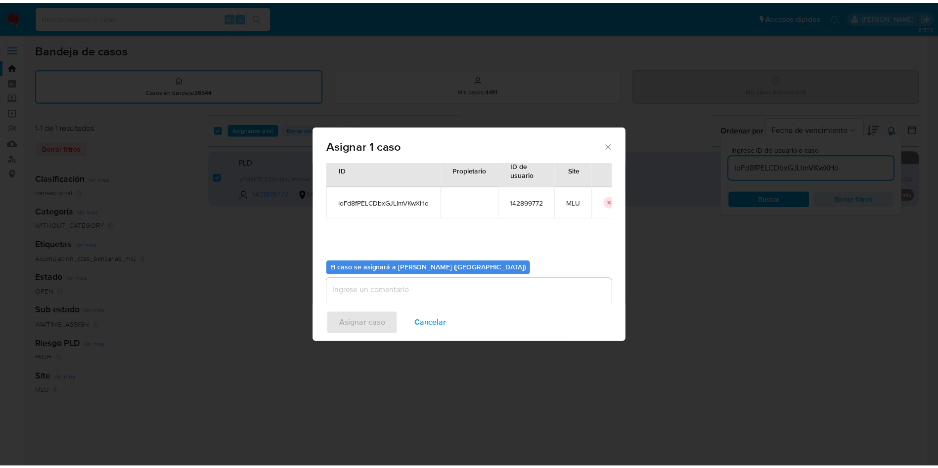
scroll to position [51, 0]
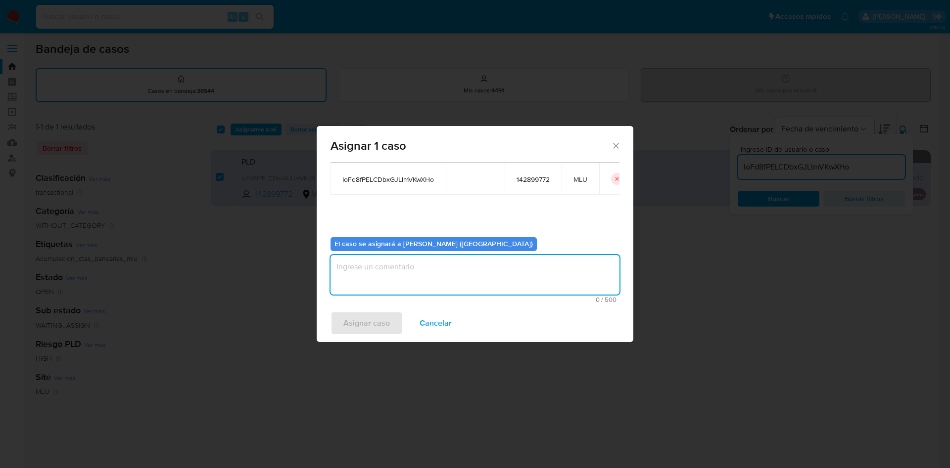
click at [385, 271] on textarea "assign-modal" at bounding box center [474, 275] width 289 height 40
click at [373, 320] on span "Asignar caso" at bounding box center [366, 324] width 46 height 22
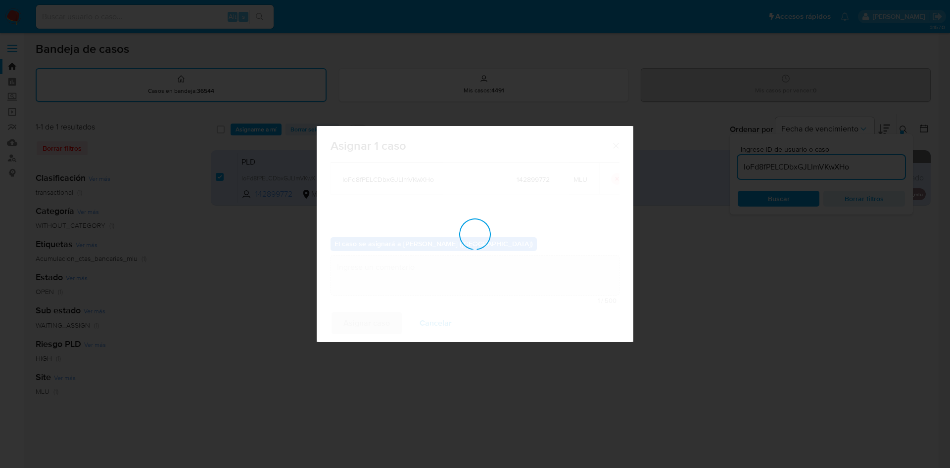
checkbox input "false"
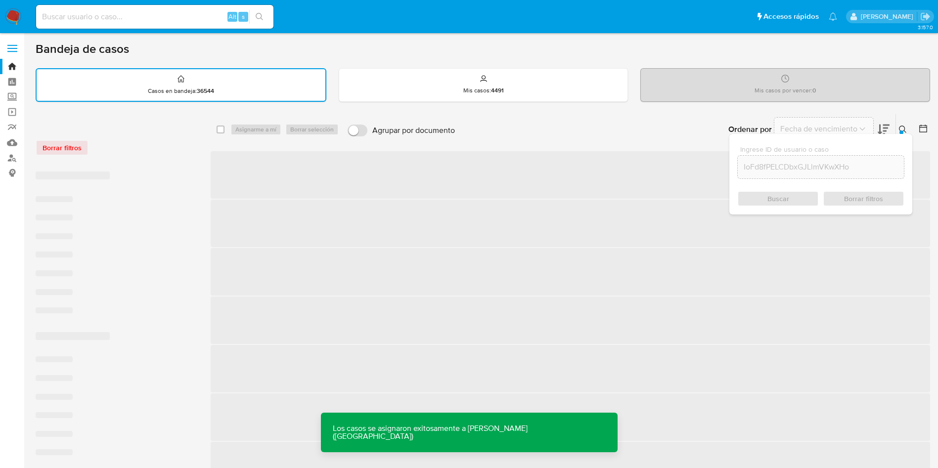
click at [175, 30] on div "Alt s" at bounding box center [154, 17] width 237 height 28
click at [173, 14] on input at bounding box center [154, 16] width 237 height 13
paste input "IoFd8fPELCDbxGJLlmVKwXHo"
type input "IoFd8fPELCDbxGJLlmVKwXHo"
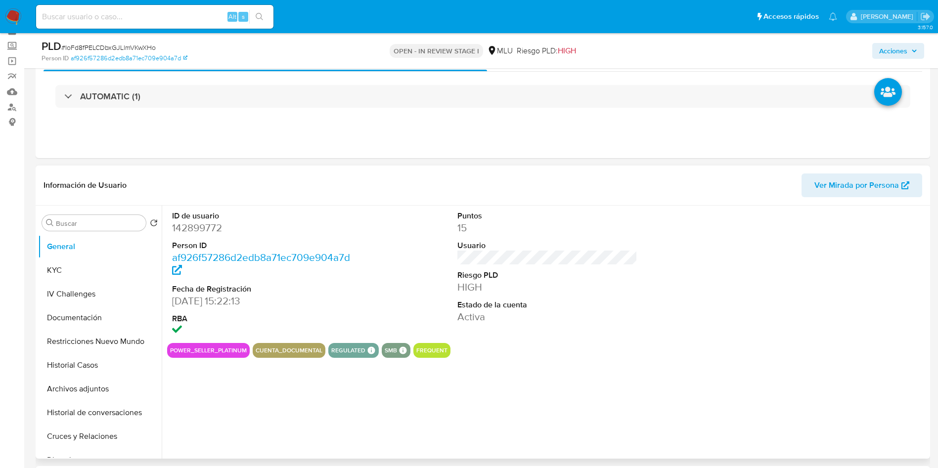
scroll to position [74, 0]
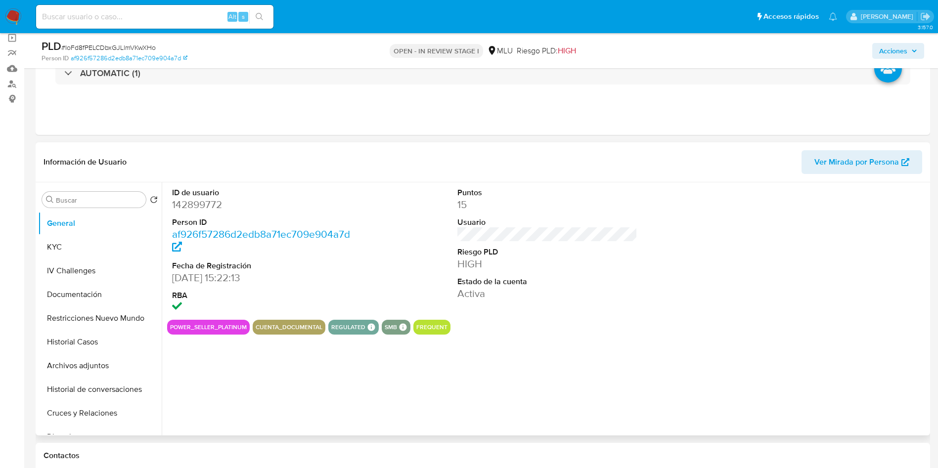
select select "10"
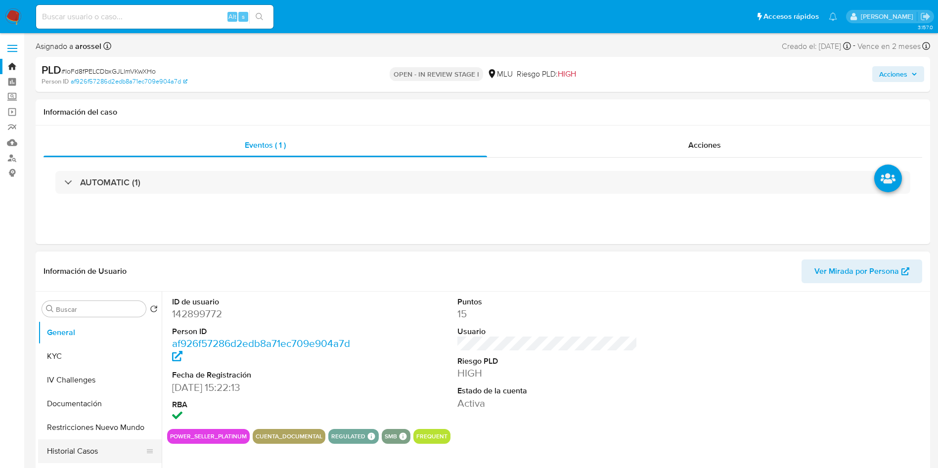
click at [71, 457] on button "Historial Casos" at bounding box center [96, 452] width 116 height 24
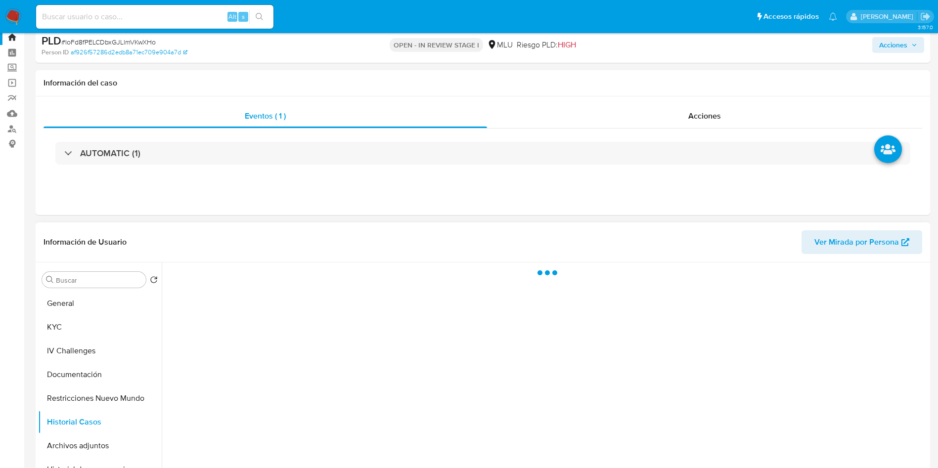
scroll to position [74, 0]
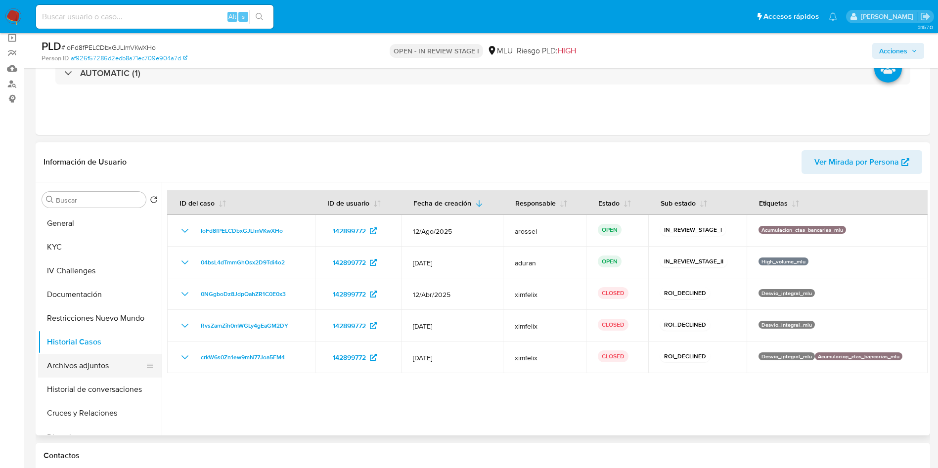
click at [114, 364] on button "Archivos adjuntos" at bounding box center [96, 366] width 116 height 24
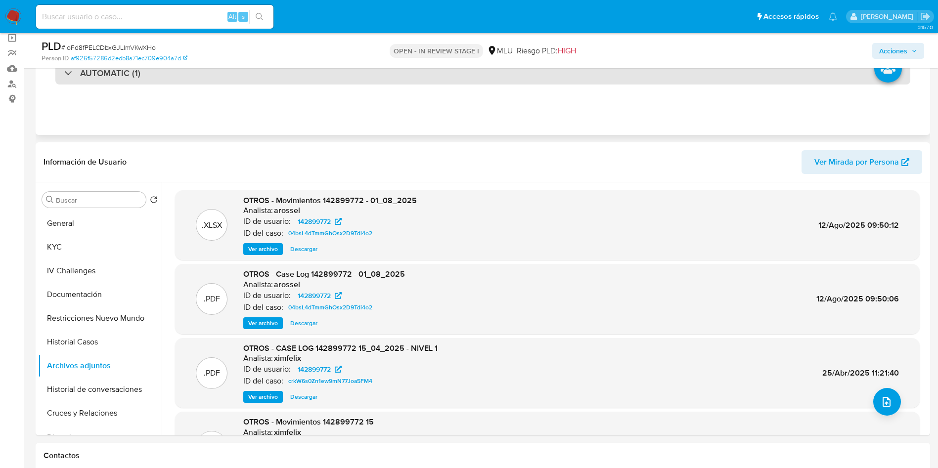
click at [157, 80] on div "AUTOMATIC (1)" at bounding box center [482, 73] width 855 height 23
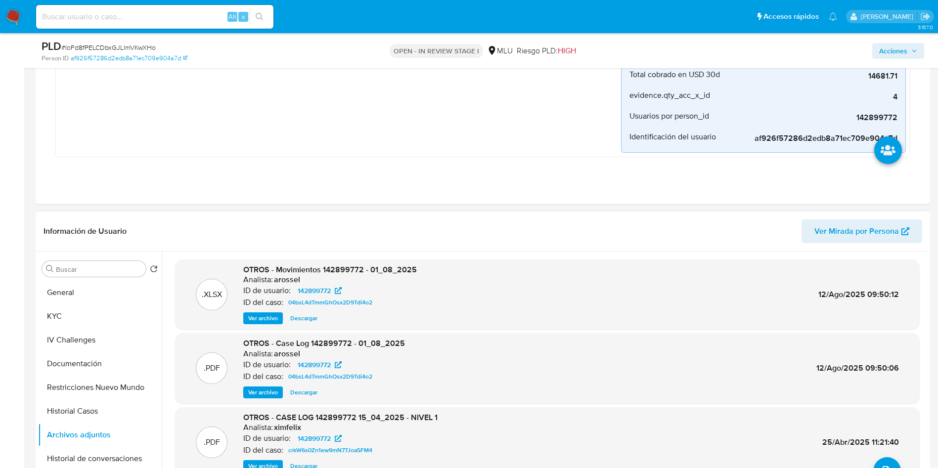
scroll to position [297, 0]
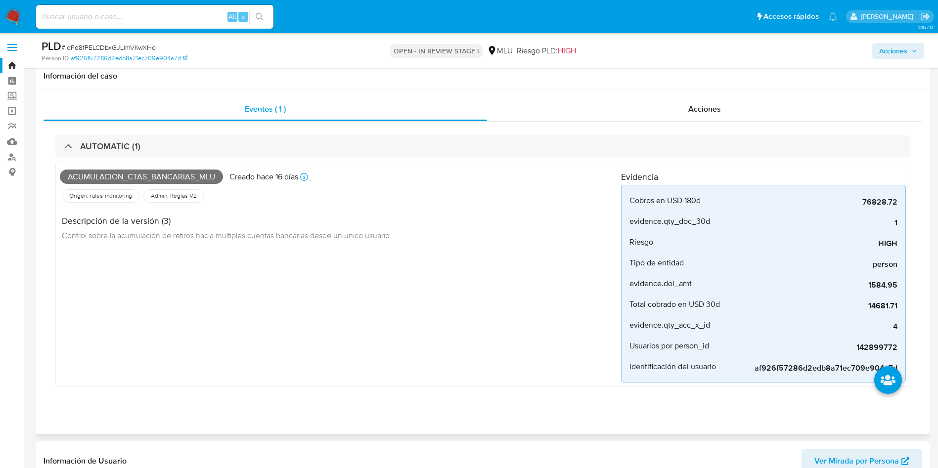
scroll to position [0, 0]
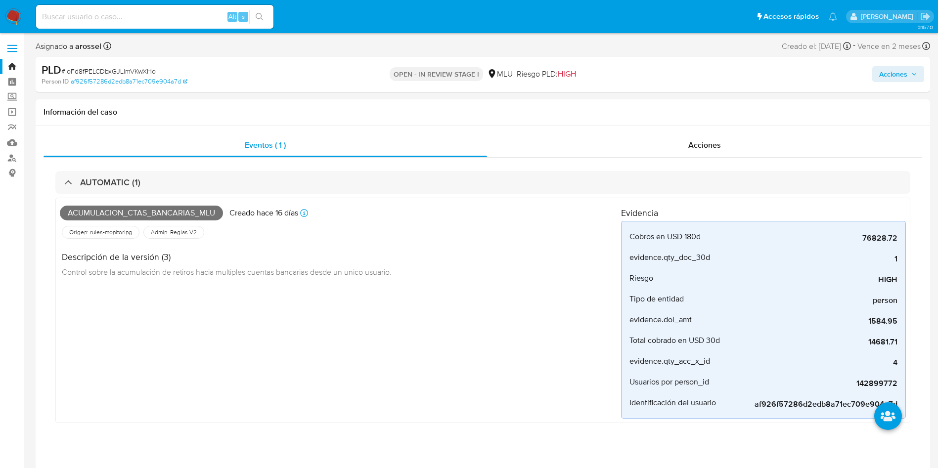
click at [901, 73] on span "Acciones" at bounding box center [893, 74] width 28 height 16
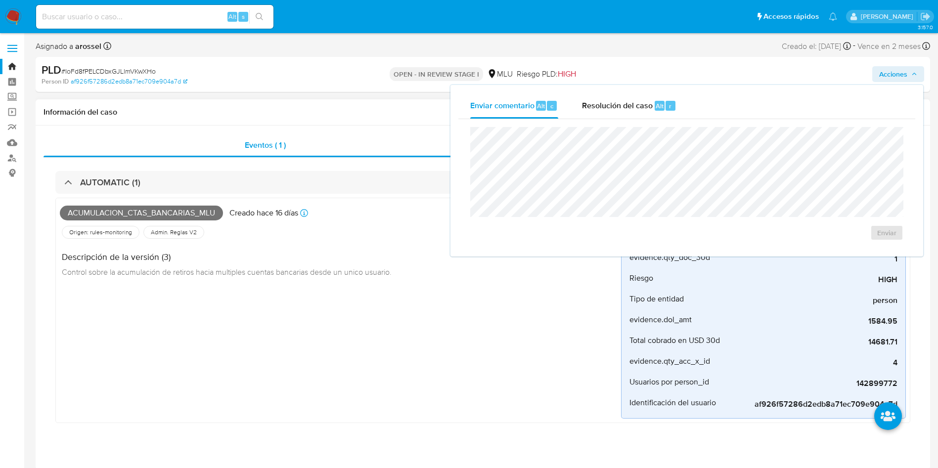
click at [318, 359] on div "Acumulacion_ctas_bancarias_mlu Creado hace 16 días Creado: 12/08/2025 06:35:17 …" at bounding box center [340, 310] width 561 height 217
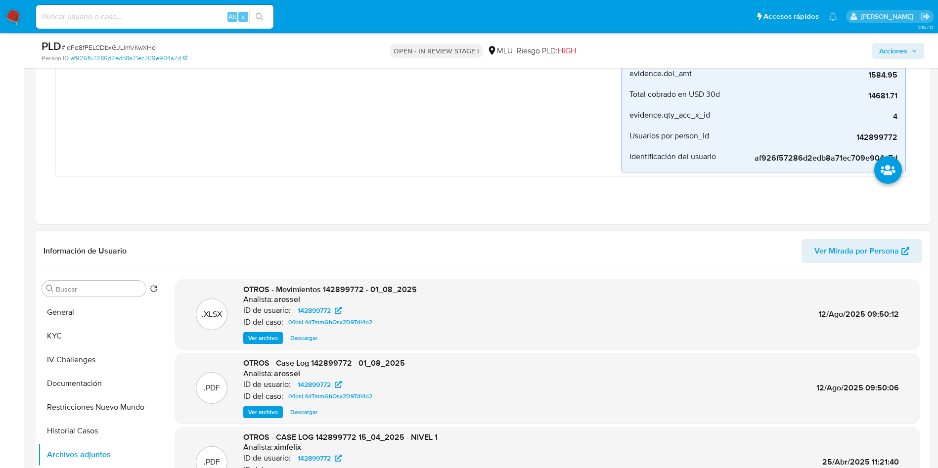
scroll to position [371, 0]
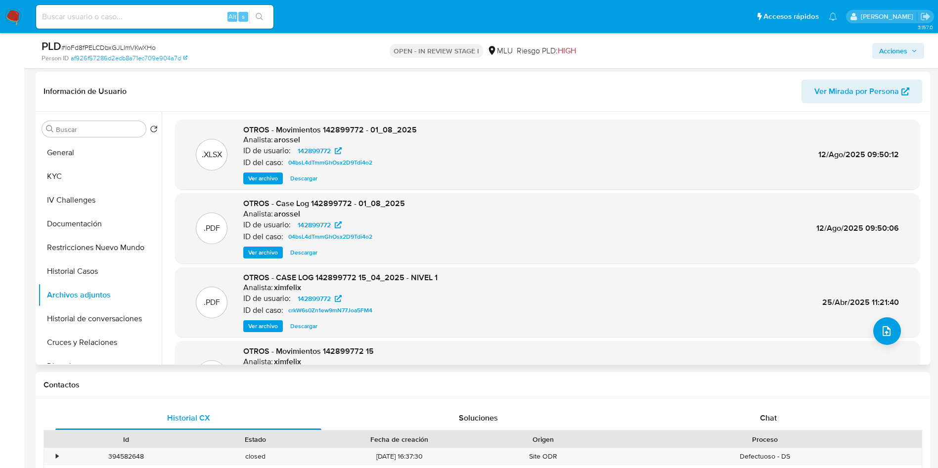
click at [261, 255] on span "Ver archivo" at bounding box center [263, 253] width 30 height 10
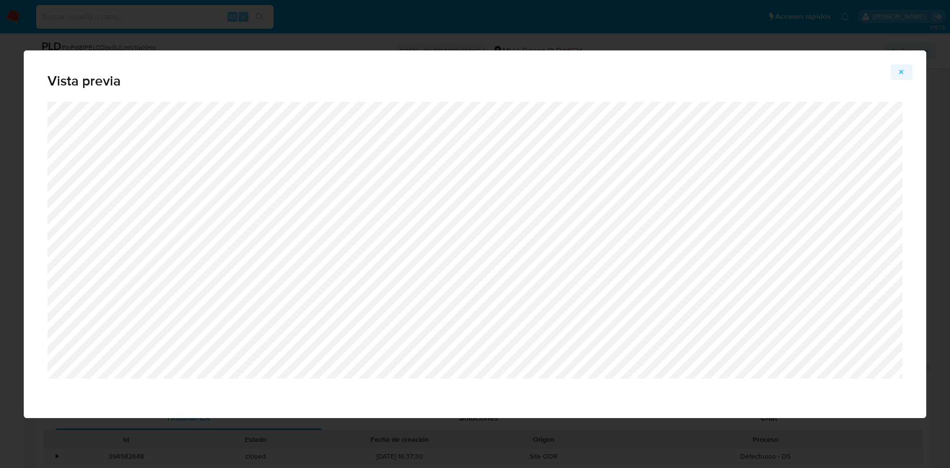
click at [909, 68] on button "Attachment preview" at bounding box center [901, 72] width 22 height 16
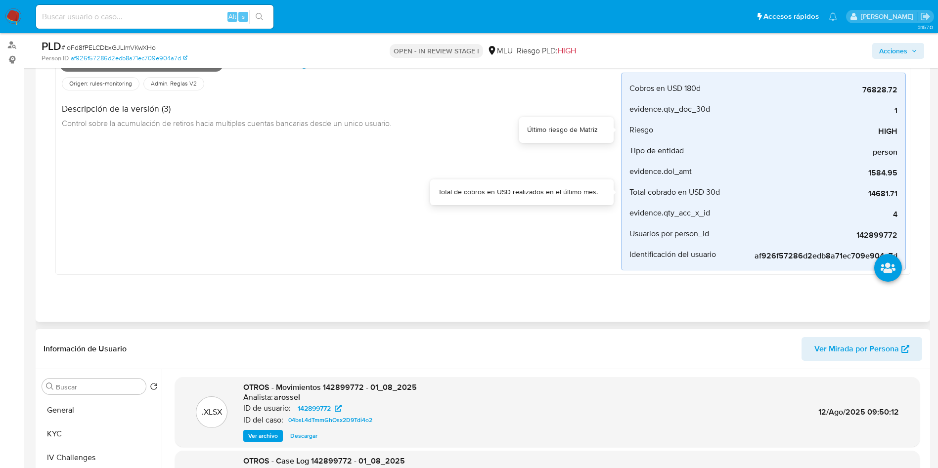
scroll to position [0, 0]
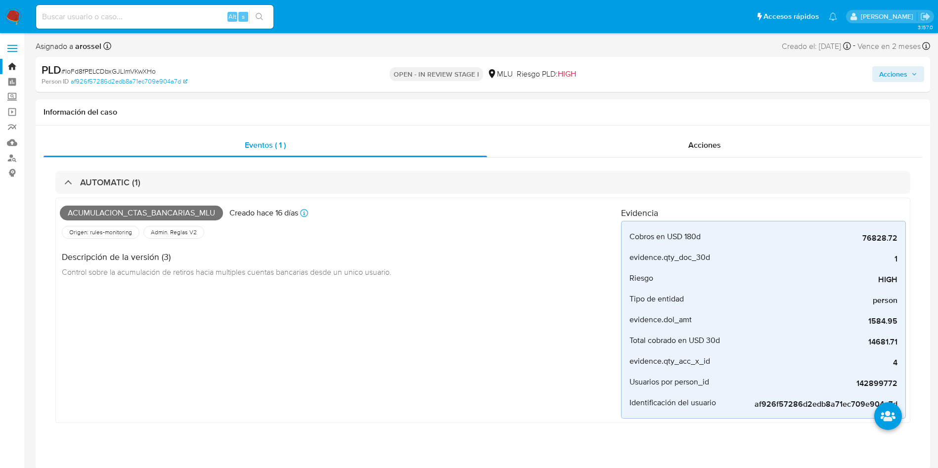
click at [898, 70] on span "Acciones" at bounding box center [893, 74] width 28 height 16
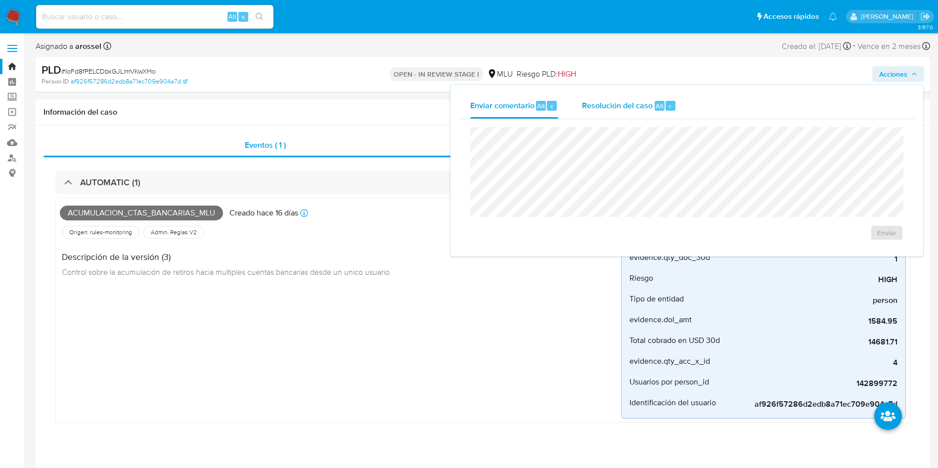
click at [648, 105] on span "Resolución del caso" at bounding box center [617, 105] width 71 height 11
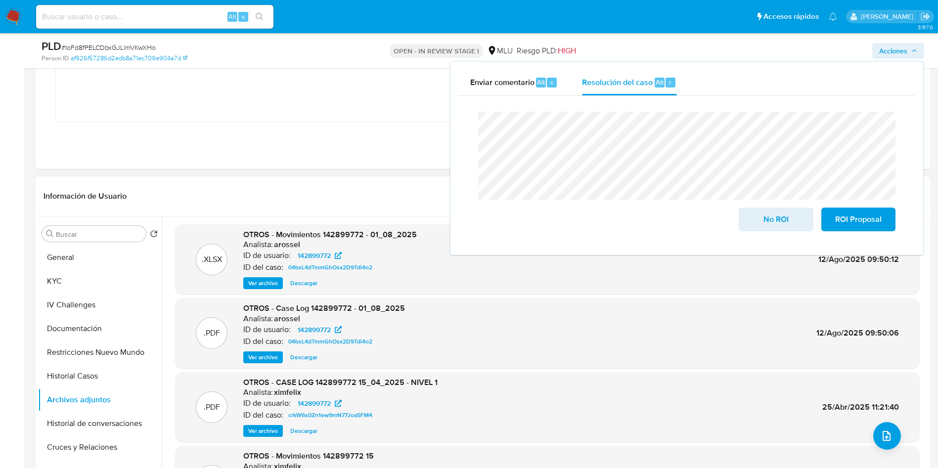
scroll to position [297, 0]
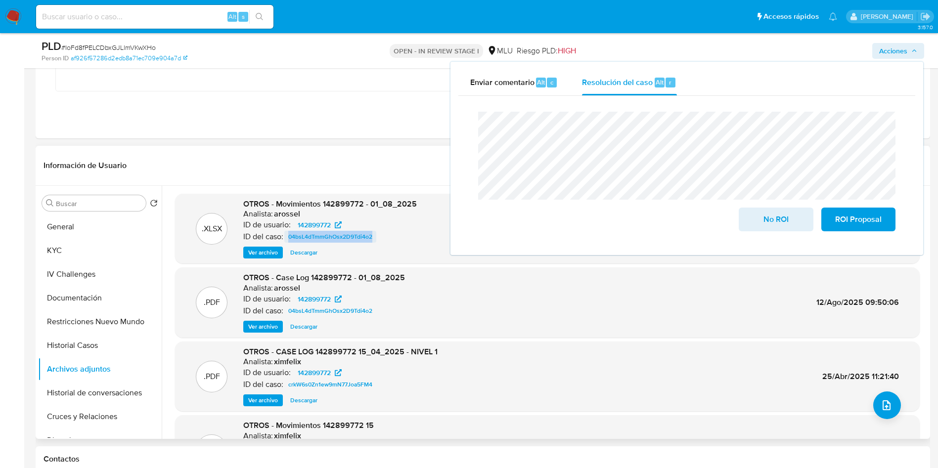
copy span "04bsL4dTmmGhOsx2D9Tdi4o2"
drag, startPoint x: 388, startPoint y: 239, endPoint x: 285, endPoint y: 238, distance: 102.9
click at [285, 238] on div "ID del caso: 04bsL4dTmmGhOsx2D9Tdi4o2" at bounding box center [330, 237] width 174 height 12
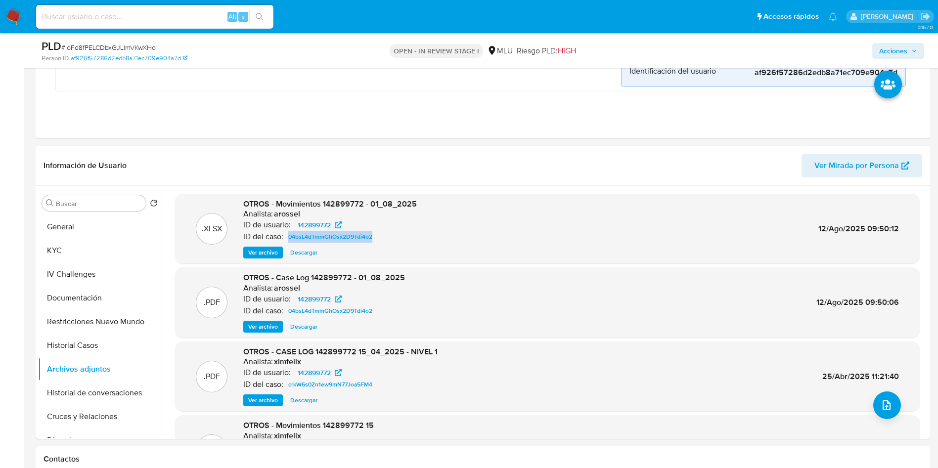
drag, startPoint x: 916, startPoint y: 47, endPoint x: 896, endPoint y: 49, distance: 20.4
click at [914, 47] on span "Acciones" at bounding box center [898, 51] width 38 height 14
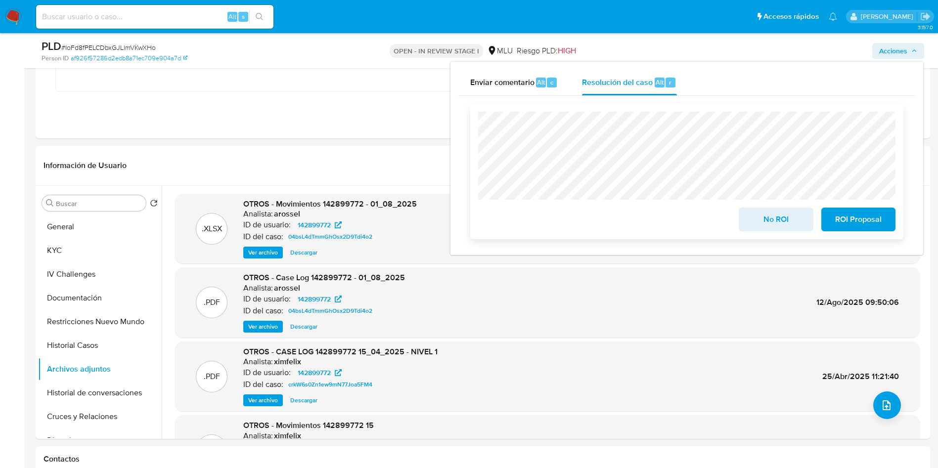
click at [876, 224] on span "ROI Proposal" at bounding box center [858, 220] width 48 height 22
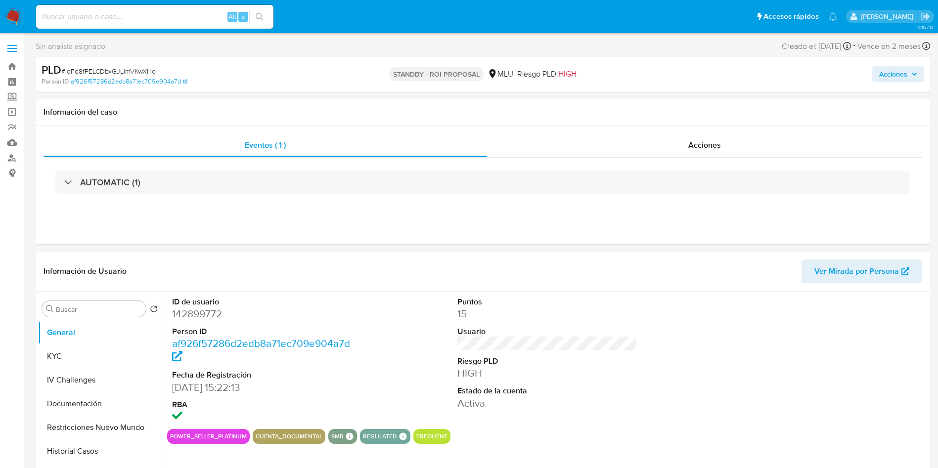
select select "10"
click at [873, 110] on h1 "Información del caso" at bounding box center [483, 112] width 879 height 10
click at [128, 75] on span "# IoFd8fPELCDbxGJLlmVKwXHo" at bounding box center [108, 71] width 94 height 10
copy span "IoFd8fPELCDbxGJLlmVKwXHo"
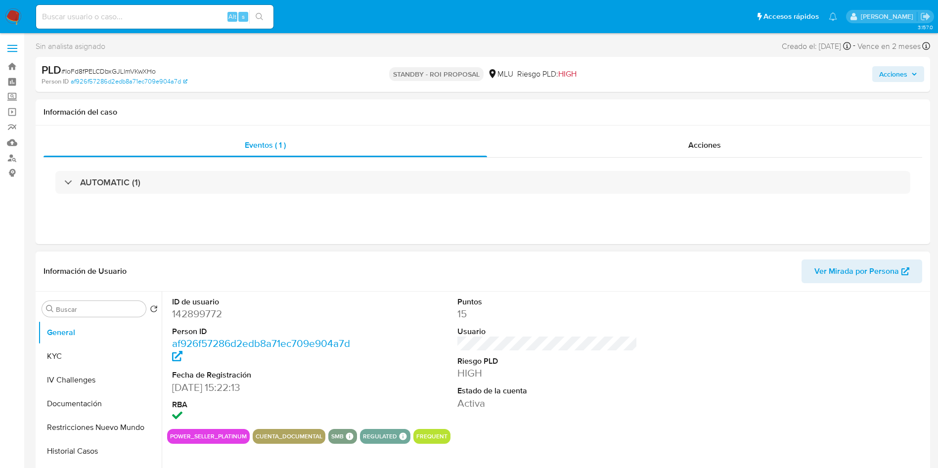
click at [210, 321] on dl "ID de usuario 142899772 Person ID af926f57286d2edb8a71ec709e904a7d Fecha de Reg…" at bounding box center [262, 361] width 181 height 128
click at [199, 310] on dd "142899772" at bounding box center [262, 314] width 181 height 14
copy dd "142899772"
click at [71, 358] on button "KYC" at bounding box center [96, 357] width 116 height 24
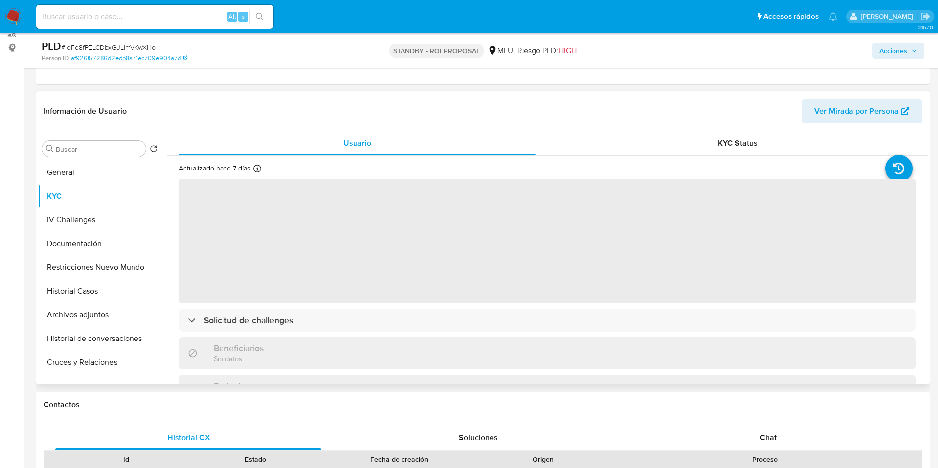
scroll to position [148, 0]
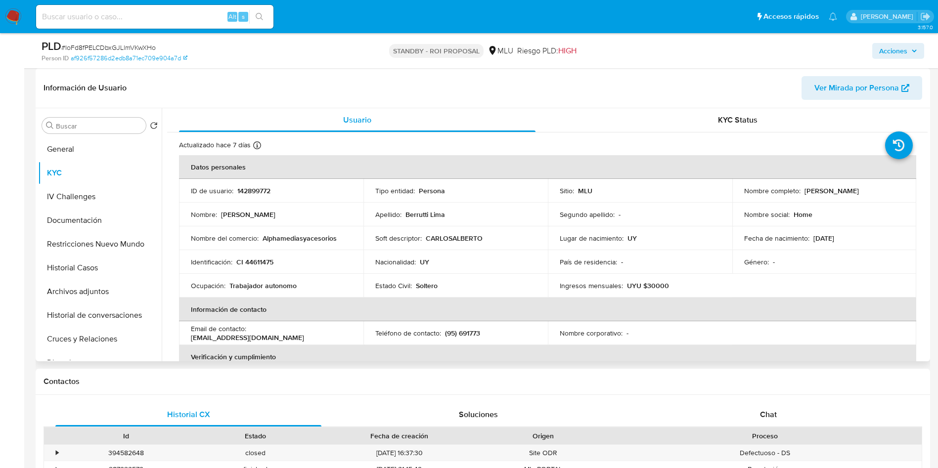
drag, startPoint x: 803, startPoint y: 193, endPoint x: 912, endPoint y: 192, distance: 108.8
click at [912, 192] on td "Nombre completo : Carlos Alberto Berrutti Lima" at bounding box center [825, 191] width 184 height 24
copy p "Carlos Alberto Berrutti Lima"
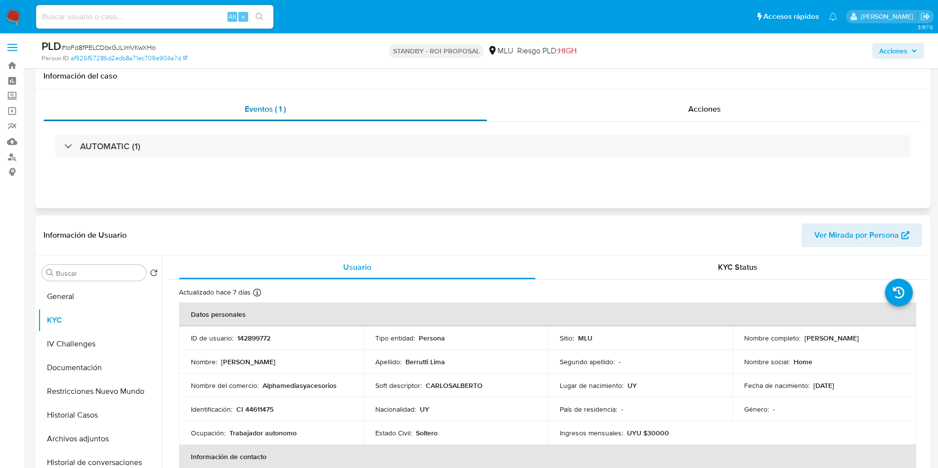
scroll to position [0, 0]
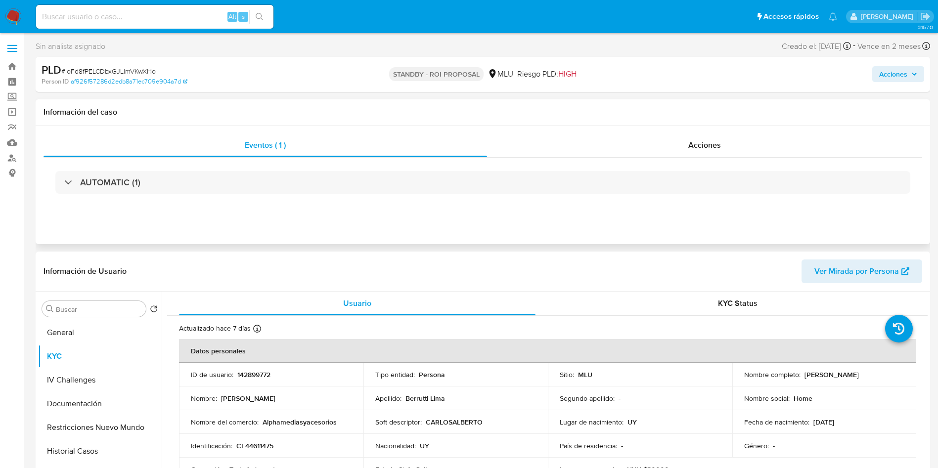
click at [199, 168] on div "AUTOMATIC (1)" at bounding box center [483, 182] width 879 height 49
click at [155, 195] on div "AUTOMATIC (1)" at bounding box center [483, 182] width 879 height 49
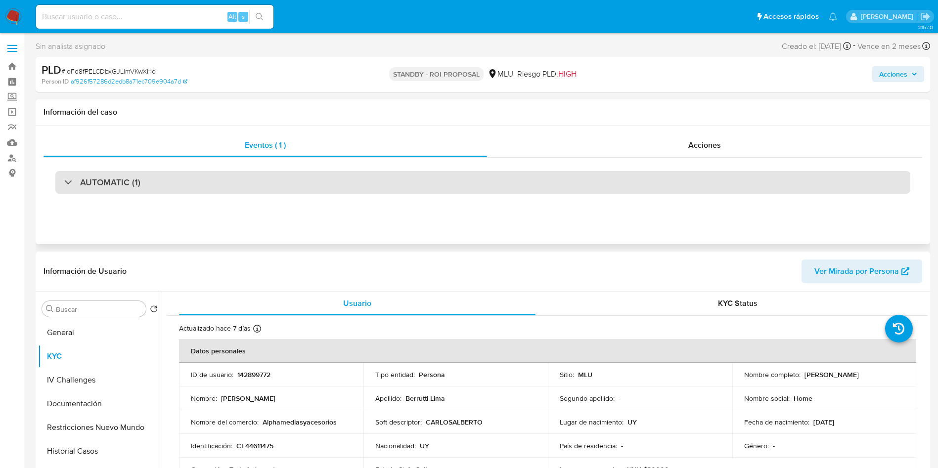
click at [149, 185] on div "AUTOMATIC (1)" at bounding box center [482, 182] width 855 height 23
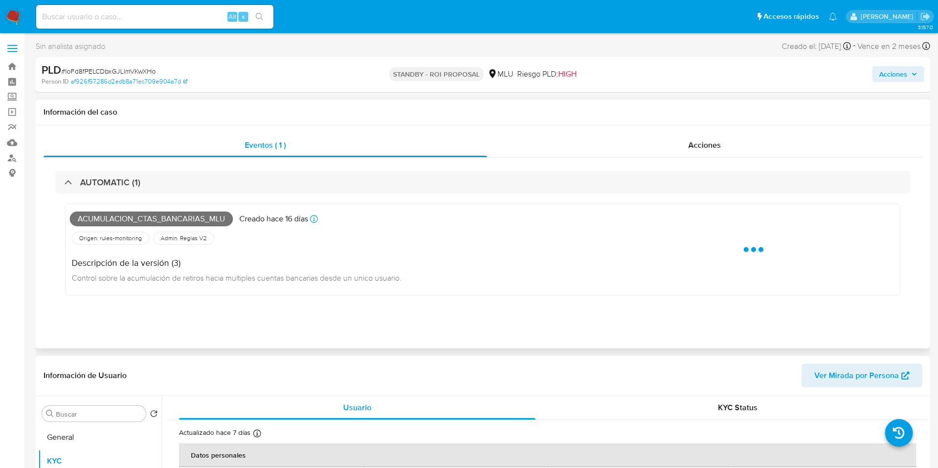
click at [138, 222] on span "Acumulacion_ctas_bancarias_mlu" at bounding box center [151, 219] width 163 height 15
copy span "Acumulacion_ctas_bancarias_mlu"
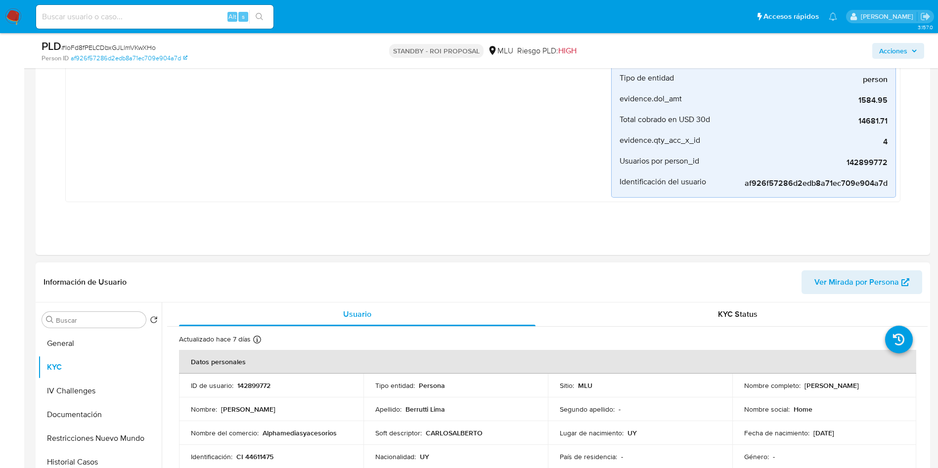
scroll to position [223, 0]
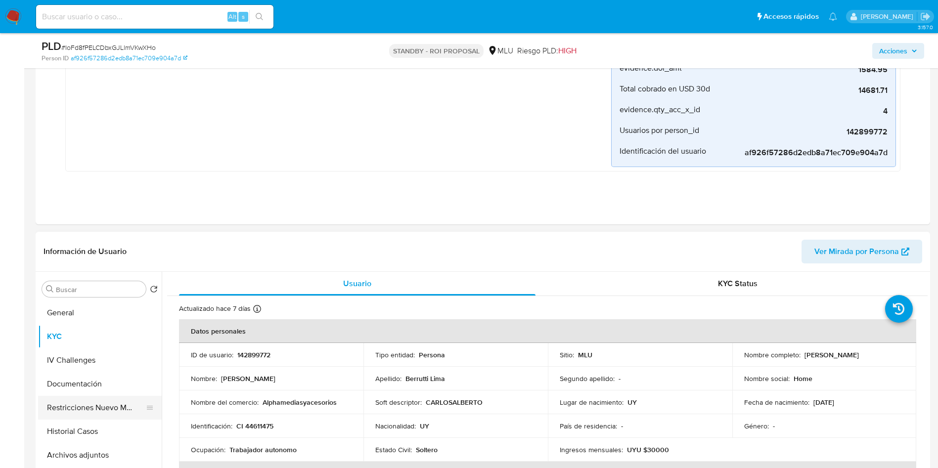
click at [98, 416] on button "Restricciones Nuevo Mundo" at bounding box center [96, 408] width 116 height 24
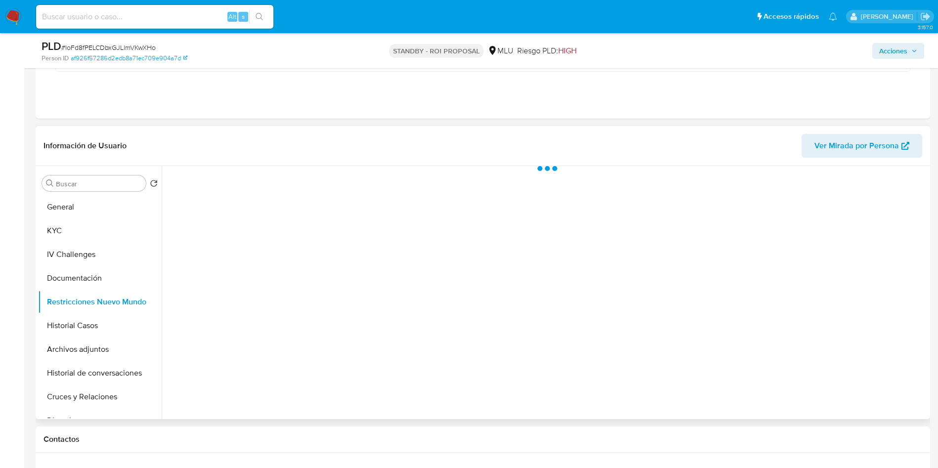
scroll to position [371, 0]
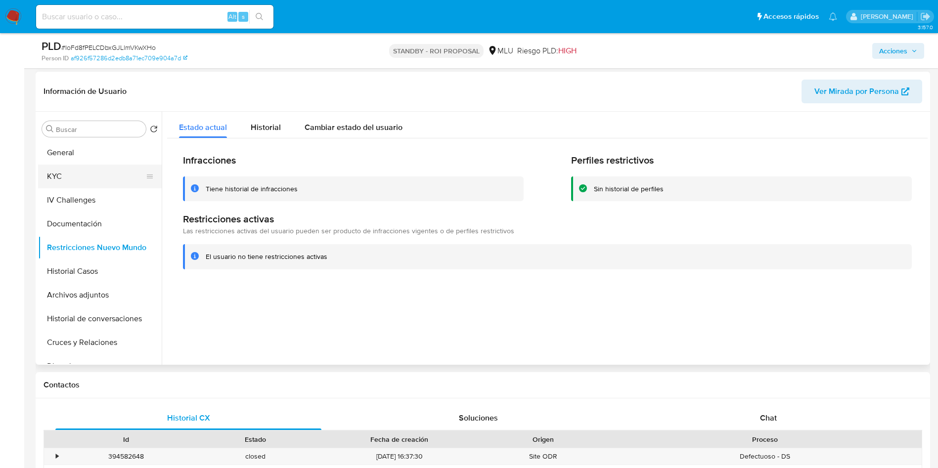
click at [74, 173] on button "KYC" at bounding box center [96, 177] width 116 height 24
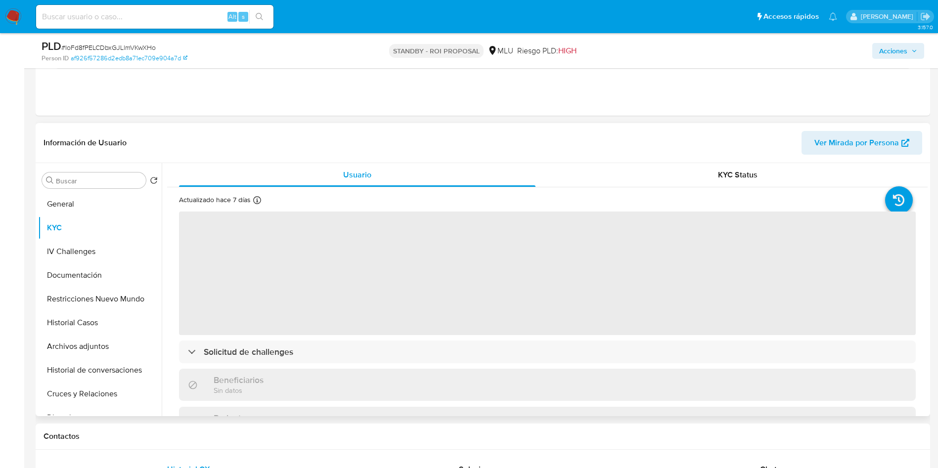
scroll to position [297, 0]
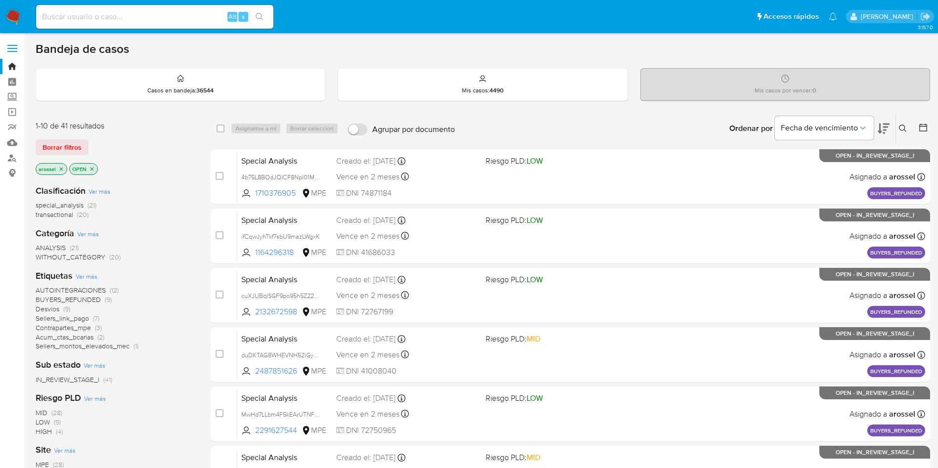
click at [808, 43] on div "Bandeja de casos" at bounding box center [483, 49] width 895 height 15
click at [824, 56] on div "Bandeja de casos Casos en bandeja : 36544 Mis casos : 4490 Mis casos por vencer…" at bounding box center [483, 408] width 895 height 733
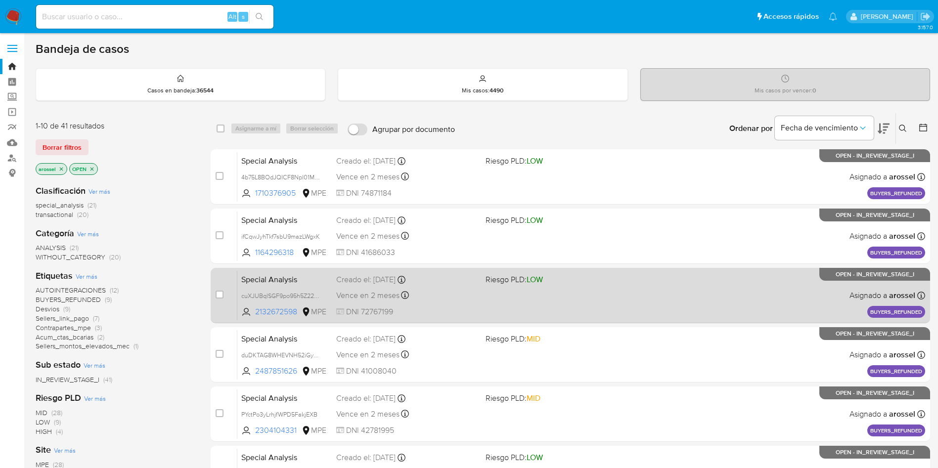
scroll to position [74, 0]
